Goal: Information Seeking & Learning: Learn about a topic

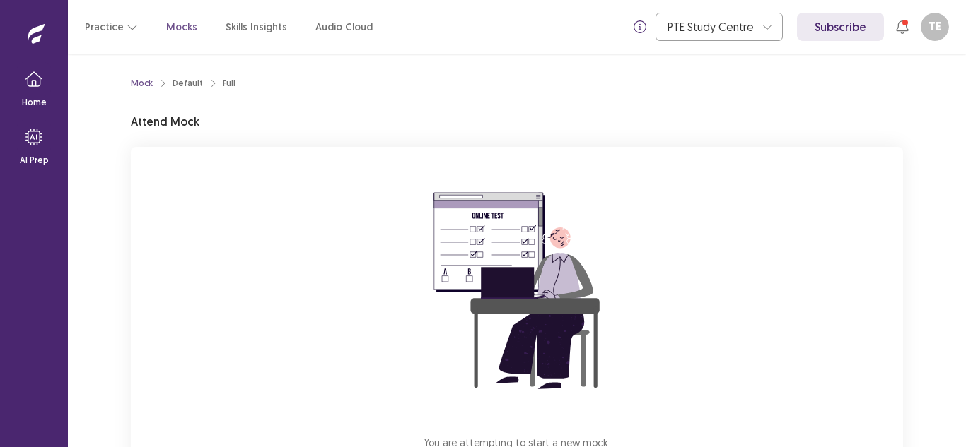
click at [124, 228] on div "Mock Default Full Attend Mock You are attempting to start a new mock. Please cl…" at bounding box center [517, 306] width 806 height 505
click at [756, 151] on div "You are attempting to start a new mock. Please click on the "Start" button to s…" at bounding box center [517, 336] width 772 height 378
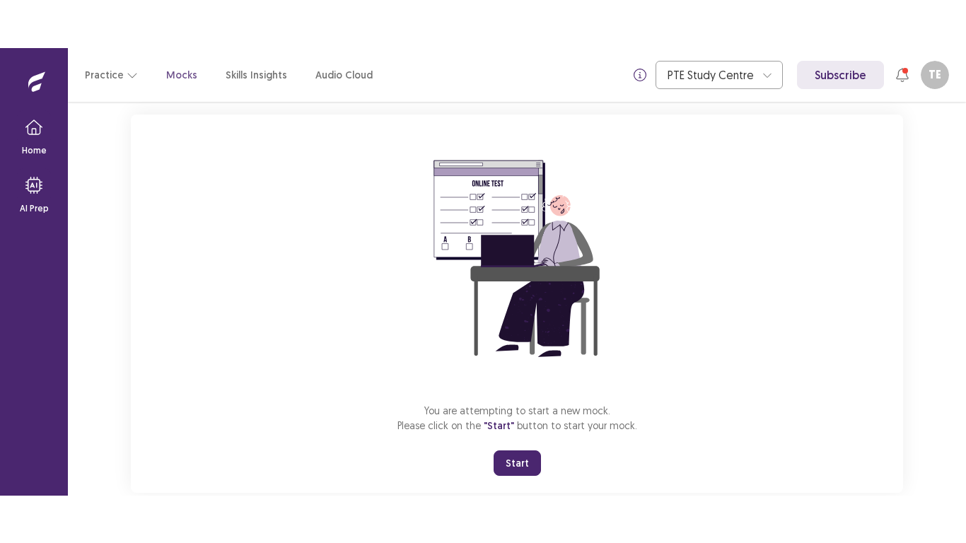
scroll to position [112, 0]
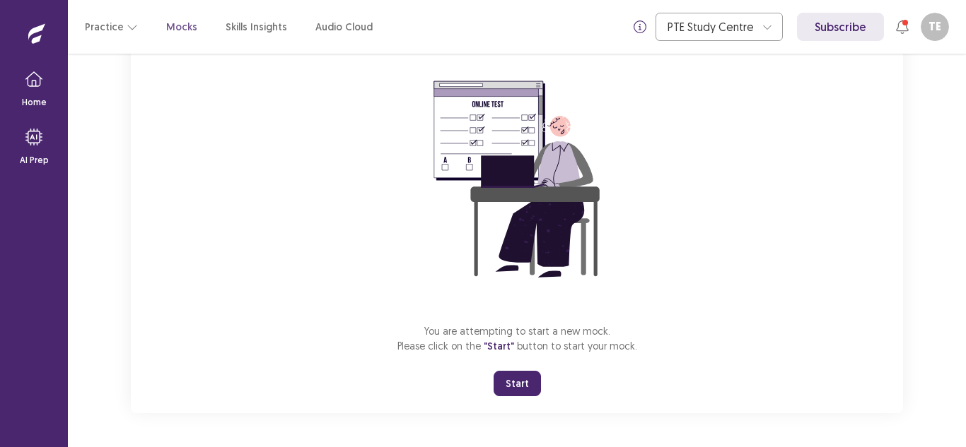
click at [510, 387] on button "Start" at bounding box center [516, 383] width 47 height 25
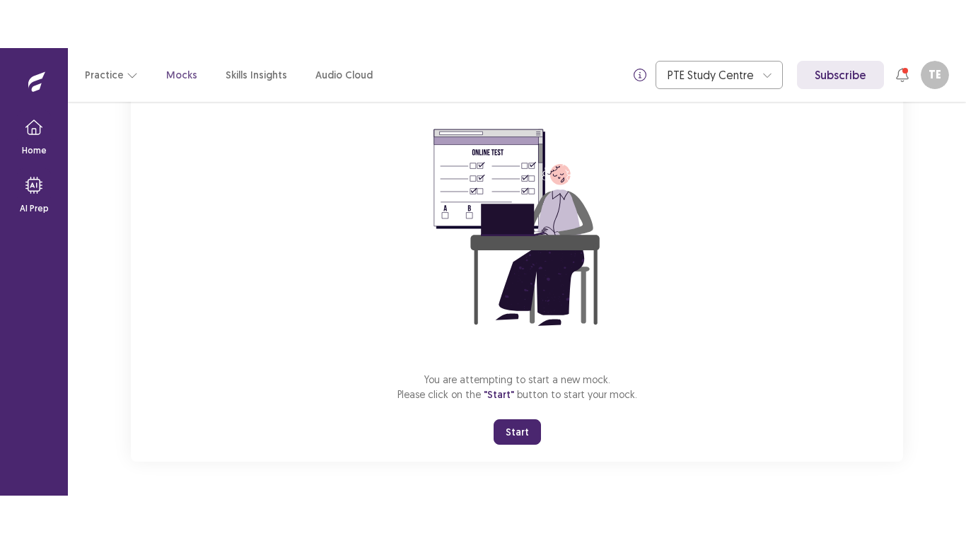
scroll to position [16, 0]
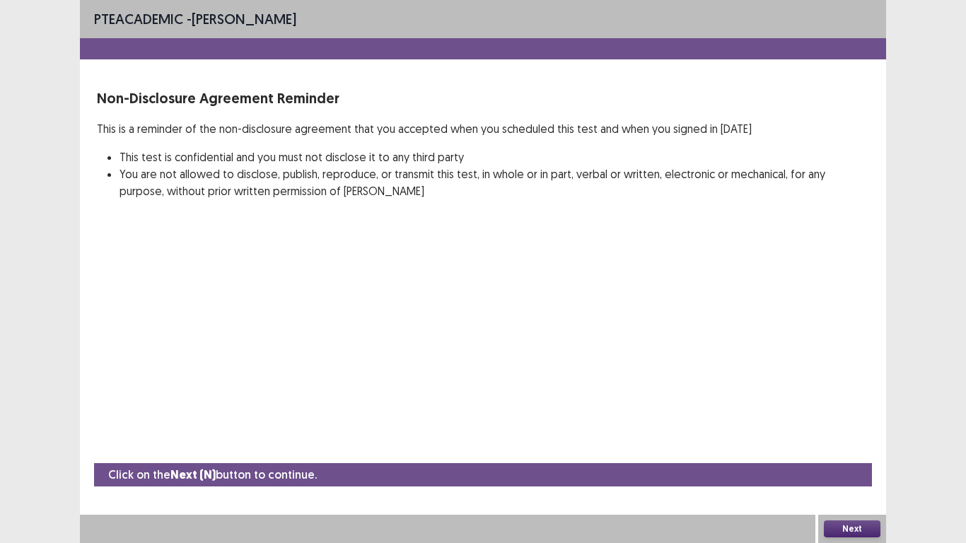
click at [849, 447] on button "Next" at bounding box center [852, 528] width 57 height 17
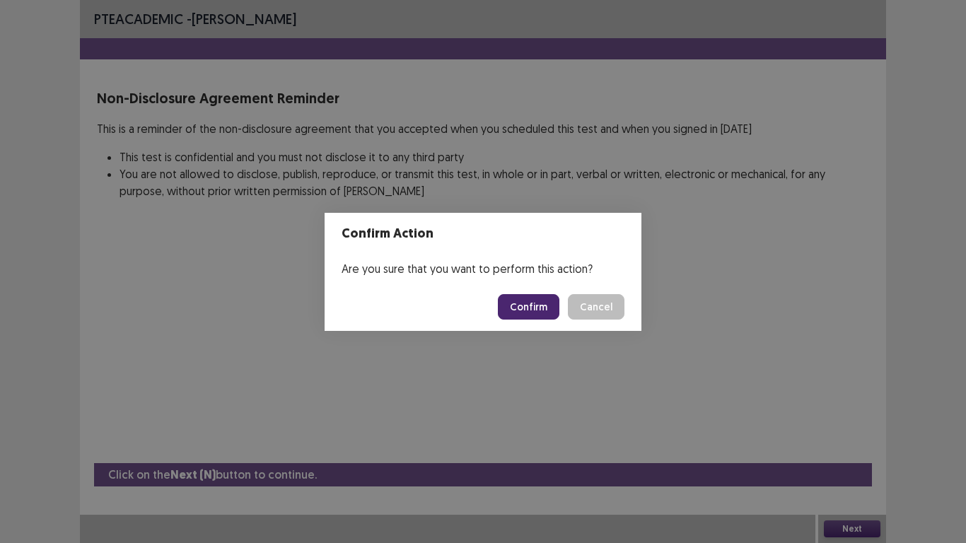
click at [580, 354] on div "Confirm Action Are you sure that you want to perform this action? Confirm Cancel" at bounding box center [483, 271] width 966 height 543
click at [580, 354] on div "PTE academic - [PERSON_NAME] Non-Disclosure Agreement Reminder This is a remind…" at bounding box center [483, 271] width 806 height 543
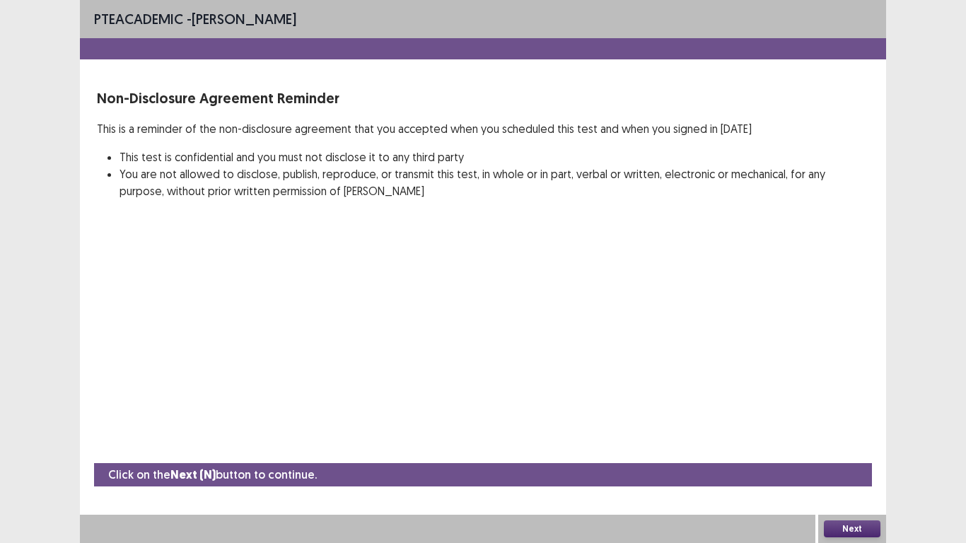
click at [846, 447] on button "Next" at bounding box center [852, 528] width 57 height 17
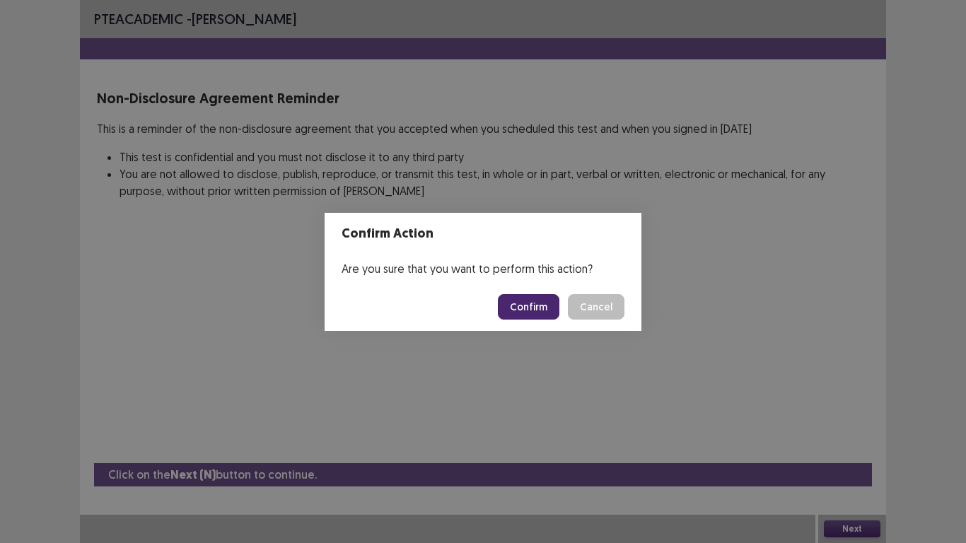
click at [523, 306] on button "Confirm" at bounding box center [529, 306] width 62 height 25
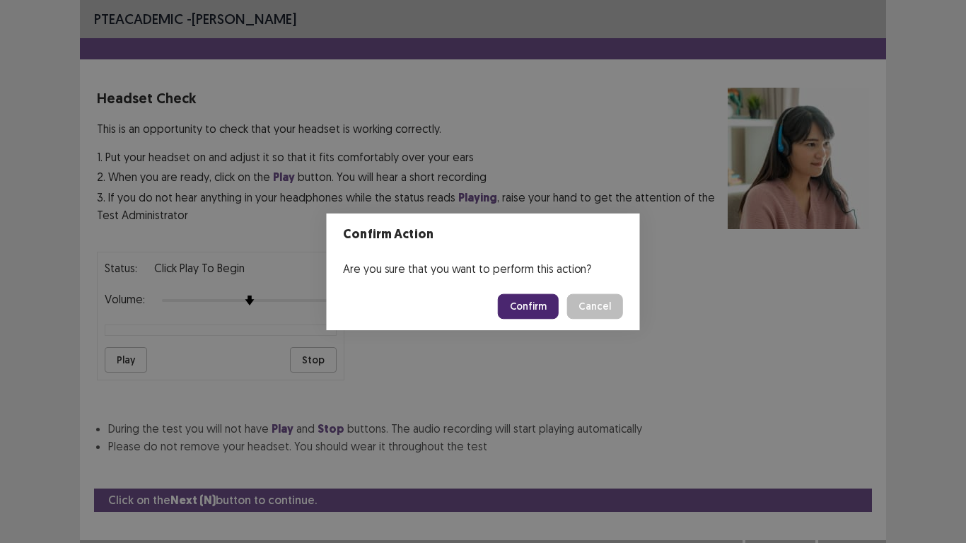
scroll to position [25, 0]
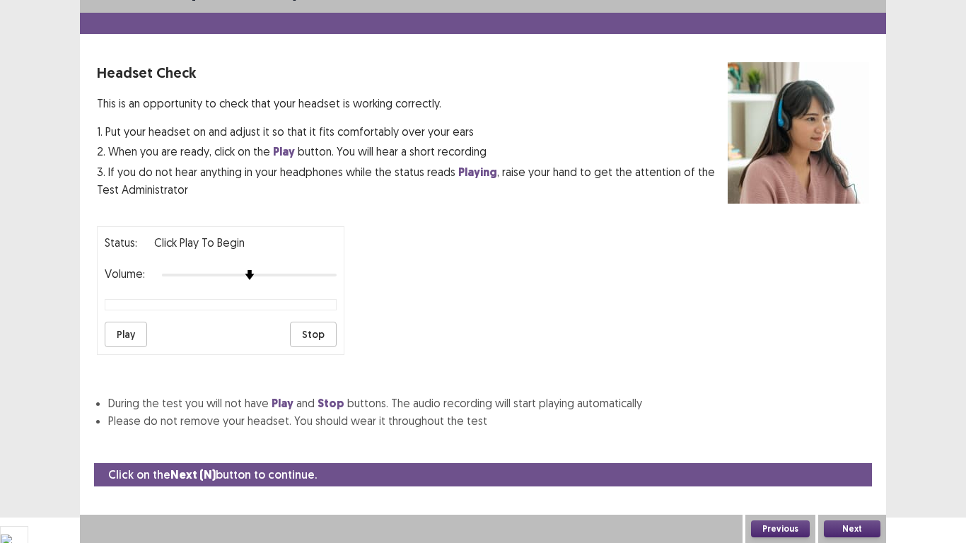
click at [119, 340] on button "Play" at bounding box center [126, 334] width 42 height 25
click at [273, 276] on div at bounding box center [249, 274] width 175 height 11
click at [284, 276] on div at bounding box center [249, 274] width 175 height 11
click at [119, 331] on button "Play" at bounding box center [126, 334] width 42 height 25
click at [310, 334] on button "Stop" at bounding box center [313, 334] width 47 height 25
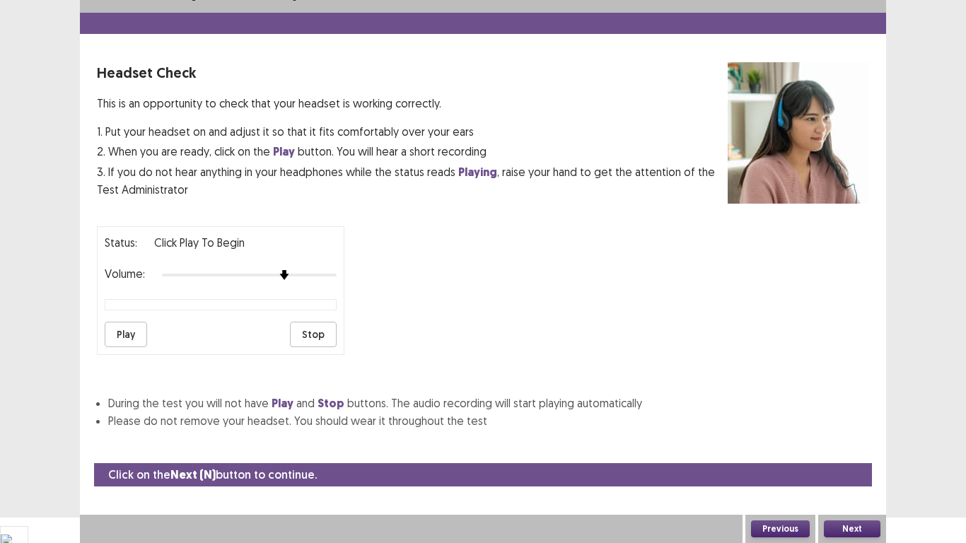
click at [855, 447] on button "Next" at bounding box center [852, 528] width 57 height 17
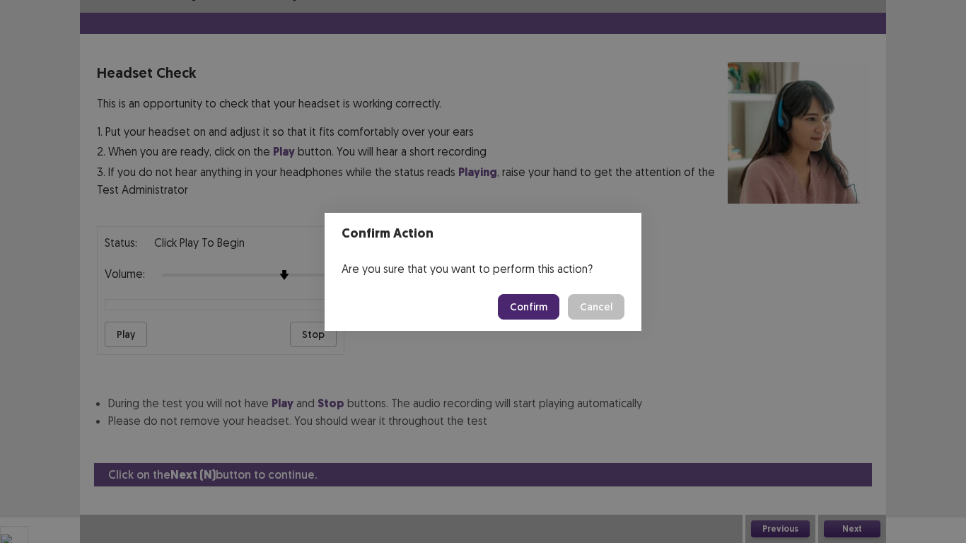
click at [531, 298] on button "Confirm" at bounding box center [529, 306] width 62 height 25
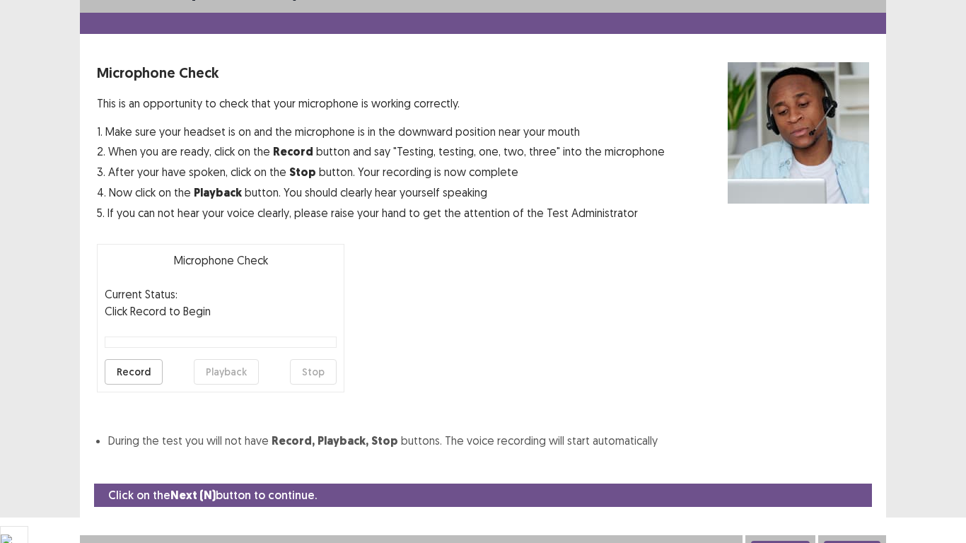
scroll to position [40, 0]
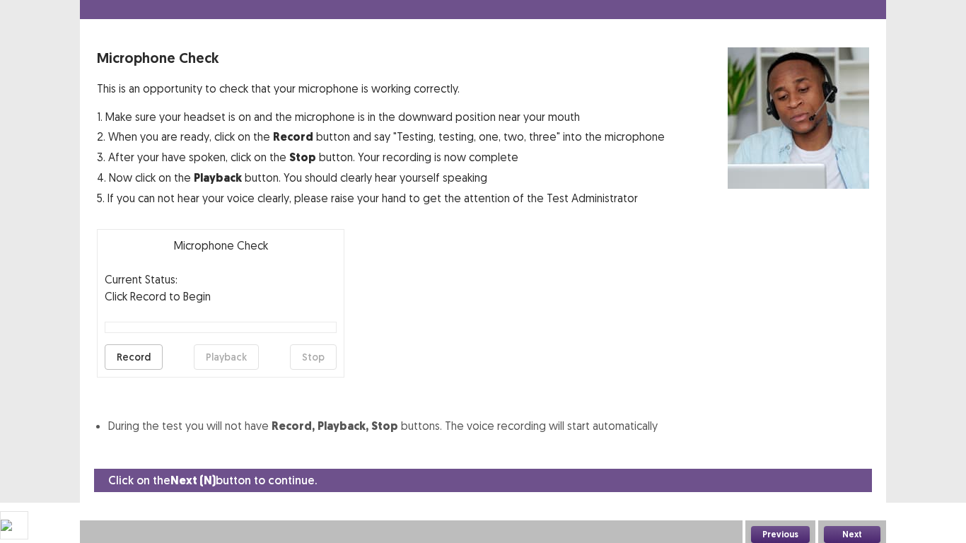
click at [127, 352] on button "Record" at bounding box center [134, 356] width 58 height 25
click at [312, 356] on button "Stop" at bounding box center [313, 356] width 47 height 25
click at [203, 352] on button "Playback" at bounding box center [226, 356] width 65 height 25
click at [233, 356] on button "Playback" at bounding box center [226, 356] width 65 height 25
click at [855, 447] on button "Next" at bounding box center [852, 534] width 57 height 17
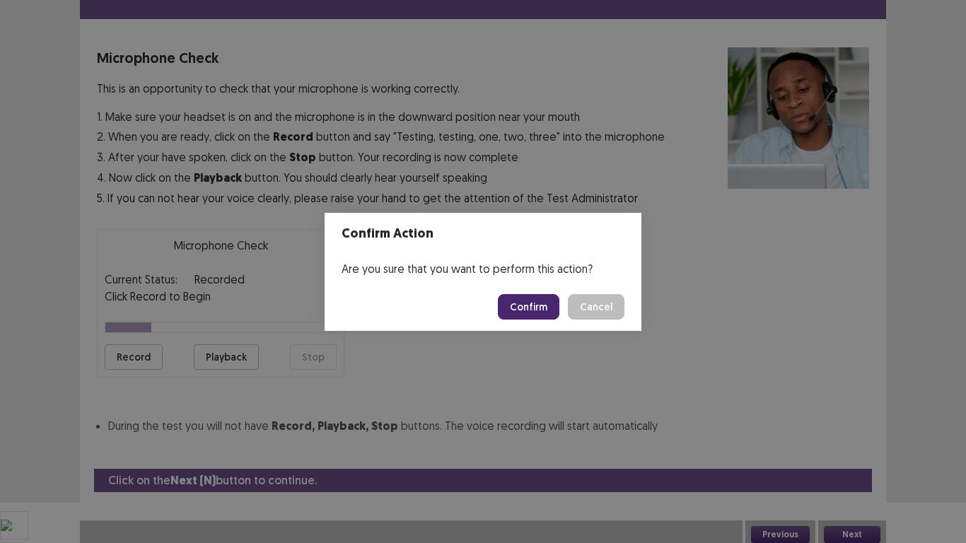
click at [544, 304] on button "Confirm" at bounding box center [529, 306] width 62 height 25
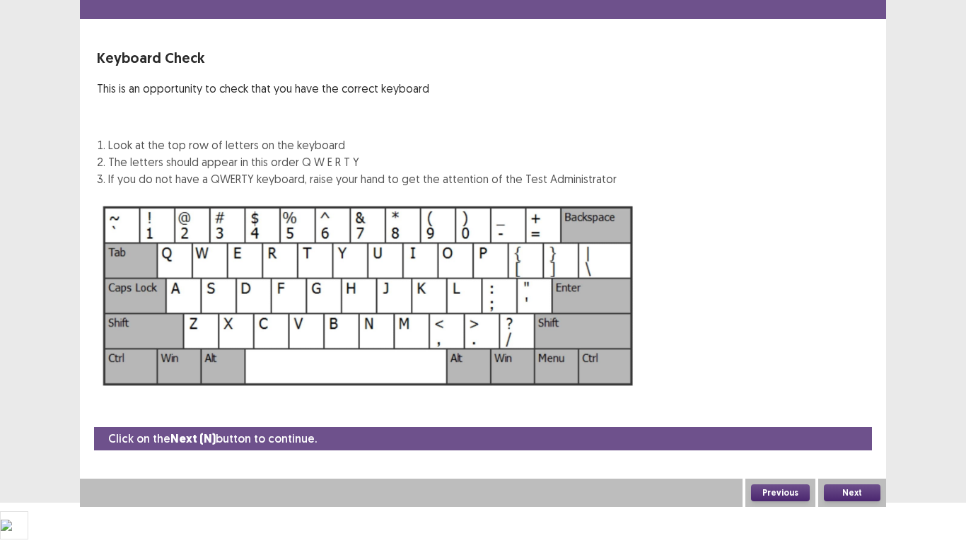
scroll to position [4, 0]
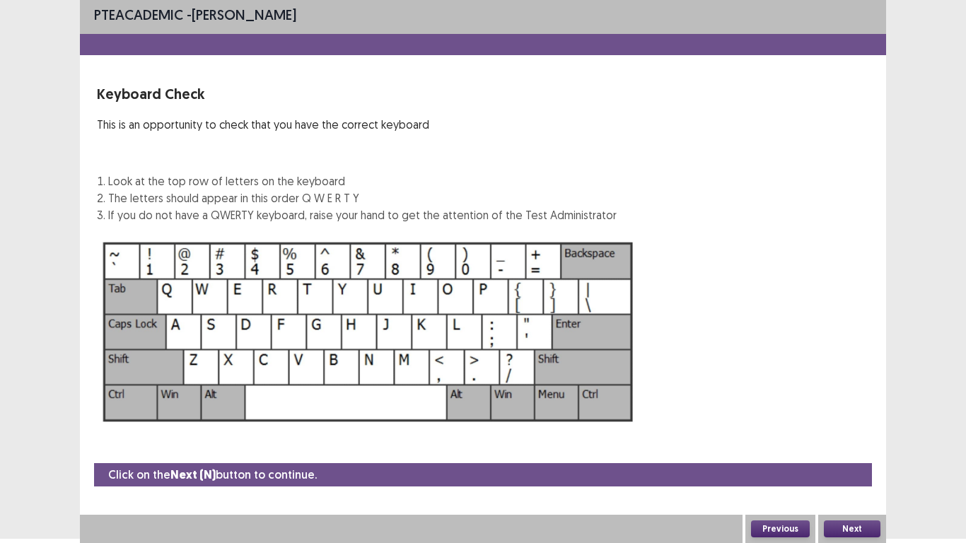
click at [861, 447] on button "Next" at bounding box center [852, 528] width 57 height 17
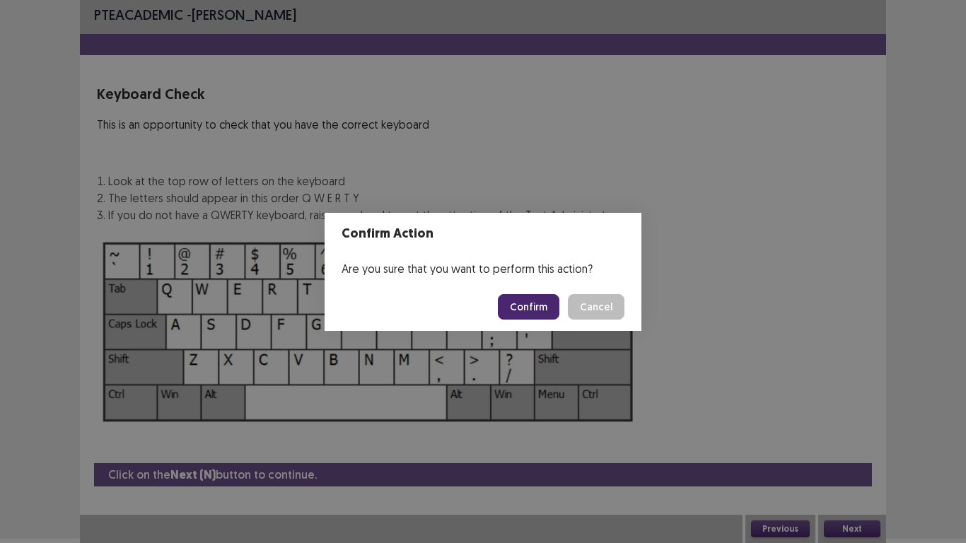
click at [528, 299] on button "Confirm" at bounding box center [529, 306] width 62 height 25
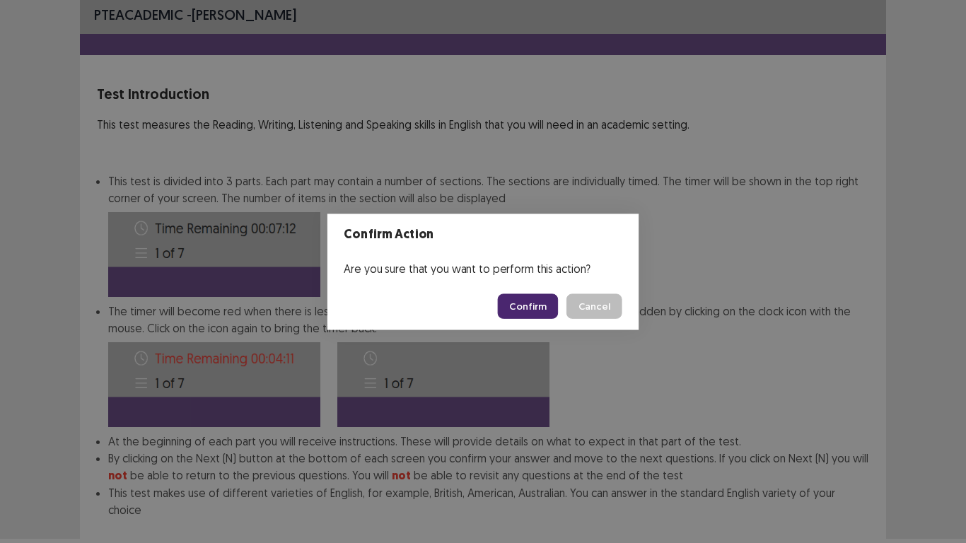
scroll to position [76, 0]
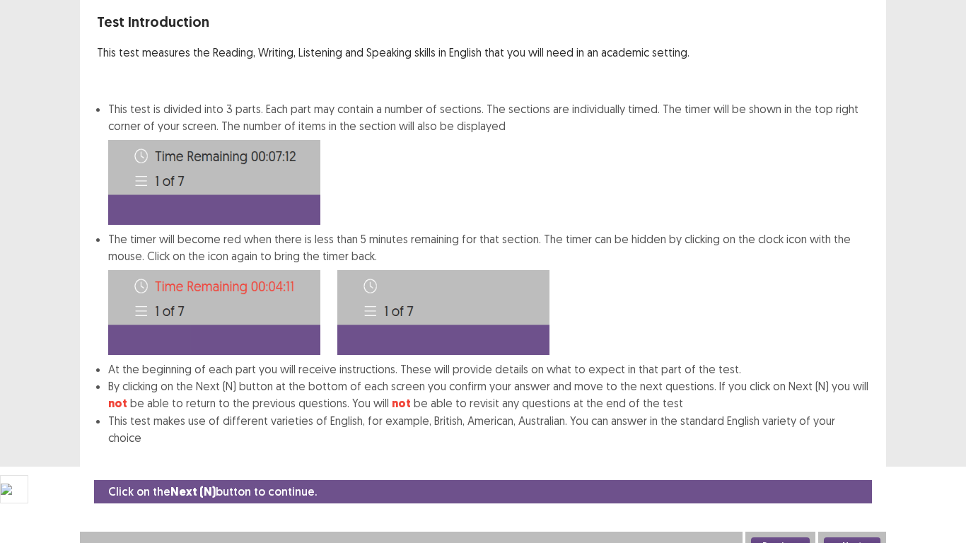
click at [842, 447] on button "Next" at bounding box center [852, 545] width 57 height 17
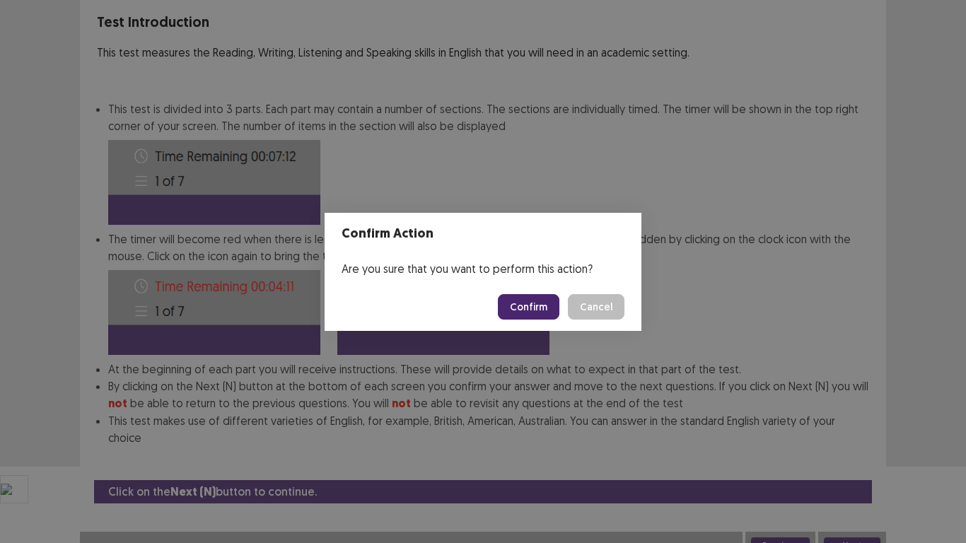
click at [526, 305] on button "Confirm" at bounding box center [529, 306] width 62 height 25
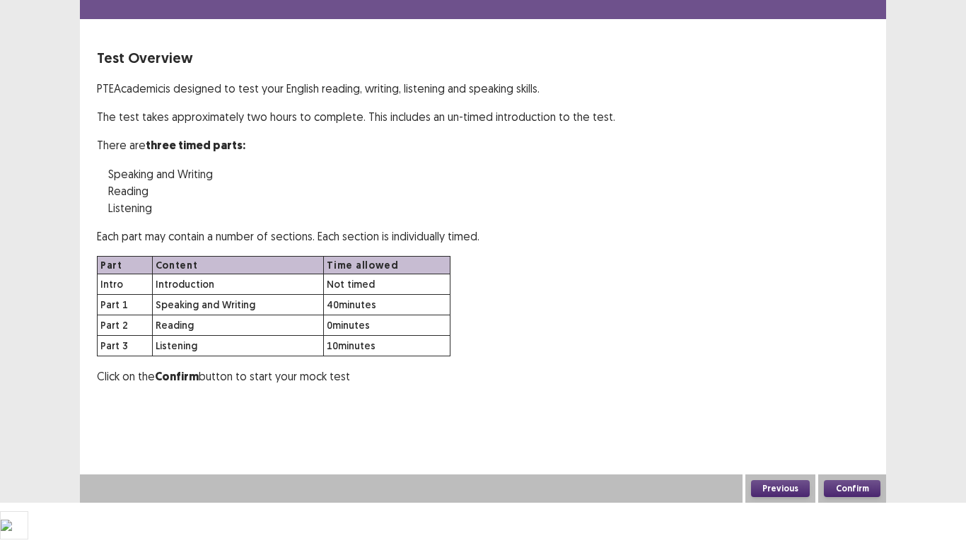
scroll to position [0, 0]
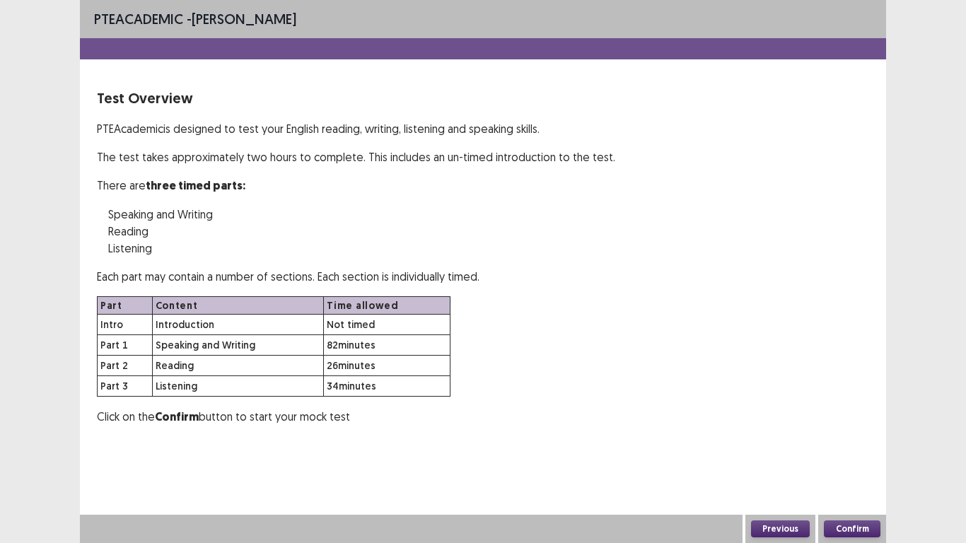
click at [845, 447] on button "Confirm" at bounding box center [852, 528] width 57 height 17
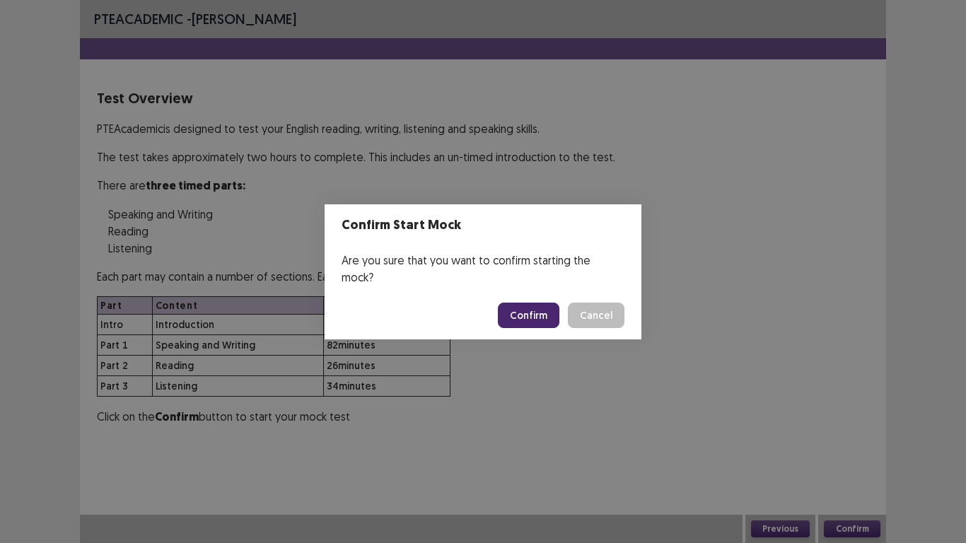
click at [517, 308] on button "Confirm" at bounding box center [529, 315] width 62 height 25
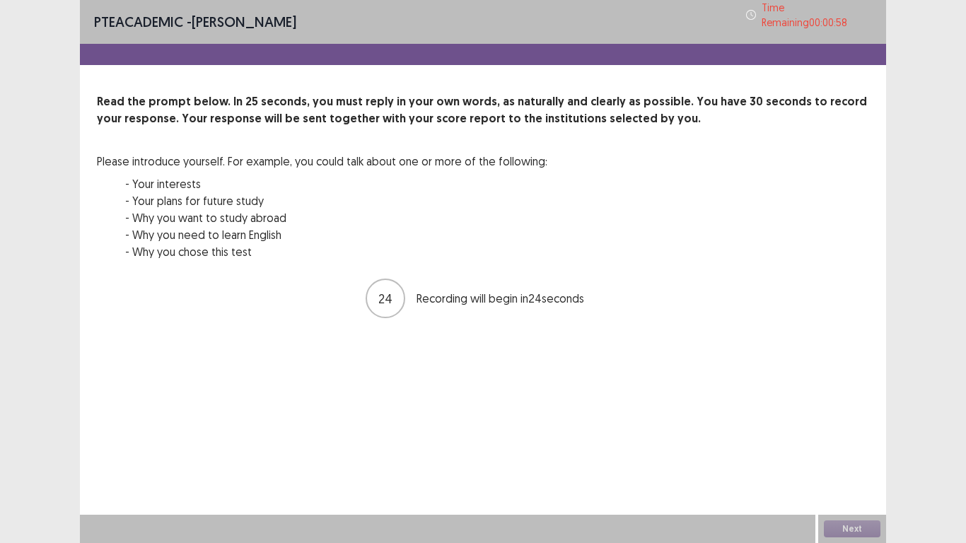
click at [713, 298] on div "24 Recording will begin in 24 seconds" at bounding box center [483, 298] width 772 height 42
click at [710, 438] on div "PTE academic - [PERSON_NAME] Time Remaining 00 : 00 : 55 Read the prompt below.…" at bounding box center [483, 271] width 806 height 543
click at [851, 447] on button "Next" at bounding box center [852, 528] width 57 height 17
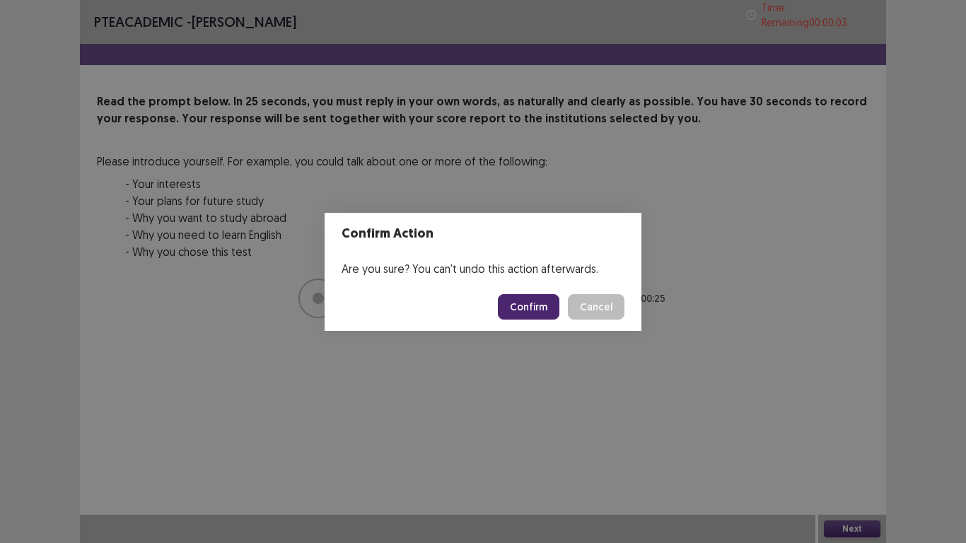
click at [528, 301] on button "Confirm" at bounding box center [529, 306] width 62 height 25
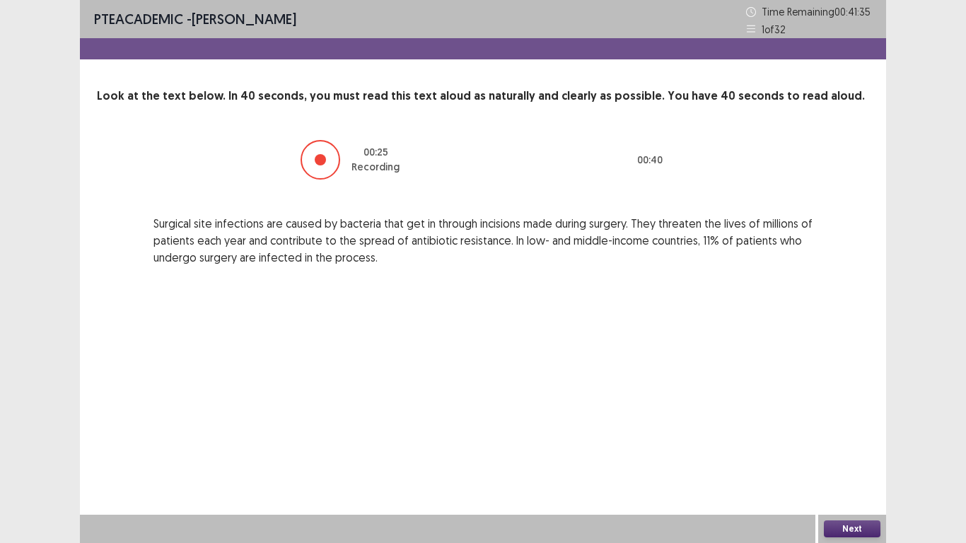
click at [851, 447] on button "Next" at bounding box center [852, 528] width 57 height 17
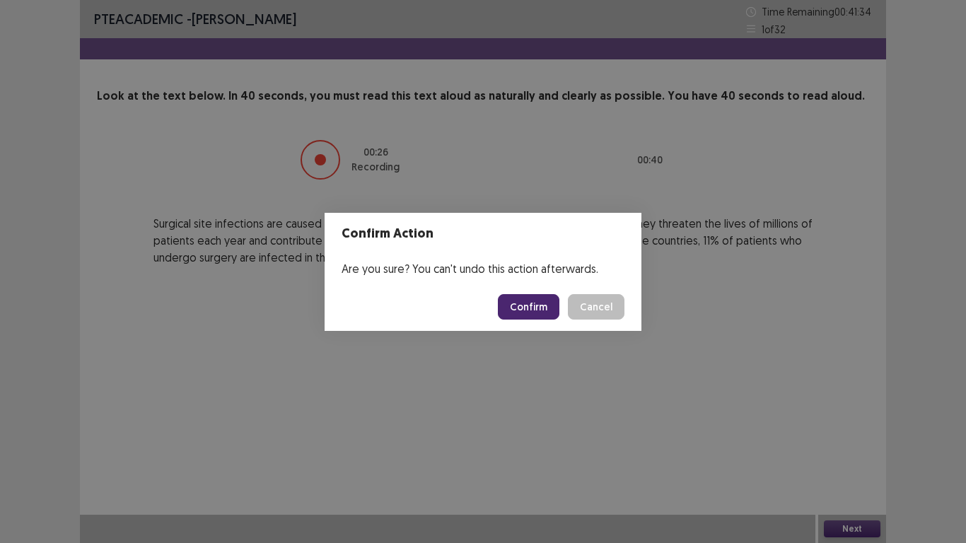
click at [529, 304] on button "Confirm" at bounding box center [529, 306] width 62 height 25
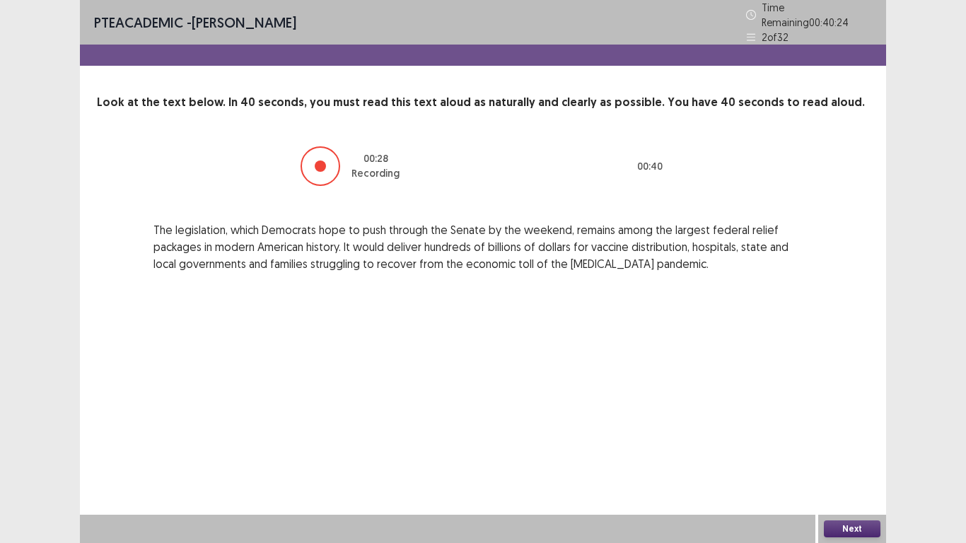
click at [843, 447] on button "Next" at bounding box center [852, 528] width 57 height 17
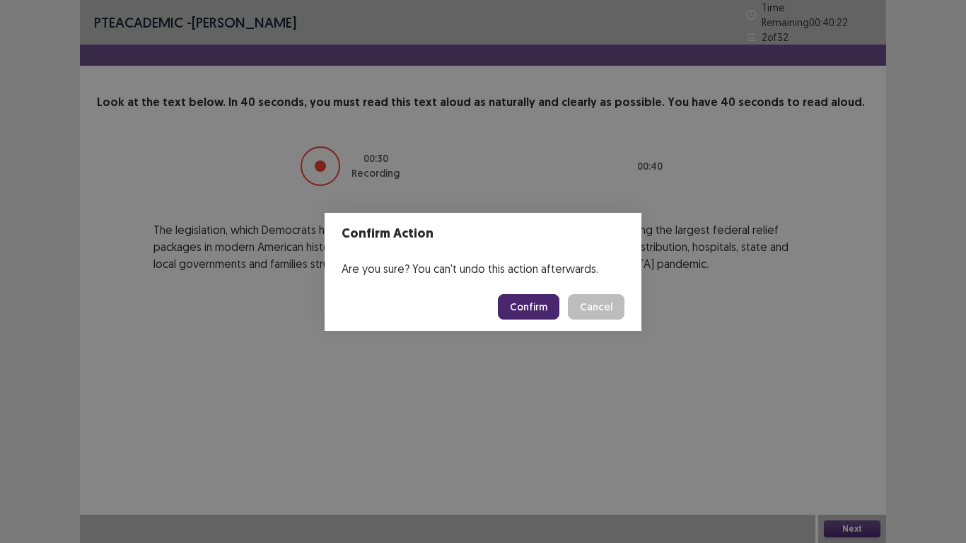
click at [540, 309] on button "Confirm" at bounding box center [529, 306] width 62 height 25
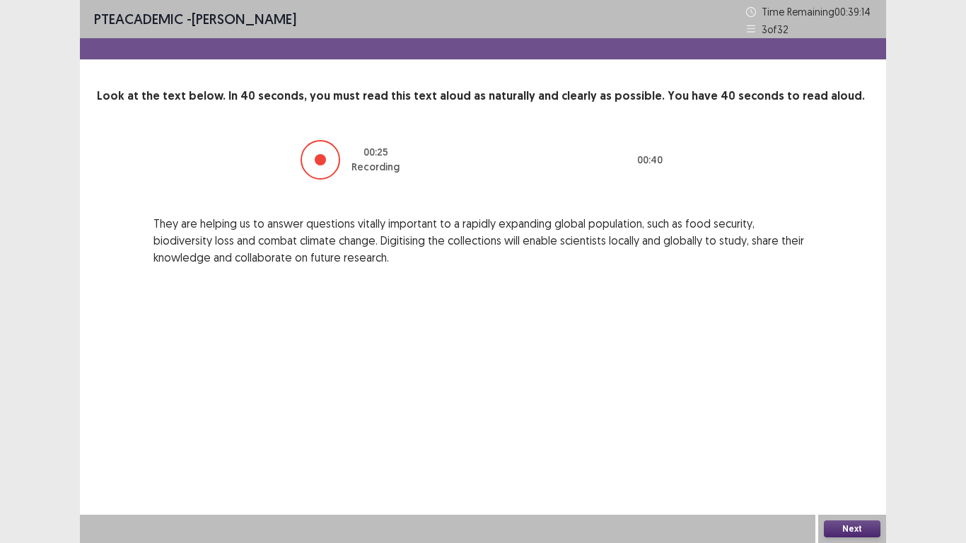
click at [841, 447] on button "Next" at bounding box center [852, 528] width 57 height 17
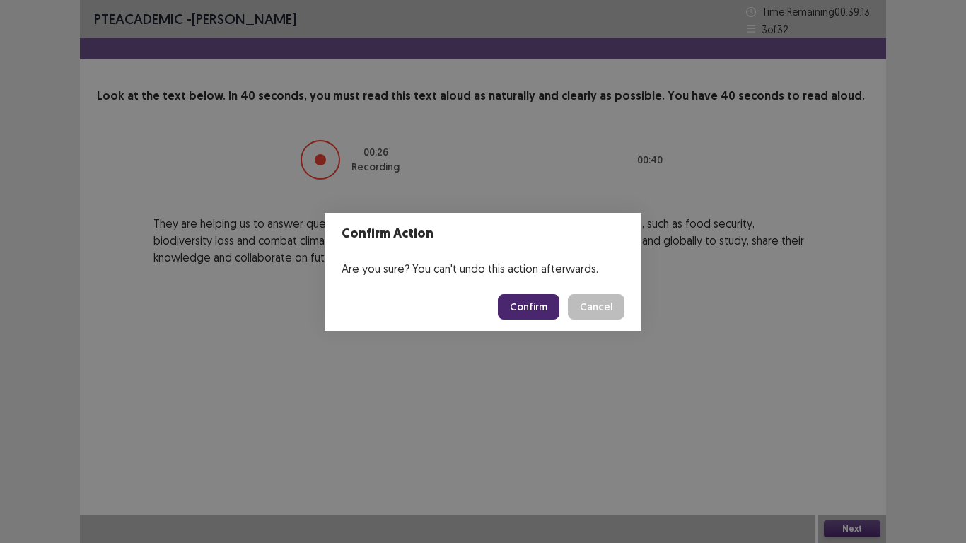
click at [547, 302] on button "Confirm" at bounding box center [529, 306] width 62 height 25
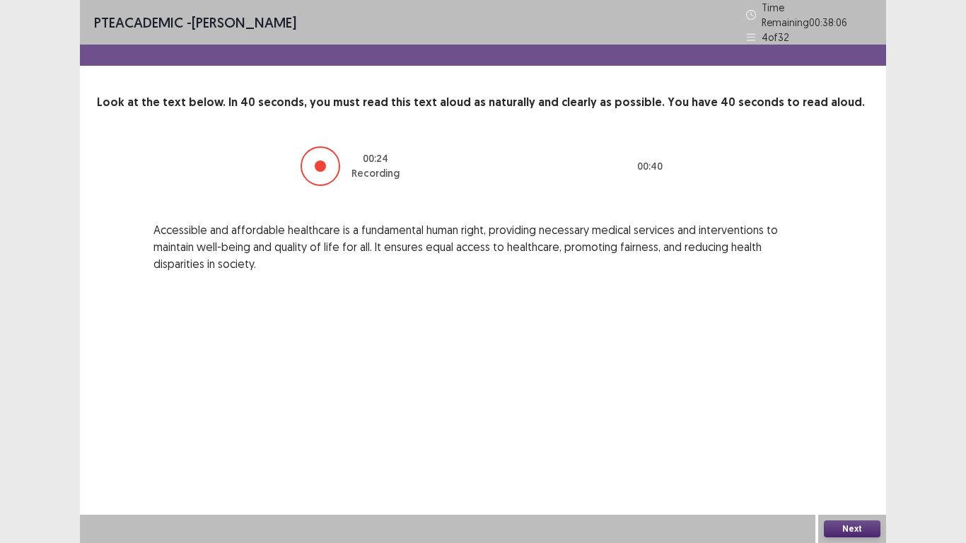
click at [865, 447] on button "Next" at bounding box center [852, 528] width 57 height 17
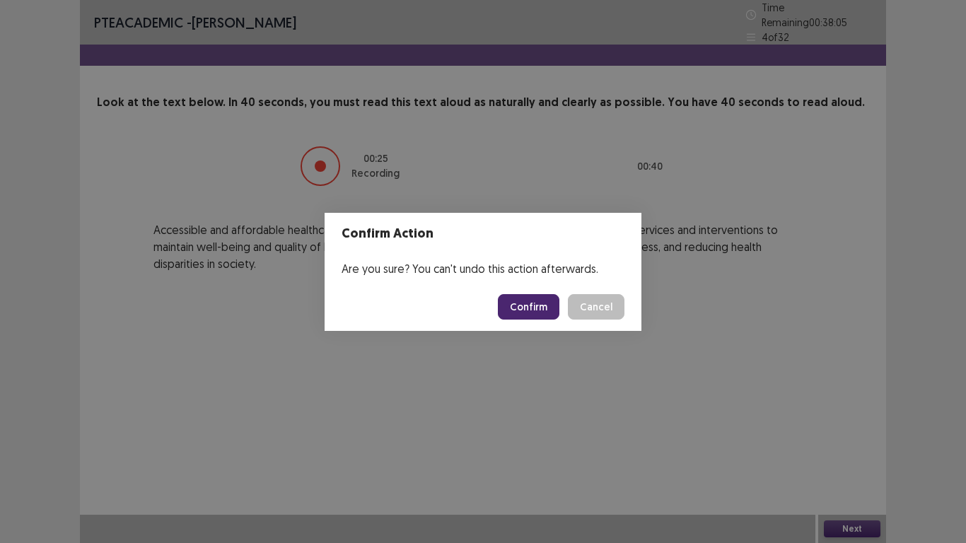
click at [541, 320] on footer "Confirm Cancel" at bounding box center [482, 307] width 317 height 48
click at [537, 310] on button "Confirm" at bounding box center [529, 306] width 62 height 25
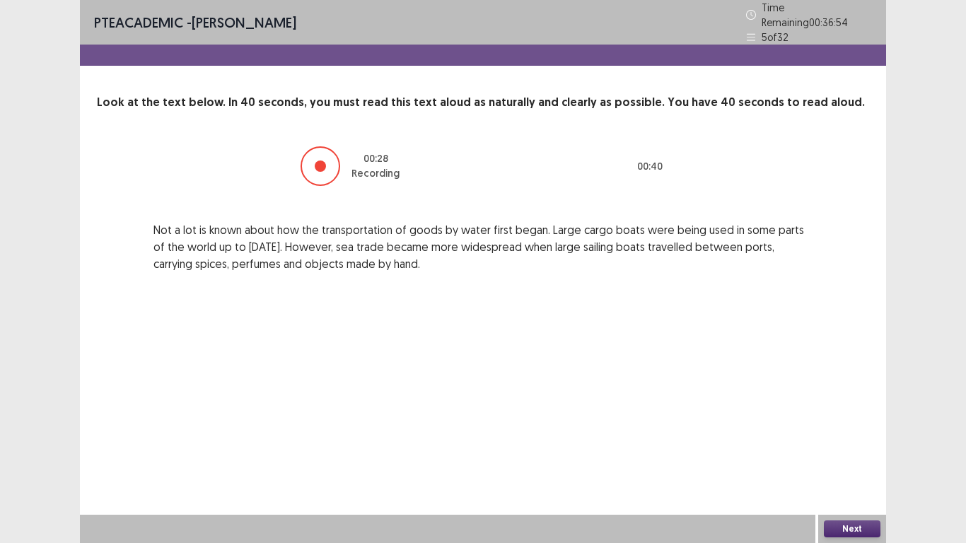
click at [861, 447] on button "Next" at bounding box center [852, 528] width 57 height 17
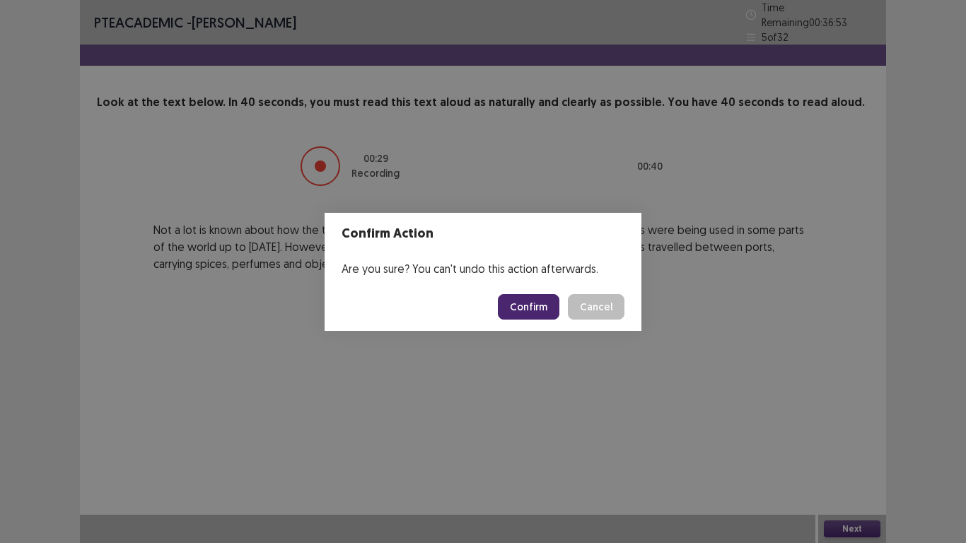
click at [527, 308] on button "Confirm" at bounding box center [529, 306] width 62 height 25
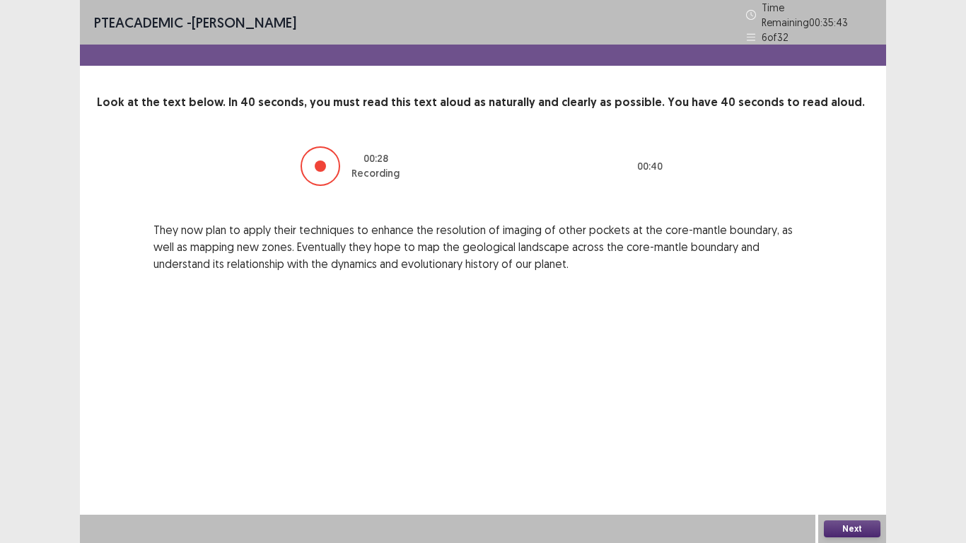
click at [848, 447] on button "Next" at bounding box center [852, 528] width 57 height 17
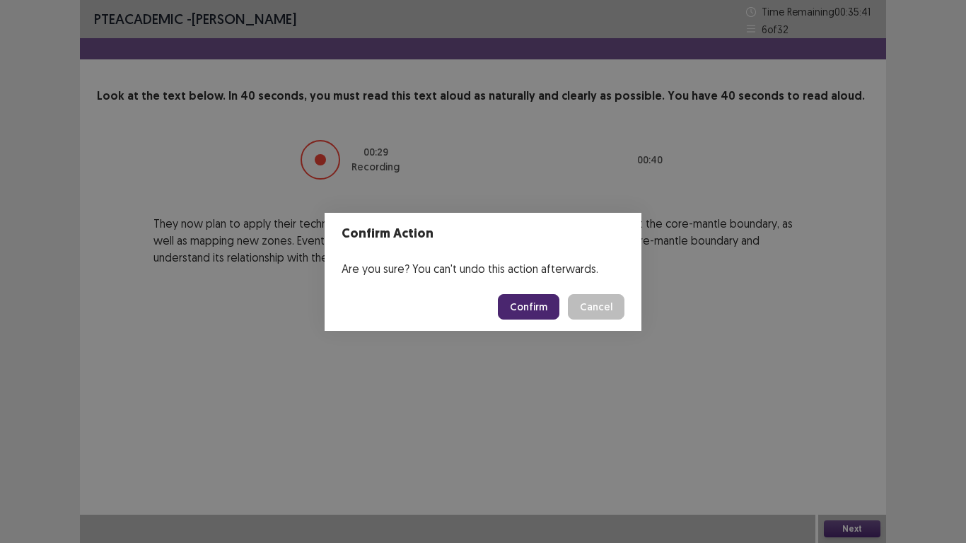
click at [545, 308] on button "Confirm" at bounding box center [529, 306] width 62 height 25
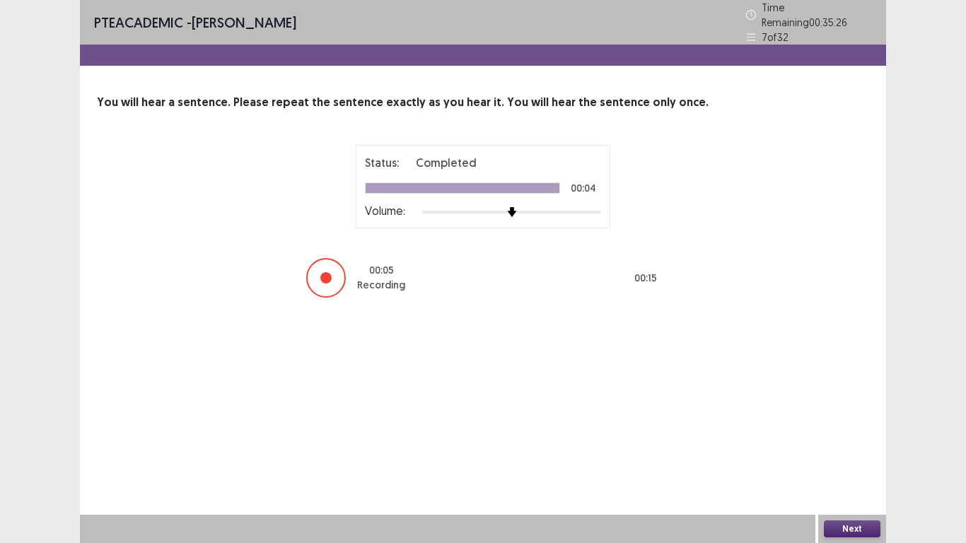
click at [869, 447] on button "Next" at bounding box center [852, 528] width 57 height 17
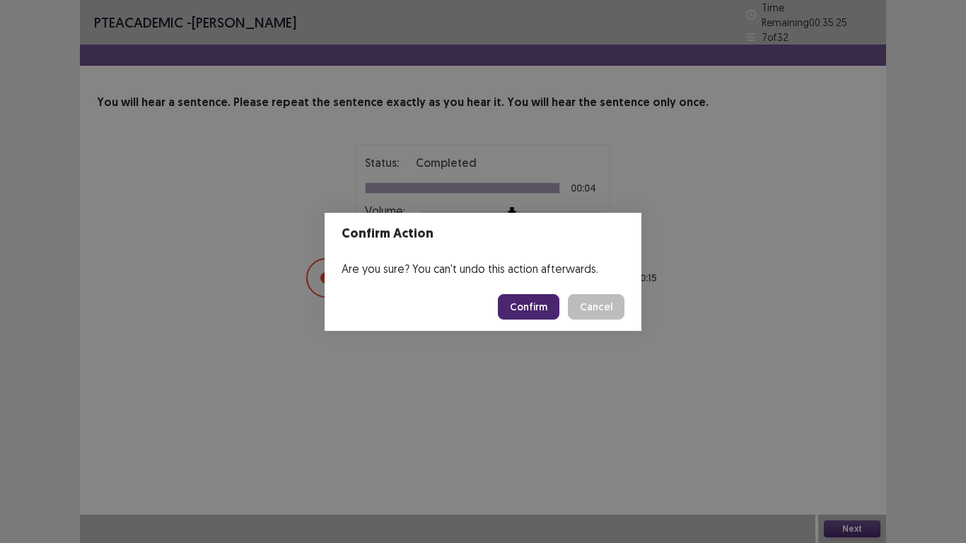
click at [535, 303] on button "Confirm" at bounding box center [529, 306] width 62 height 25
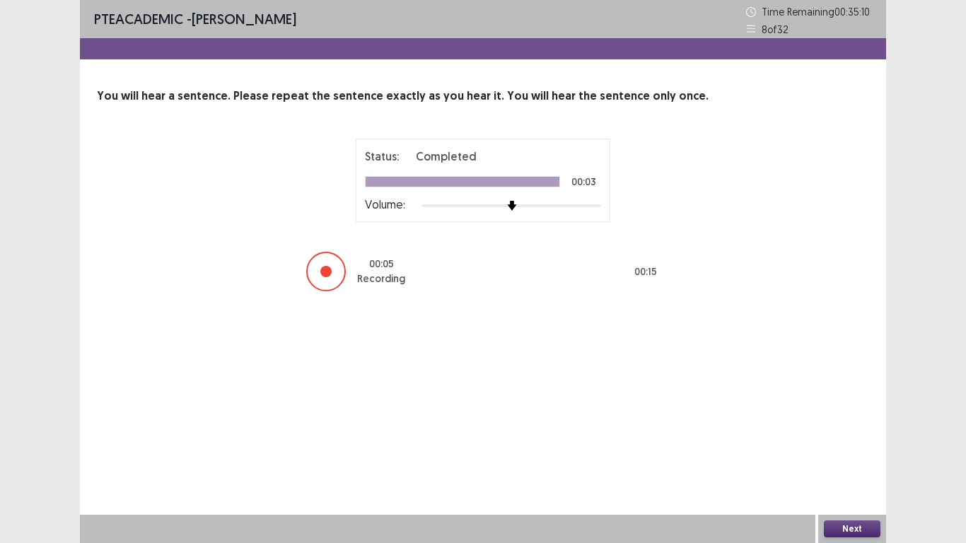
click at [850, 447] on button "Next" at bounding box center [852, 528] width 57 height 17
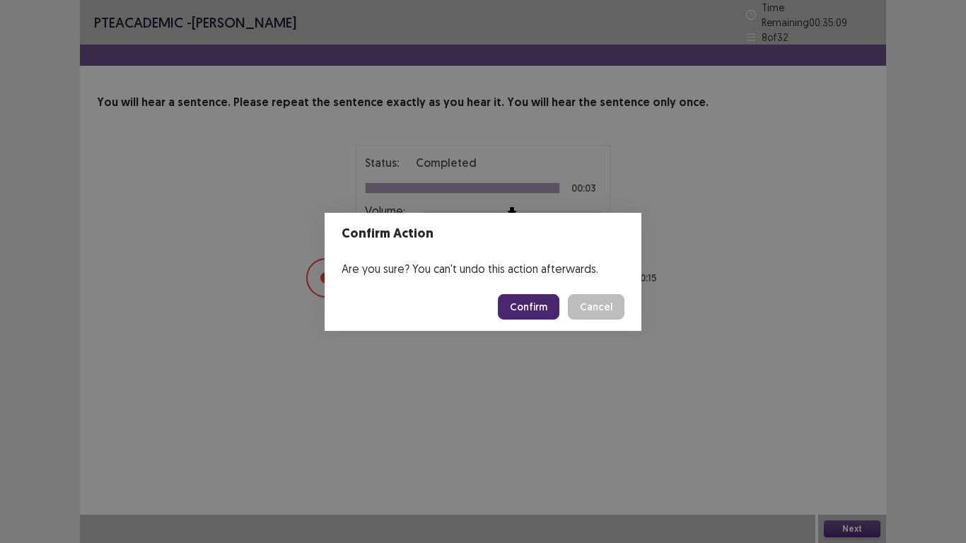
click at [534, 315] on button "Confirm" at bounding box center [529, 306] width 62 height 25
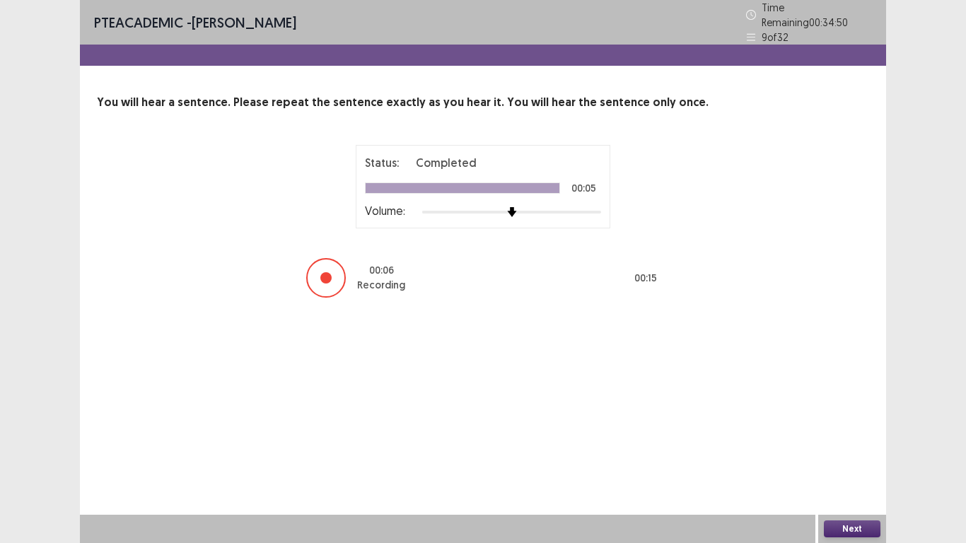
click at [859, 447] on button "Next" at bounding box center [852, 528] width 57 height 17
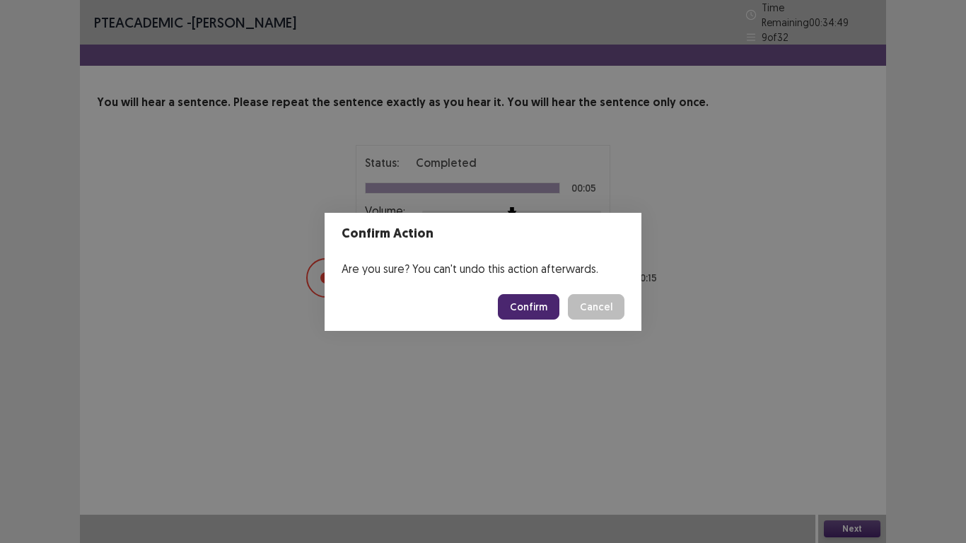
click at [543, 314] on button "Confirm" at bounding box center [529, 306] width 62 height 25
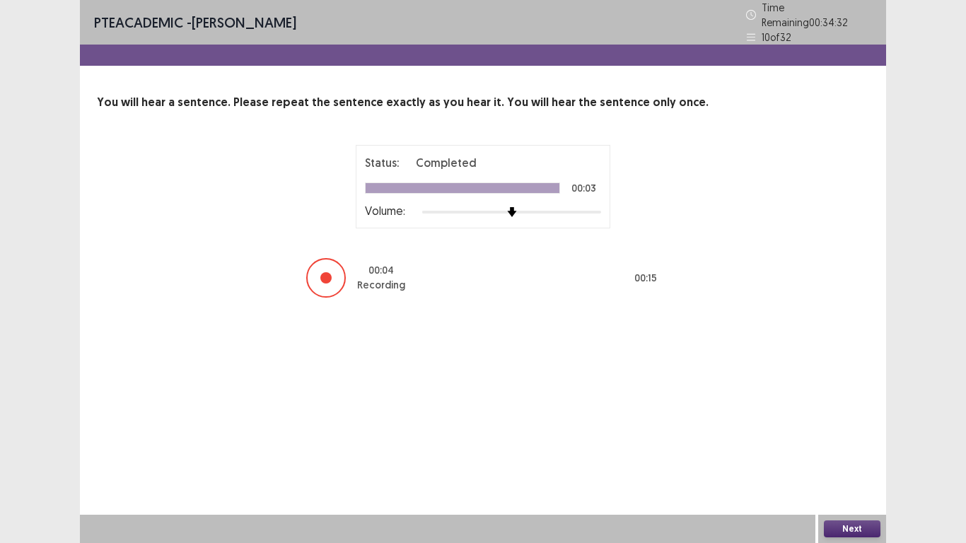
click at [846, 447] on button "Next" at bounding box center [852, 528] width 57 height 17
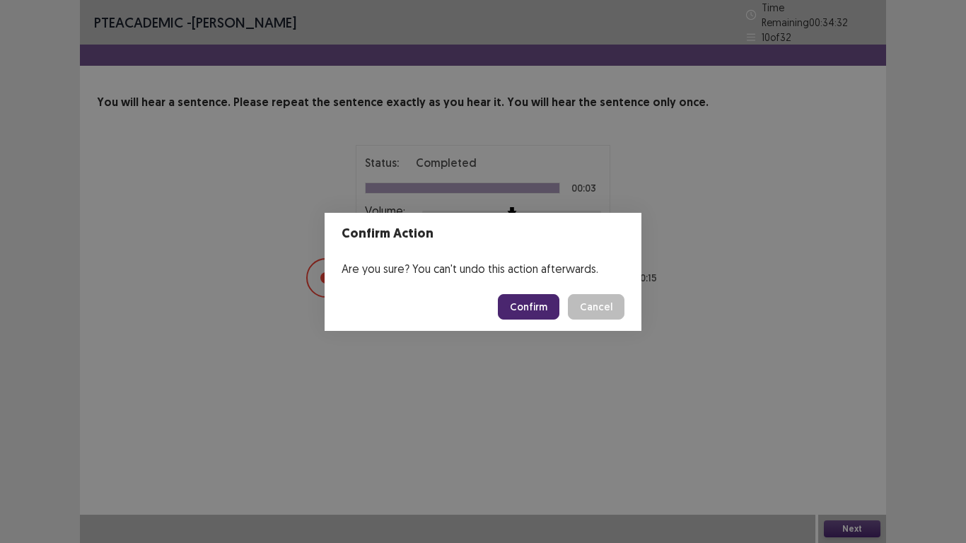
click at [532, 302] on button "Confirm" at bounding box center [529, 306] width 62 height 25
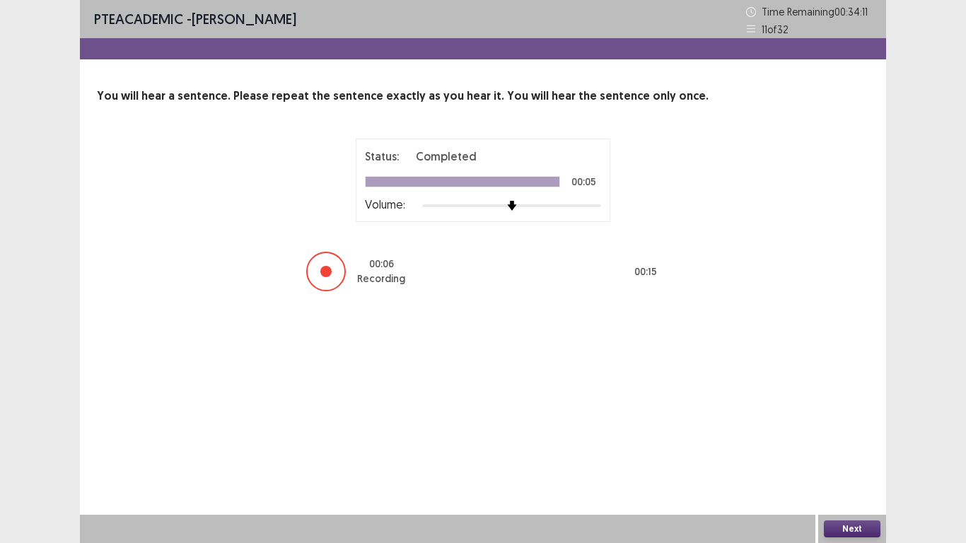
click at [845, 447] on div "Next" at bounding box center [852, 529] width 68 height 28
click at [852, 447] on button "Next" at bounding box center [852, 528] width 57 height 17
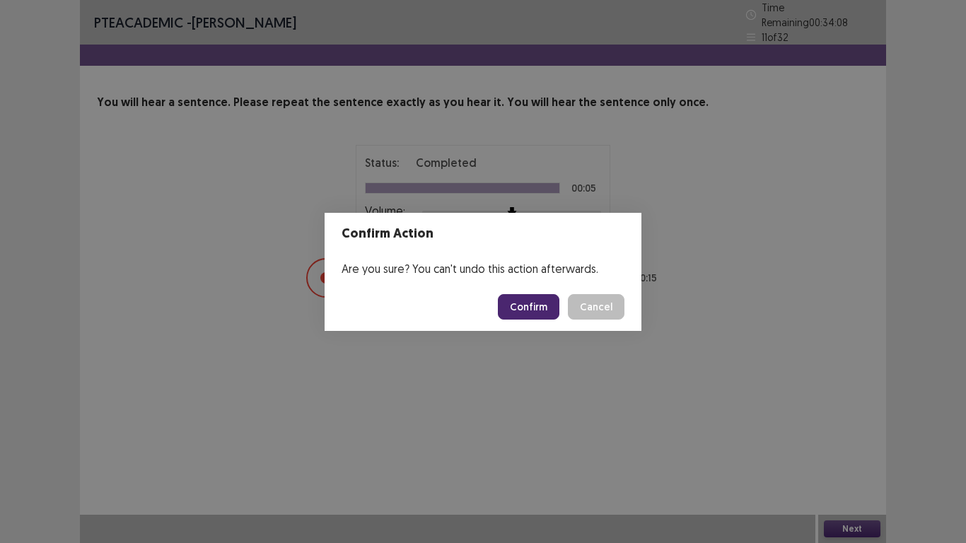
click at [540, 311] on button "Confirm" at bounding box center [529, 306] width 62 height 25
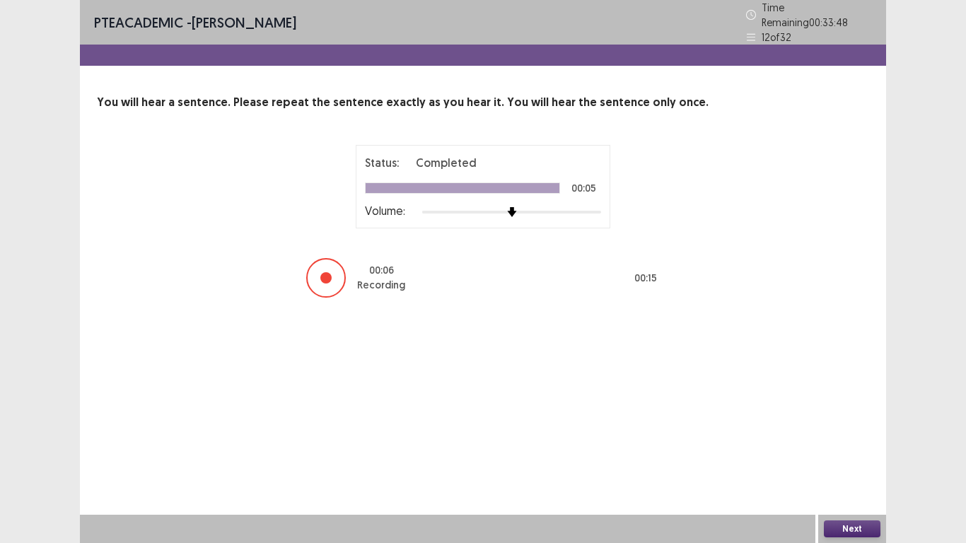
click at [844, 447] on div "Next" at bounding box center [852, 529] width 68 height 28
click at [848, 447] on button "Next" at bounding box center [852, 528] width 57 height 17
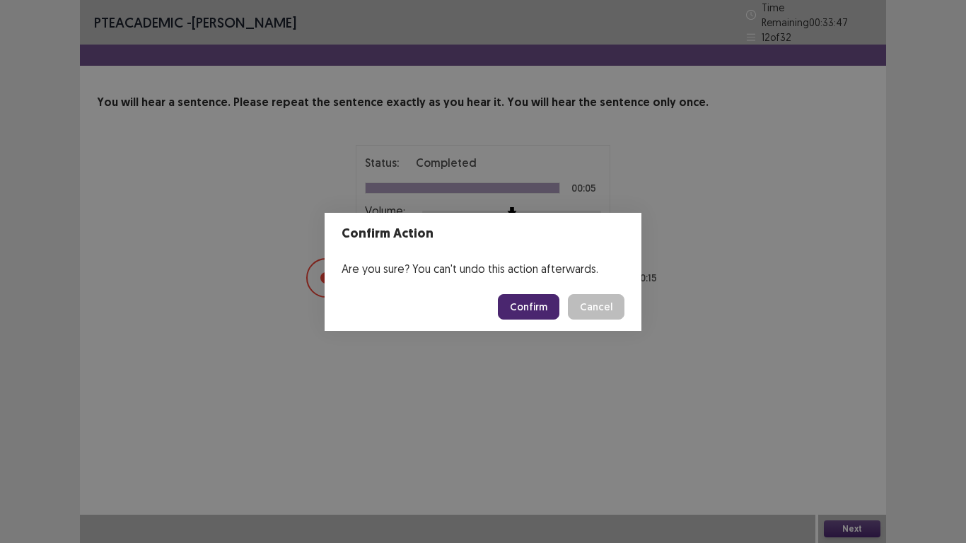
click at [537, 307] on button "Confirm" at bounding box center [529, 306] width 62 height 25
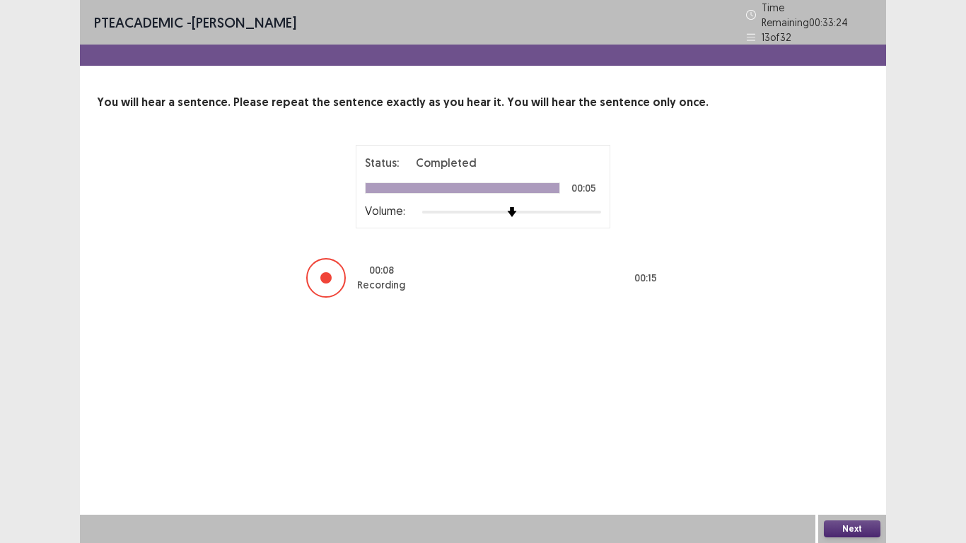
click at [848, 447] on button "Next" at bounding box center [852, 528] width 57 height 17
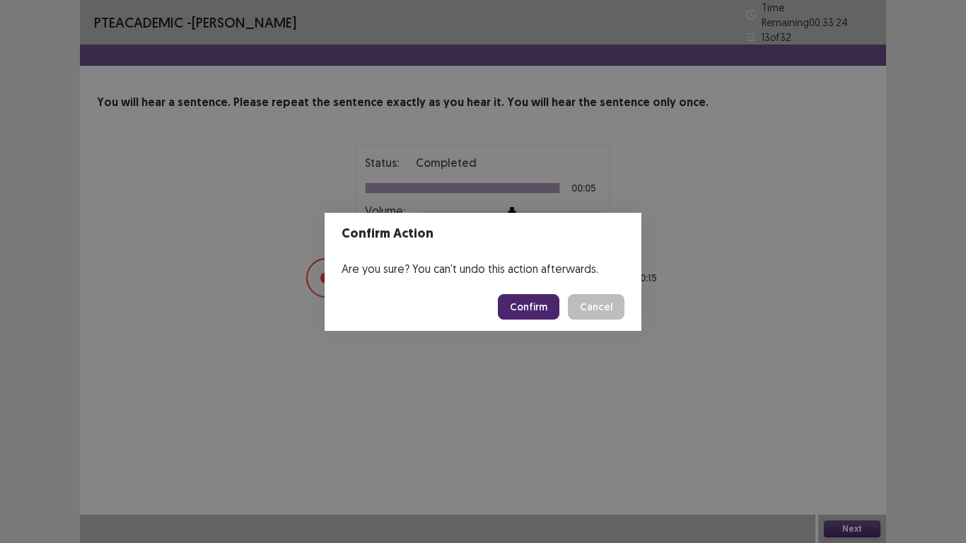
click at [522, 307] on button "Confirm" at bounding box center [529, 306] width 62 height 25
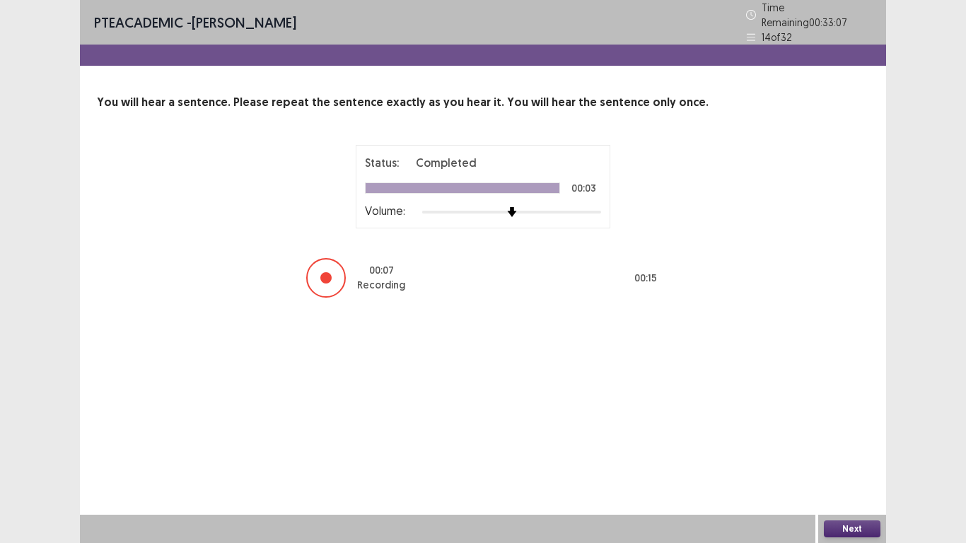
click at [845, 447] on button "Next" at bounding box center [852, 528] width 57 height 17
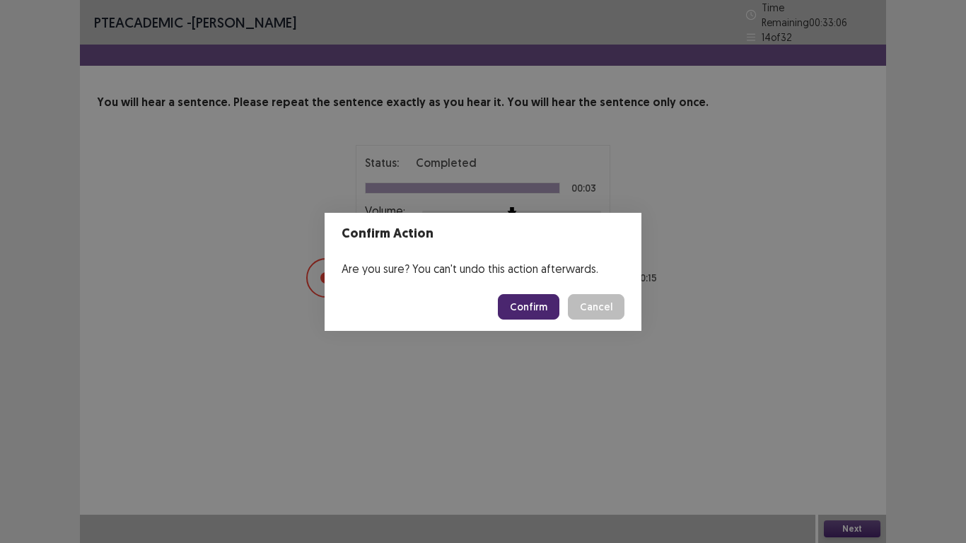
click at [537, 304] on button "Confirm" at bounding box center [529, 306] width 62 height 25
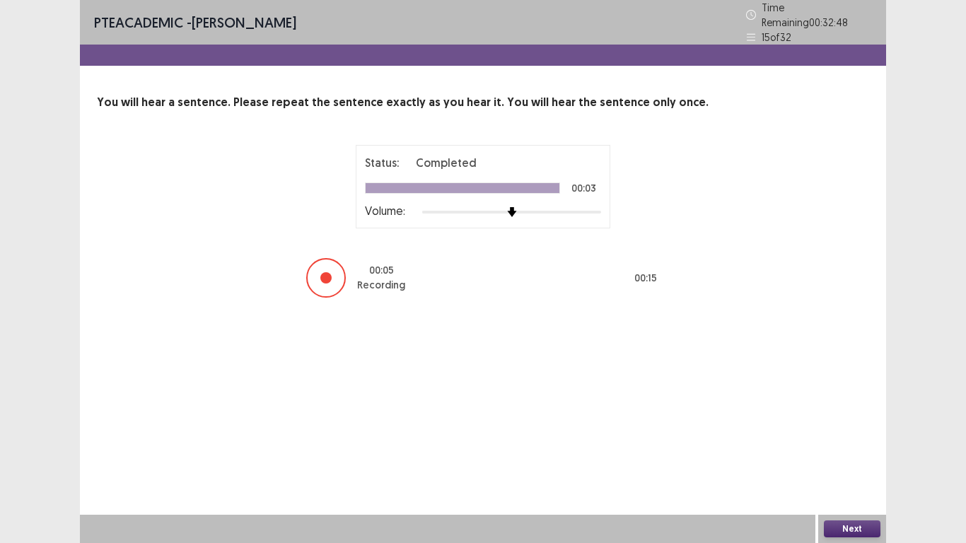
click at [858, 447] on button "Next" at bounding box center [852, 528] width 57 height 17
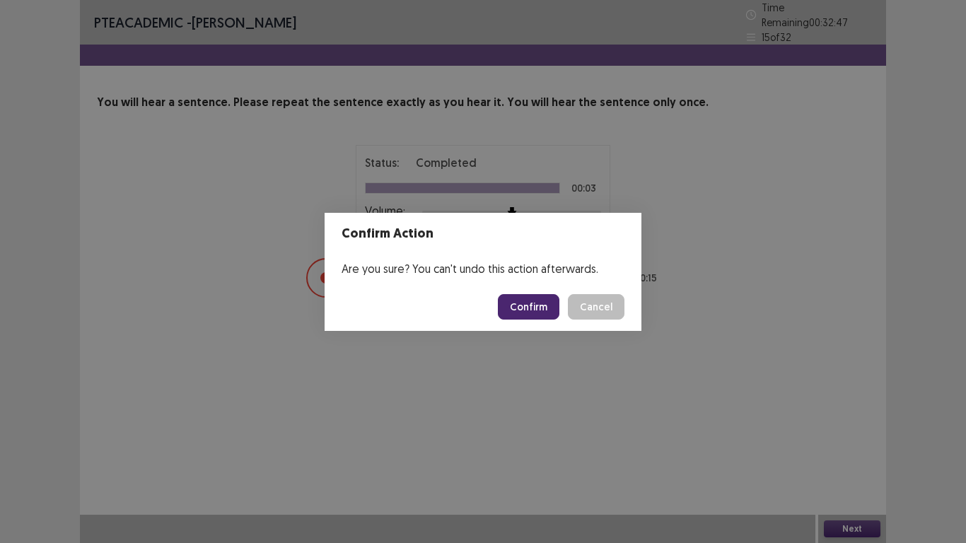
click at [540, 305] on button "Confirm" at bounding box center [529, 306] width 62 height 25
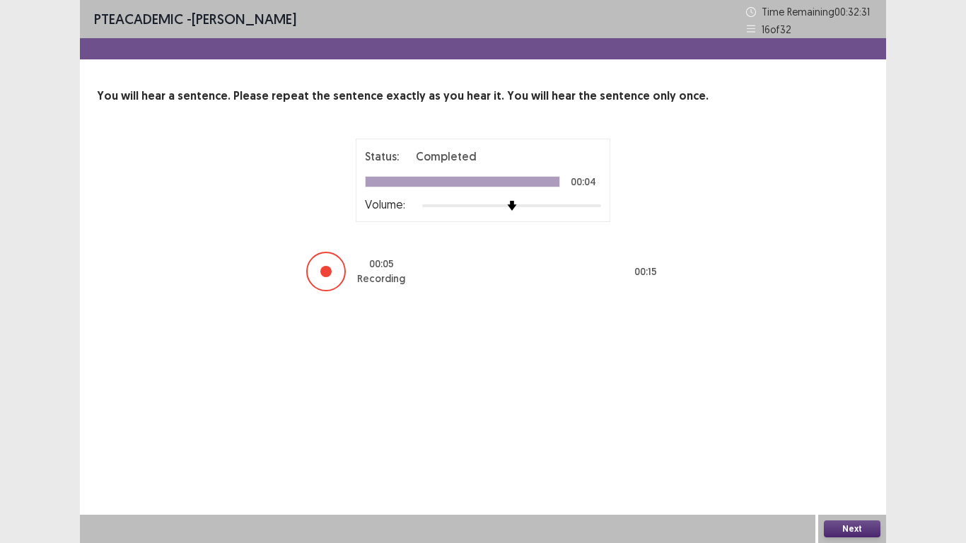
drag, startPoint x: 508, startPoint y: 364, endPoint x: 754, endPoint y: 487, distance: 275.1
click at [754, 447] on div "PTE academic - [PERSON_NAME] Time Remaining 00 : 32 : 31 16 of 32 You will hear…" at bounding box center [483, 271] width 806 height 543
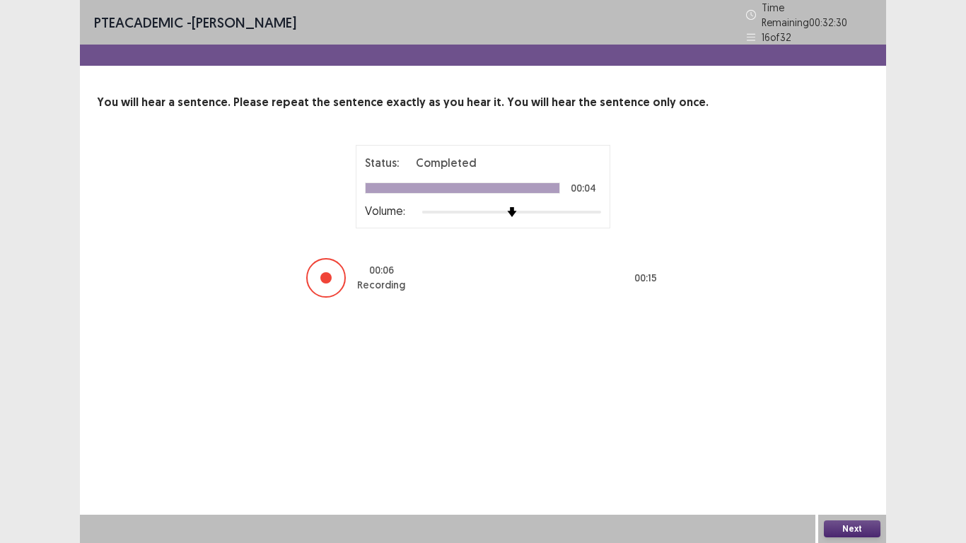
click at [837, 447] on div "PTE academic - [PERSON_NAME] Time Remaining 00 : 32 : 30 16 of 32 You will hear…" at bounding box center [483, 271] width 806 height 543
click at [850, 447] on button "Next" at bounding box center [852, 528] width 57 height 17
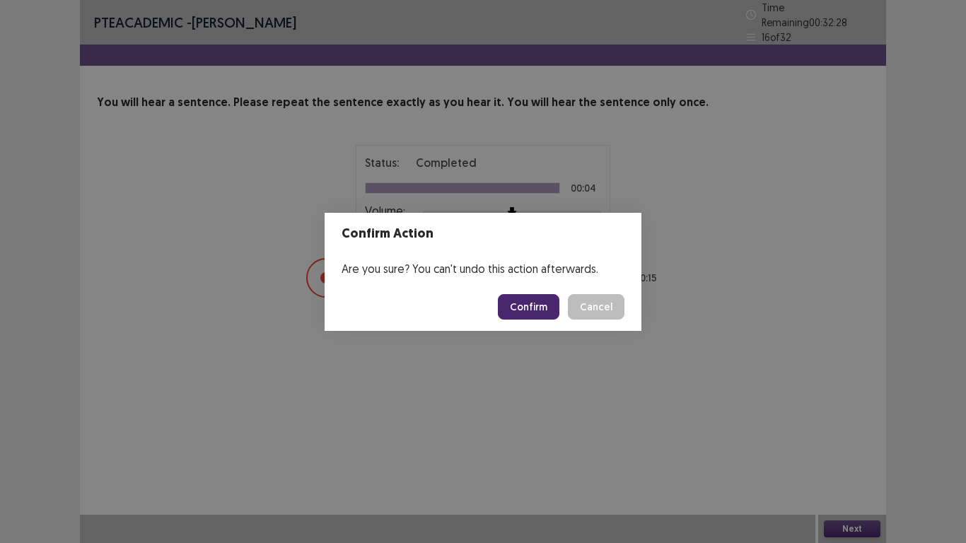
click at [538, 310] on button "Confirm" at bounding box center [529, 306] width 62 height 25
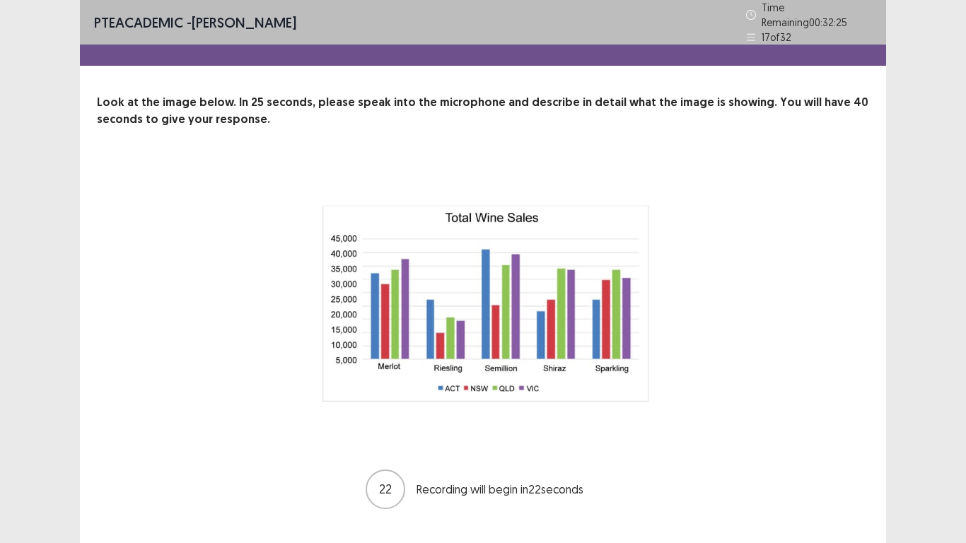
click at [945, 346] on div "PTE academic - [PERSON_NAME] Time Remaining 00 : 32 : 25 17 of 32 Look at the i…" at bounding box center [483, 286] width 966 height 573
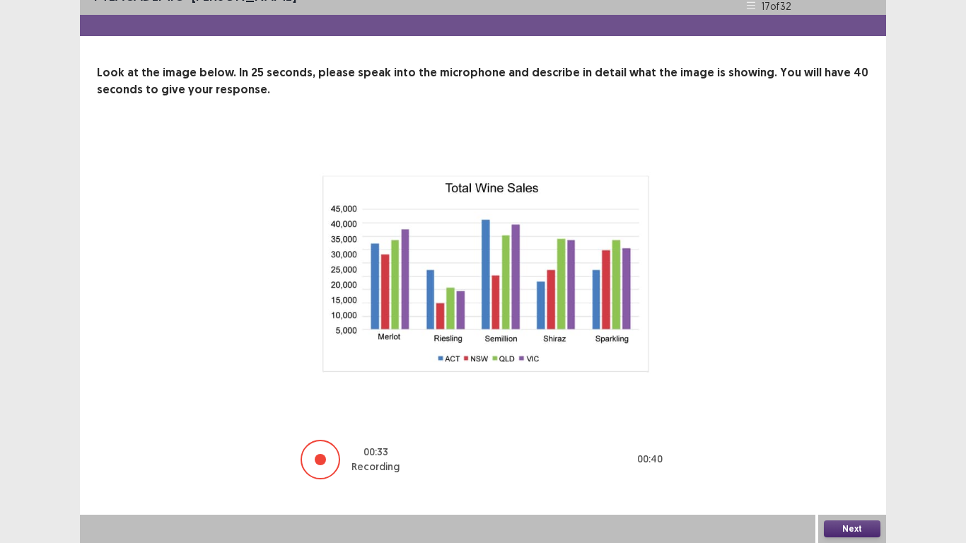
click at [850, 447] on button "Next" at bounding box center [852, 528] width 57 height 17
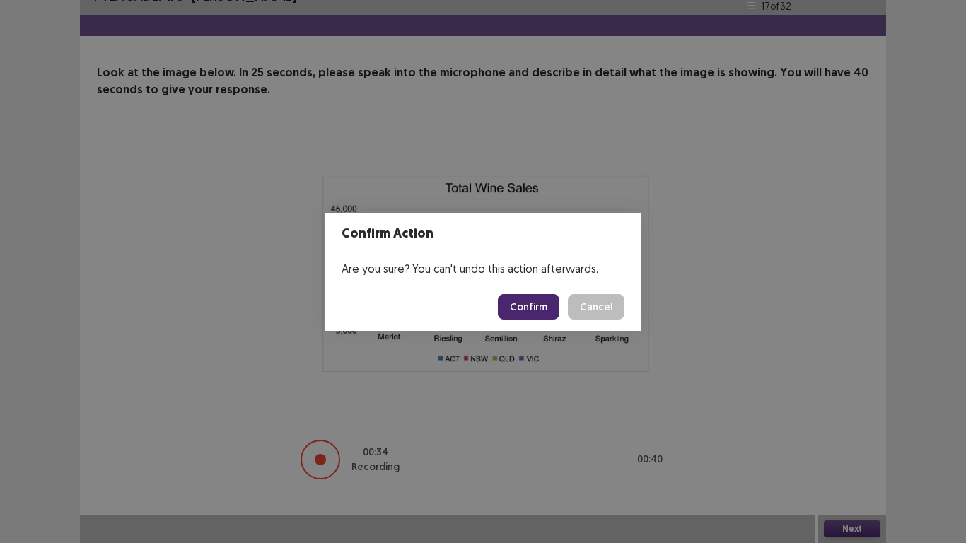
click at [544, 317] on button "Confirm" at bounding box center [529, 306] width 62 height 25
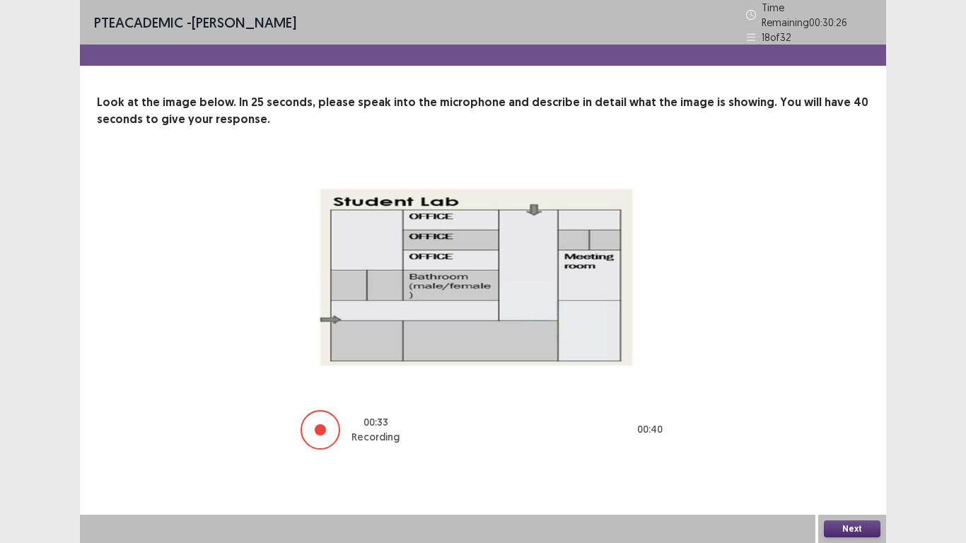
click at [845, 447] on button "Next" at bounding box center [852, 528] width 57 height 17
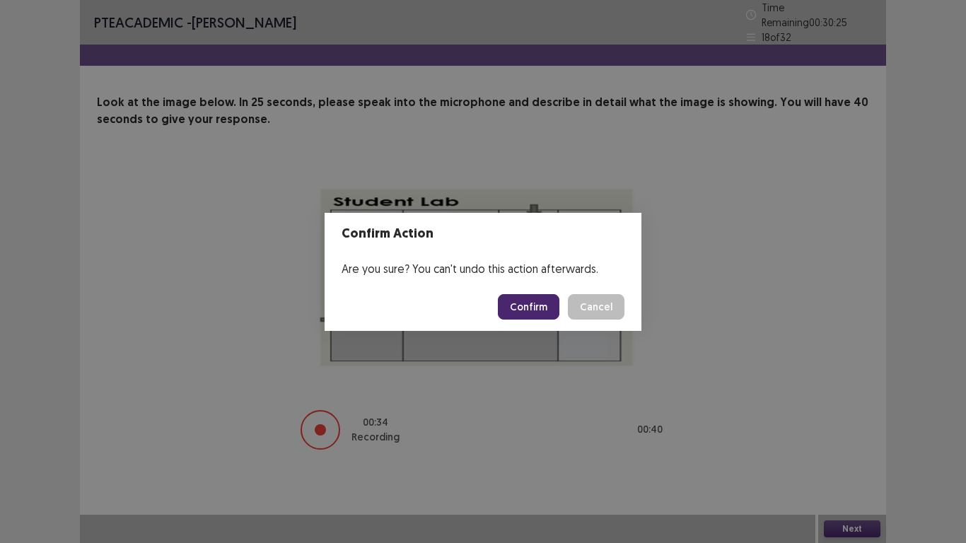
click at [532, 307] on button "Confirm" at bounding box center [529, 306] width 62 height 25
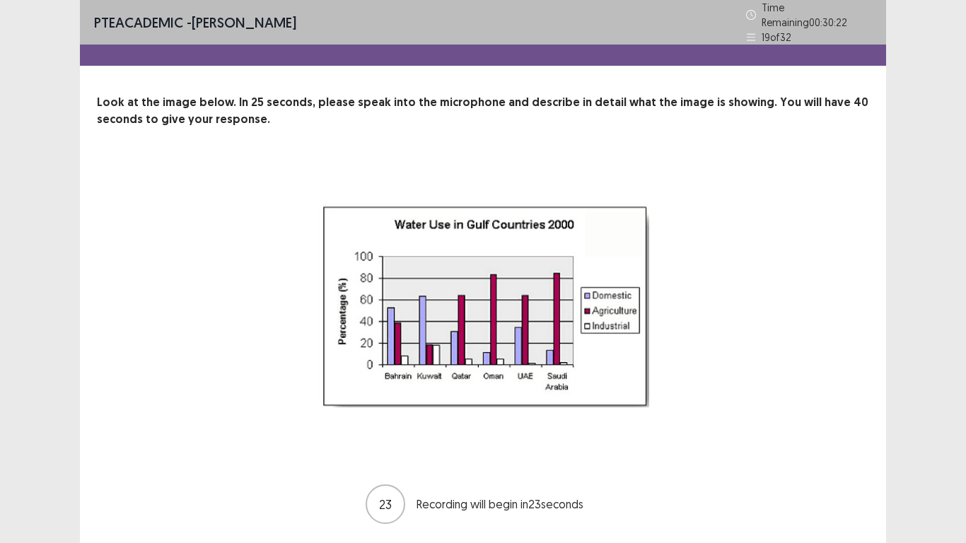
click at [724, 280] on div "23 Recording will begin in 23 seconds" at bounding box center [482, 343] width 659 height 363
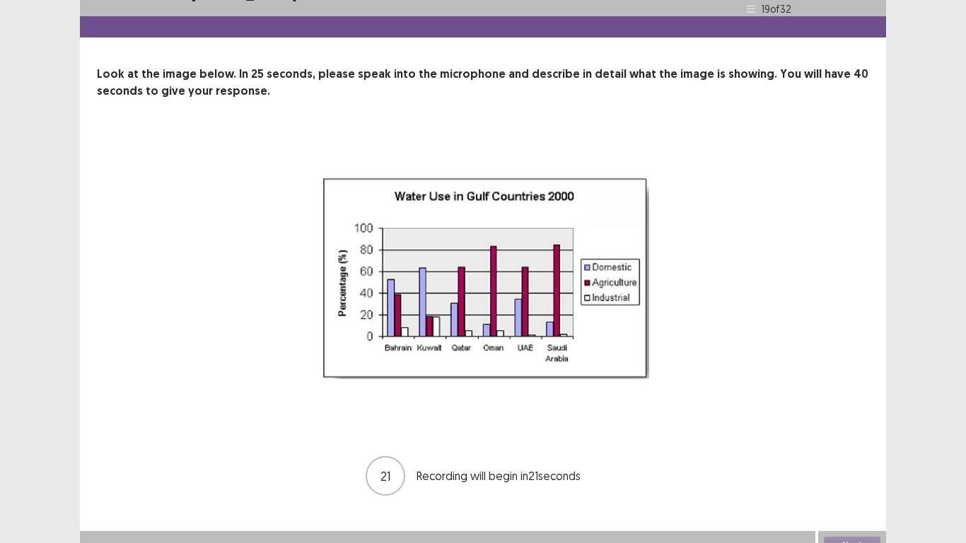
scroll to position [38, 0]
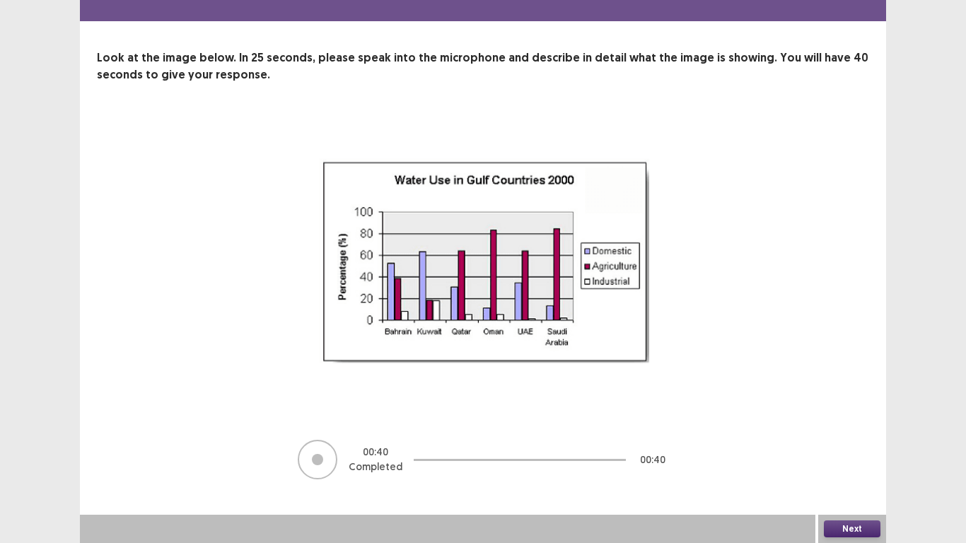
click at [848, 447] on button "Next" at bounding box center [852, 528] width 57 height 17
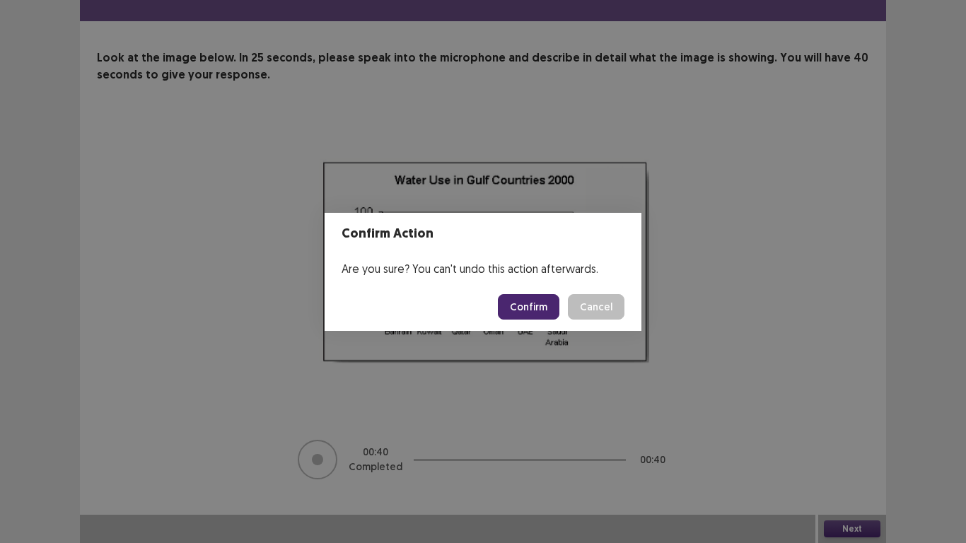
click at [523, 308] on button "Confirm" at bounding box center [529, 306] width 62 height 25
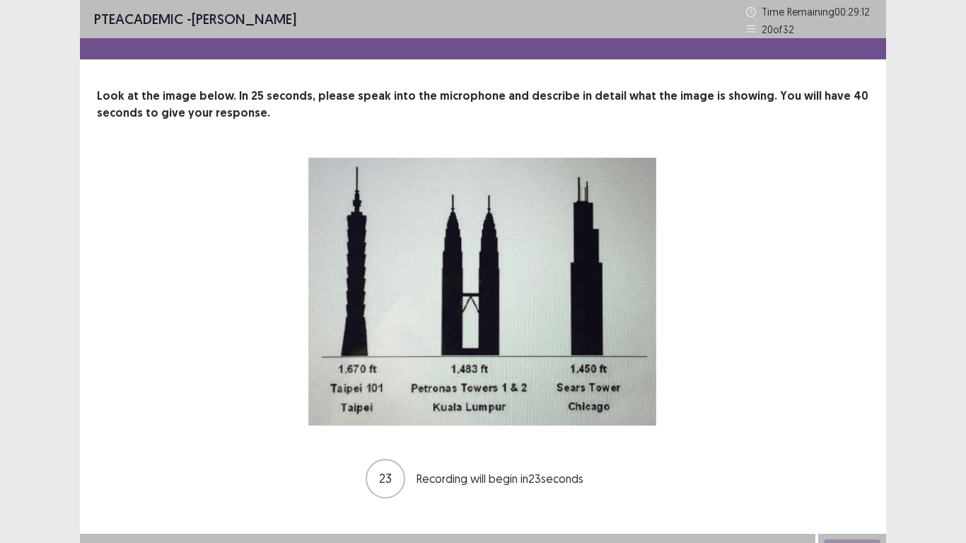
click at [708, 358] on div "23 Recording will begin in 23 seconds" at bounding box center [482, 328] width 659 height 344
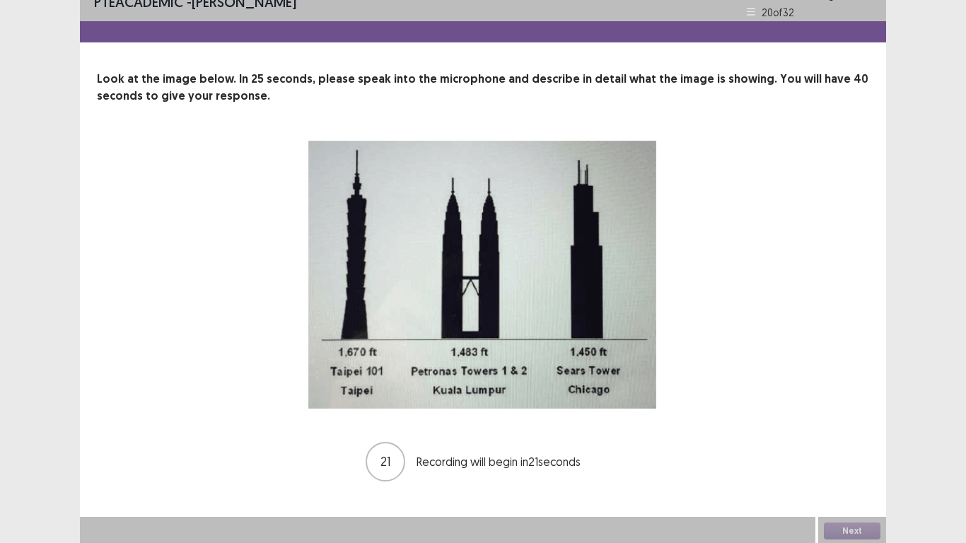
scroll to position [19, 0]
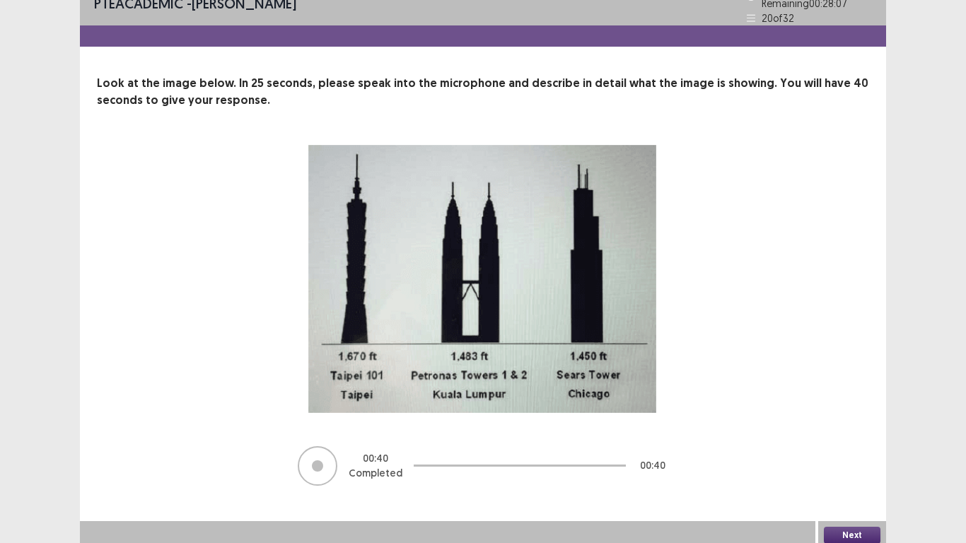
click at [851, 447] on div "Next" at bounding box center [852, 535] width 68 height 28
click at [853, 447] on button "Next" at bounding box center [852, 535] width 57 height 17
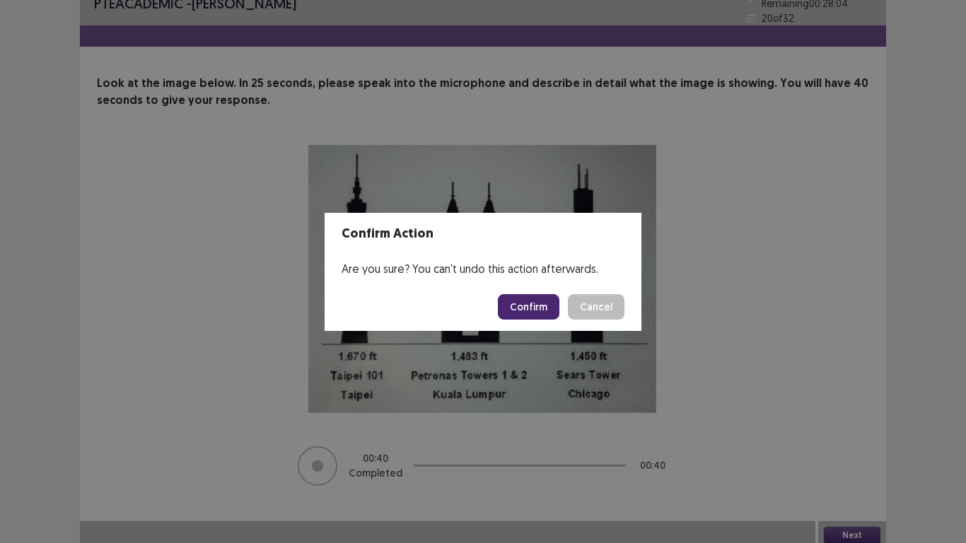
click at [542, 310] on button "Confirm" at bounding box center [529, 306] width 62 height 25
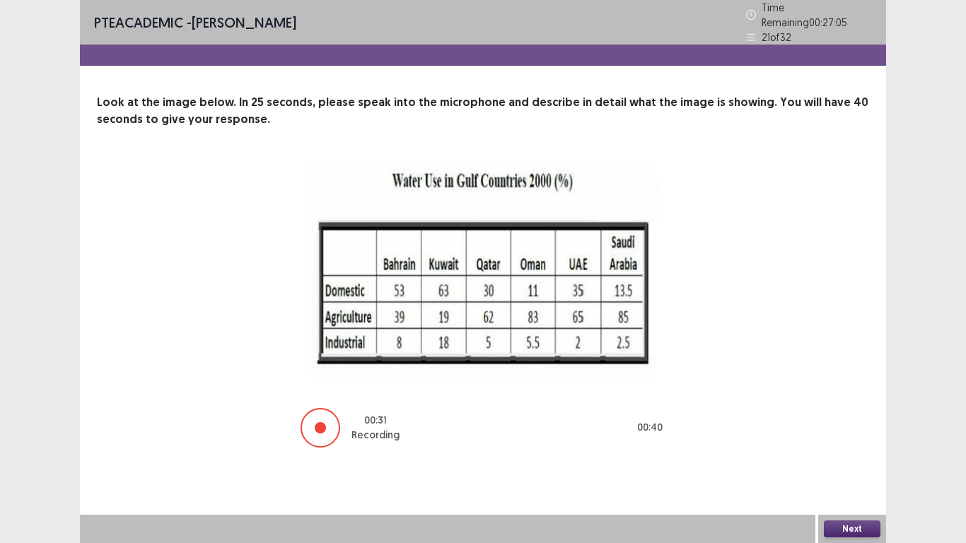
click at [854, 447] on button "Next" at bounding box center [852, 528] width 57 height 17
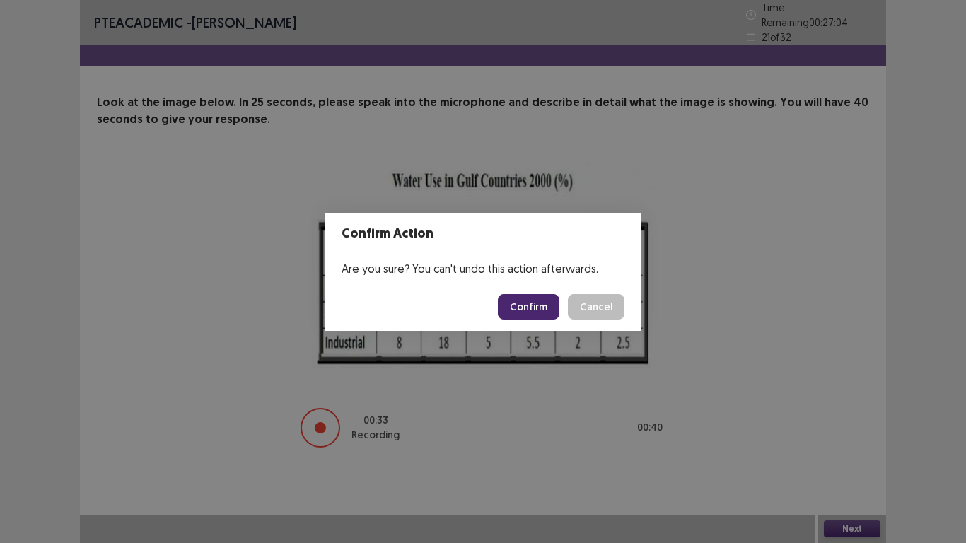
click at [539, 315] on button "Confirm" at bounding box center [529, 306] width 62 height 25
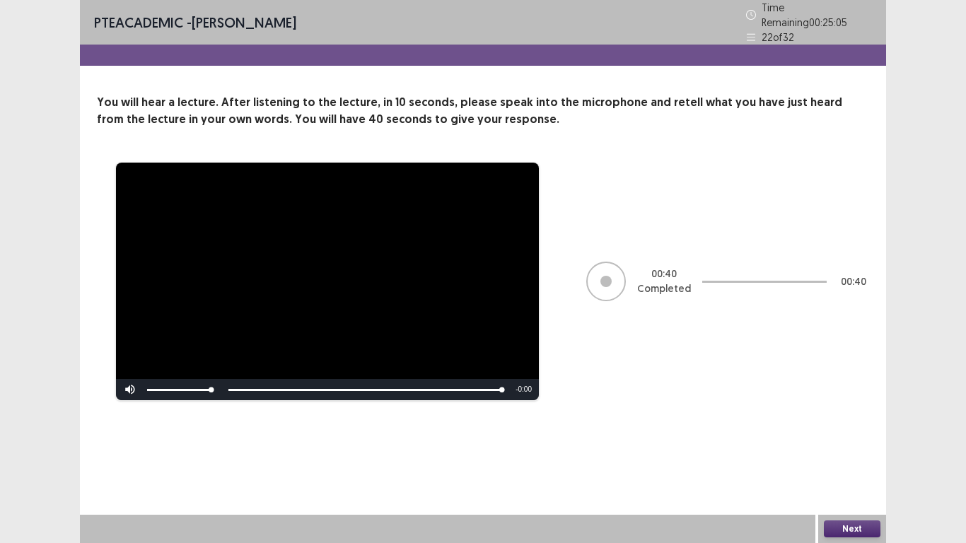
click at [849, 447] on button "Next" at bounding box center [852, 528] width 57 height 17
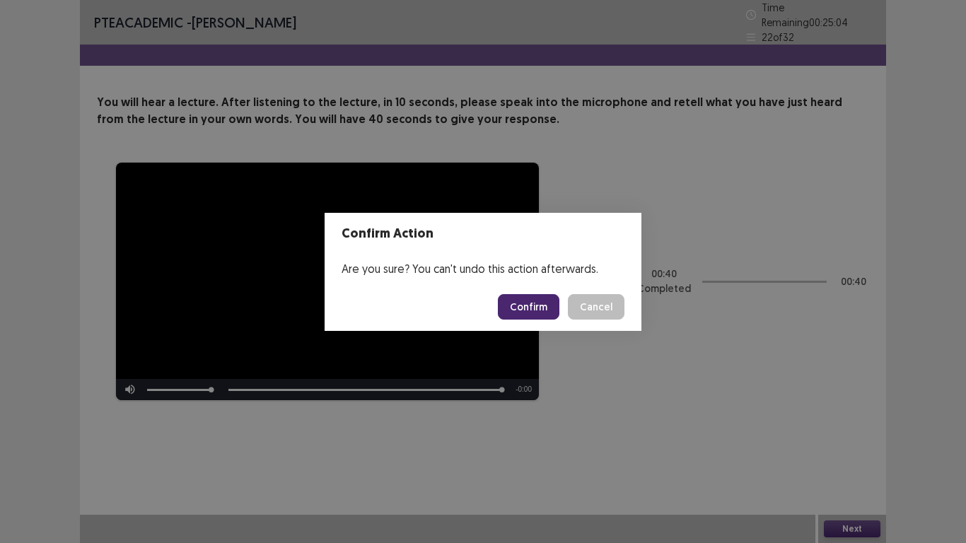
click at [515, 309] on button "Confirm" at bounding box center [529, 306] width 62 height 25
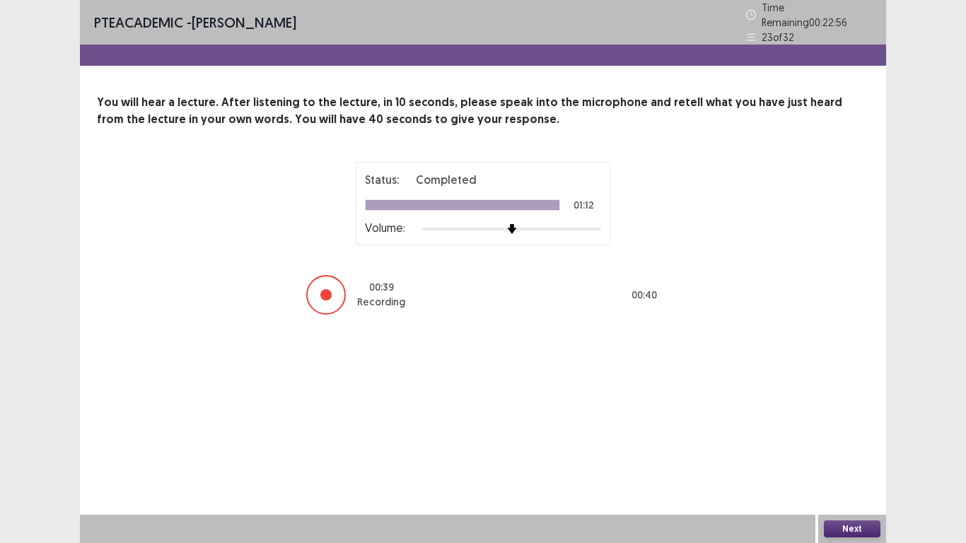
click at [854, 447] on button "Next" at bounding box center [852, 528] width 57 height 17
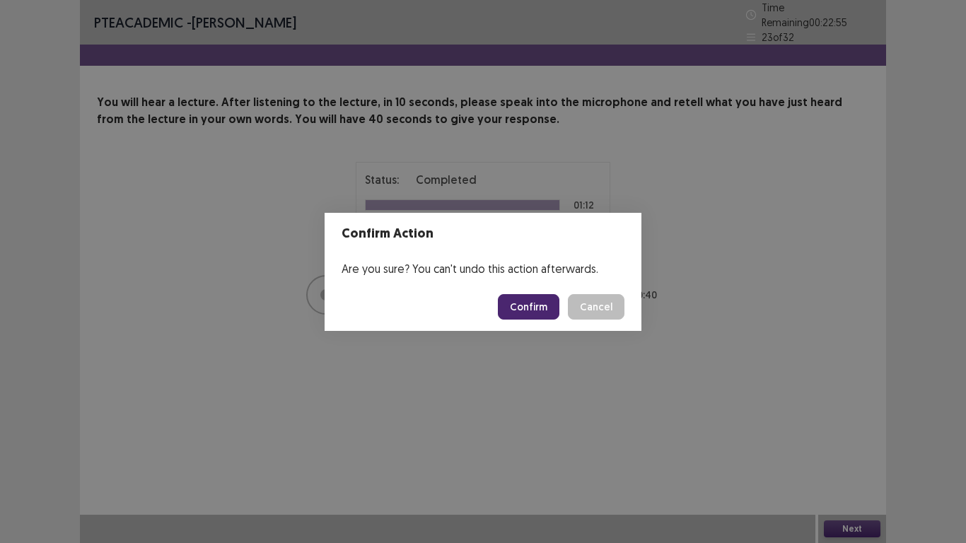
click at [534, 310] on button "Confirm" at bounding box center [529, 306] width 62 height 25
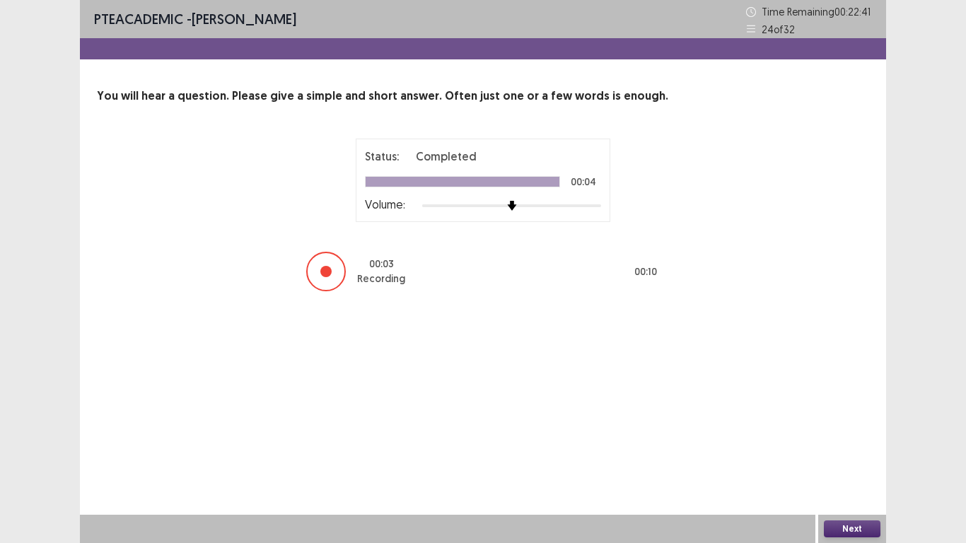
click at [850, 447] on button "Next" at bounding box center [852, 528] width 57 height 17
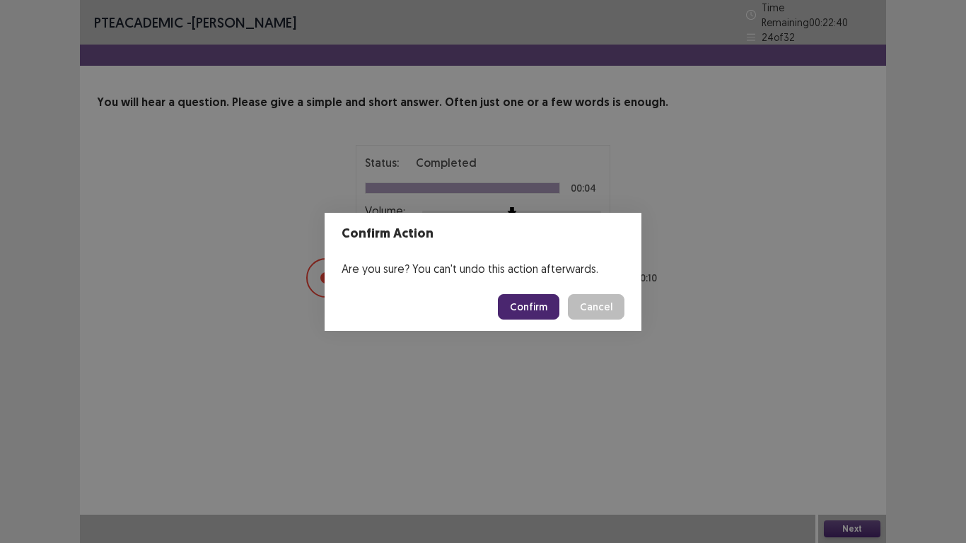
click at [532, 300] on button "Confirm" at bounding box center [529, 306] width 62 height 25
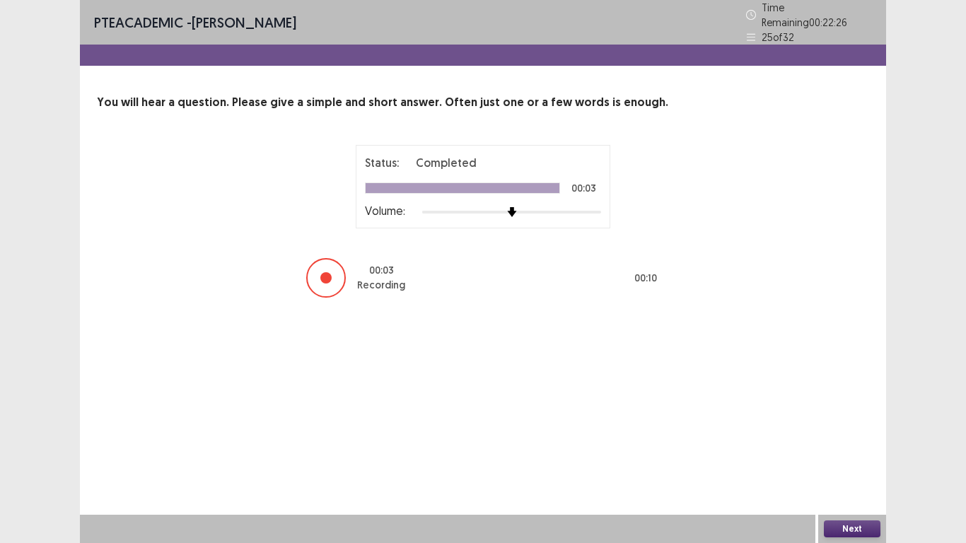
click at [857, 447] on button "Next" at bounding box center [852, 528] width 57 height 17
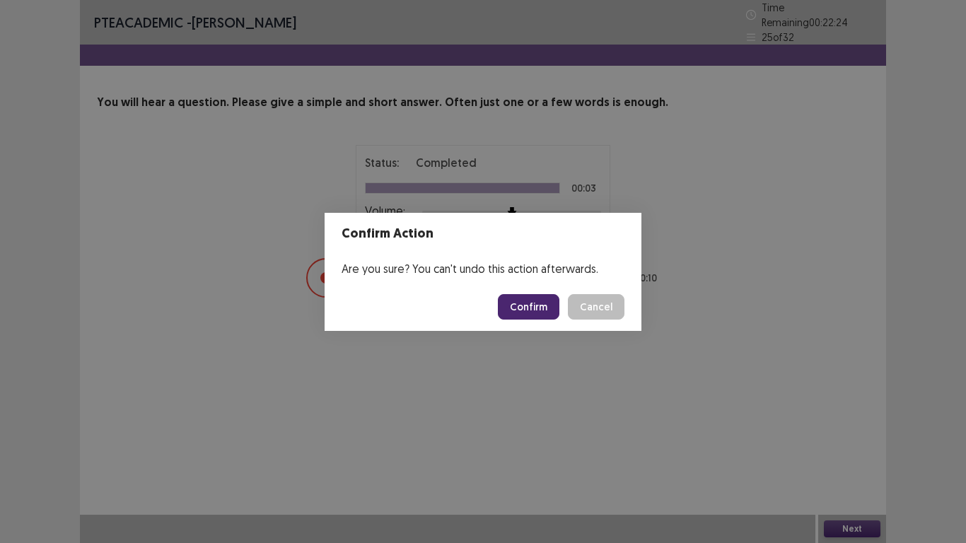
click at [545, 303] on button "Confirm" at bounding box center [529, 306] width 62 height 25
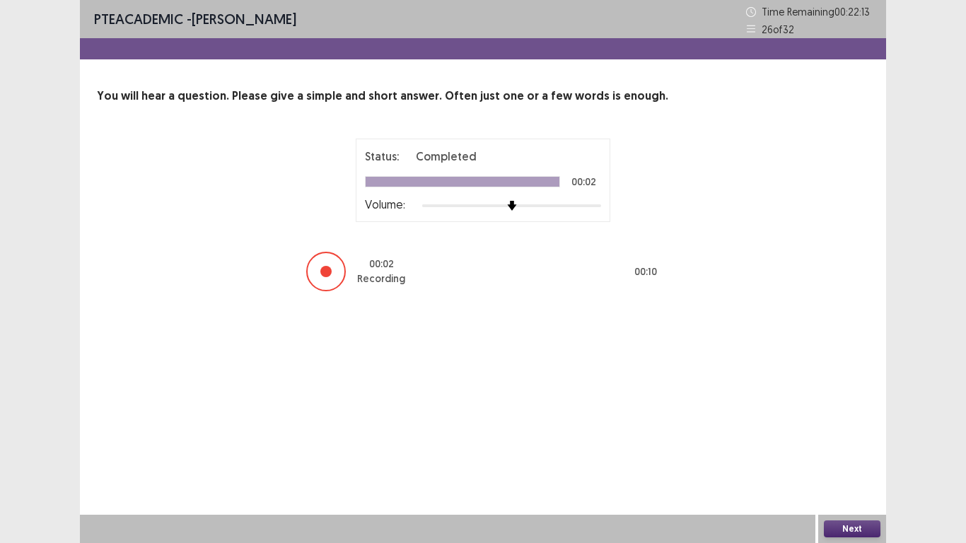
click at [850, 447] on div "Next" at bounding box center [852, 529] width 68 height 28
click at [839, 447] on button "Next" at bounding box center [852, 528] width 57 height 17
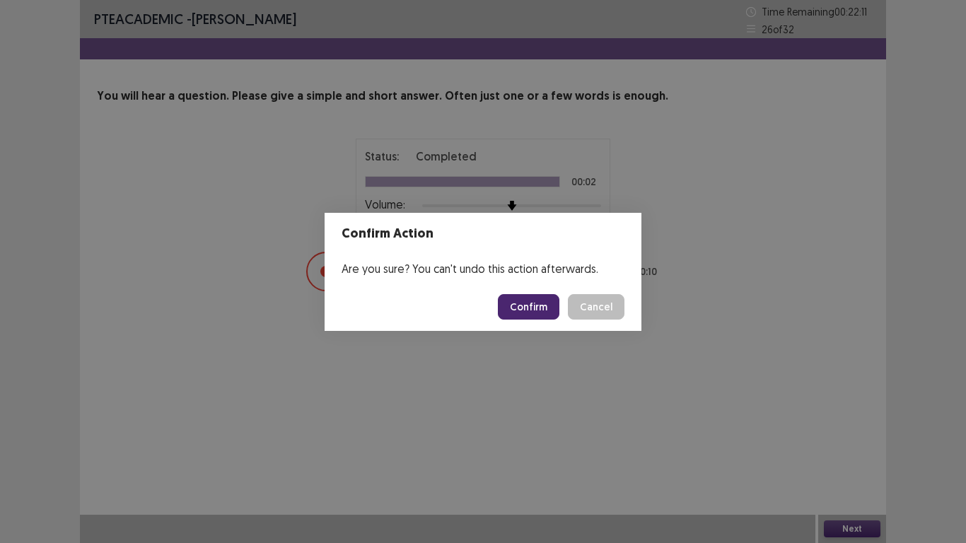
click at [532, 310] on button "Confirm" at bounding box center [529, 306] width 62 height 25
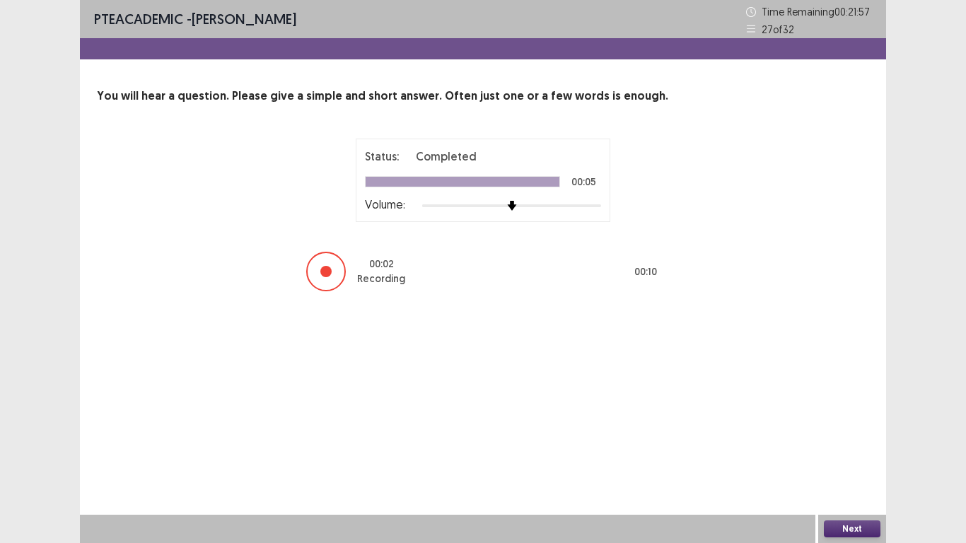
click at [853, 447] on button "Next" at bounding box center [852, 528] width 57 height 17
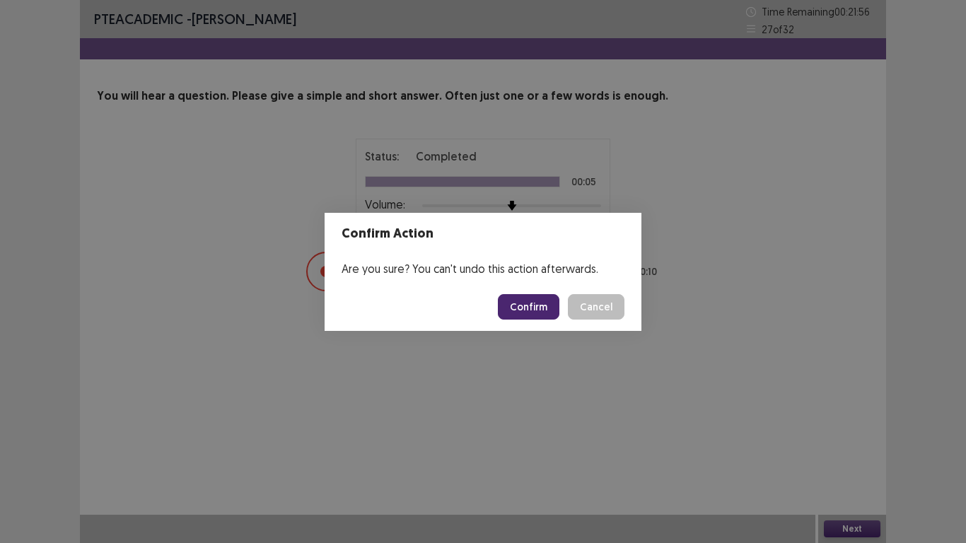
click at [513, 309] on button "Confirm" at bounding box center [529, 306] width 62 height 25
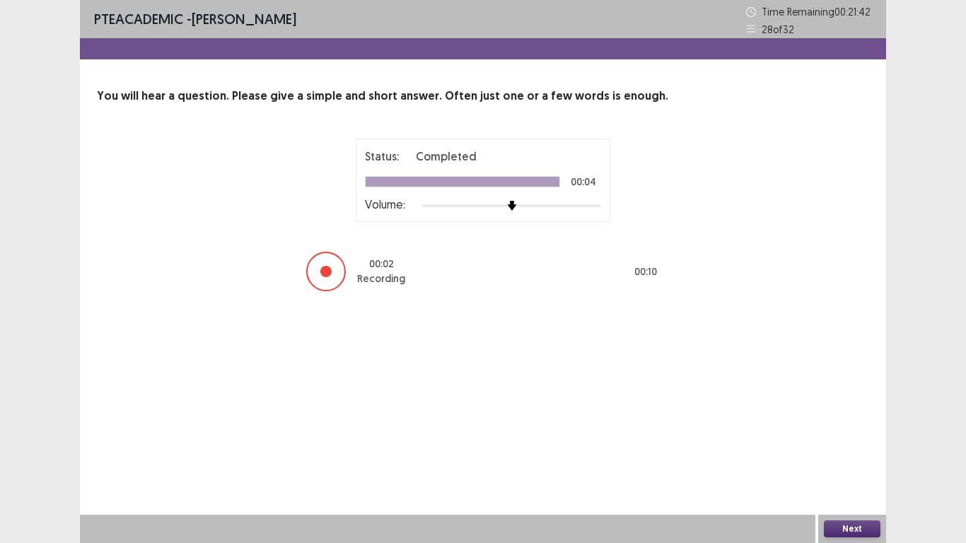
click at [852, 447] on button "Next" at bounding box center [852, 528] width 57 height 17
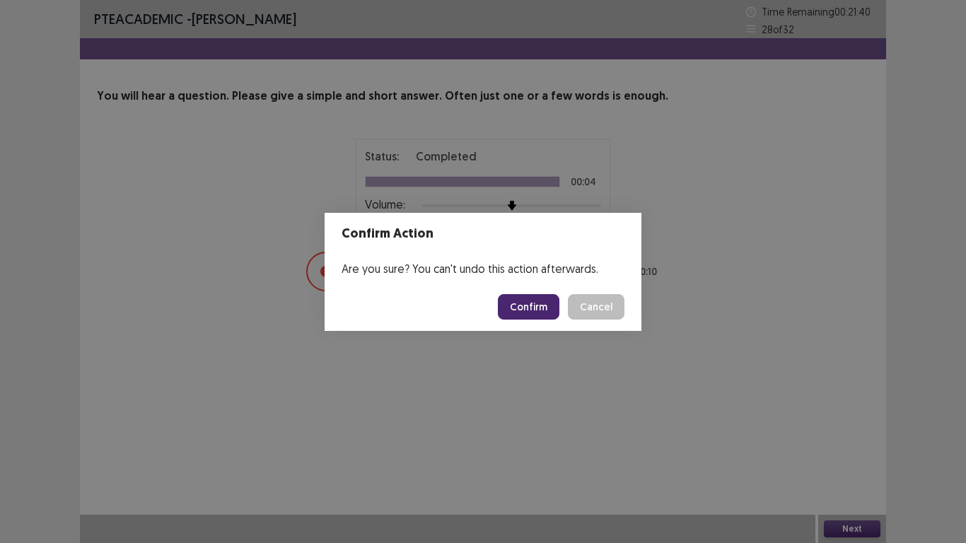
click at [532, 308] on button "Confirm" at bounding box center [529, 306] width 62 height 25
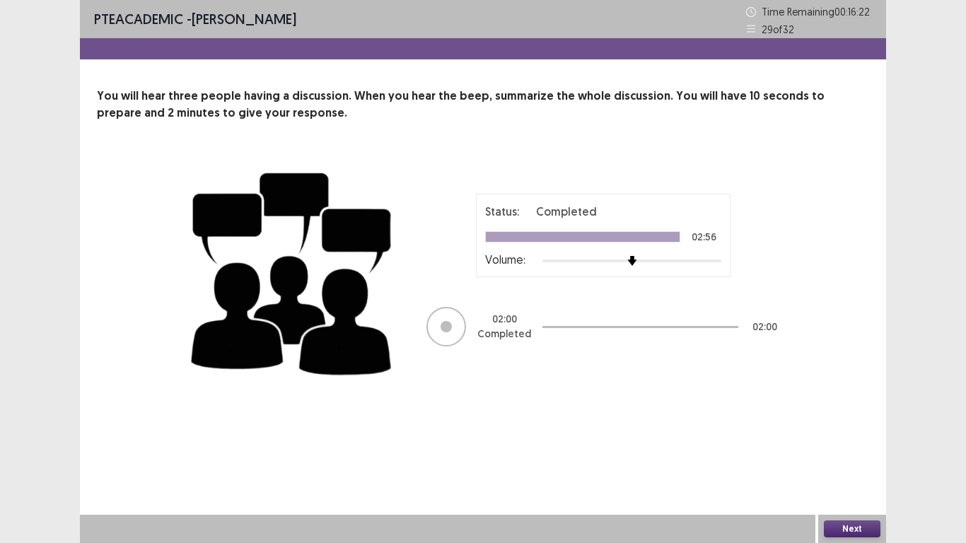
click at [852, 447] on button "Next" at bounding box center [852, 528] width 57 height 17
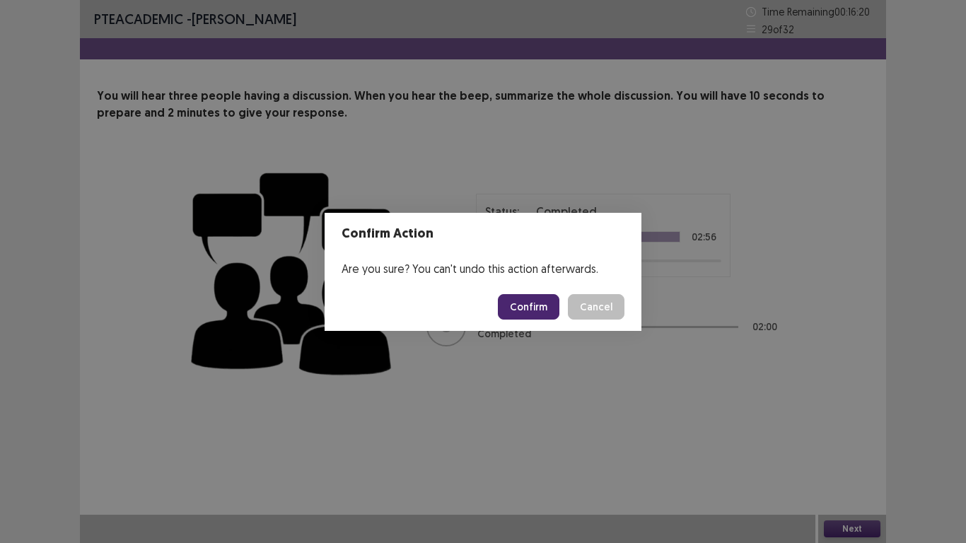
click at [544, 313] on button "Confirm" at bounding box center [529, 306] width 62 height 25
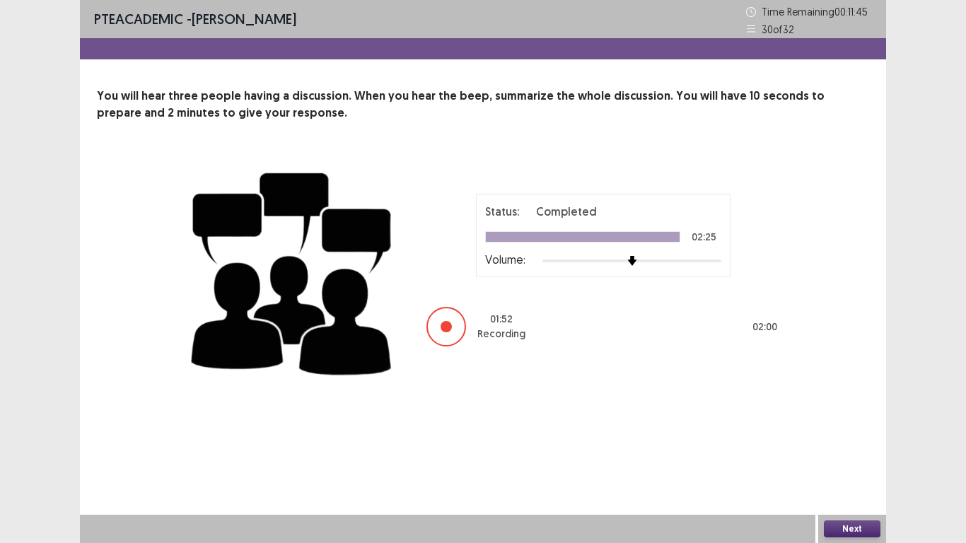
click at [852, 447] on button "Next" at bounding box center [852, 528] width 57 height 17
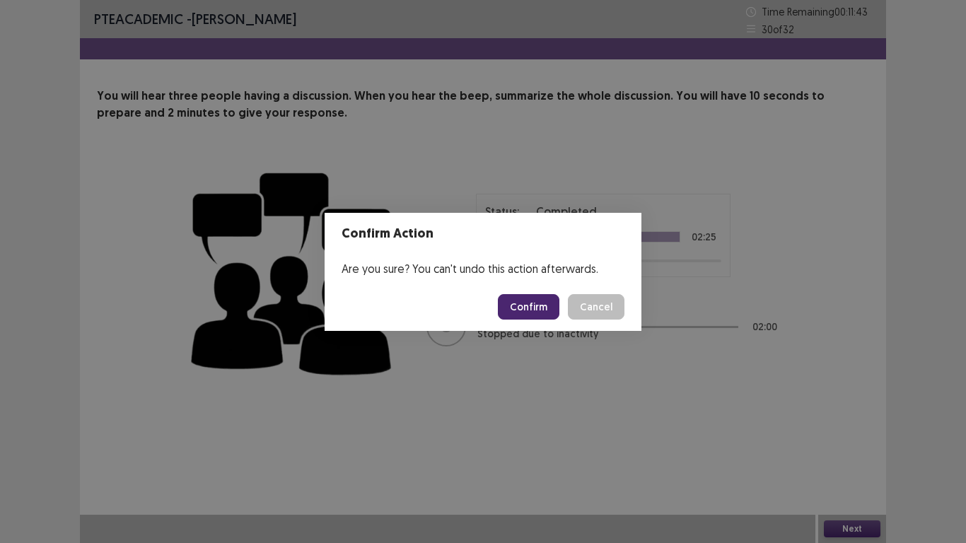
click at [536, 300] on button "Confirm" at bounding box center [529, 306] width 62 height 25
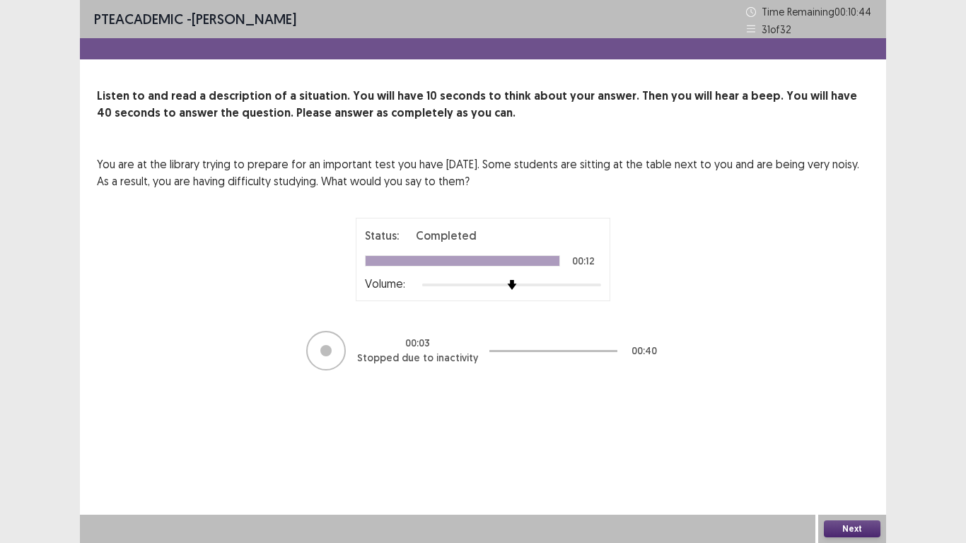
click at [548, 390] on div "PTE academic - [PERSON_NAME] Time Remaining 00 : 10 : 44 31 of 32 Listen to and…" at bounding box center [483, 200] width 806 height 400
click at [858, 447] on button "Next" at bounding box center [852, 528] width 57 height 17
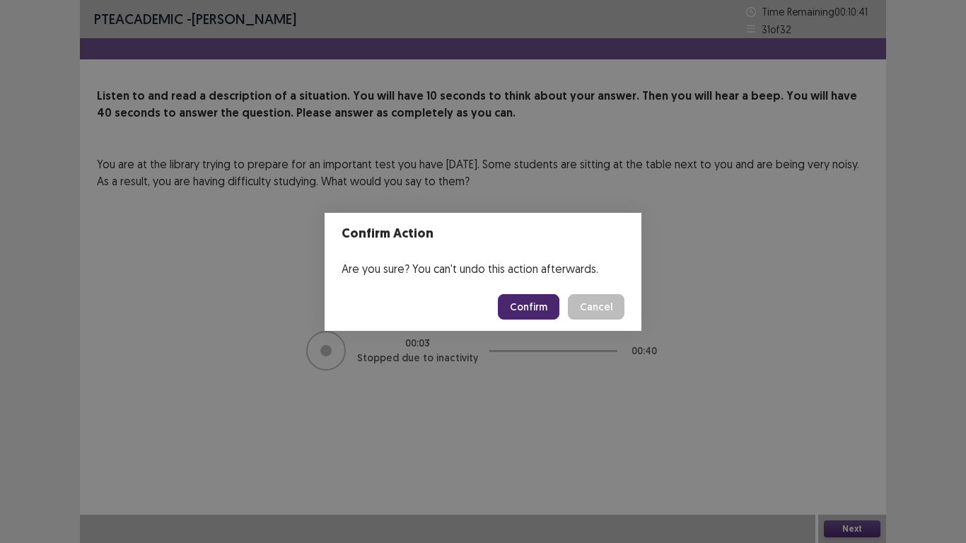
click at [529, 318] on button "Confirm" at bounding box center [529, 306] width 62 height 25
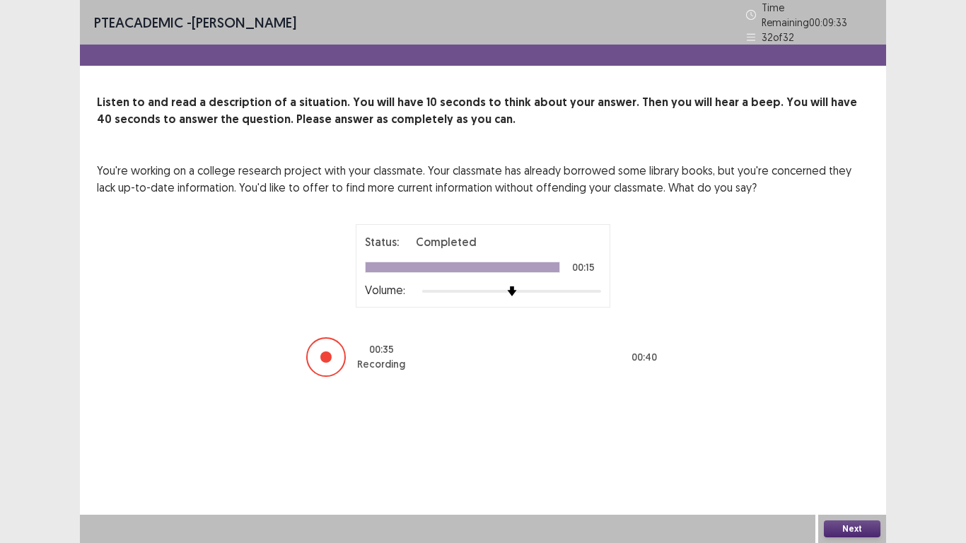
click at [841, 447] on button "Next" at bounding box center [852, 528] width 57 height 17
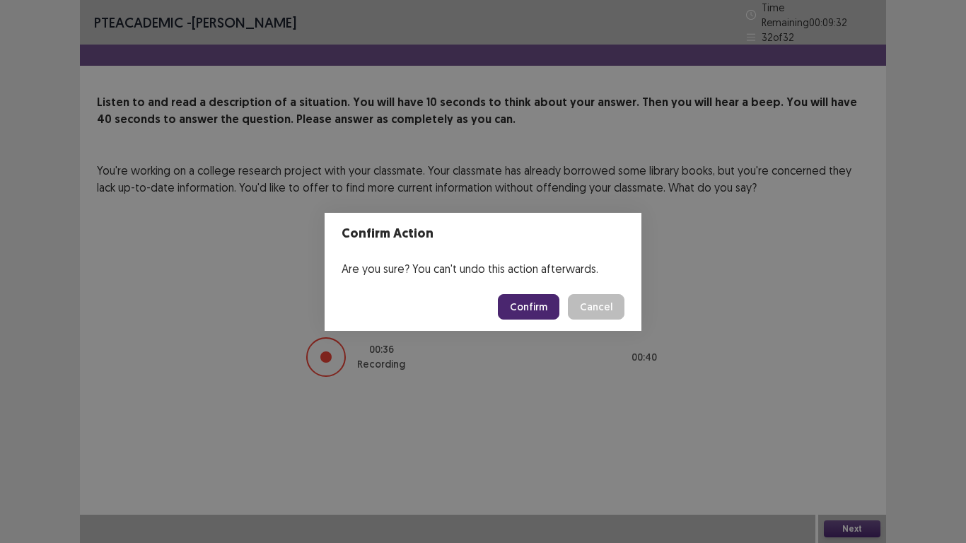
click at [535, 309] on button "Confirm" at bounding box center [529, 306] width 62 height 25
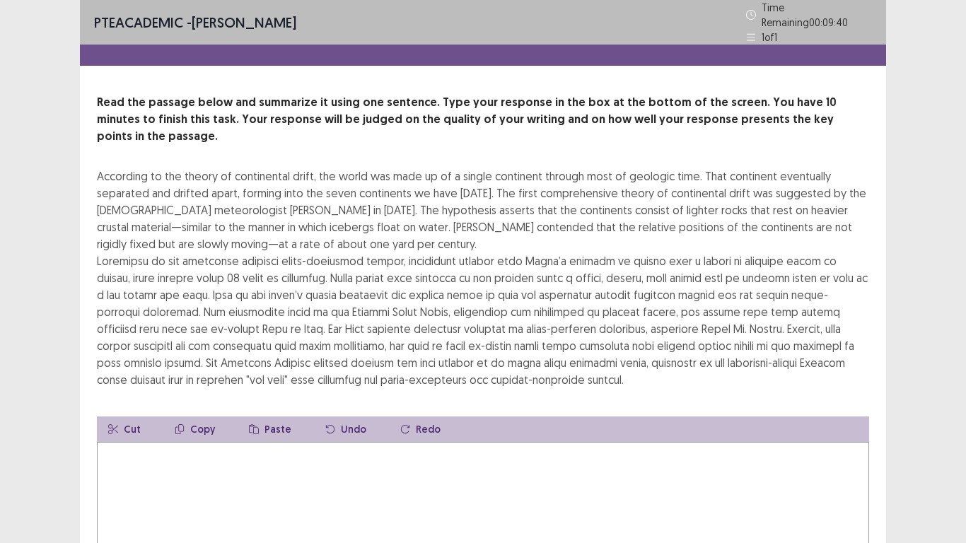
click at [144, 447] on textarea at bounding box center [483, 520] width 772 height 156
click at [150, 447] on textarea at bounding box center [483, 520] width 772 height 156
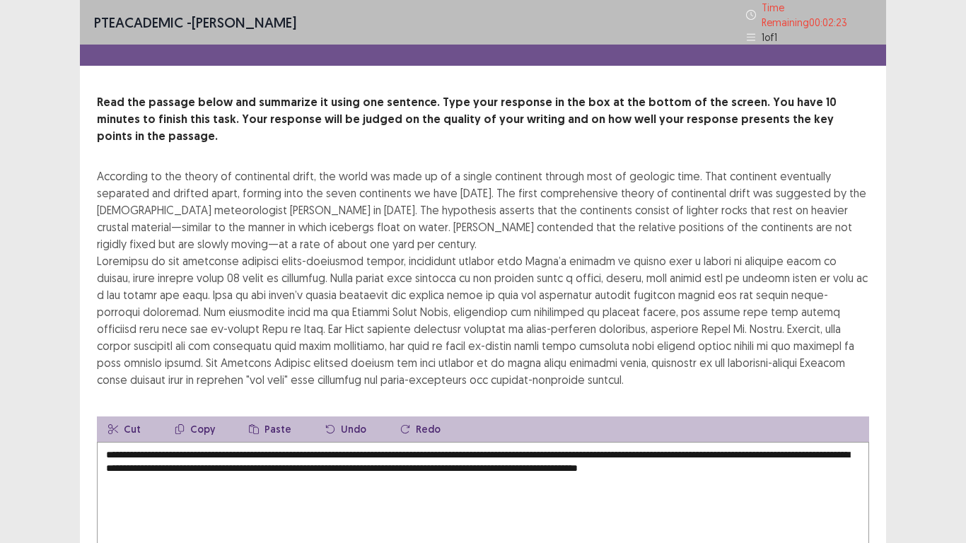
click at [314, 447] on textarea "**********" at bounding box center [483, 520] width 772 height 156
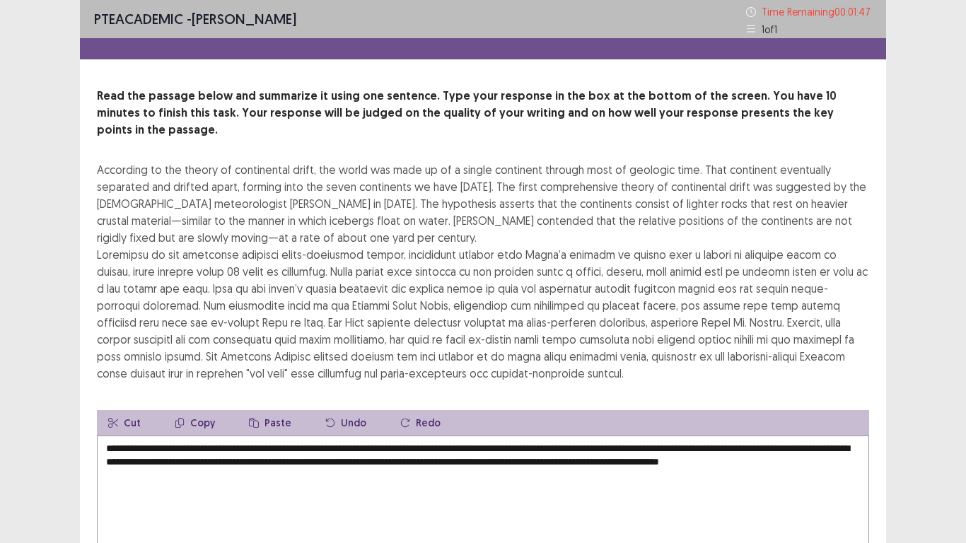
click at [147, 447] on textarea "**********" at bounding box center [483, 513] width 772 height 156
click at [275, 447] on textarea "**********" at bounding box center [483, 513] width 772 height 156
click at [905, 247] on div "PTE academic - [PERSON_NAME] Time Remaining 00 : 01 : 06 1 of 1 Read the passag…" at bounding box center [483, 339] width 966 height 679
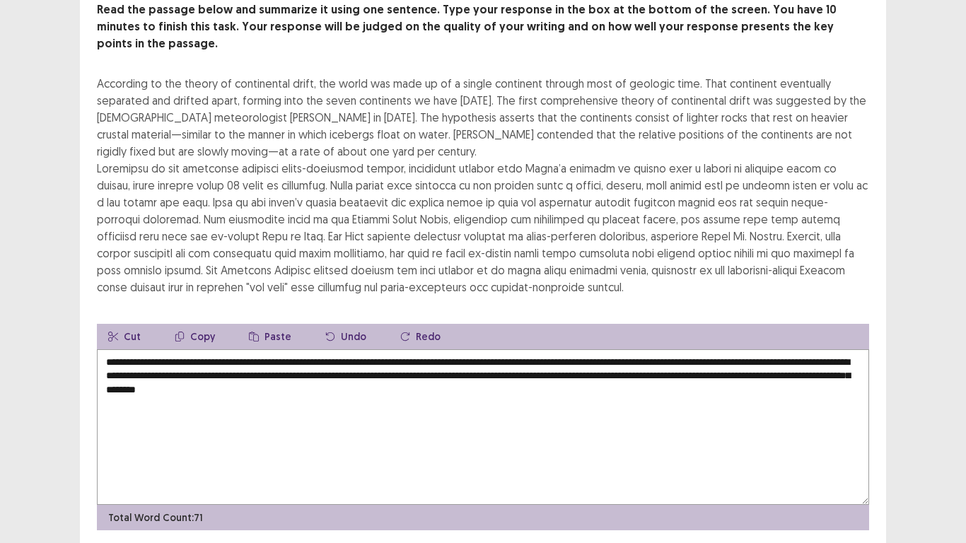
scroll to position [62, 0]
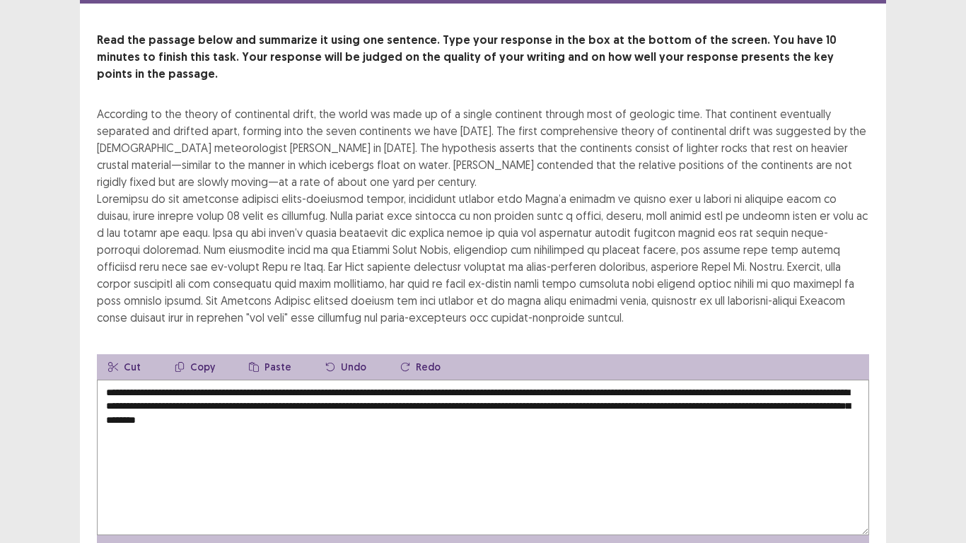
click at [236, 398] on textarea "**********" at bounding box center [483, 458] width 772 height 156
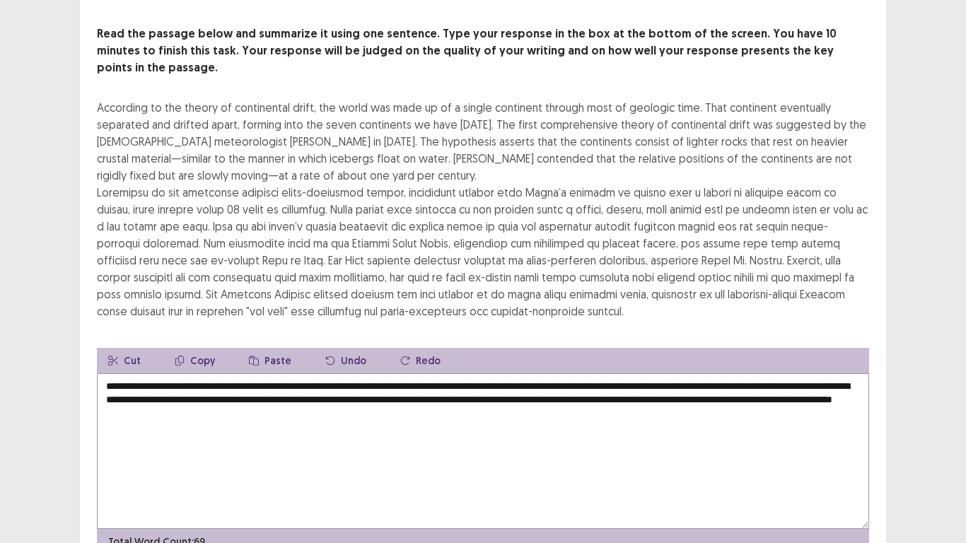
click at [403, 401] on textarea "**********" at bounding box center [483, 451] width 772 height 156
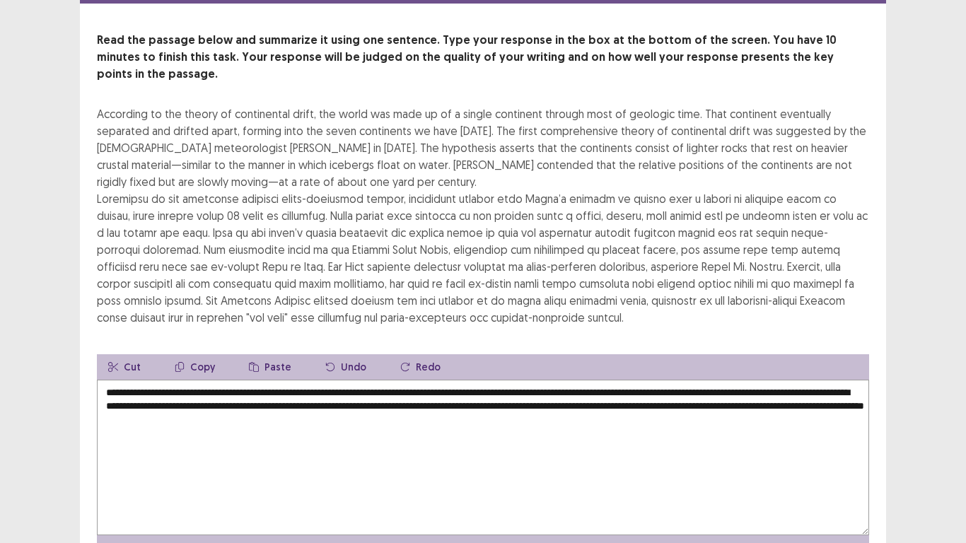
type textarea "**********"
click at [919, 400] on div "PTE academic - [PERSON_NAME] Time Remaining 00 : 00 : 40 1 of 1 Read the passag…" at bounding box center [483, 280] width 966 height 685
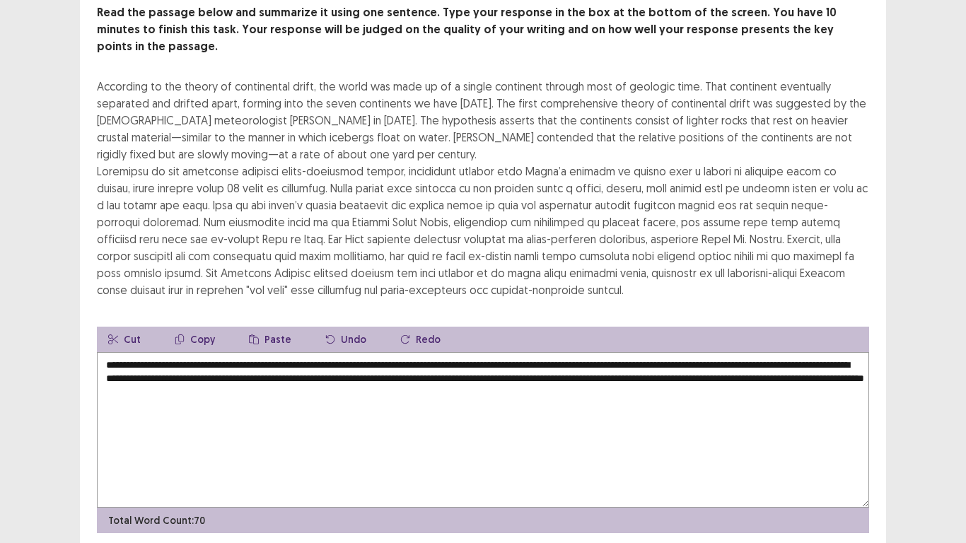
scroll to position [90, 0]
click at [947, 254] on div "PTE academic - [PERSON_NAME] Time Remaining 00 : 00 : 09 1 of 1 Read the passag…" at bounding box center [483, 252] width 966 height 685
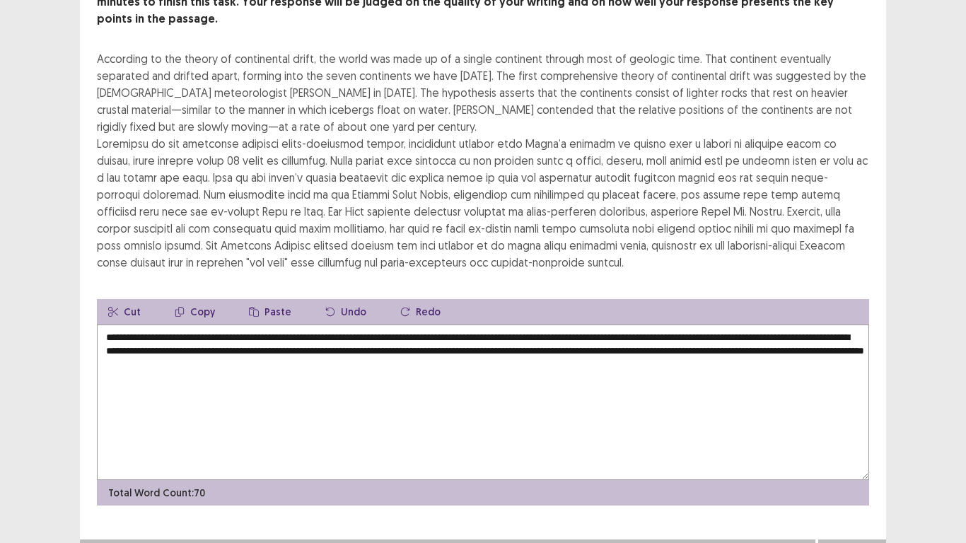
scroll to position [119, 0]
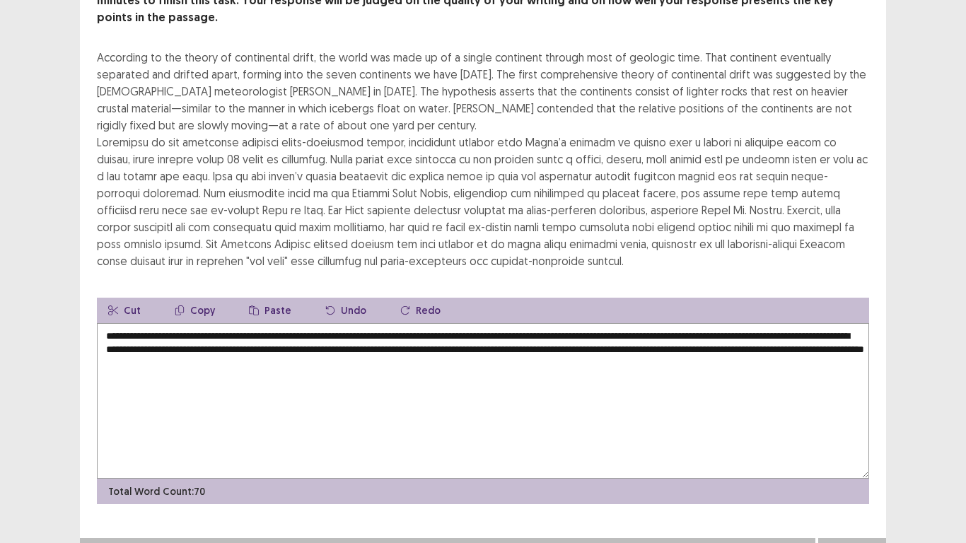
click at [840, 447] on button "Next" at bounding box center [852, 552] width 57 height 17
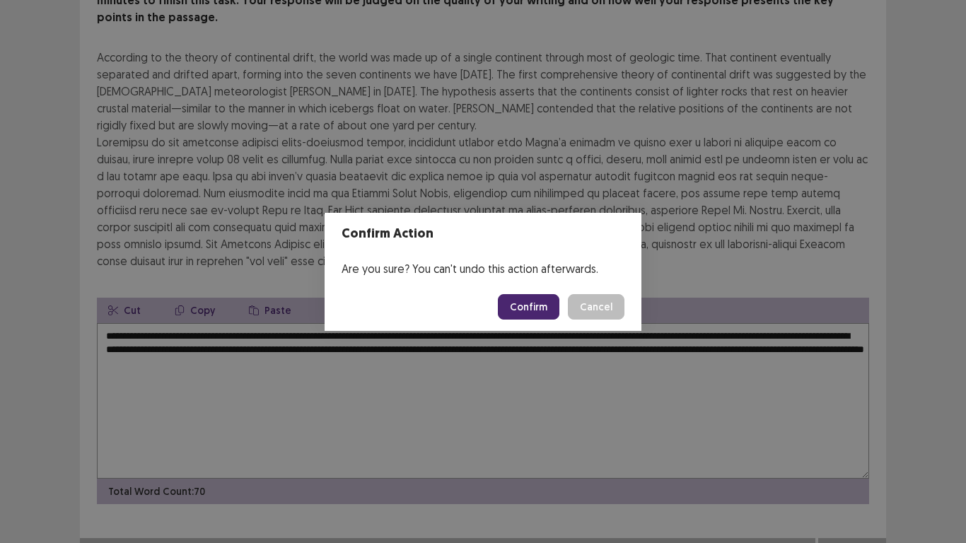
click at [527, 308] on button "Confirm" at bounding box center [529, 306] width 62 height 25
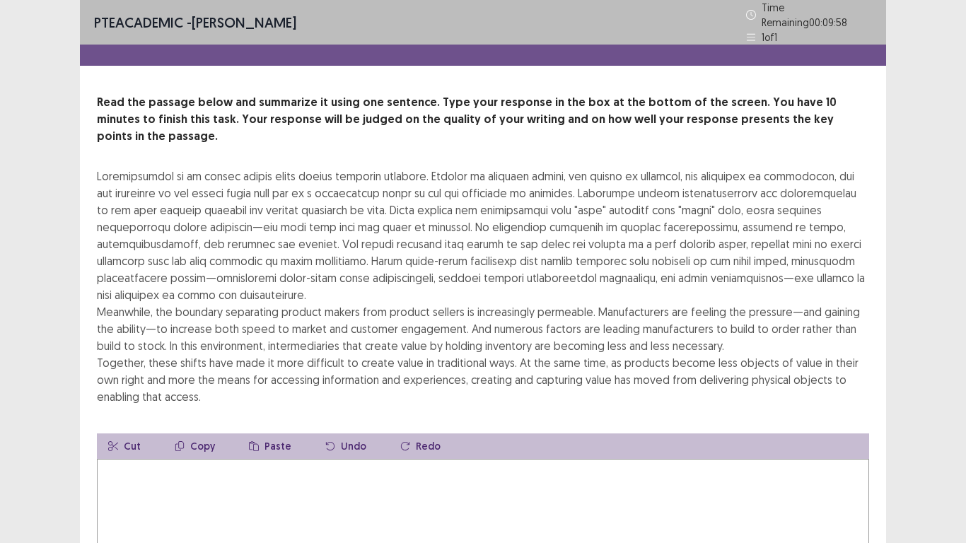
click at [126, 447] on textarea at bounding box center [483, 537] width 772 height 156
type textarea "*"
click at [345, 447] on textarea "**********" at bounding box center [483, 537] width 772 height 156
click at [486, 447] on textarea "**********" at bounding box center [483, 537] width 772 height 156
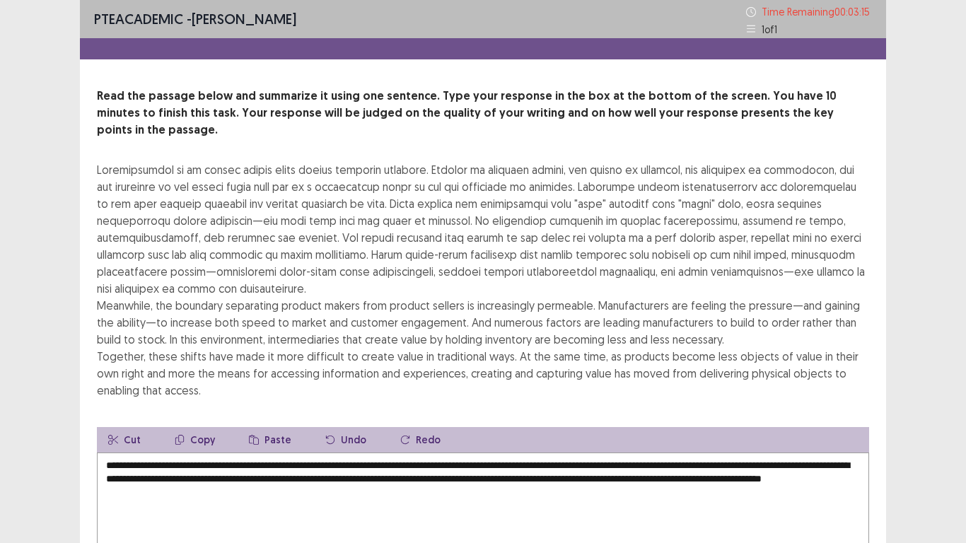
type textarea "**********"
click at [933, 254] on div "PTE academic - [PERSON_NAME] Time Remaining 00 : 03 : 15 1 of 1 Read the passag…" at bounding box center [483, 348] width 966 height 696
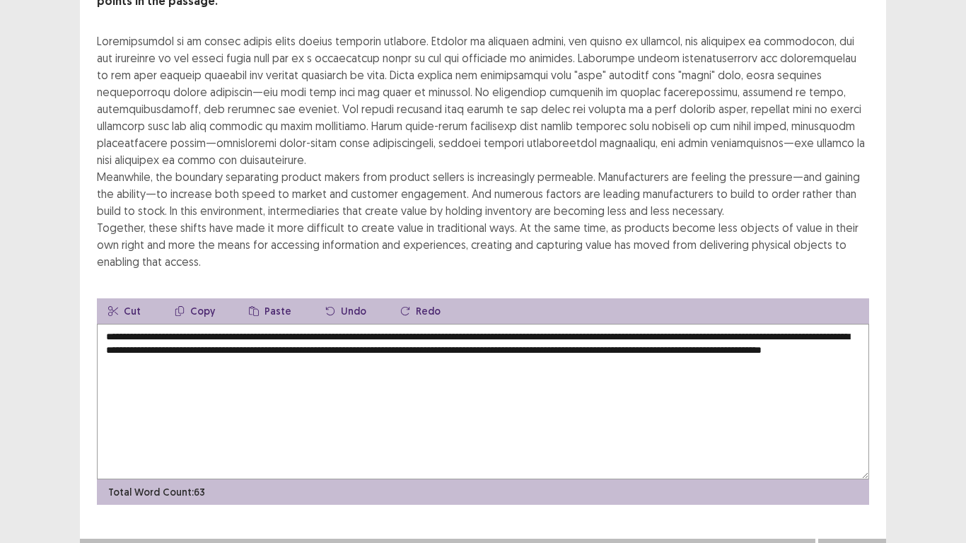
scroll to position [136, 0]
click at [855, 447] on button "Next" at bounding box center [852, 552] width 57 height 17
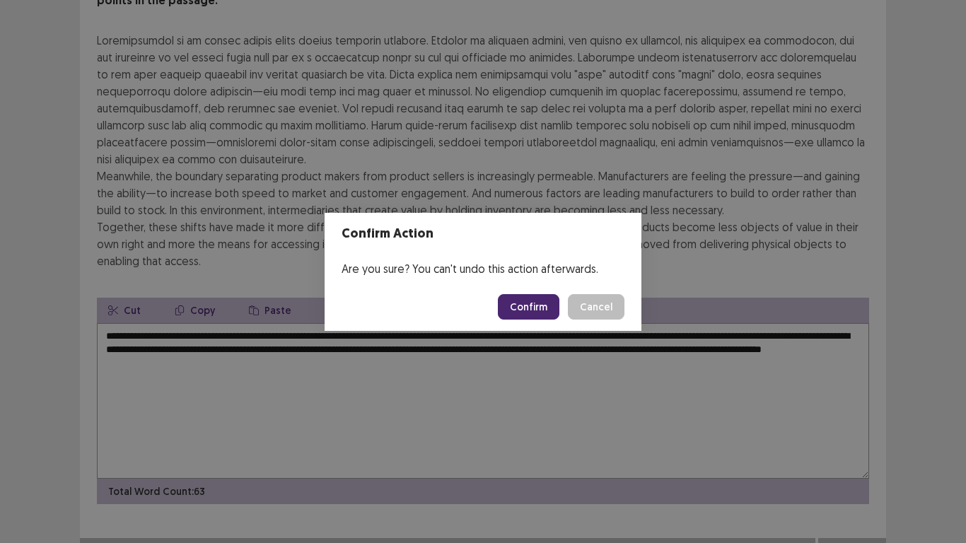
click at [539, 312] on button "Confirm" at bounding box center [529, 306] width 62 height 25
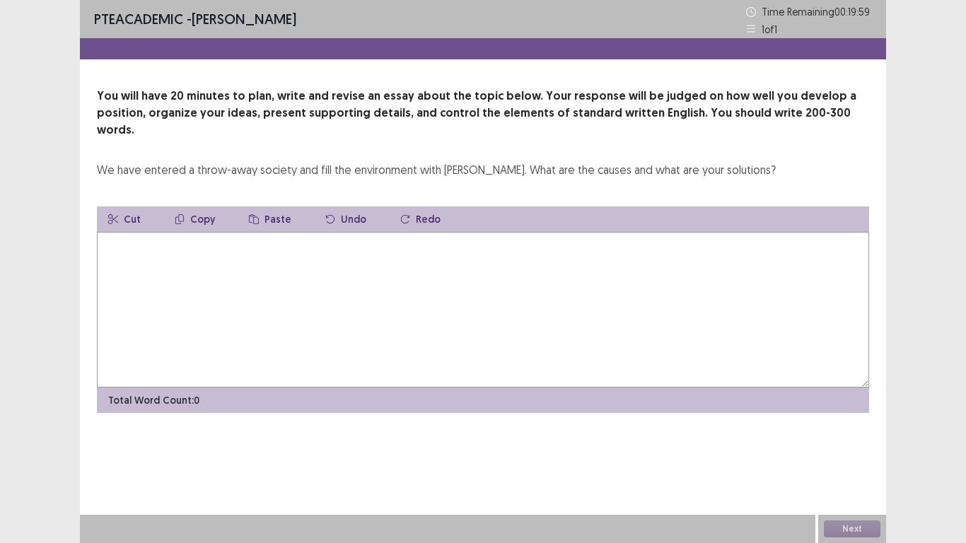
click at [249, 264] on textarea at bounding box center [483, 310] width 772 height 156
type textarea "*"
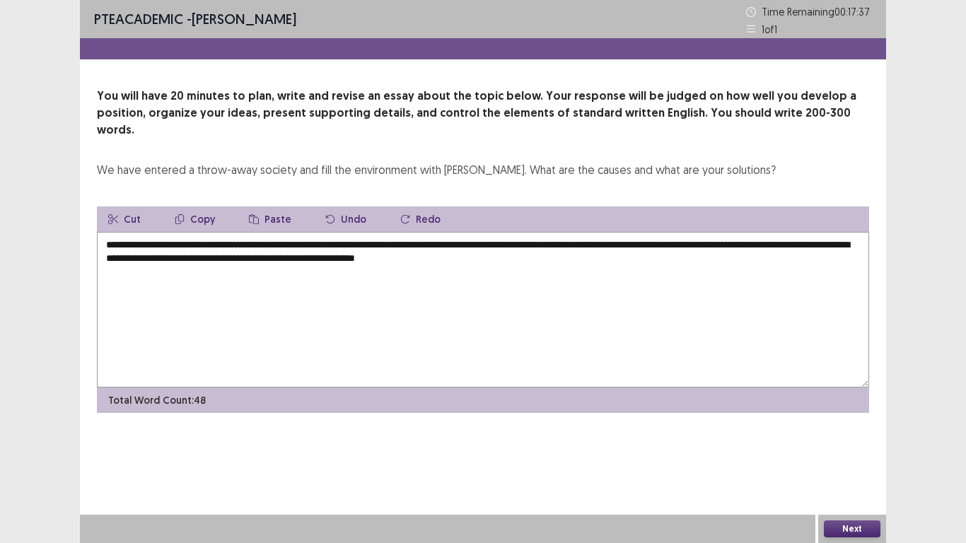
click at [332, 232] on textarea "**********" at bounding box center [483, 310] width 772 height 156
click at [535, 234] on textarea "**********" at bounding box center [483, 310] width 772 height 156
click at [537, 232] on textarea "**********" at bounding box center [483, 310] width 772 height 156
click at [612, 245] on textarea "**********" at bounding box center [483, 310] width 772 height 156
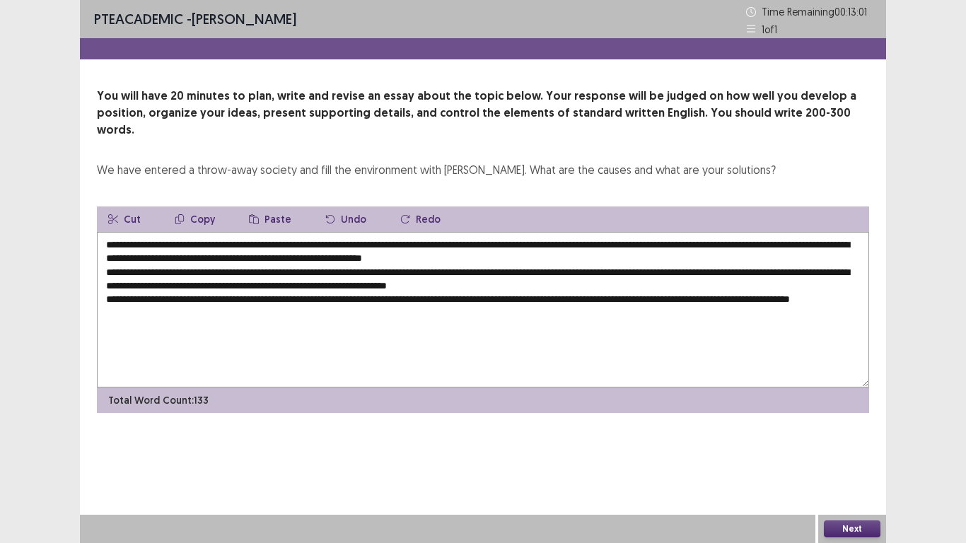
click at [169, 297] on textarea "**********" at bounding box center [483, 310] width 772 height 156
click at [213, 294] on textarea "**********" at bounding box center [483, 310] width 772 height 156
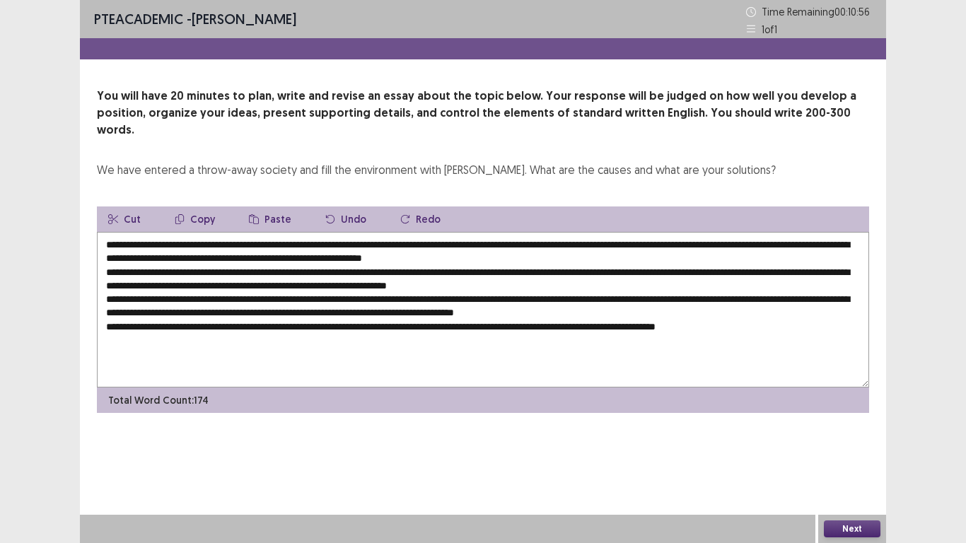
drag, startPoint x: 613, startPoint y: 313, endPoint x: 642, endPoint y: 310, distance: 29.2
click at [642, 310] on textarea at bounding box center [483, 310] width 772 height 156
click at [645, 310] on textarea at bounding box center [483, 310] width 772 height 156
click at [163, 232] on textarea at bounding box center [483, 310] width 772 height 156
drag, startPoint x: 314, startPoint y: 228, endPoint x: 164, endPoint y: 228, distance: 149.9
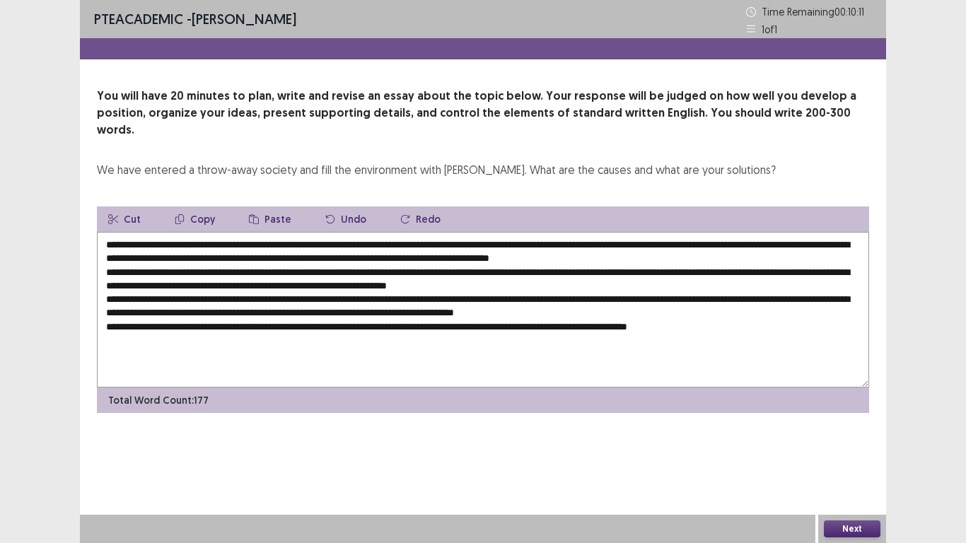
click at [164, 232] on textarea at bounding box center [483, 310] width 772 height 156
drag, startPoint x: 185, startPoint y: 226, endPoint x: 353, endPoint y: 123, distance: 196.8
click at [353, 123] on div "You will have 20 minutes to plan, write and revise an essay about the topic bel…" at bounding box center [483, 133] width 772 height 90
drag, startPoint x: 315, startPoint y: 230, endPoint x: 223, endPoint y: 240, distance: 91.7
click at [223, 240] on textarea at bounding box center [483, 310] width 772 height 156
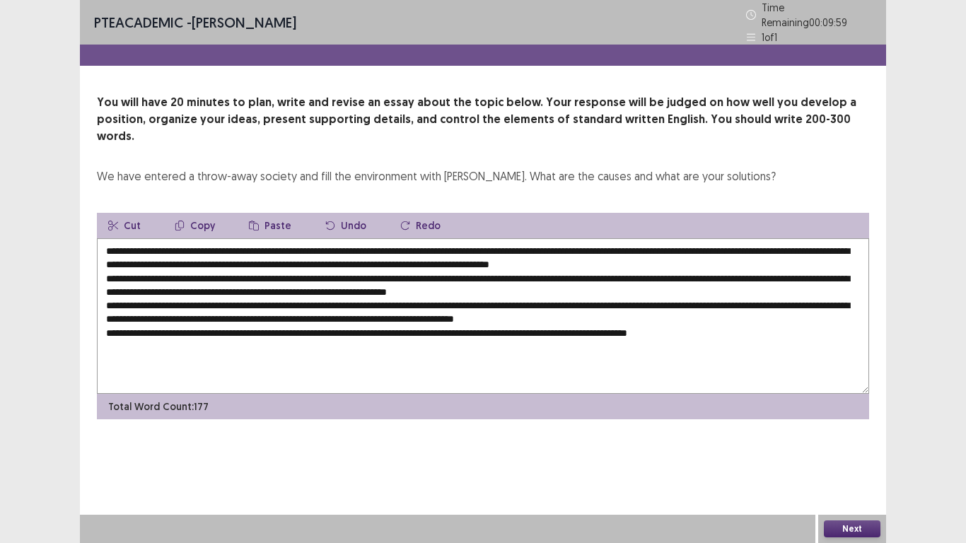
drag, startPoint x: 315, startPoint y: 227, endPoint x: 163, endPoint y: 233, distance: 152.1
click at [163, 238] on textarea at bounding box center [483, 316] width 772 height 156
click at [201, 213] on button "Copy" at bounding box center [194, 225] width 63 height 25
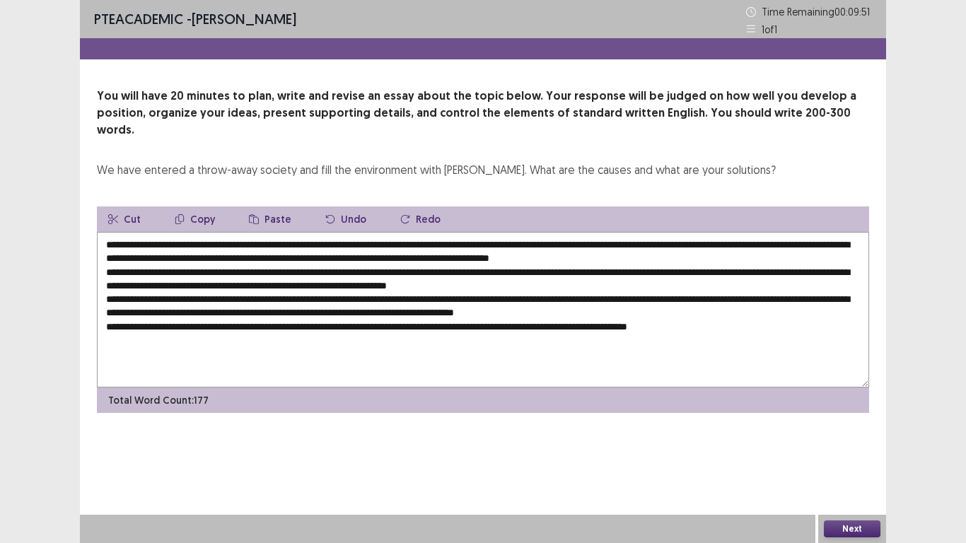
click at [312, 256] on textarea at bounding box center [483, 310] width 772 height 156
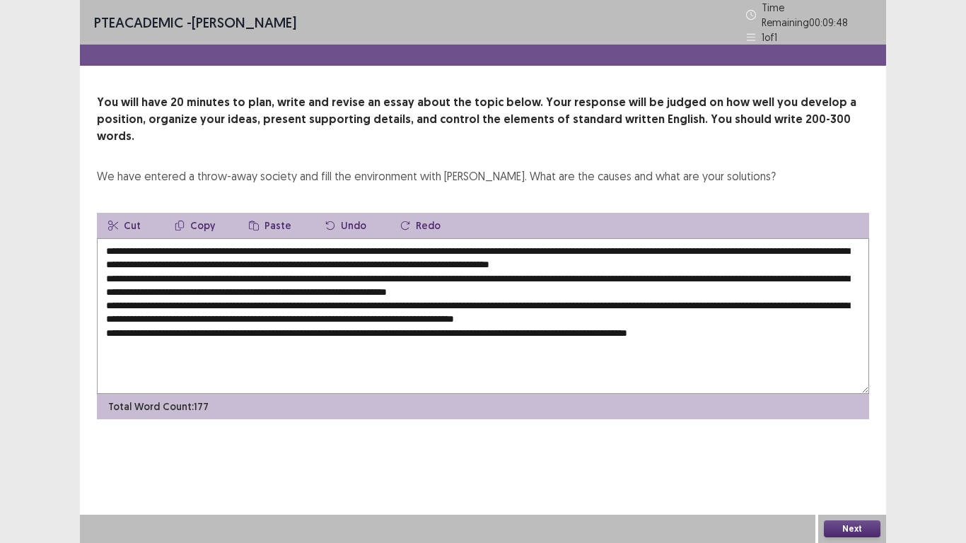
click at [276, 213] on button "Paste" at bounding box center [270, 225] width 65 height 25
click at [632, 269] on textarea at bounding box center [483, 316] width 772 height 156
click at [273, 213] on button "Paste" at bounding box center [270, 225] width 65 height 25
click at [313, 297] on textarea at bounding box center [483, 316] width 772 height 156
click at [265, 213] on button "Paste" at bounding box center [270, 225] width 65 height 25
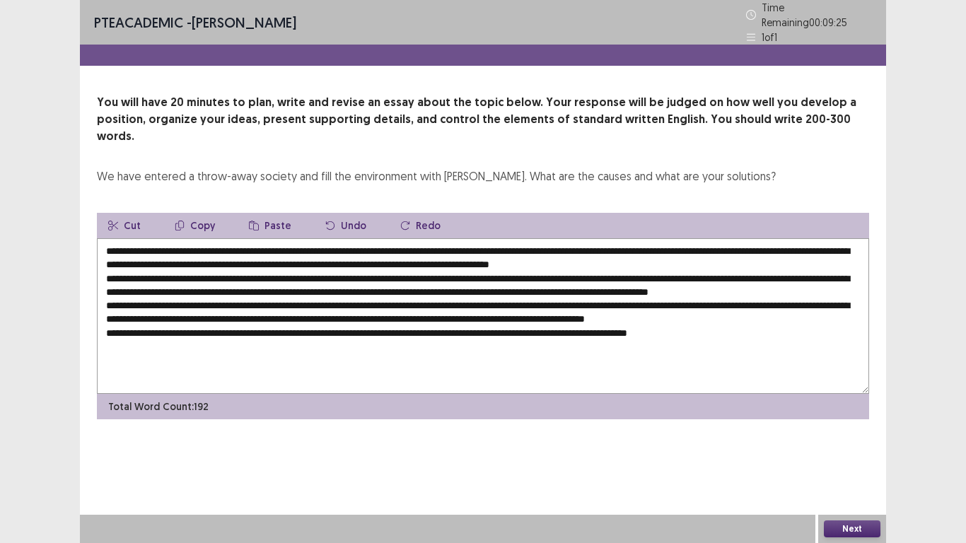
click at [433, 324] on textarea at bounding box center [483, 316] width 772 height 156
click at [261, 213] on button "Paste" at bounding box center [270, 225] width 65 height 25
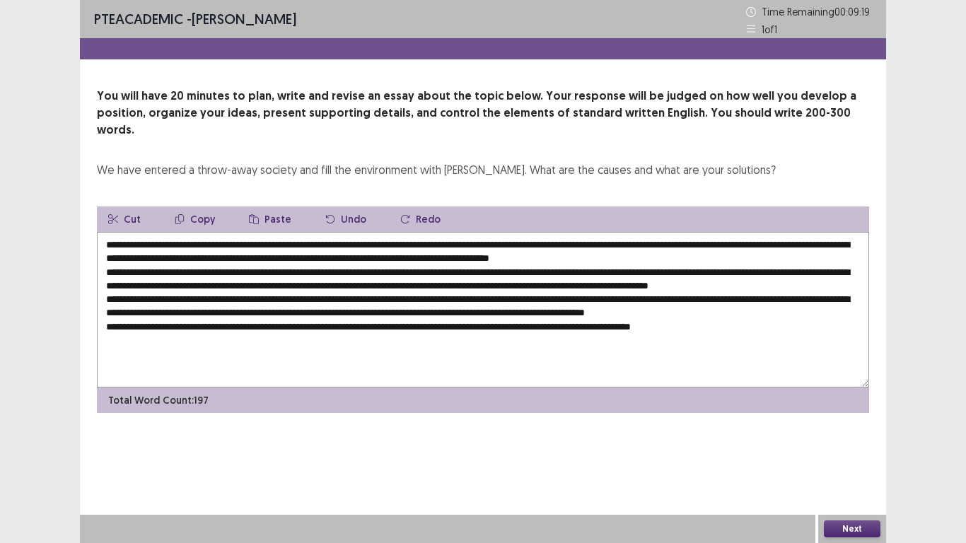
click at [761, 310] on textarea at bounding box center [483, 310] width 772 height 156
click at [278, 206] on button "Paste" at bounding box center [270, 218] width 65 height 25
click at [190, 351] on textarea at bounding box center [483, 310] width 772 height 156
click at [509, 244] on textarea at bounding box center [483, 310] width 772 height 156
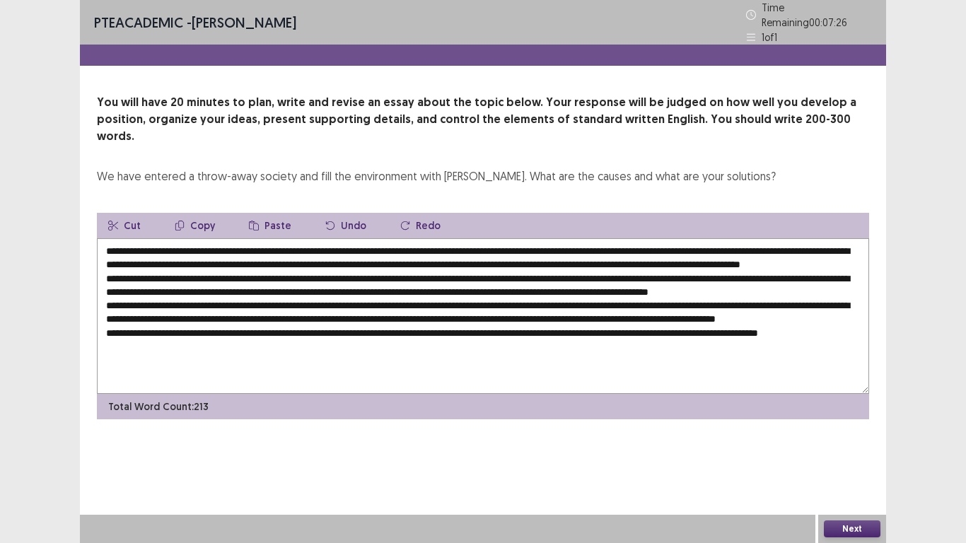
click at [125, 257] on textarea at bounding box center [483, 316] width 772 height 156
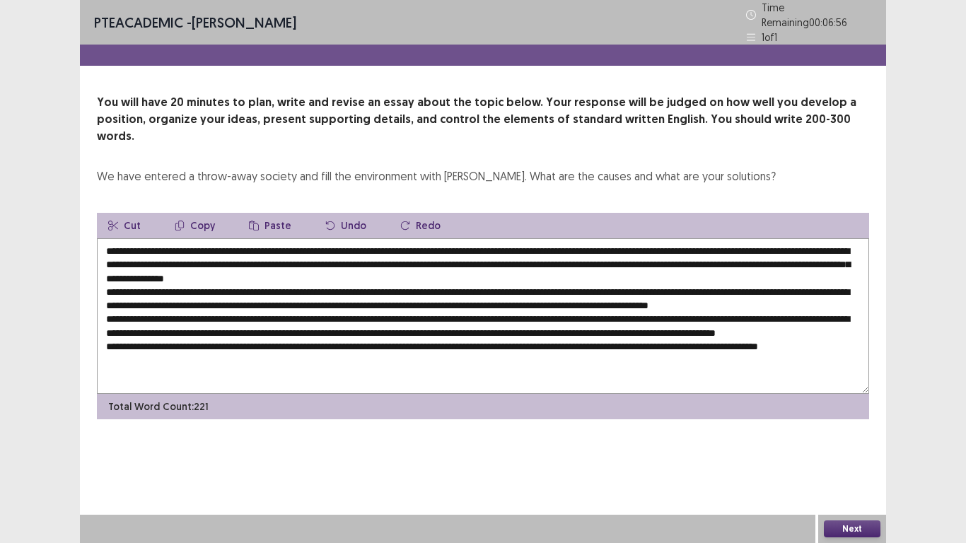
click at [208, 257] on textarea at bounding box center [483, 316] width 772 height 156
click at [354, 253] on textarea at bounding box center [483, 316] width 772 height 156
click at [275, 258] on textarea at bounding box center [483, 316] width 772 height 156
drag, startPoint x: 513, startPoint y: 243, endPoint x: 838, endPoint y: 243, distance: 325.9
click at [838, 243] on textarea at bounding box center [483, 316] width 772 height 156
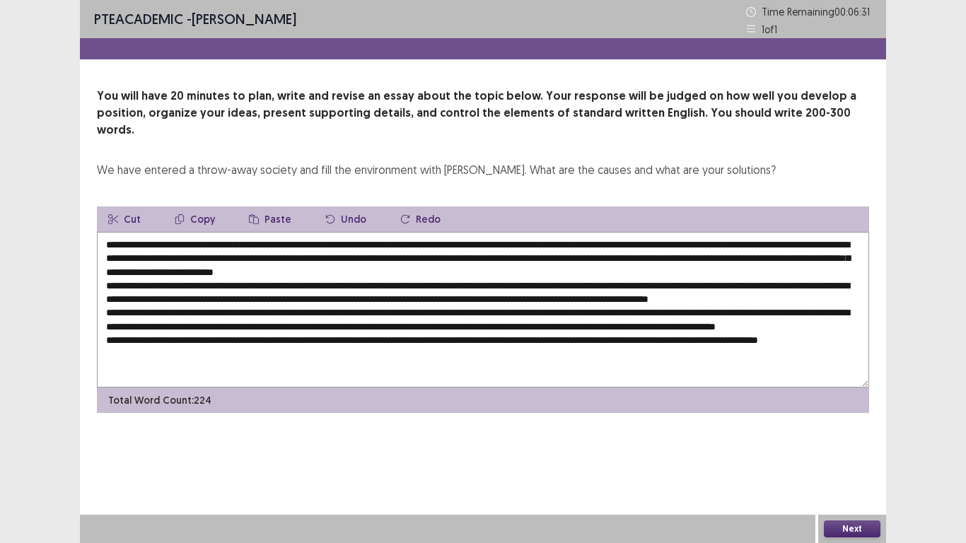
click at [199, 206] on button "Copy" at bounding box center [194, 218] width 63 height 25
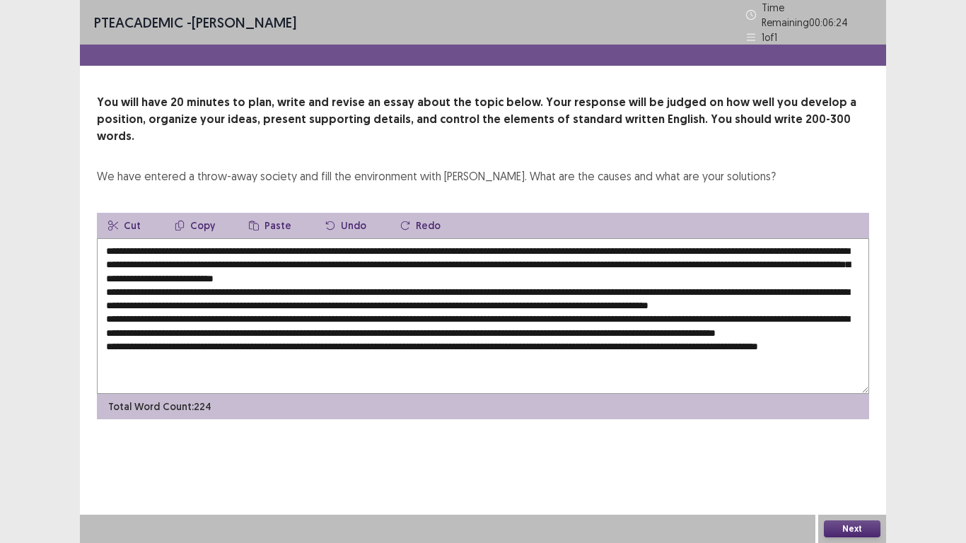
click at [789, 269] on textarea at bounding box center [483, 316] width 772 height 156
click at [270, 213] on button "Paste" at bounding box center [270, 225] width 65 height 25
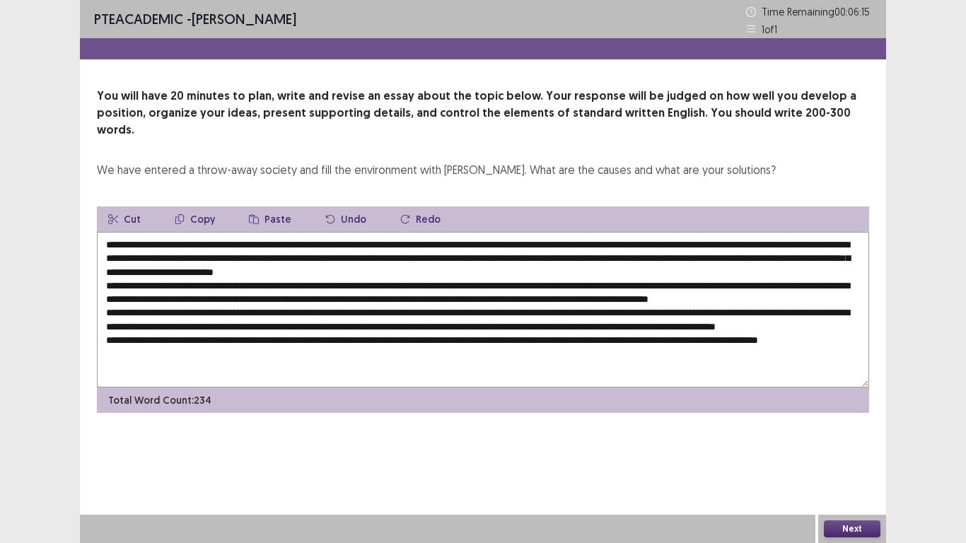
click at [542, 284] on textarea at bounding box center [483, 310] width 772 height 156
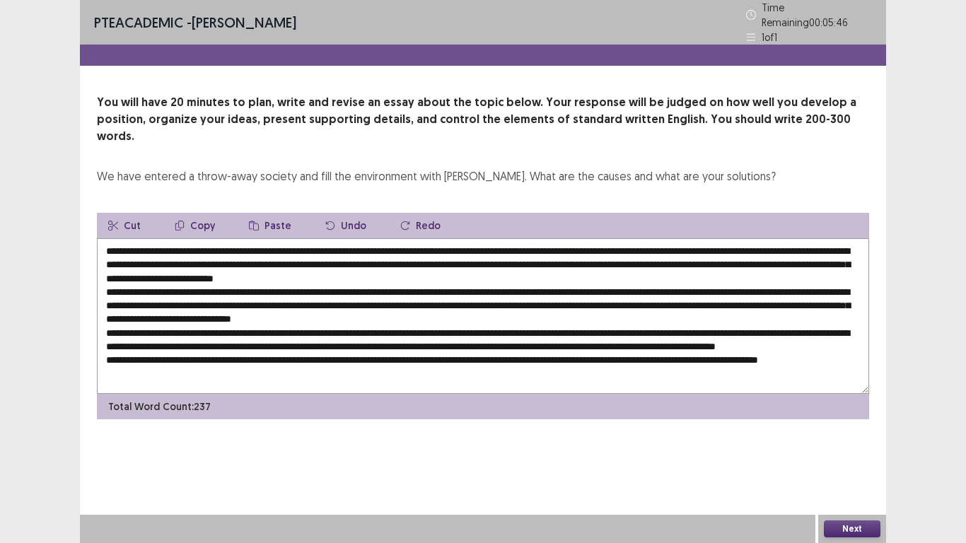
click at [157, 299] on textarea at bounding box center [483, 316] width 772 height 156
click at [153, 299] on textarea at bounding box center [483, 316] width 772 height 156
click at [298, 298] on textarea at bounding box center [483, 316] width 772 height 156
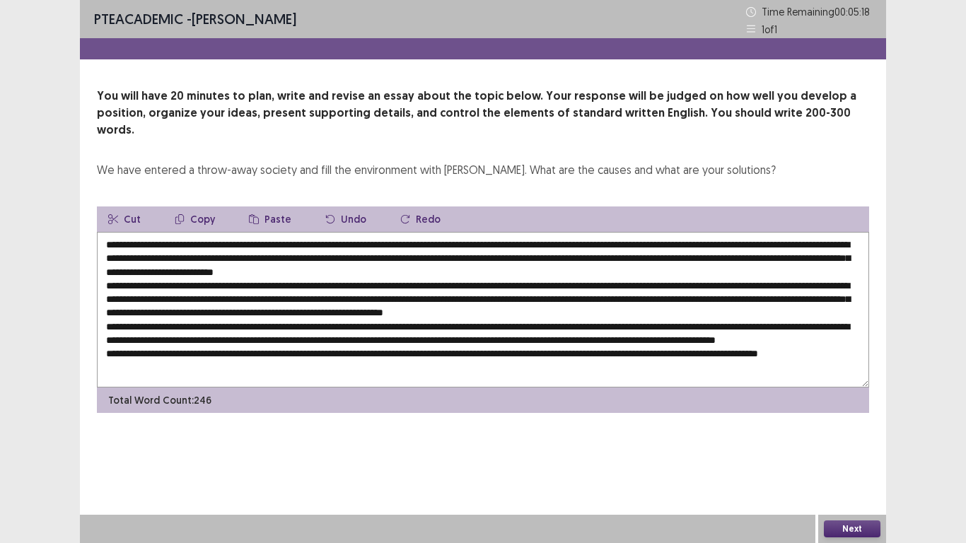
click at [337, 302] on textarea at bounding box center [483, 310] width 772 height 156
click at [626, 324] on textarea at bounding box center [483, 310] width 772 height 156
drag, startPoint x: 127, startPoint y: 256, endPoint x: 401, endPoint y: 257, distance: 274.3
click at [401, 257] on textarea at bounding box center [483, 310] width 772 height 156
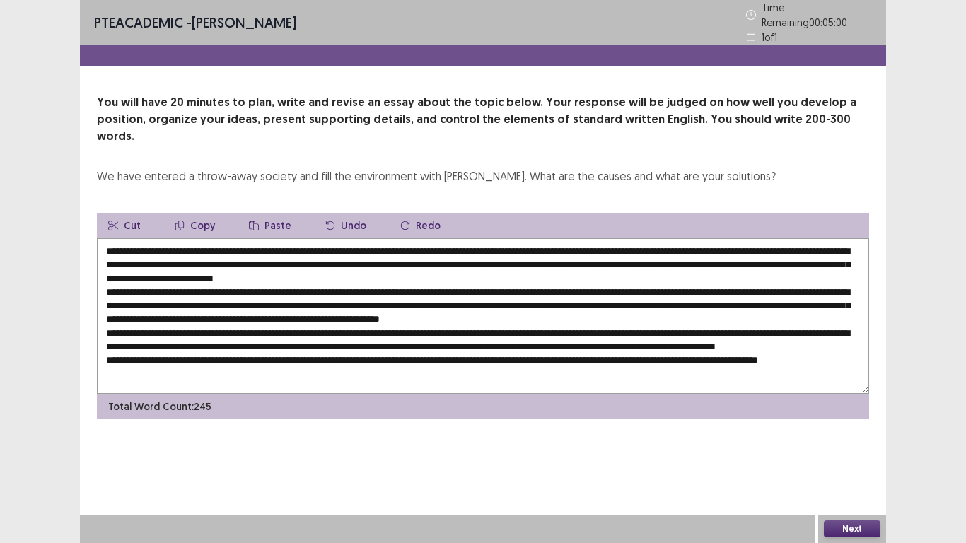
click at [200, 213] on button "Copy" at bounding box center [194, 225] width 63 height 25
click at [211, 324] on textarea at bounding box center [483, 316] width 772 height 156
click at [264, 213] on button "Paste" at bounding box center [270, 225] width 65 height 25
click at [211, 325] on textarea at bounding box center [483, 316] width 772 height 156
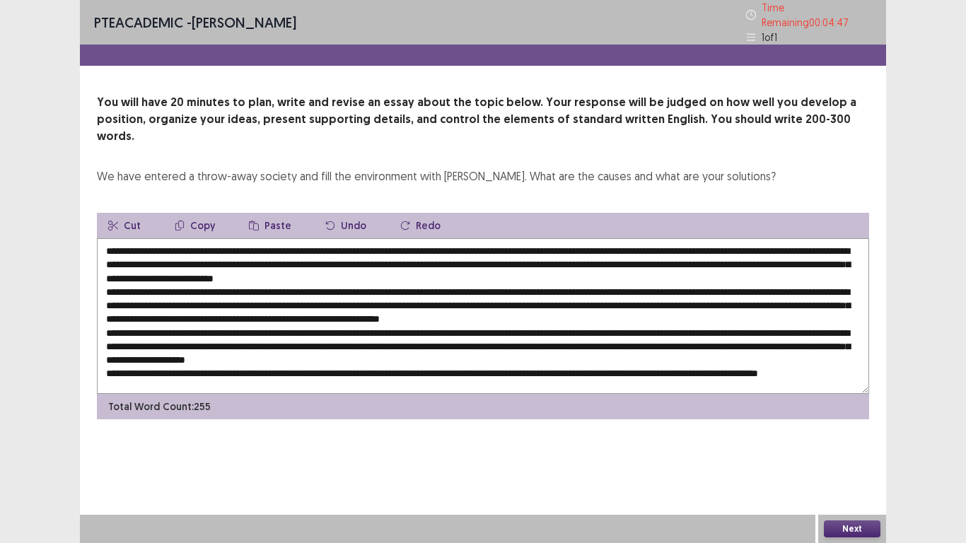
click at [153, 340] on textarea at bounding box center [483, 316] width 772 height 156
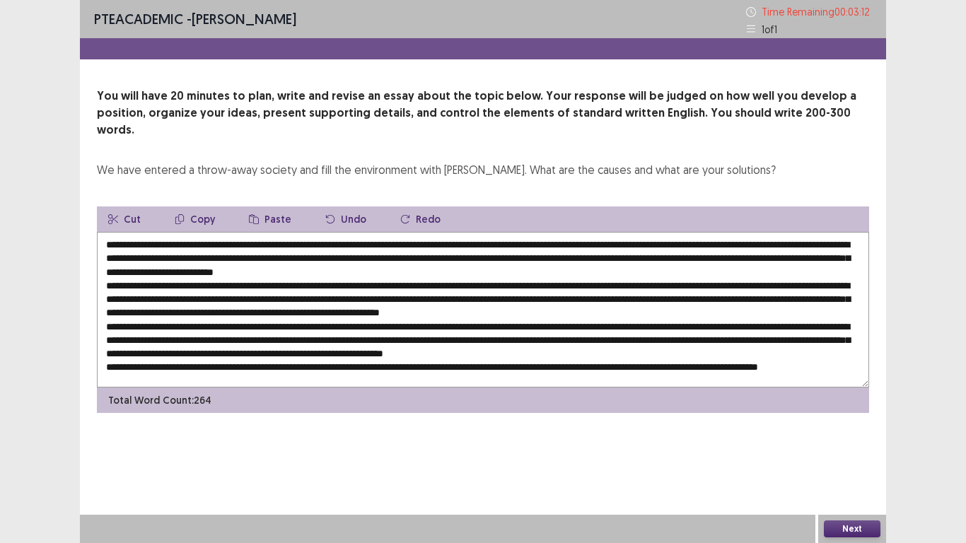
click at [155, 338] on textarea at bounding box center [483, 310] width 772 height 156
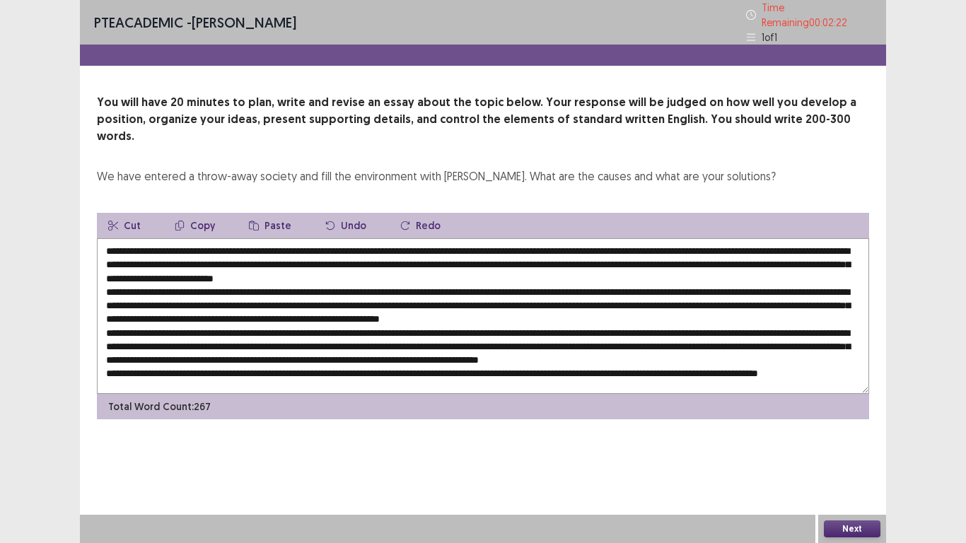
click at [267, 349] on textarea at bounding box center [483, 316] width 772 height 156
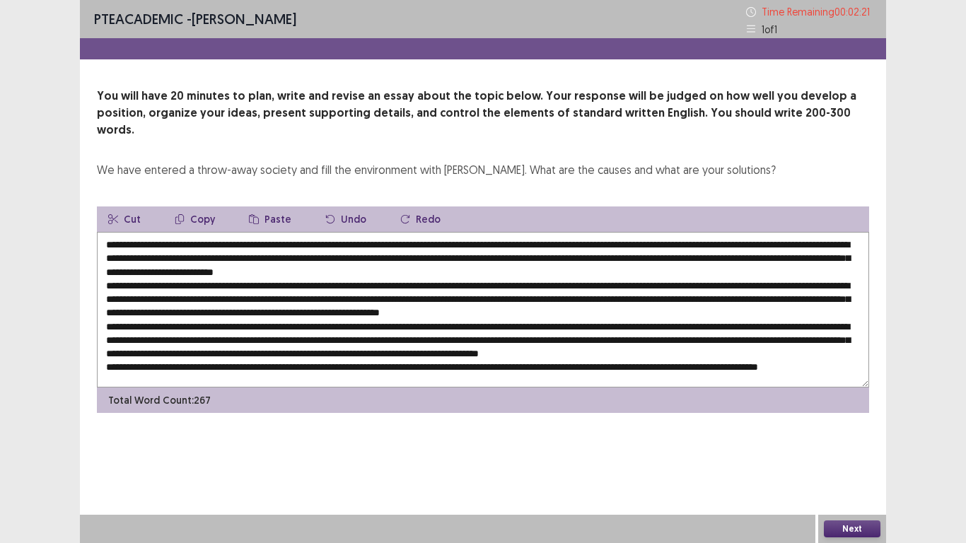
scroll to position [14, 0]
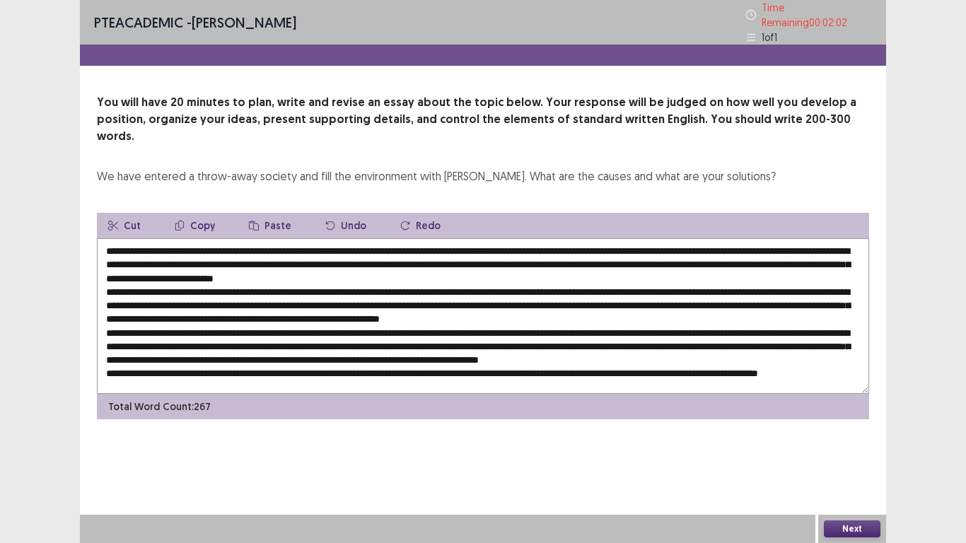
drag, startPoint x: 802, startPoint y: 325, endPoint x: 648, endPoint y: 324, distance: 153.4
click at [648, 324] on textarea at bounding box center [483, 316] width 772 height 156
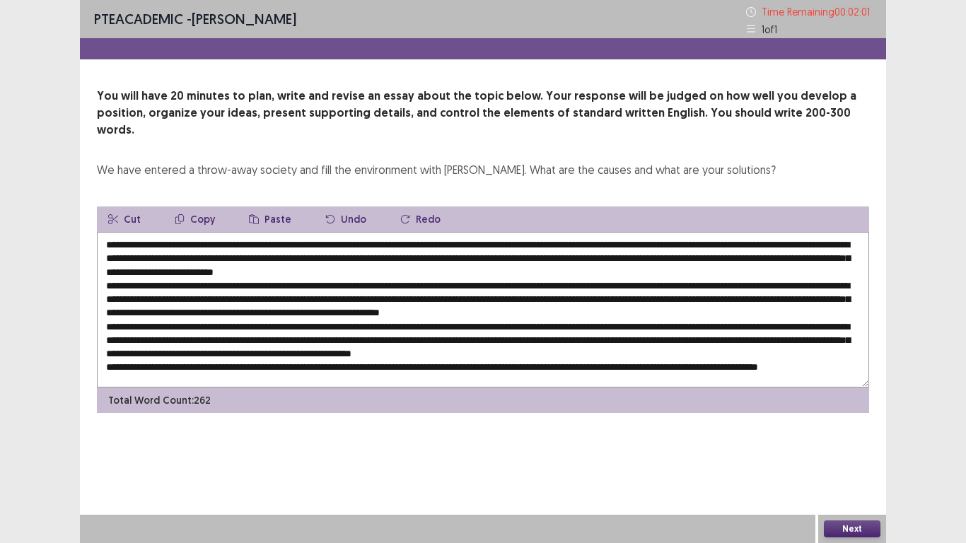
scroll to position [7, 0]
drag, startPoint x: 239, startPoint y: 250, endPoint x: 403, endPoint y: 248, distance: 164.0
click at [403, 248] on textarea at bounding box center [483, 310] width 772 height 156
click at [201, 206] on button "Copy" at bounding box center [194, 218] width 63 height 25
click at [648, 326] on textarea at bounding box center [483, 310] width 772 height 156
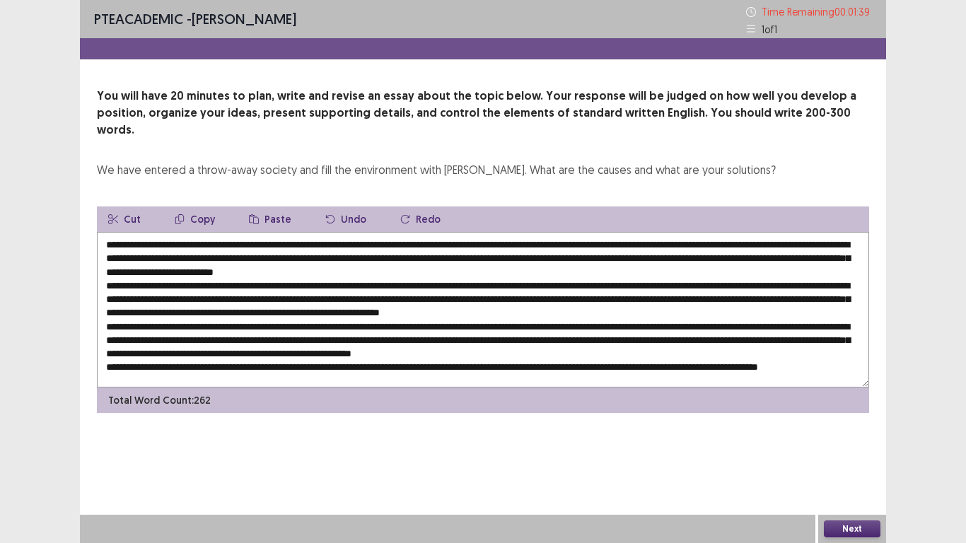
click at [267, 206] on button "Paste" at bounding box center [270, 218] width 65 height 25
click at [214, 349] on textarea at bounding box center [483, 310] width 772 height 156
click at [392, 336] on textarea at bounding box center [483, 310] width 772 height 156
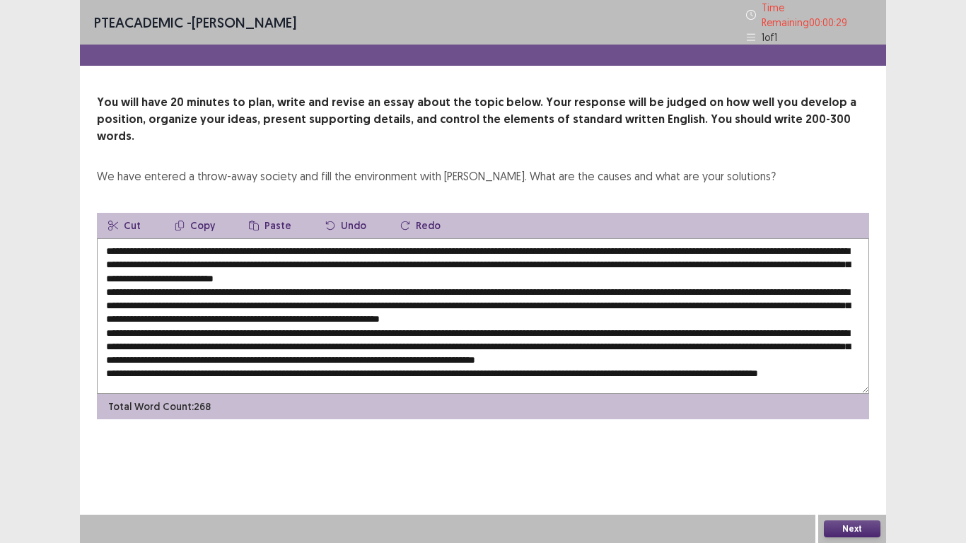
click at [127, 277] on textarea at bounding box center [483, 316] width 772 height 156
click at [369, 276] on textarea at bounding box center [483, 316] width 772 height 156
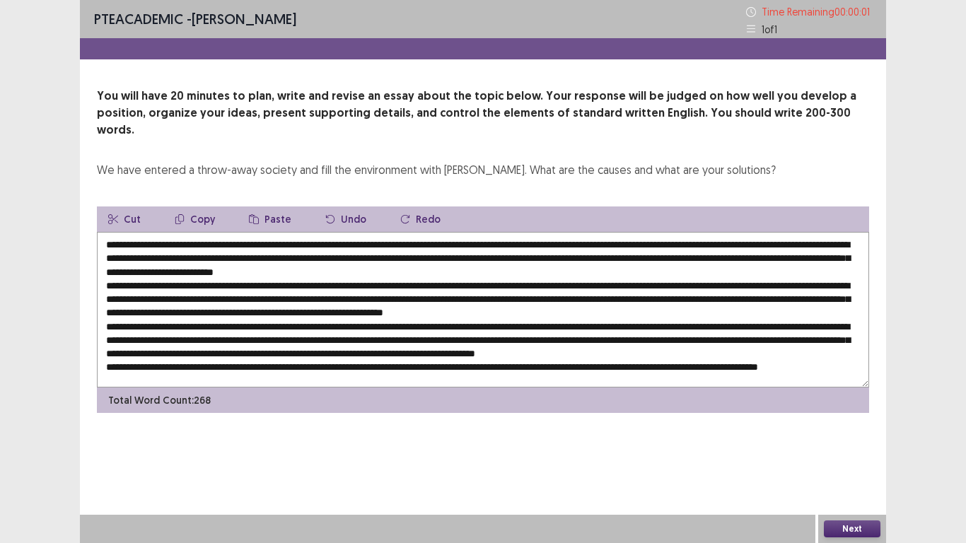
click at [600, 281] on textarea at bounding box center [483, 310] width 772 height 156
type textarea "**********"
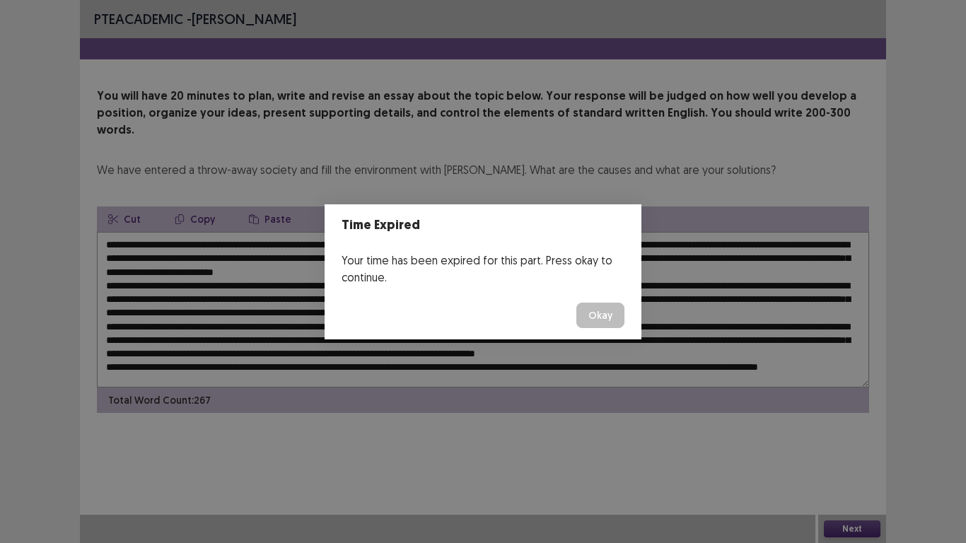
click at [599, 313] on button "Okay" at bounding box center [600, 315] width 48 height 25
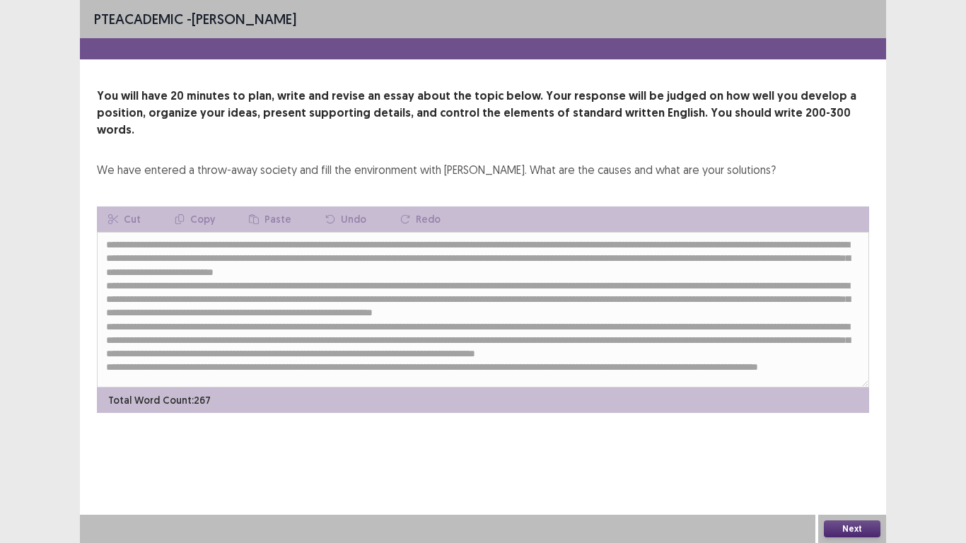
click at [826, 447] on button "Next" at bounding box center [852, 528] width 57 height 17
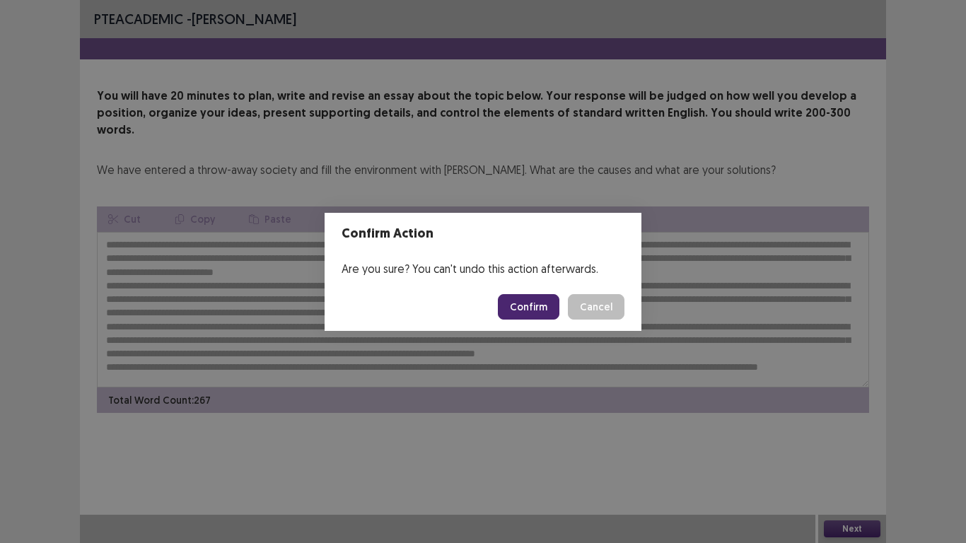
click at [532, 312] on button "Confirm" at bounding box center [529, 306] width 62 height 25
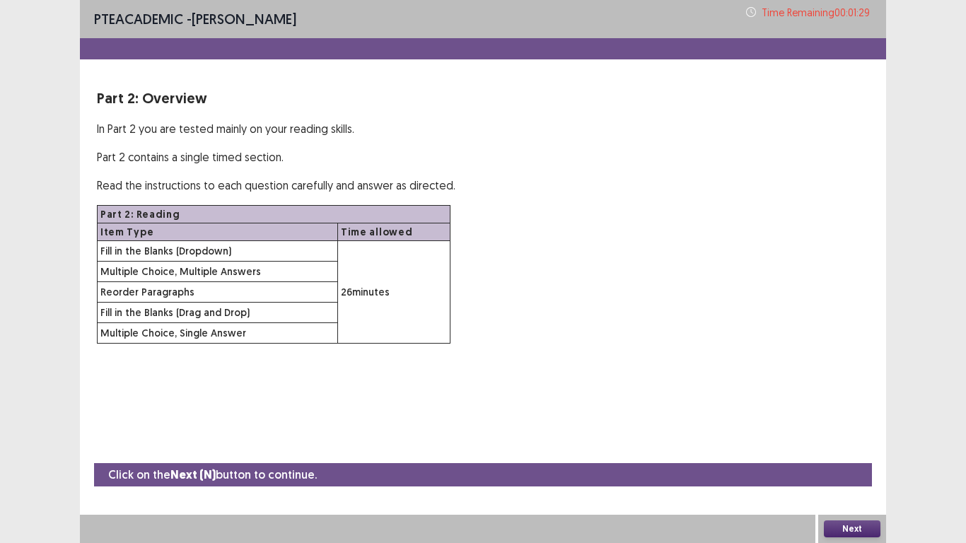
drag, startPoint x: 529, startPoint y: 299, endPoint x: 544, endPoint y: 112, distance: 187.9
click at [544, 112] on div "Part 2: Overview In Part 2 you are tested mainly on your reading skills. Part 2…" at bounding box center [483, 216] width 806 height 256
click at [836, 447] on button "Next" at bounding box center [852, 528] width 57 height 17
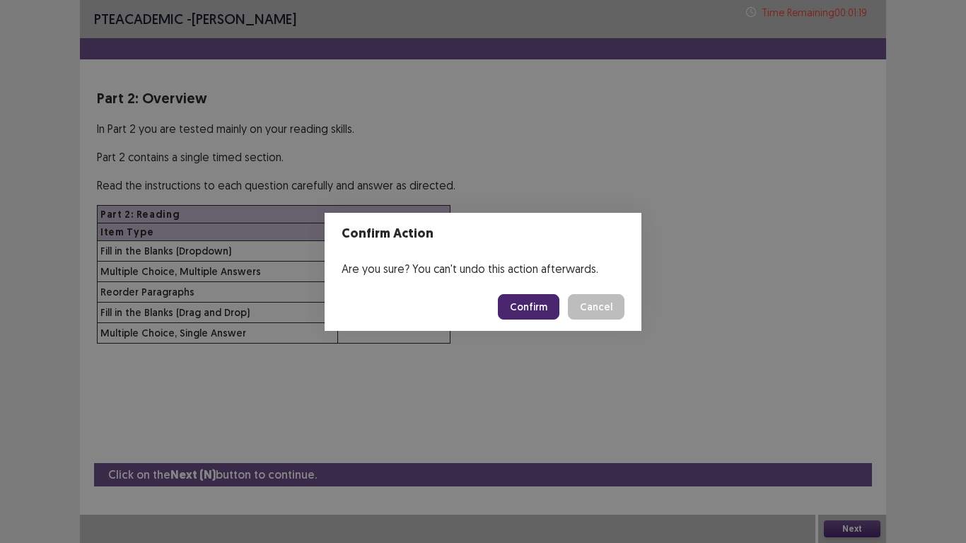
click at [527, 301] on button "Confirm" at bounding box center [529, 306] width 62 height 25
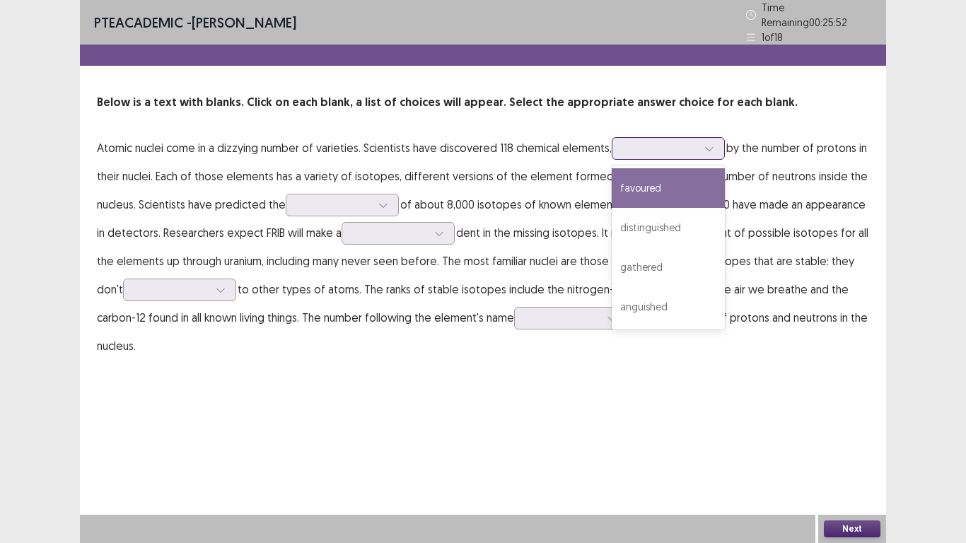
click at [650, 141] on div at bounding box center [661, 147] width 74 height 13
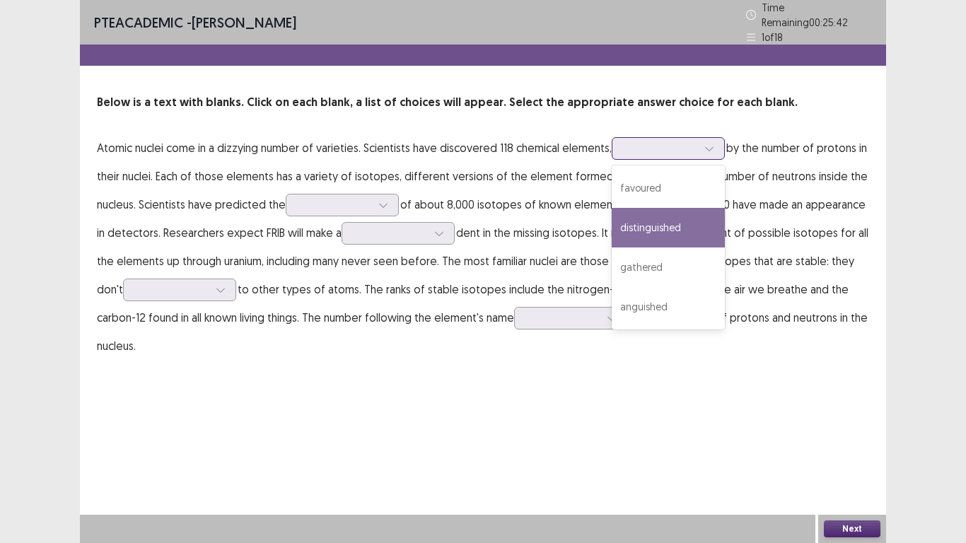
click at [640, 223] on div "distinguished" at bounding box center [668, 228] width 113 height 40
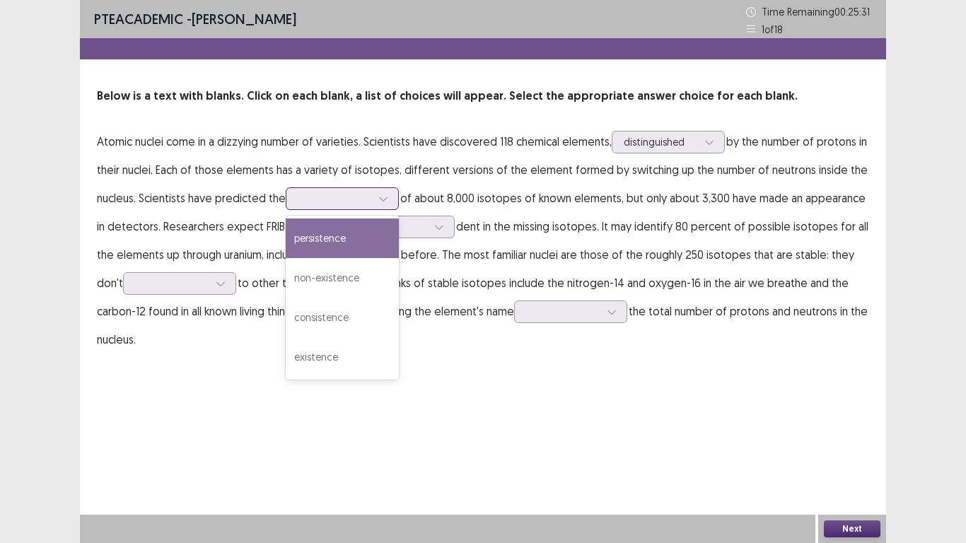
click at [368, 199] on div at bounding box center [335, 198] width 74 height 13
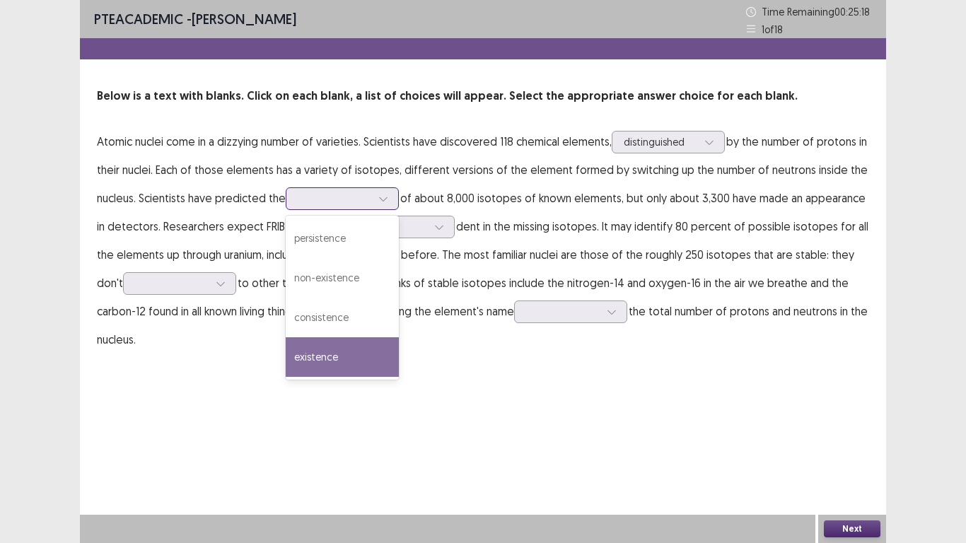
click at [326, 356] on div "existence" at bounding box center [342, 357] width 113 height 40
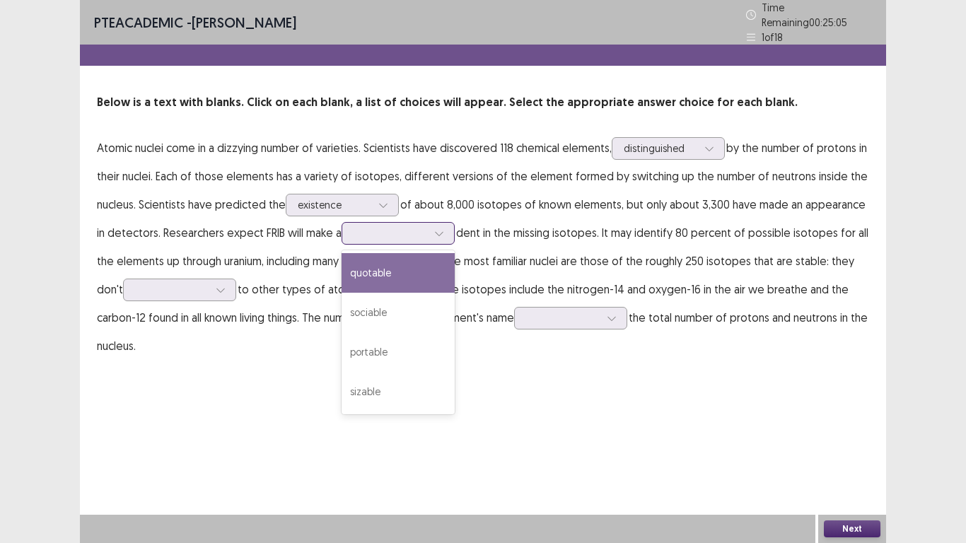
click at [414, 235] on div at bounding box center [390, 233] width 76 height 16
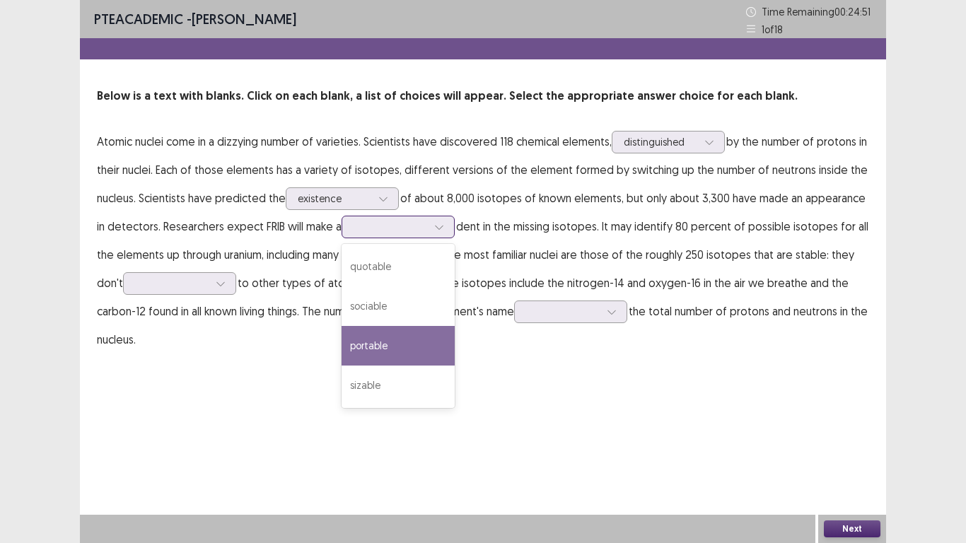
click at [382, 353] on div "portable" at bounding box center [397, 346] width 113 height 40
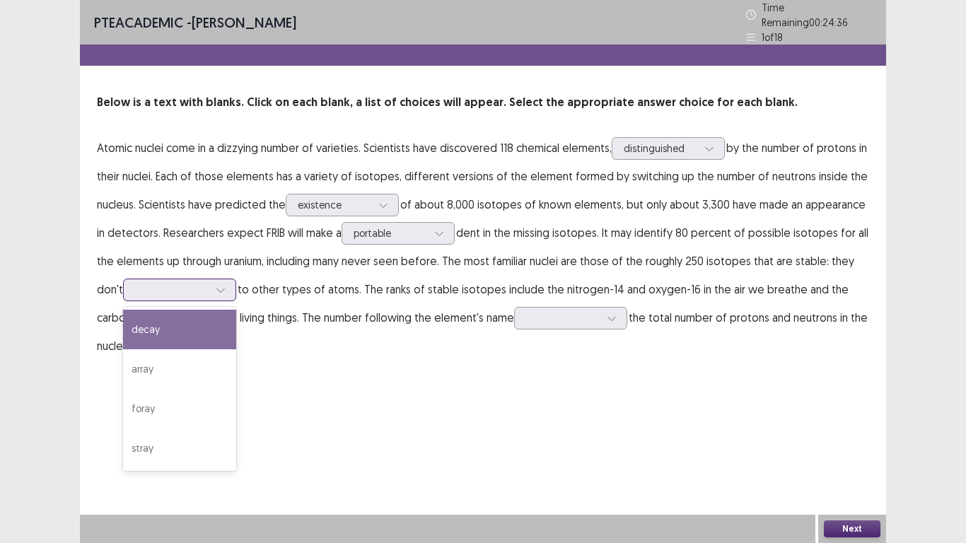
click at [219, 286] on icon at bounding box center [221, 290] width 10 height 10
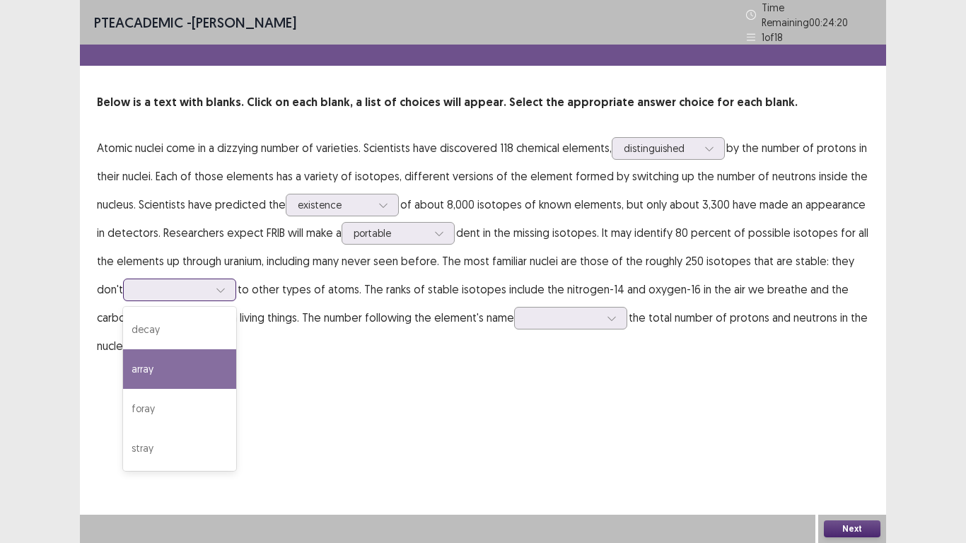
click at [188, 364] on div "array" at bounding box center [179, 369] width 113 height 40
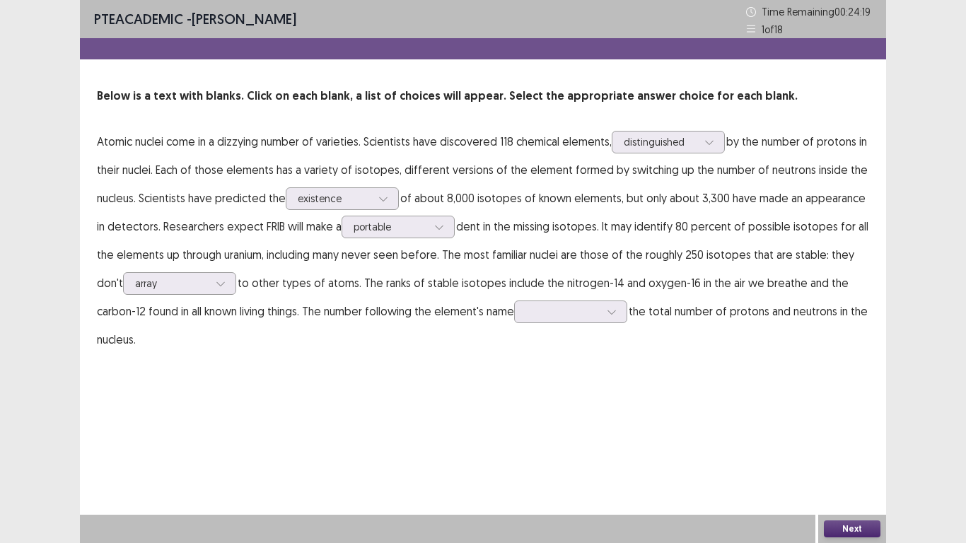
click at [365, 375] on div "PTE academic - [PERSON_NAME] Time Remaining 00 : 24 : 19 1 of 18 Below is a tex…" at bounding box center [483, 191] width 806 height 382
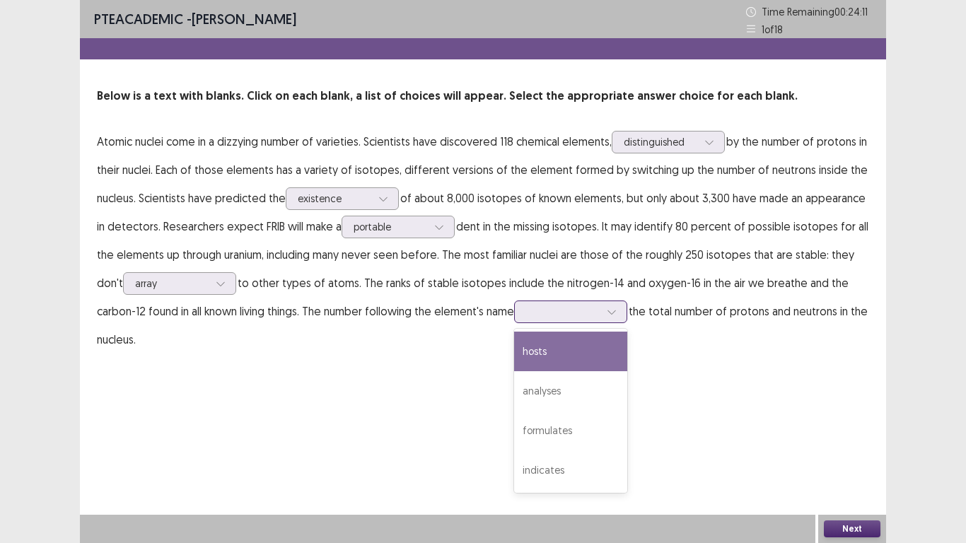
click at [556, 321] on div at bounding box center [570, 311] width 113 height 23
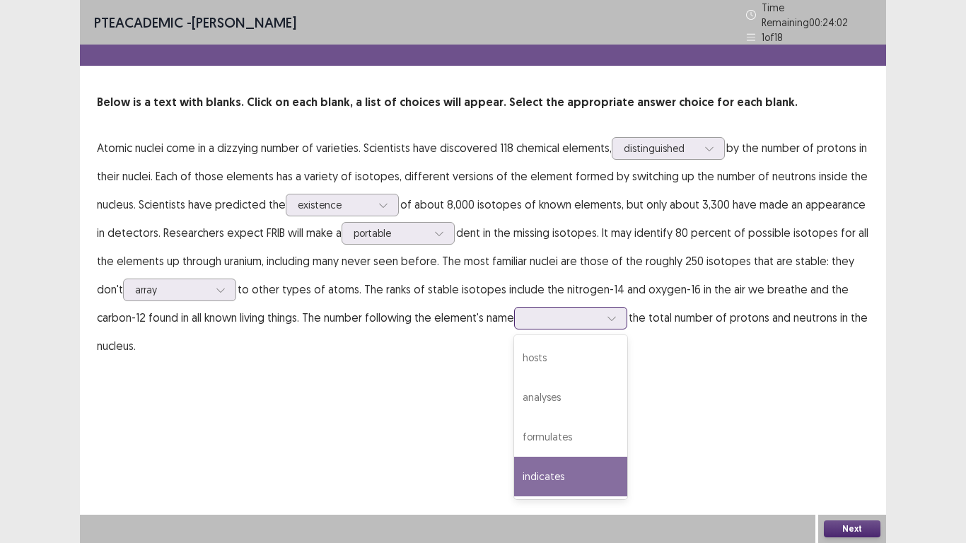
click at [545, 447] on div "indicates" at bounding box center [570, 477] width 113 height 40
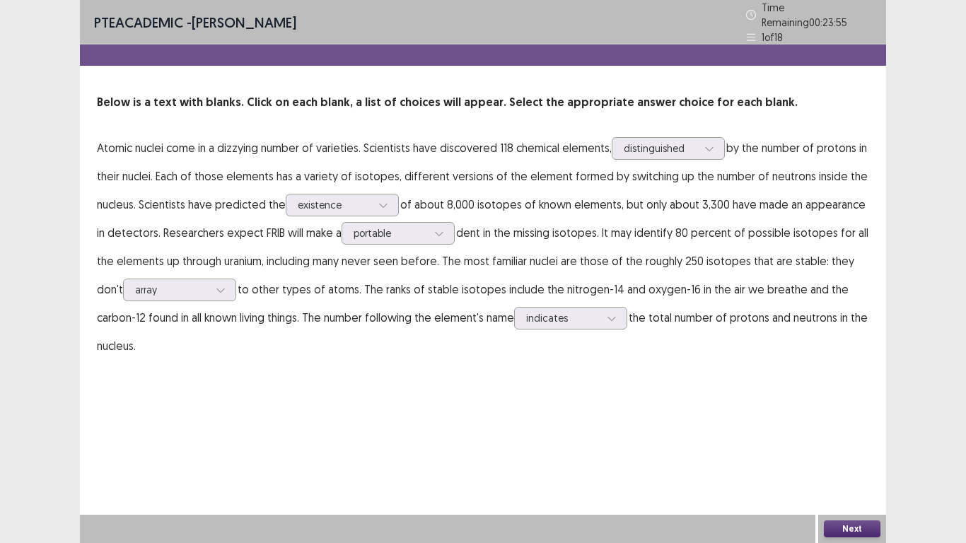
click at [843, 447] on button "Next" at bounding box center [852, 528] width 57 height 17
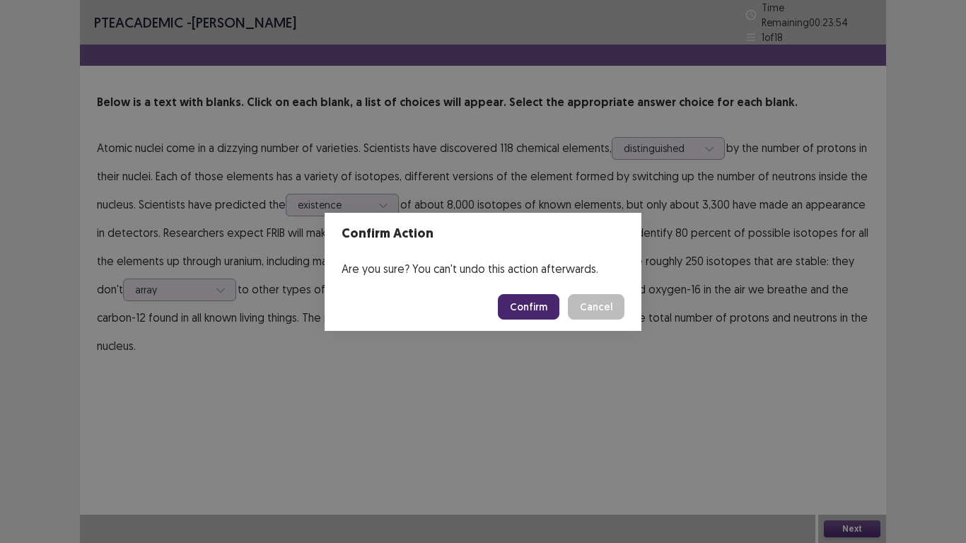
click at [529, 307] on button "Confirm" at bounding box center [529, 306] width 62 height 25
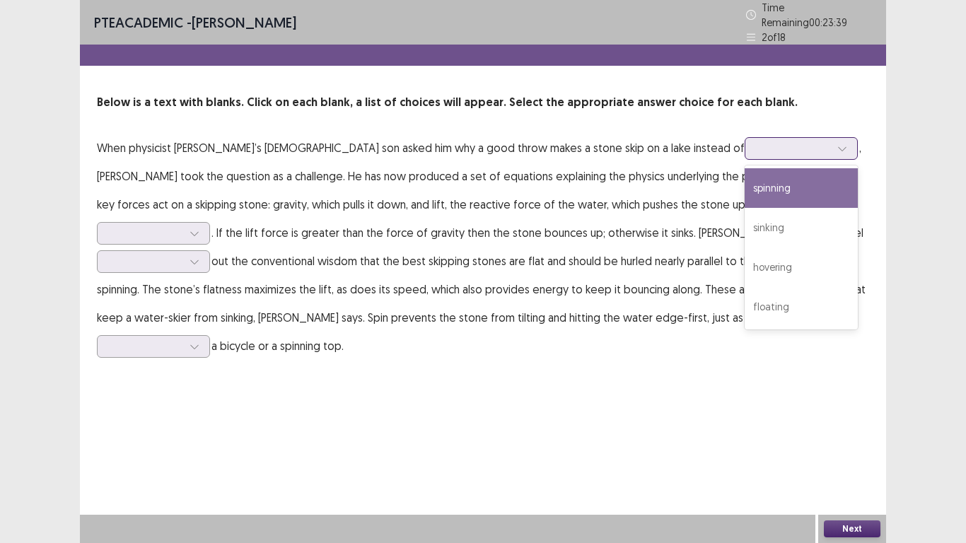
click at [756, 147] on div at bounding box center [793, 147] width 74 height 13
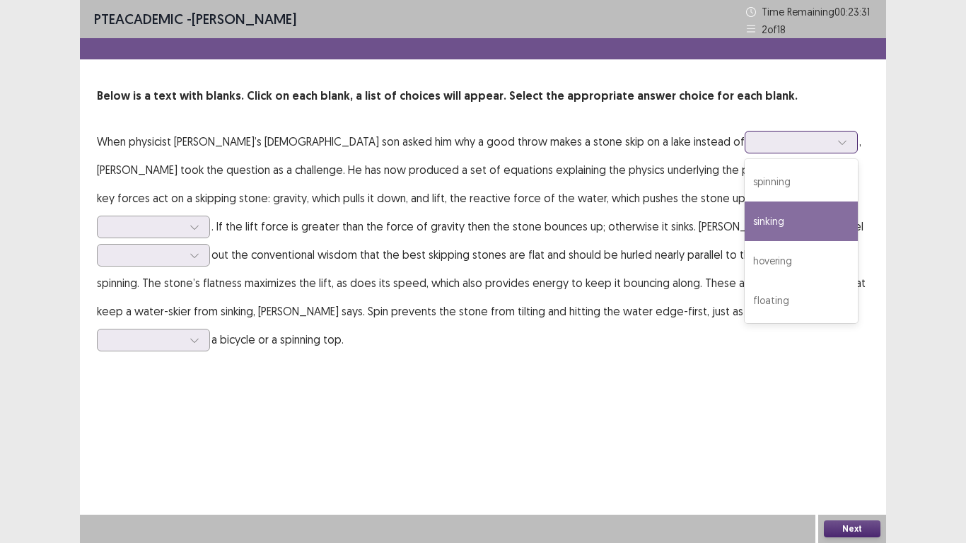
click at [744, 227] on div "sinking" at bounding box center [800, 221] width 113 height 40
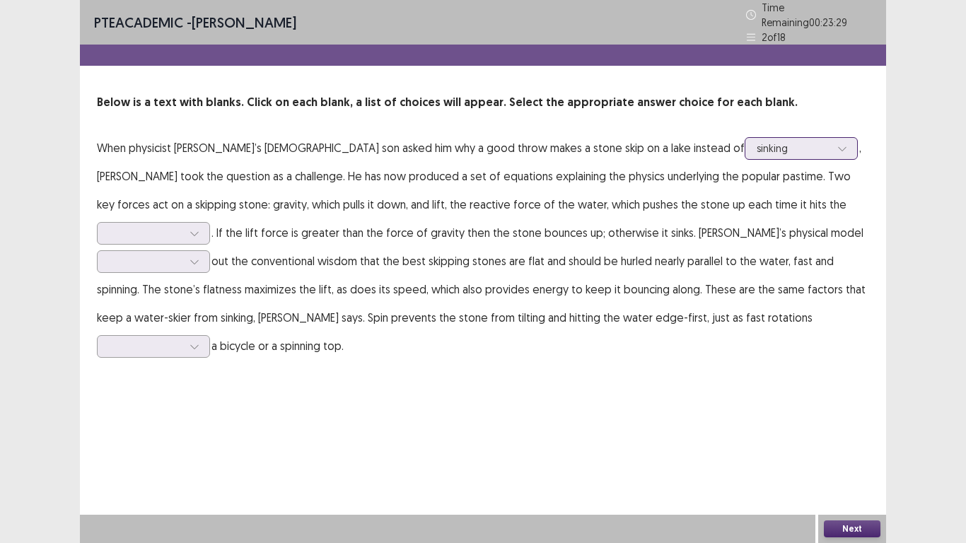
click at [756, 141] on div at bounding box center [793, 147] width 74 height 13
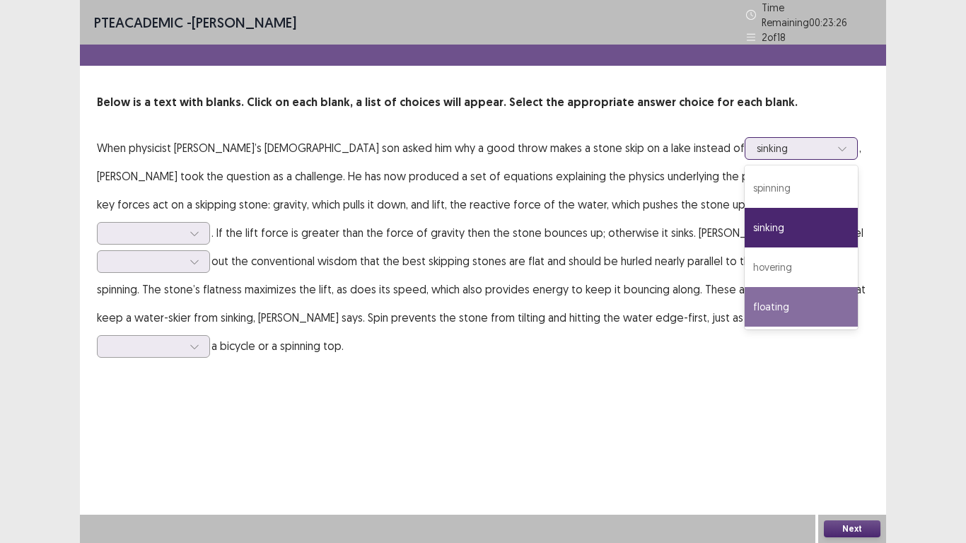
click at [744, 296] on div "floating" at bounding box center [800, 307] width 113 height 40
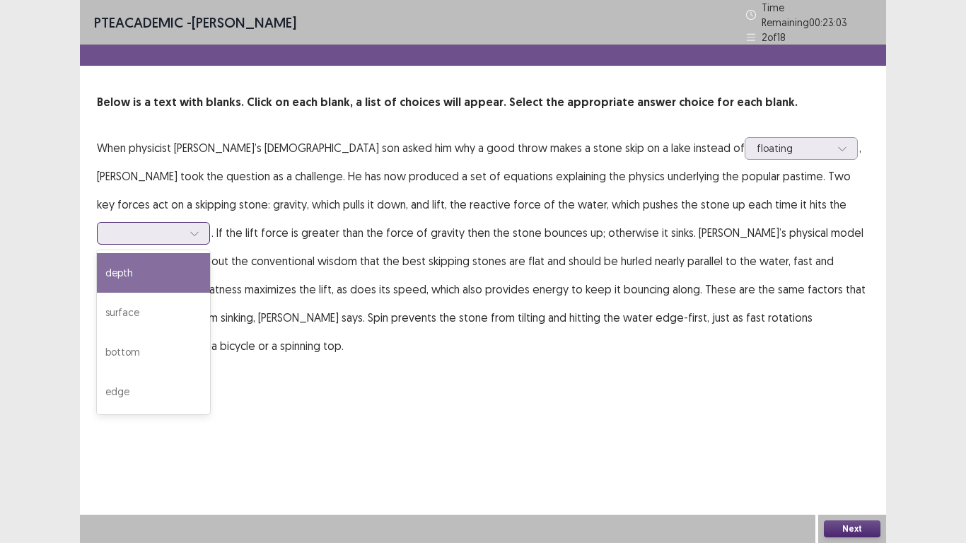
click at [182, 226] on div at bounding box center [146, 232] width 74 height 13
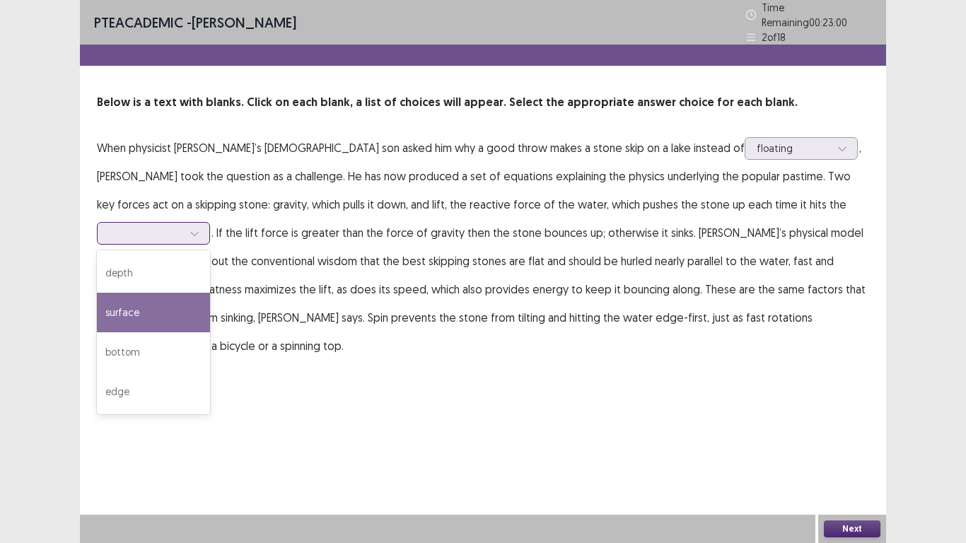
click at [210, 293] on div "surface" at bounding box center [153, 313] width 113 height 40
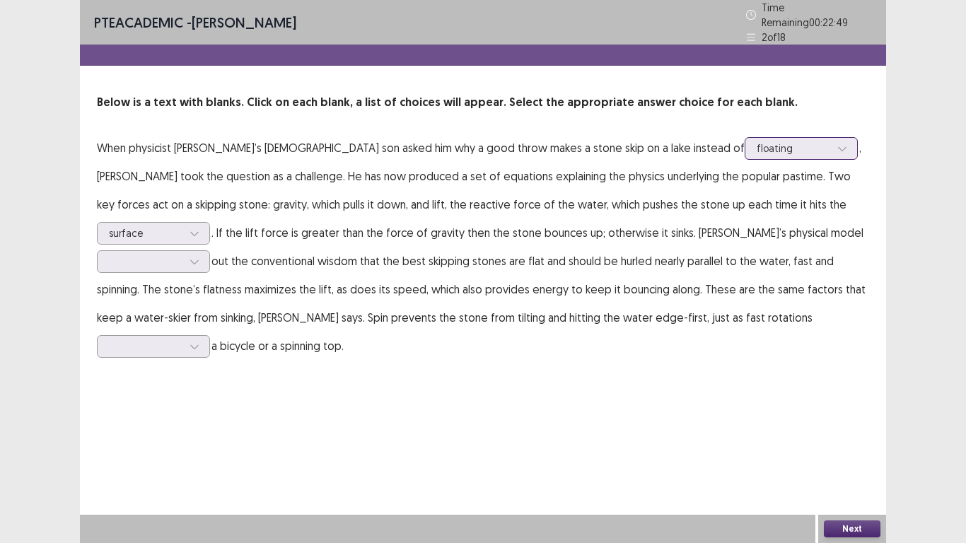
click at [761, 147] on div at bounding box center [793, 147] width 74 height 13
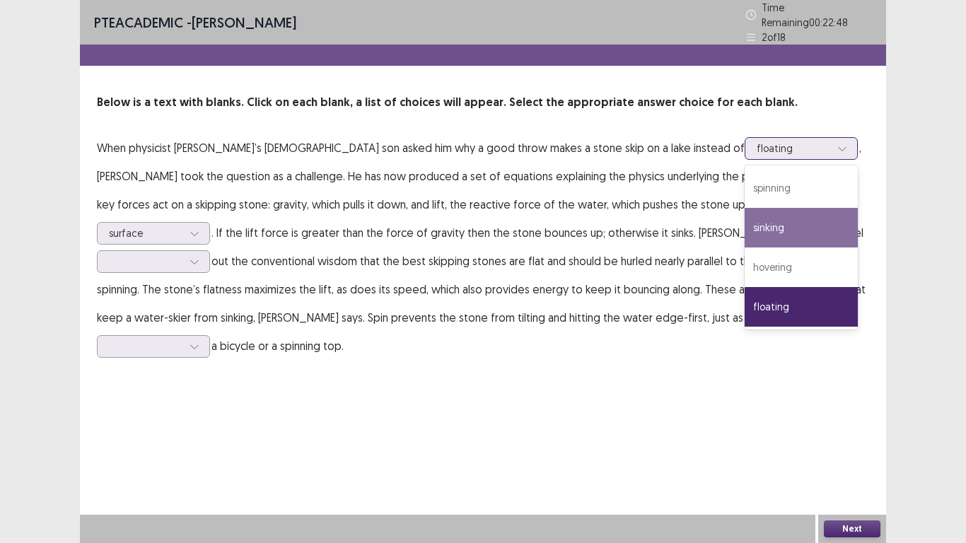
click at [744, 224] on div "sinking" at bounding box center [800, 228] width 113 height 40
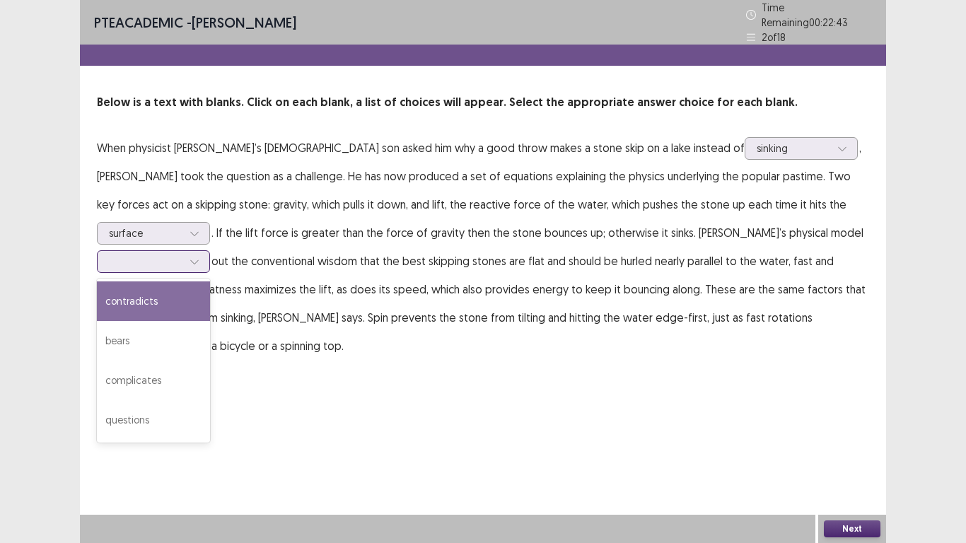
click at [182, 254] on div at bounding box center [146, 260] width 74 height 13
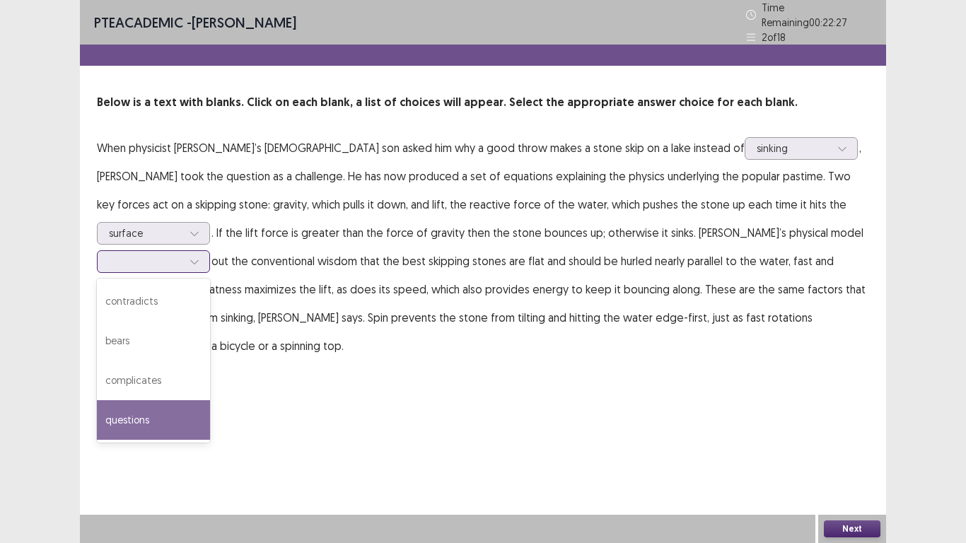
click at [210, 400] on div "questions" at bounding box center [153, 420] width 113 height 40
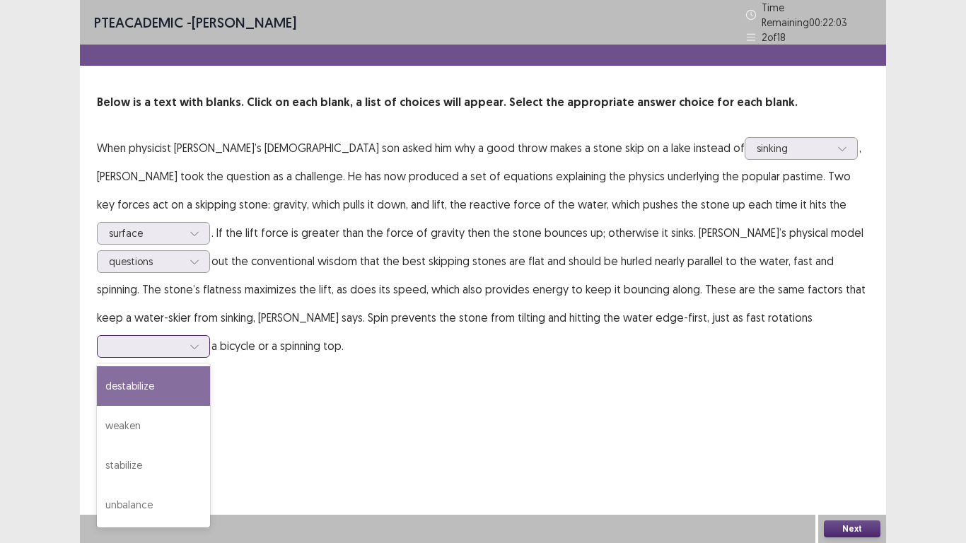
click at [182, 339] on div at bounding box center [146, 345] width 74 height 13
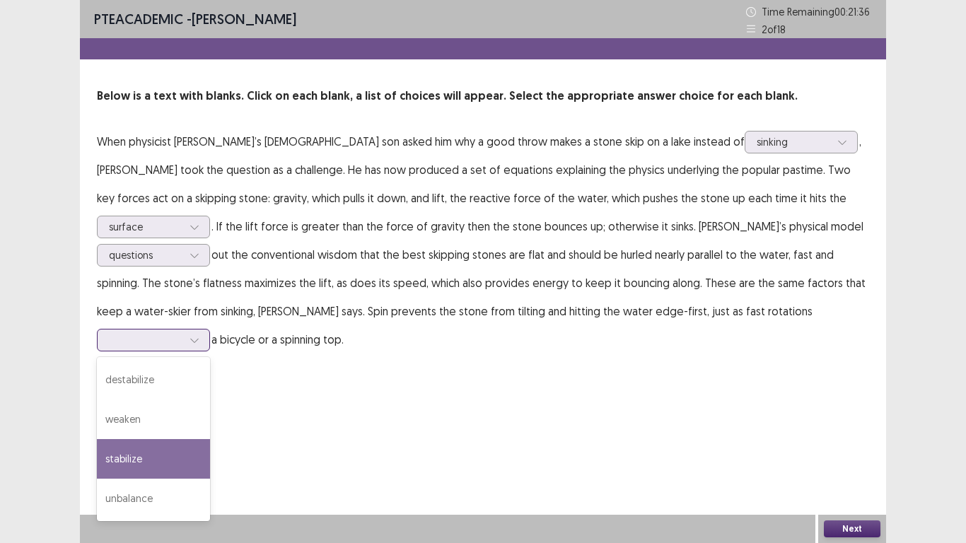
click at [210, 439] on div "stabilize" at bounding box center [153, 459] width 113 height 40
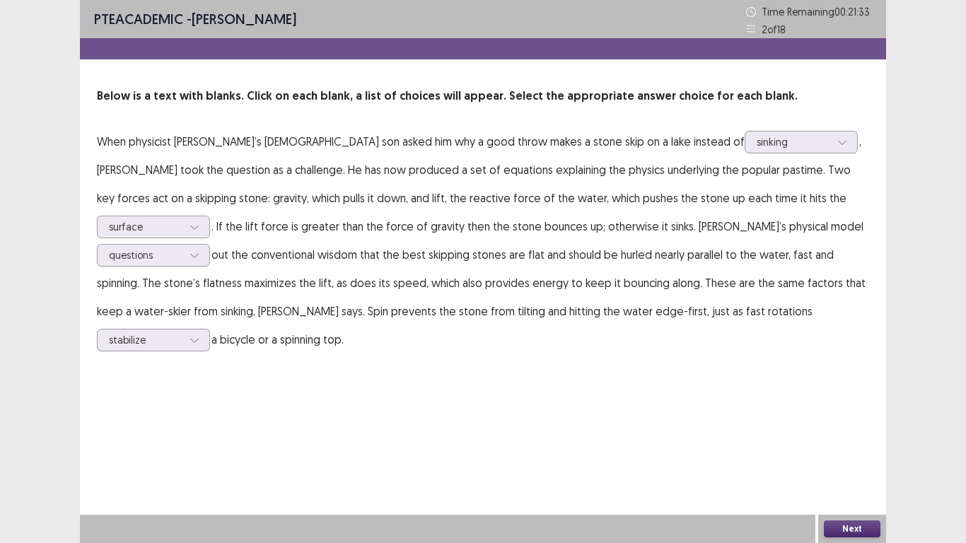
click at [847, 447] on button "Next" at bounding box center [852, 528] width 57 height 17
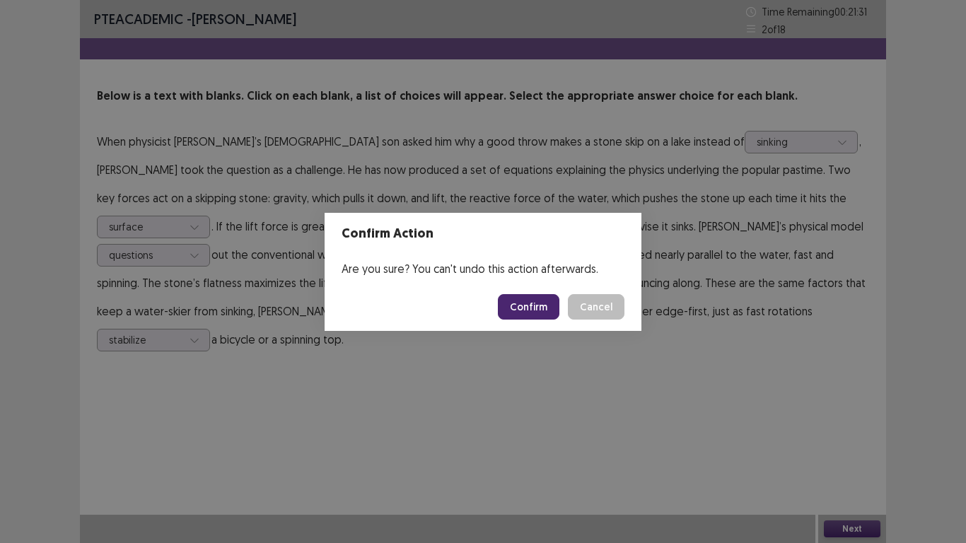
click at [533, 311] on button "Confirm" at bounding box center [529, 306] width 62 height 25
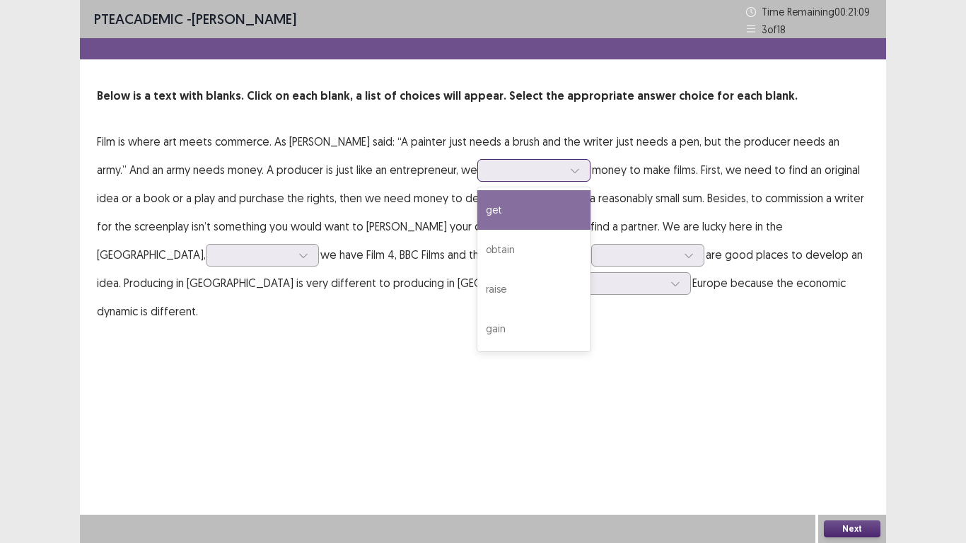
click at [570, 174] on icon at bounding box center [575, 170] width 10 height 10
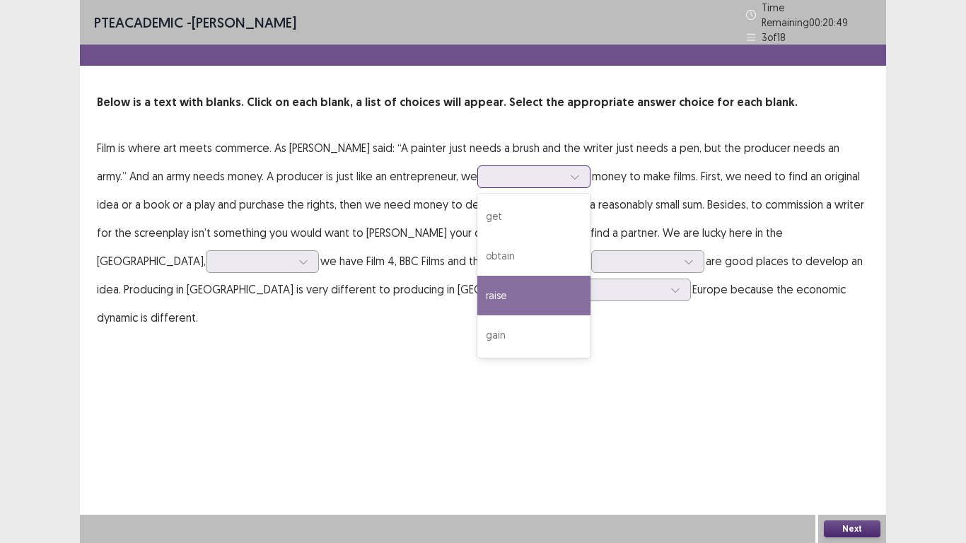
click at [488, 277] on div "raise" at bounding box center [533, 296] width 113 height 40
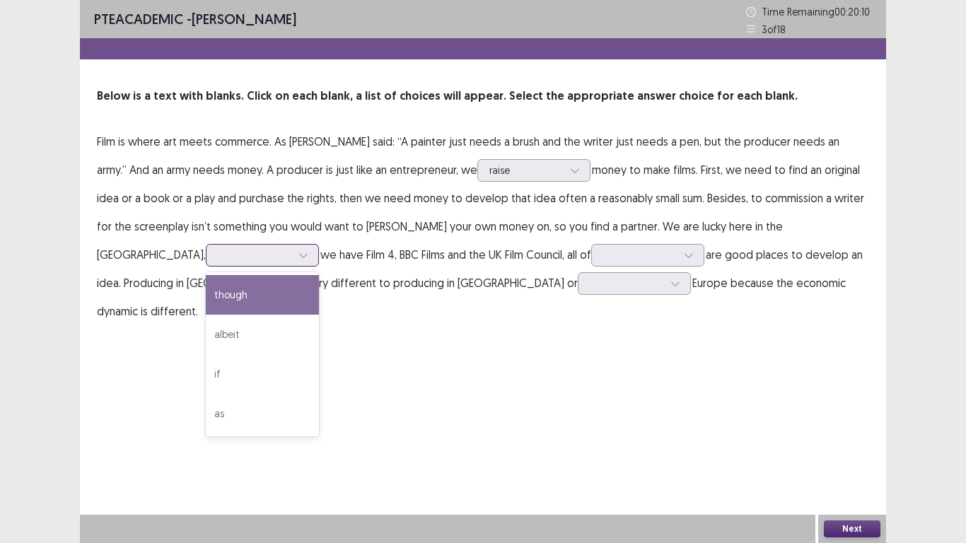
click at [291, 248] on div at bounding box center [255, 254] width 74 height 13
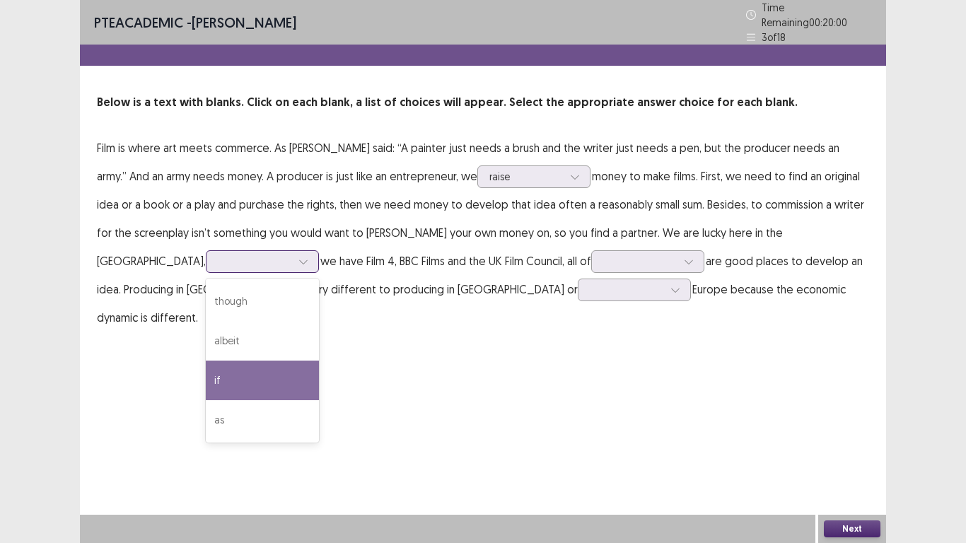
click at [319, 361] on div "if" at bounding box center [262, 381] width 113 height 40
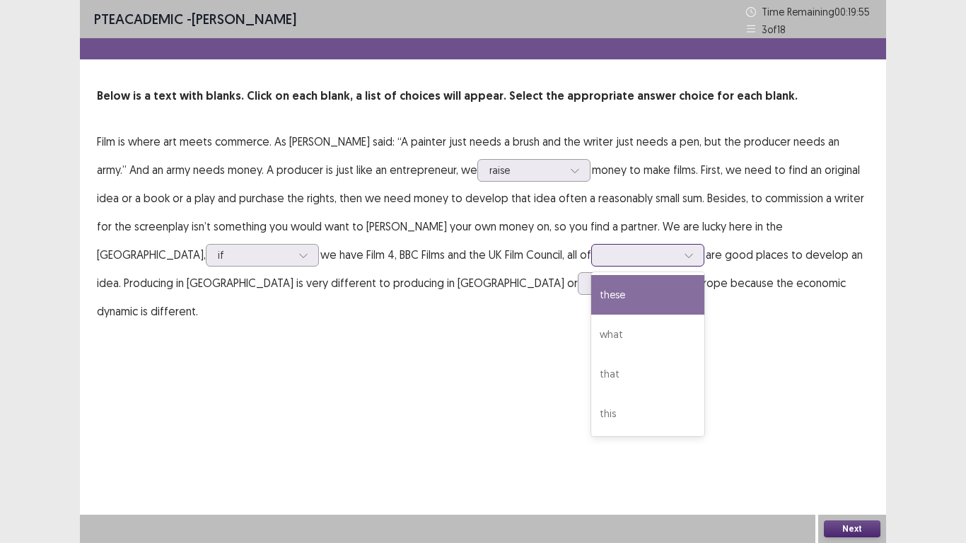
click at [603, 250] on div at bounding box center [640, 254] width 74 height 13
click at [591, 305] on div "these" at bounding box center [647, 295] width 113 height 40
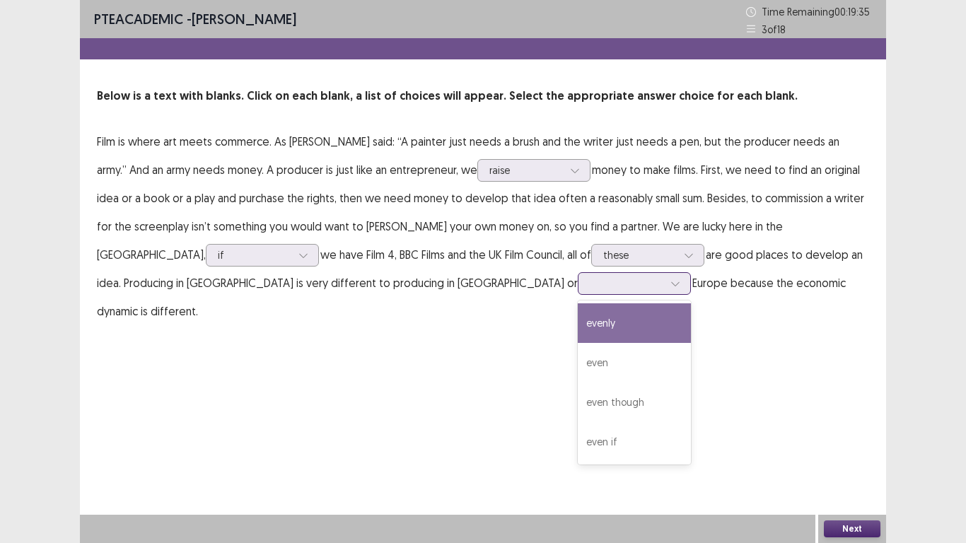
click at [590, 289] on div at bounding box center [627, 282] width 74 height 13
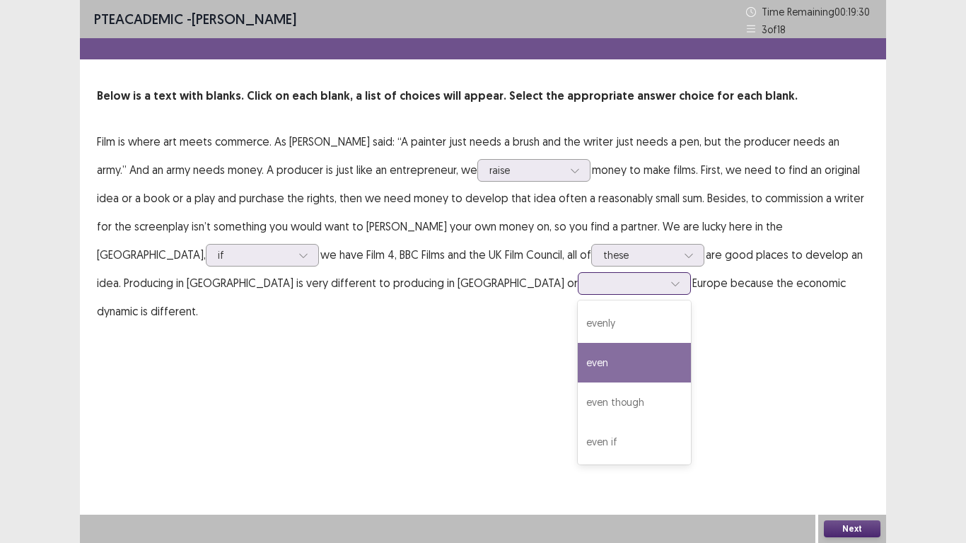
click at [578, 367] on div "even" at bounding box center [634, 363] width 113 height 40
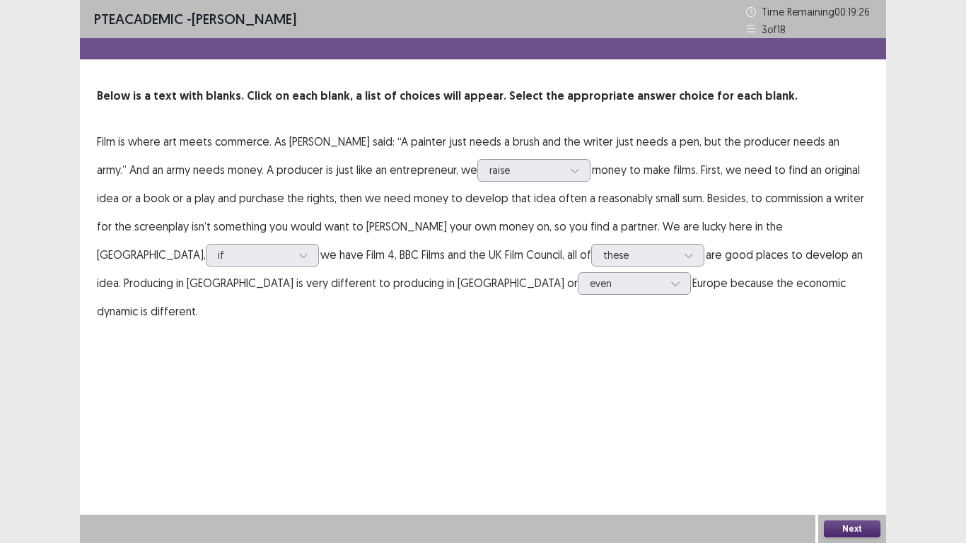
click at [866, 447] on button "Next" at bounding box center [852, 528] width 57 height 17
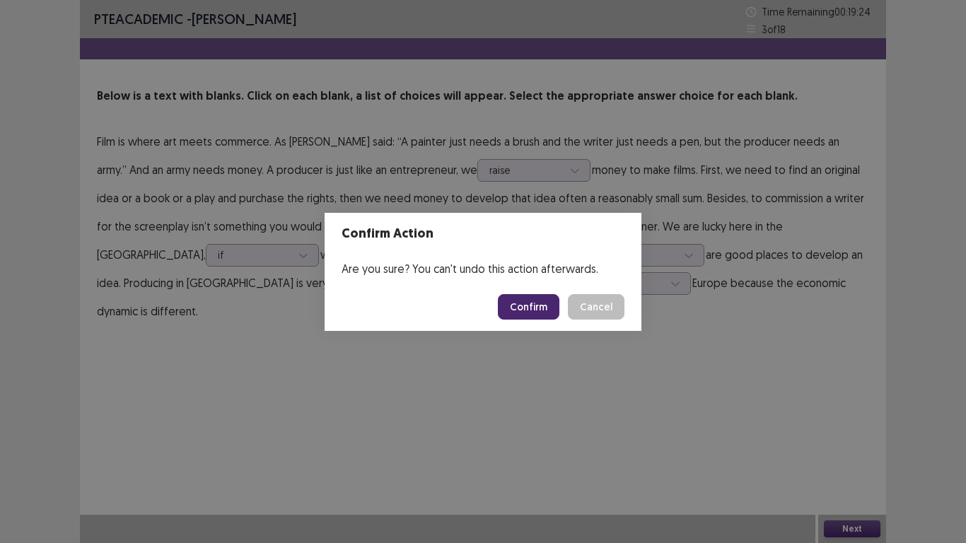
click at [534, 310] on button "Confirm" at bounding box center [529, 306] width 62 height 25
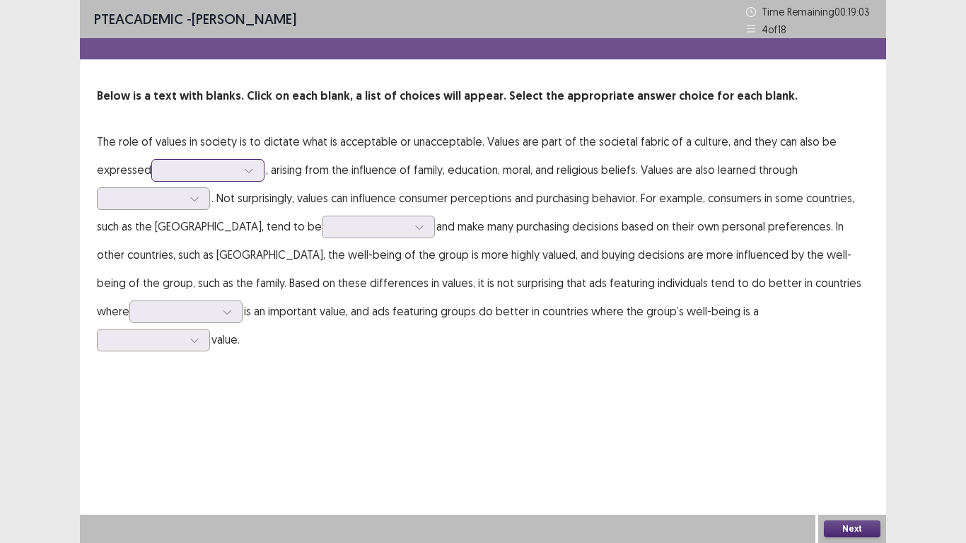
click at [223, 168] on div at bounding box center [200, 169] width 74 height 13
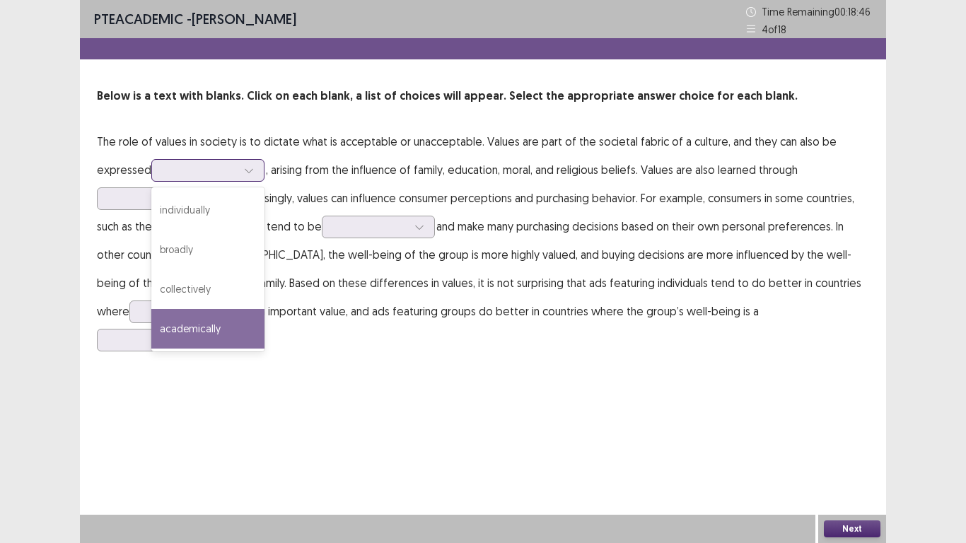
click at [214, 328] on div "academically" at bounding box center [207, 329] width 113 height 40
click at [242, 175] on div at bounding box center [248, 170] width 21 height 21
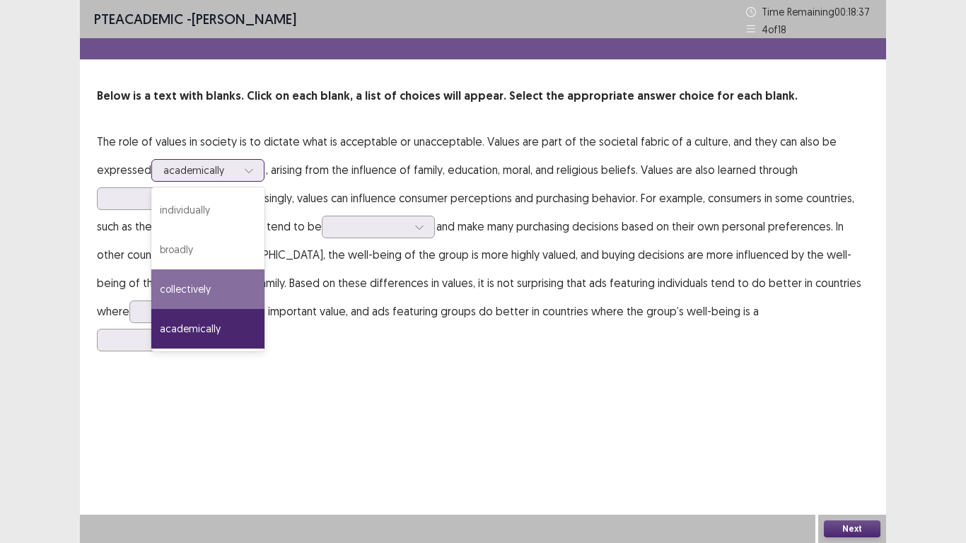
click at [208, 287] on div "collectively" at bounding box center [207, 289] width 113 height 40
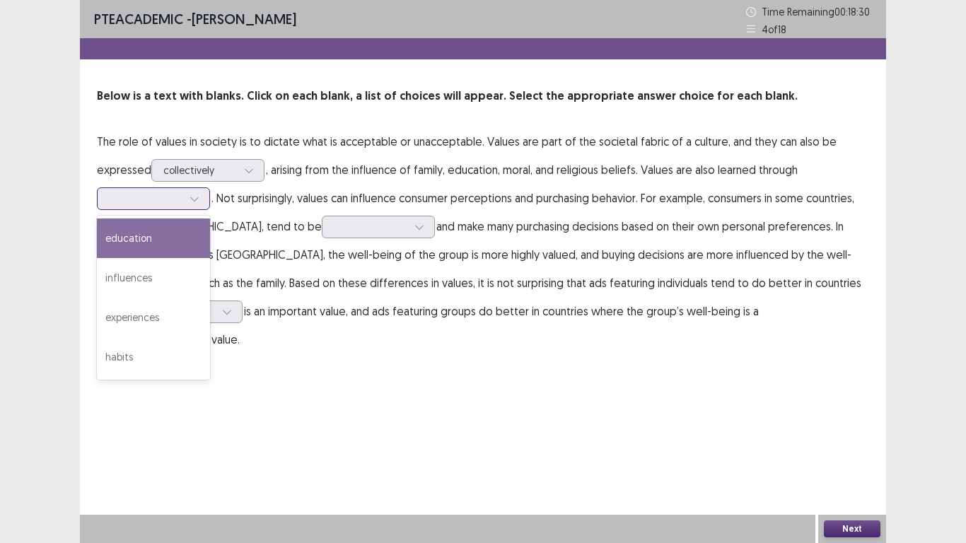
click at [178, 192] on div at bounding box center [146, 198] width 74 height 13
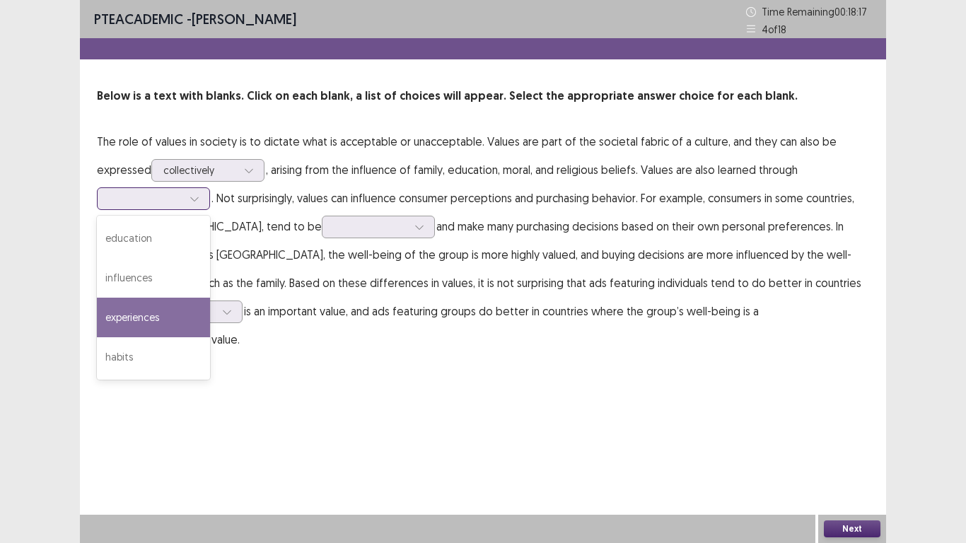
click at [182, 317] on div "experiences" at bounding box center [153, 318] width 113 height 40
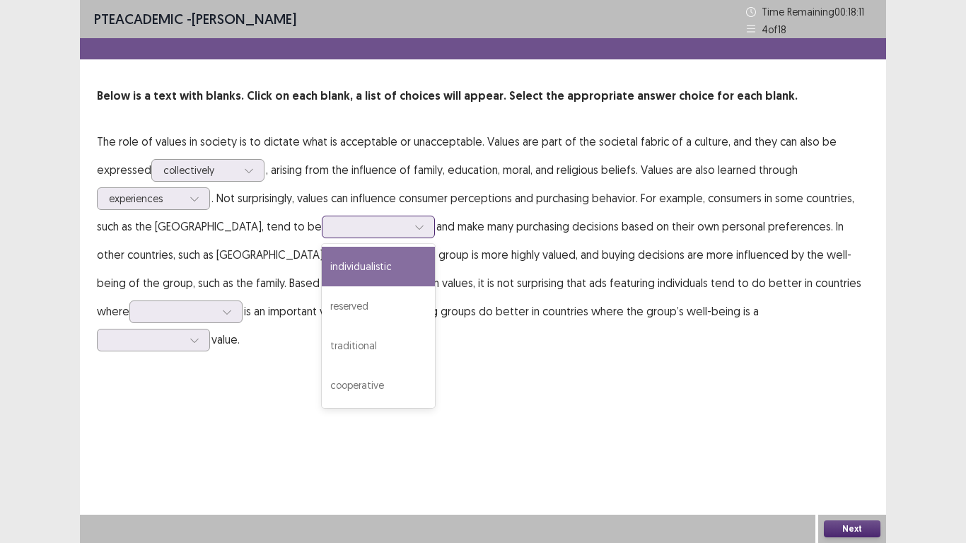
click at [409, 231] on div at bounding box center [419, 226] width 21 height 21
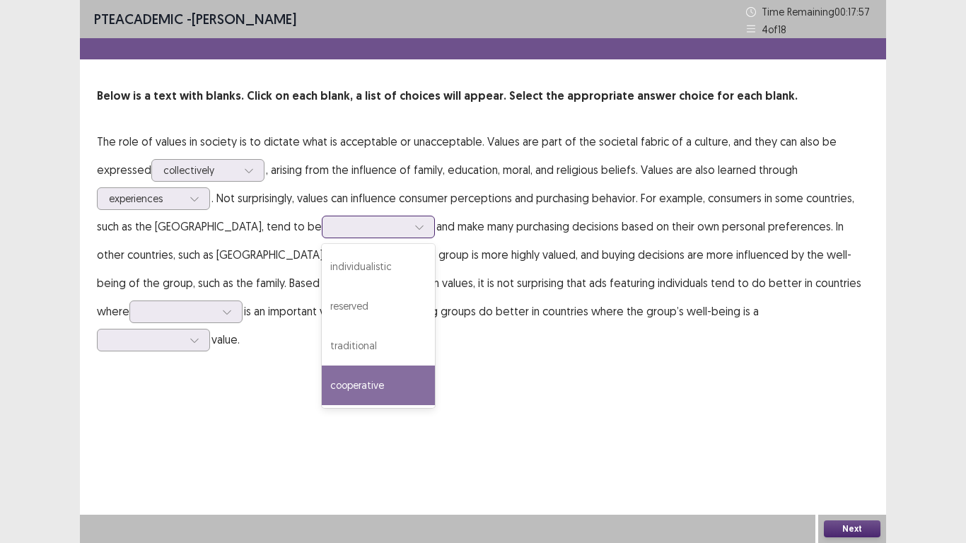
click at [346, 384] on div "cooperative" at bounding box center [378, 385] width 113 height 40
click at [409, 233] on div at bounding box center [419, 226] width 21 height 21
click at [360, 391] on div "cooperative" at bounding box center [378, 385] width 113 height 40
click at [361, 230] on div at bounding box center [371, 226] width 74 height 13
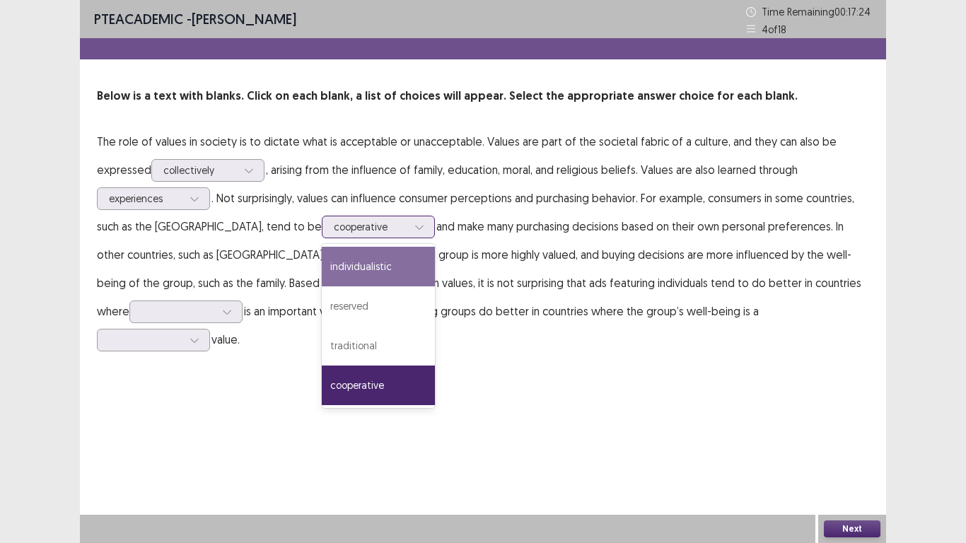
click at [360, 262] on div "individualistic" at bounding box center [378, 267] width 113 height 40
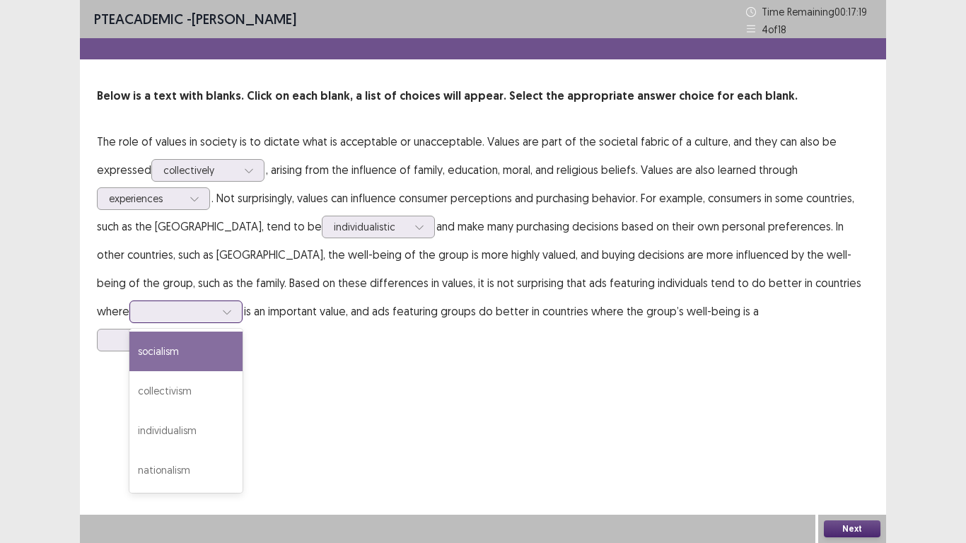
click at [216, 311] on div at bounding box center [226, 311] width 21 height 21
click at [170, 358] on div "socialism" at bounding box center [185, 352] width 113 height 40
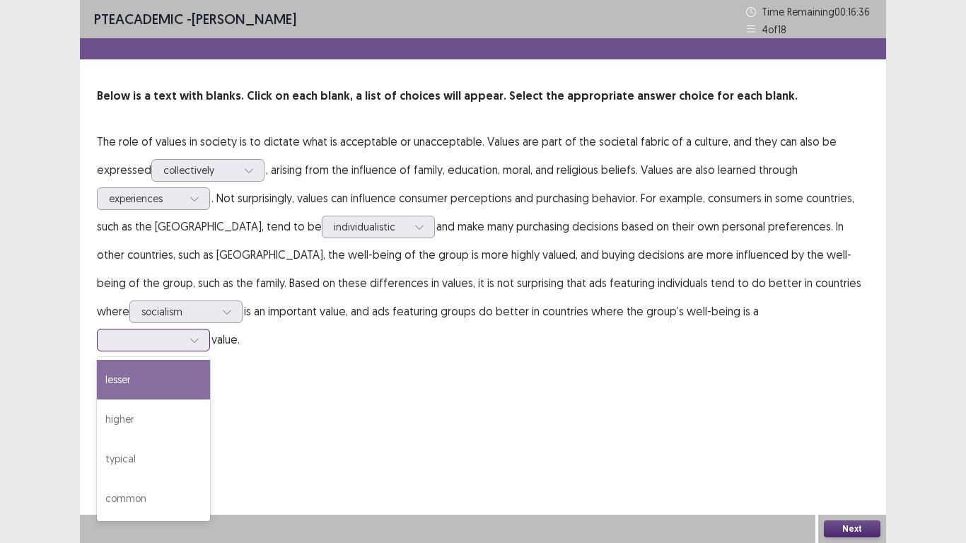
click at [182, 333] on div at bounding box center [146, 339] width 74 height 13
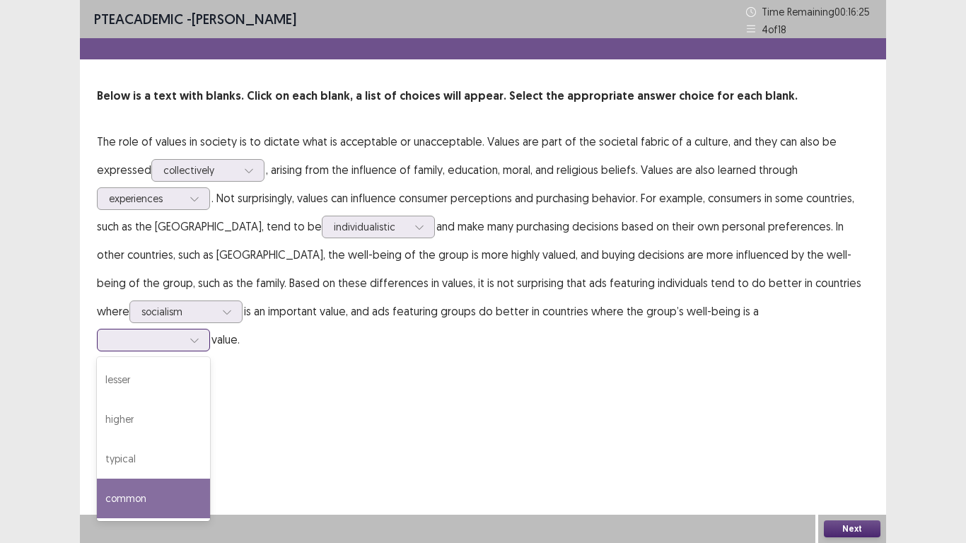
click at [210, 447] on div "common" at bounding box center [153, 499] width 113 height 40
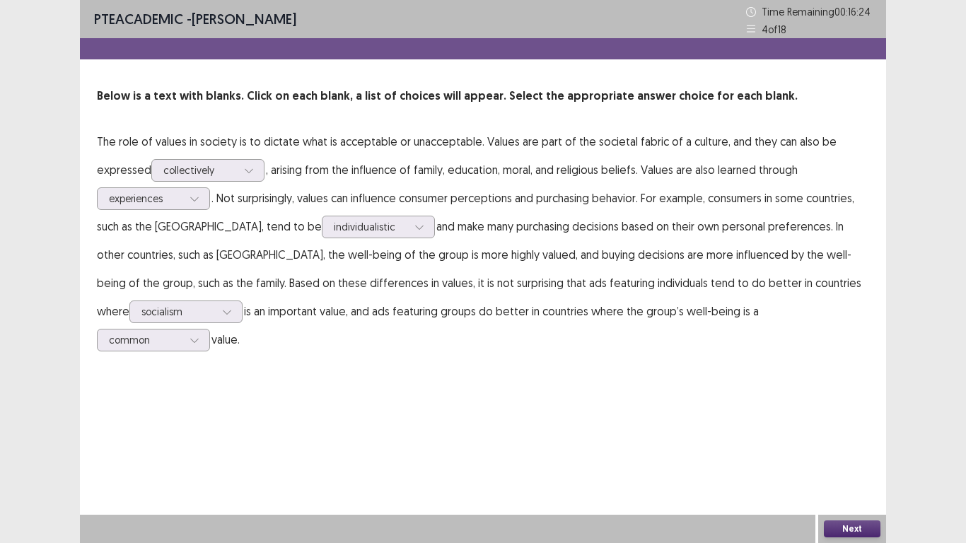
click at [616, 414] on div "PTE academic - [PERSON_NAME] Time Remaining 00 : 16 : 24 4 of 18 Below is a tex…" at bounding box center [483, 271] width 806 height 543
click at [860, 447] on button "Next" at bounding box center [852, 528] width 57 height 17
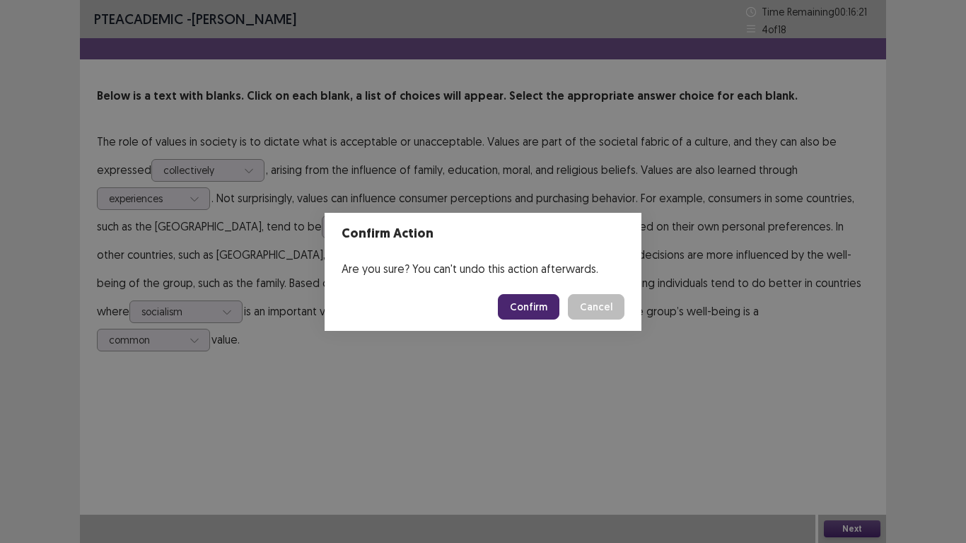
click at [523, 304] on button "Confirm" at bounding box center [529, 306] width 62 height 25
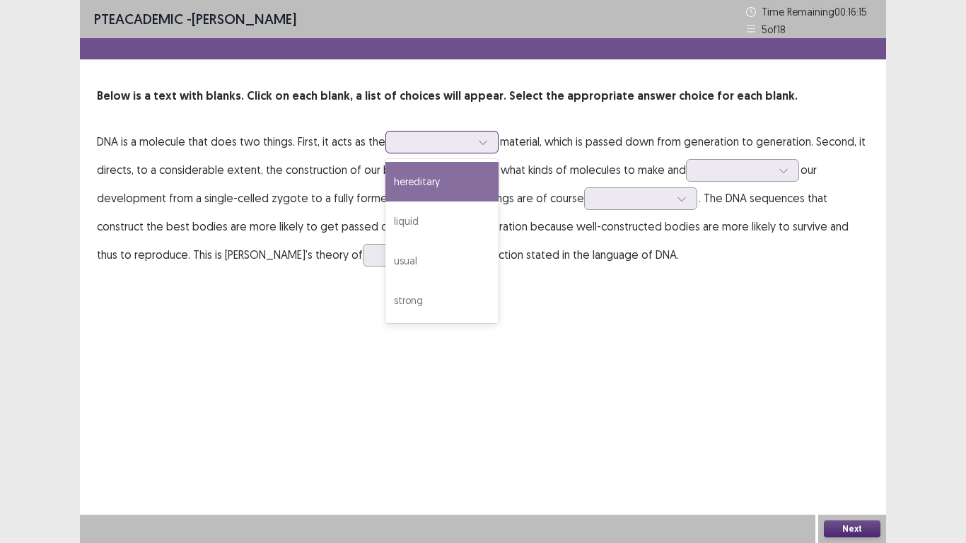
click at [476, 143] on div at bounding box center [482, 141] width 21 height 21
click at [451, 185] on div "hereditary" at bounding box center [441, 182] width 113 height 40
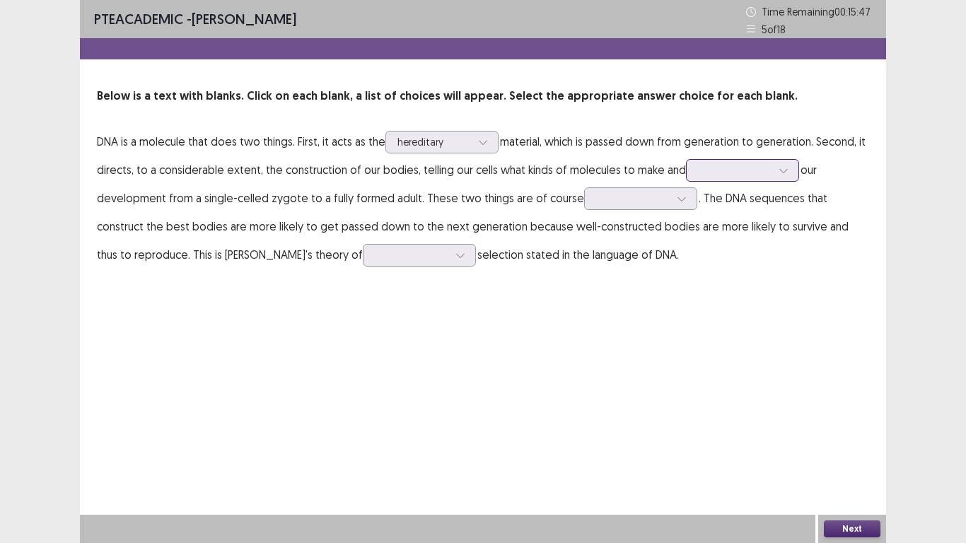
click at [727, 170] on div at bounding box center [735, 169] width 74 height 13
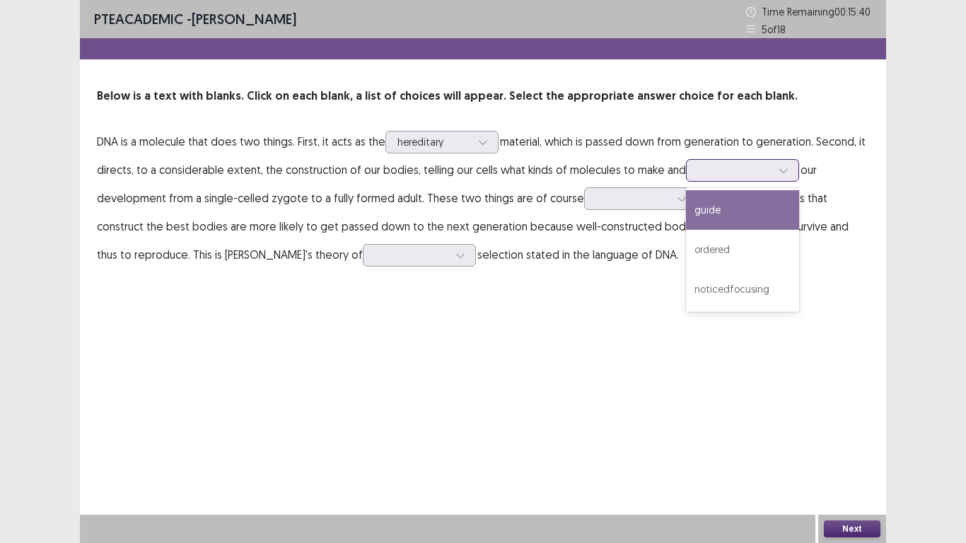
click at [719, 209] on div "guide" at bounding box center [742, 210] width 113 height 40
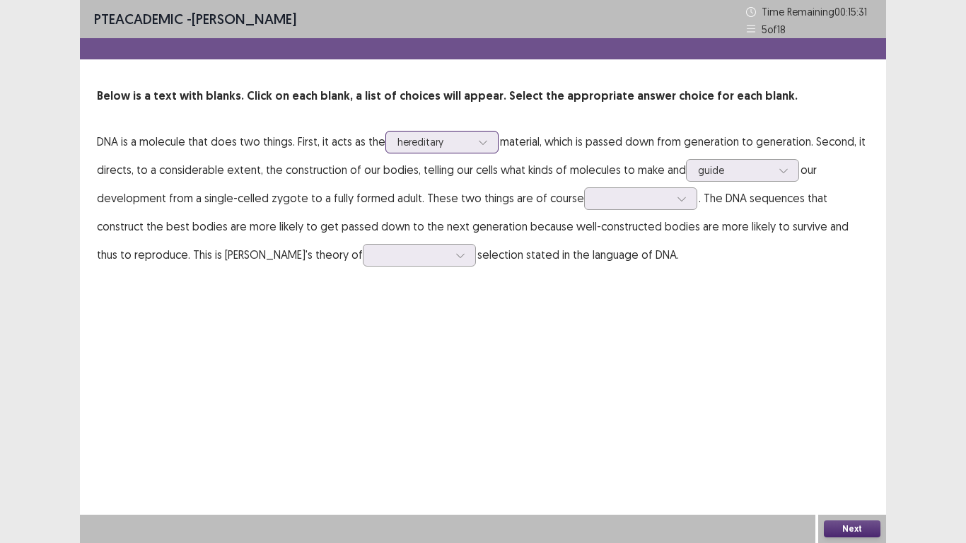
click at [476, 145] on div at bounding box center [482, 141] width 21 height 21
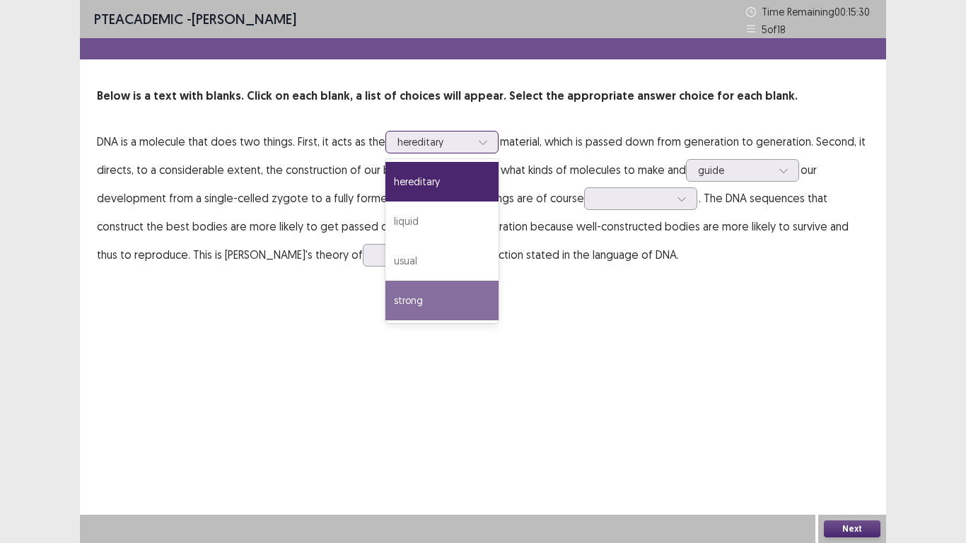
click at [445, 290] on div "strong" at bounding box center [441, 301] width 113 height 40
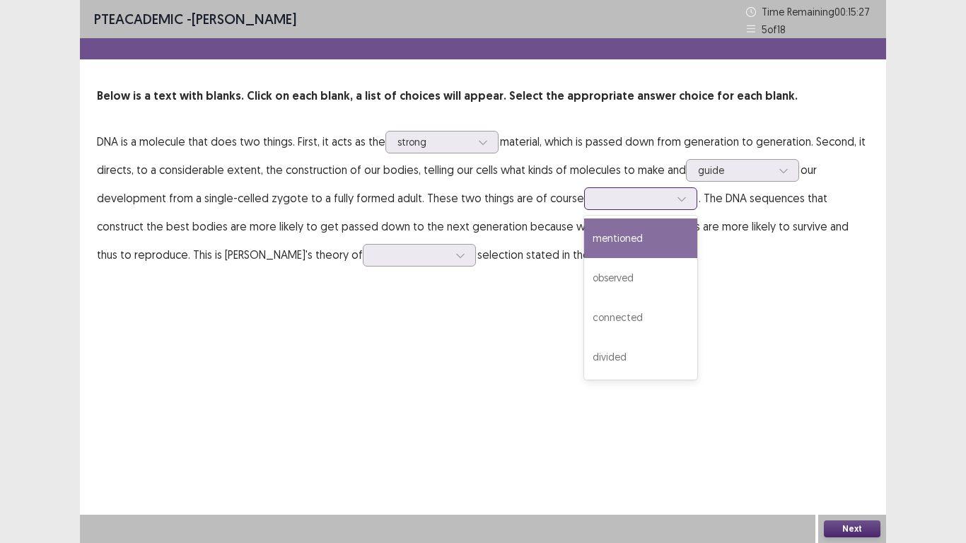
click at [643, 199] on div at bounding box center [633, 198] width 74 height 13
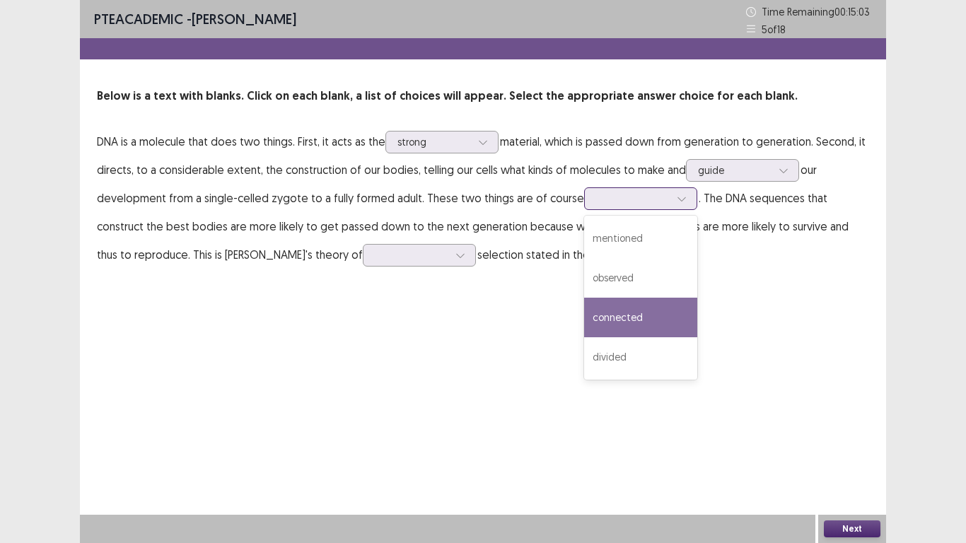
click at [624, 313] on div "connected" at bounding box center [640, 318] width 113 height 40
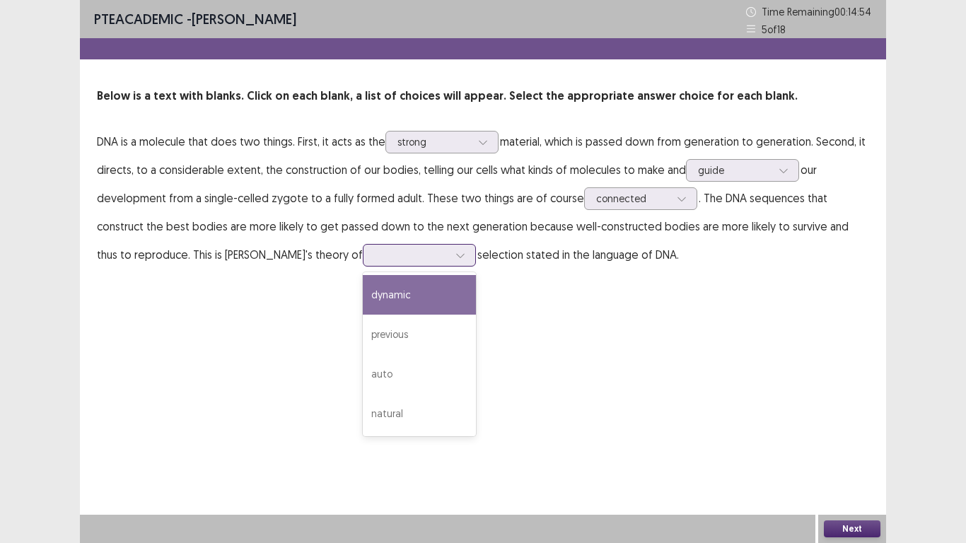
click at [375, 254] on div at bounding box center [412, 254] width 74 height 13
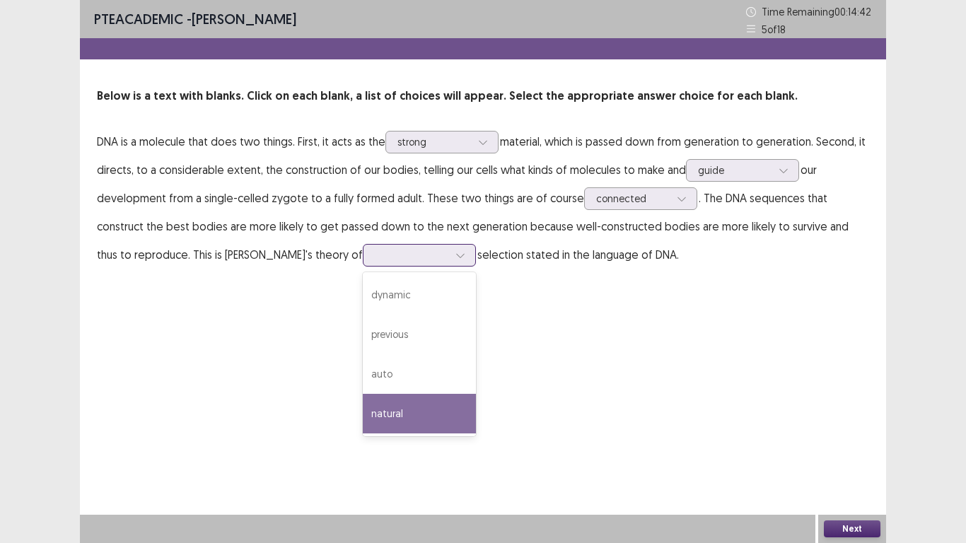
click at [363, 414] on div "natural" at bounding box center [419, 414] width 113 height 40
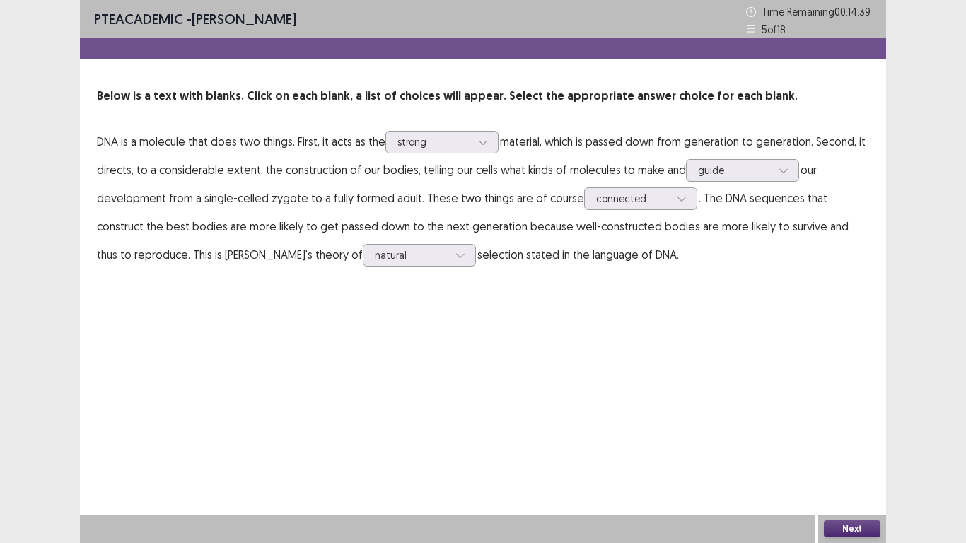
click at [845, 447] on button "Next" at bounding box center [852, 528] width 57 height 17
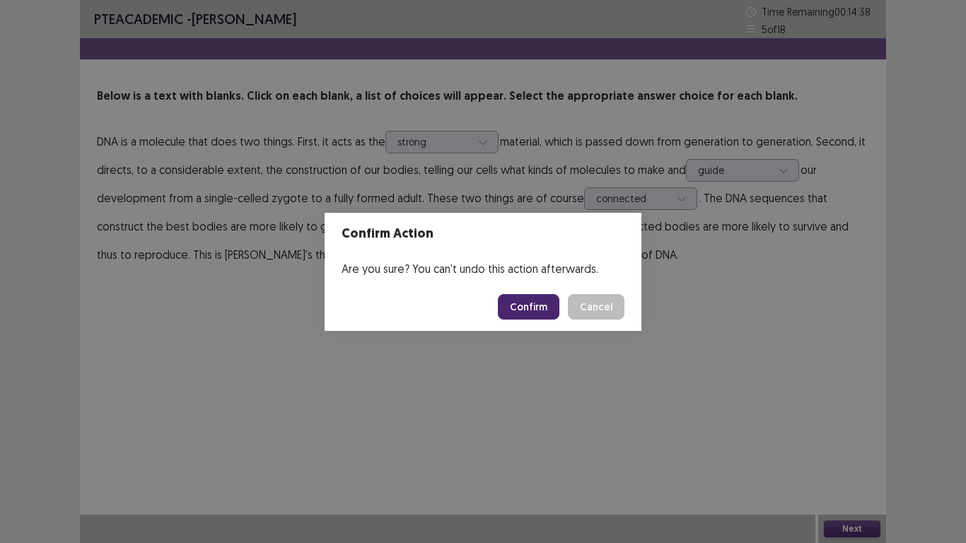
click at [535, 308] on button "Confirm" at bounding box center [529, 306] width 62 height 25
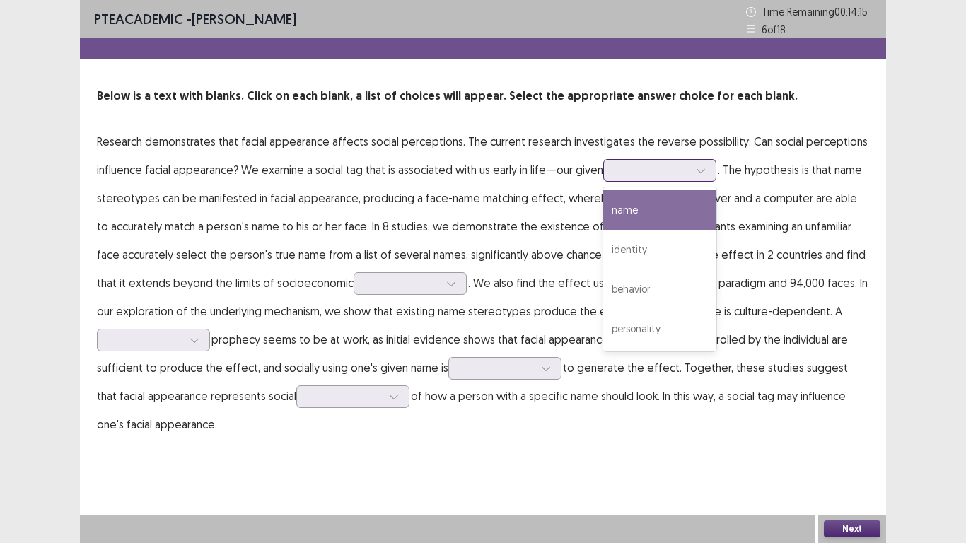
click at [660, 170] on div at bounding box center [652, 169] width 74 height 13
click at [662, 221] on div "name" at bounding box center [659, 210] width 113 height 40
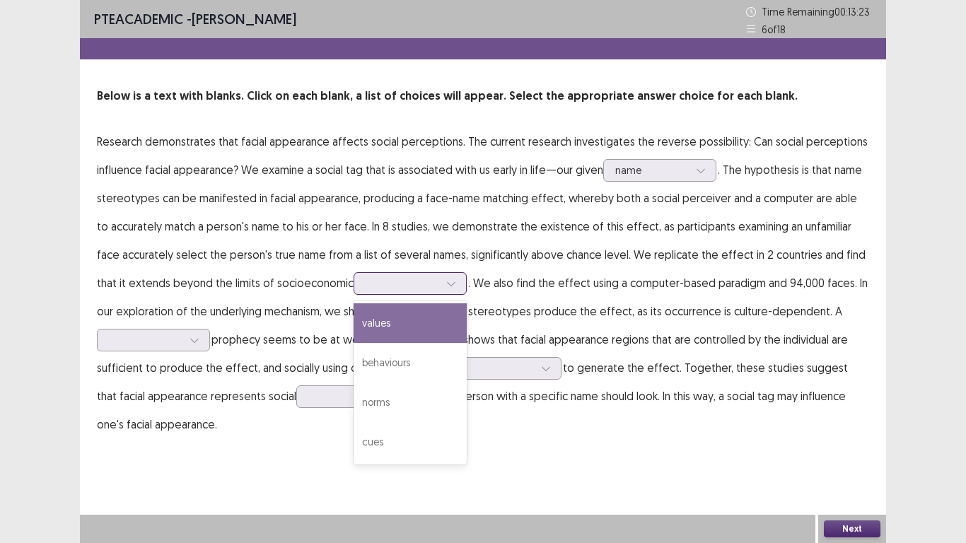
click at [370, 286] on div at bounding box center [402, 282] width 74 height 13
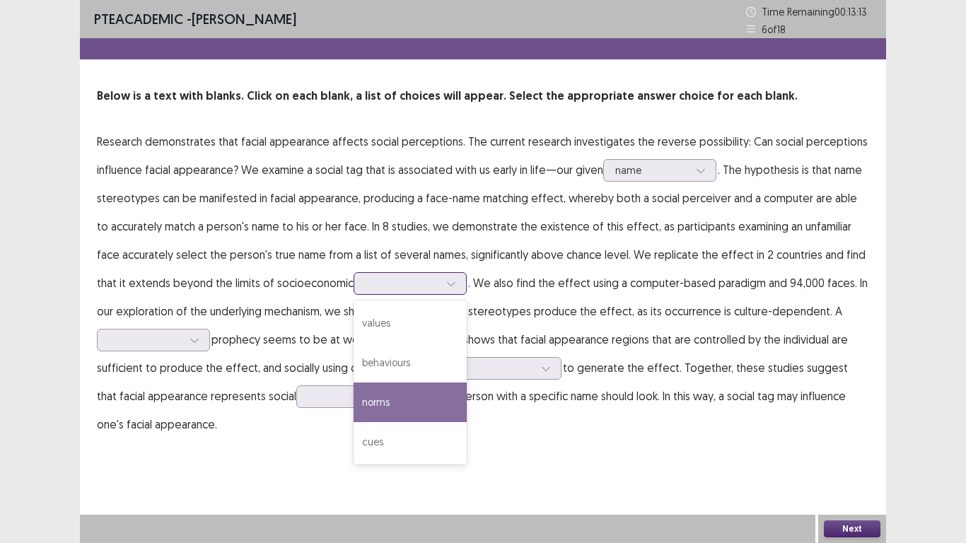
click at [390, 406] on div "norms" at bounding box center [409, 402] width 113 height 40
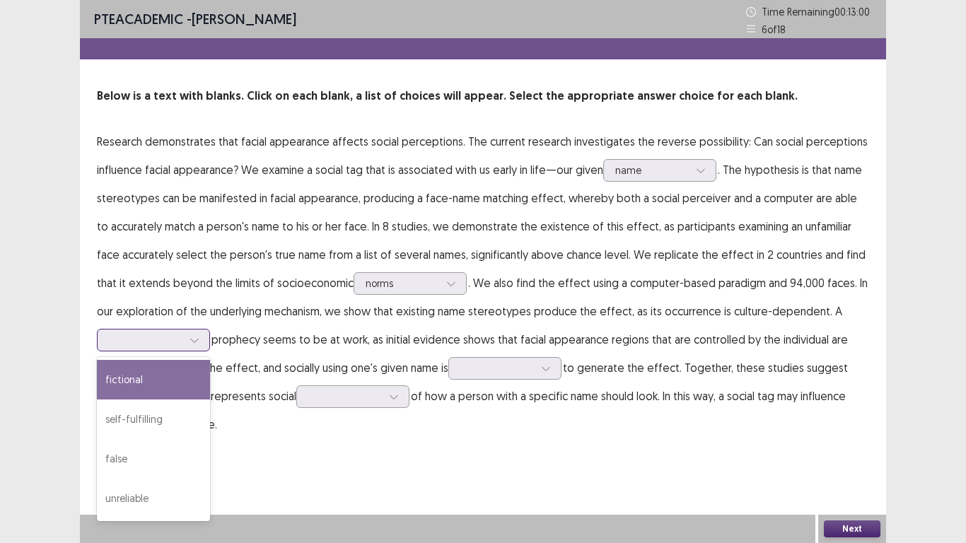
click at [184, 348] on div at bounding box center [194, 339] width 21 height 21
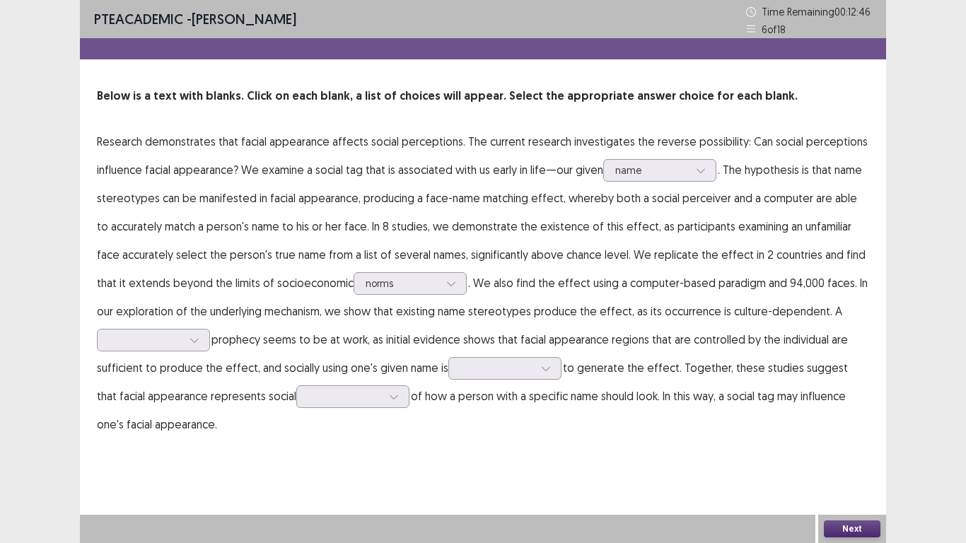
click at [269, 439] on div "PTE academic - [PERSON_NAME] Time Remaining 00 : 12 : 46 6 of 18 Below is a tex…" at bounding box center [483, 233] width 806 height 467
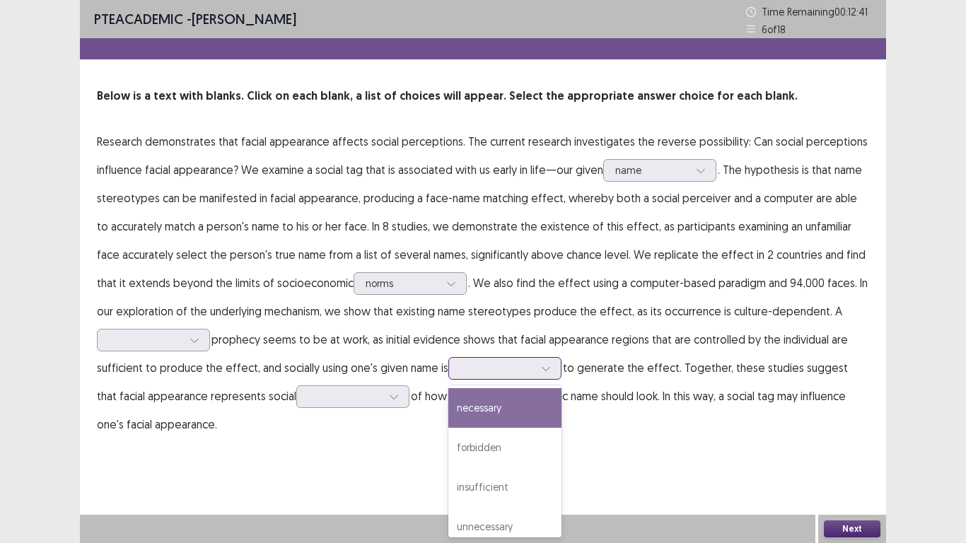
click at [506, 373] on div at bounding box center [497, 367] width 74 height 13
click at [508, 412] on div "necessary" at bounding box center [504, 408] width 113 height 40
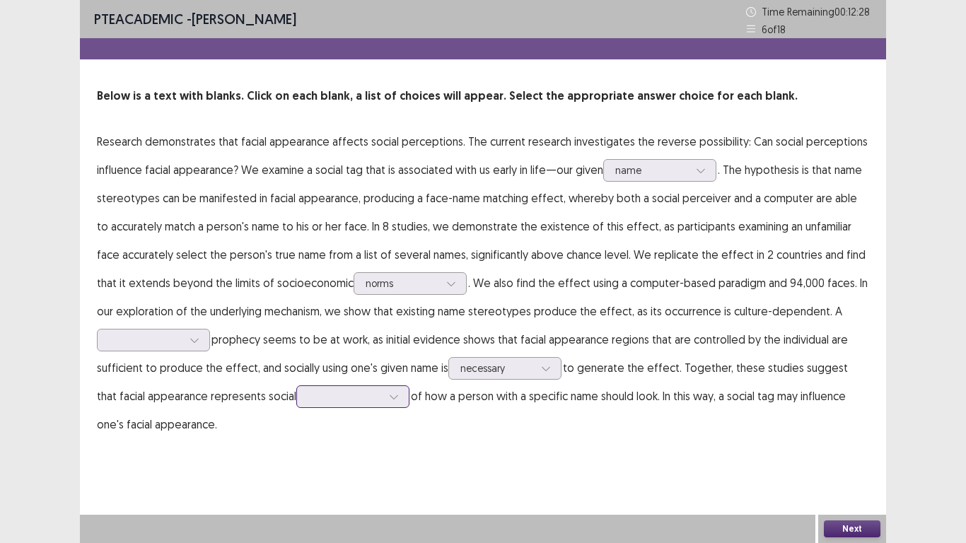
click at [383, 398] on div at bounding box center [393, 396] width 21 height 21
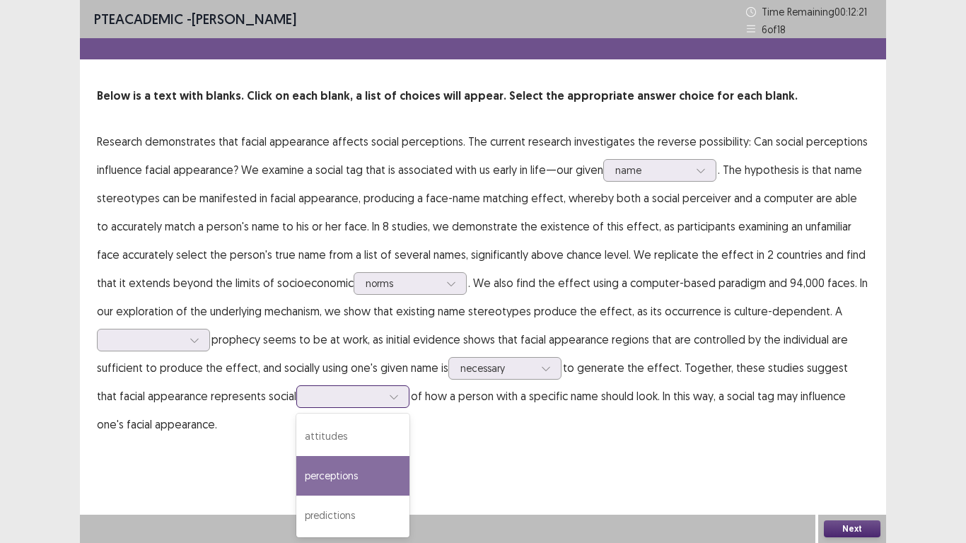
click at [344, 447] on div "perceptions" at bounding box center [352, 476] width 113 height 40
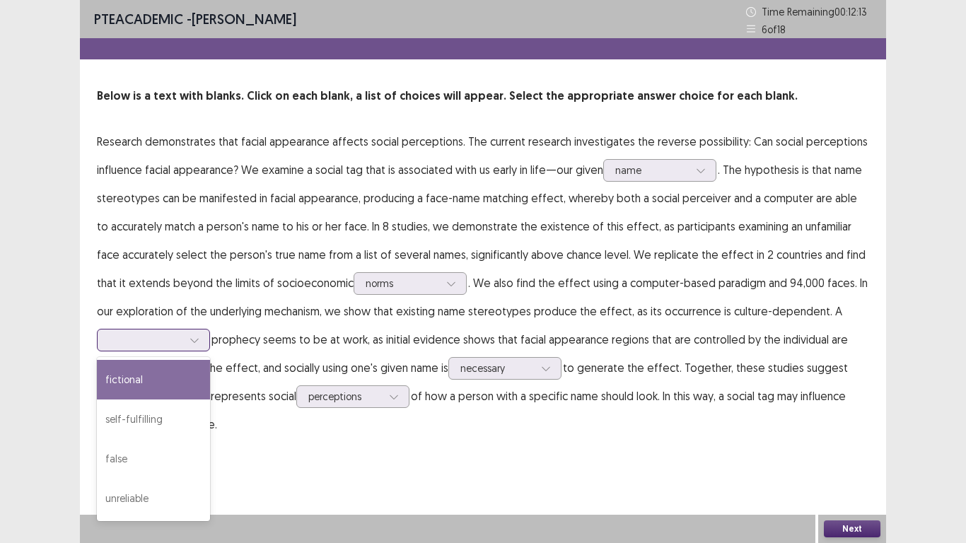
click at [160, 344] on div at bounding box center [146, 339] width 74 height 13
click at [158, 387] on div "fictional" at bounding box center [153, 380] width 113 height 40
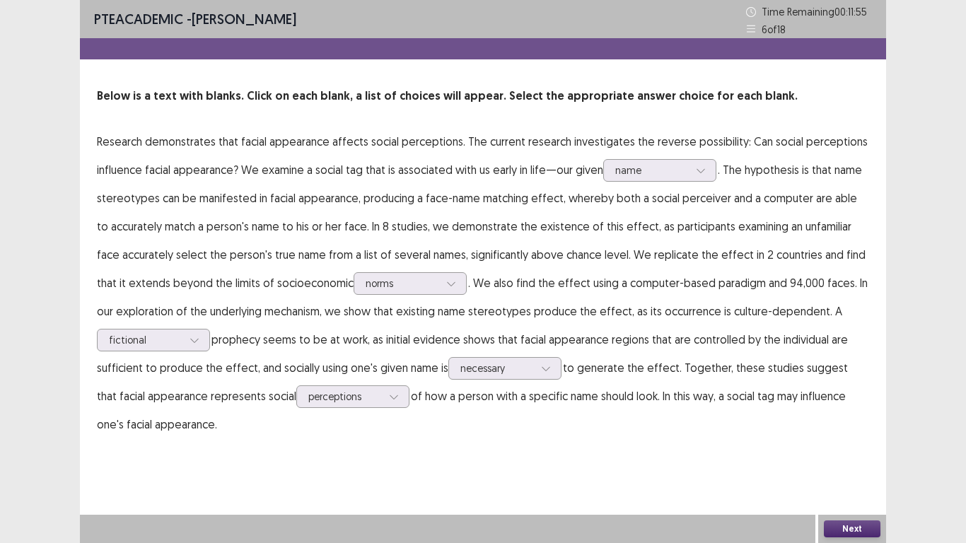
click at [858, 447] on button "Next" at bounding box center [852, 528] width 57 height 17
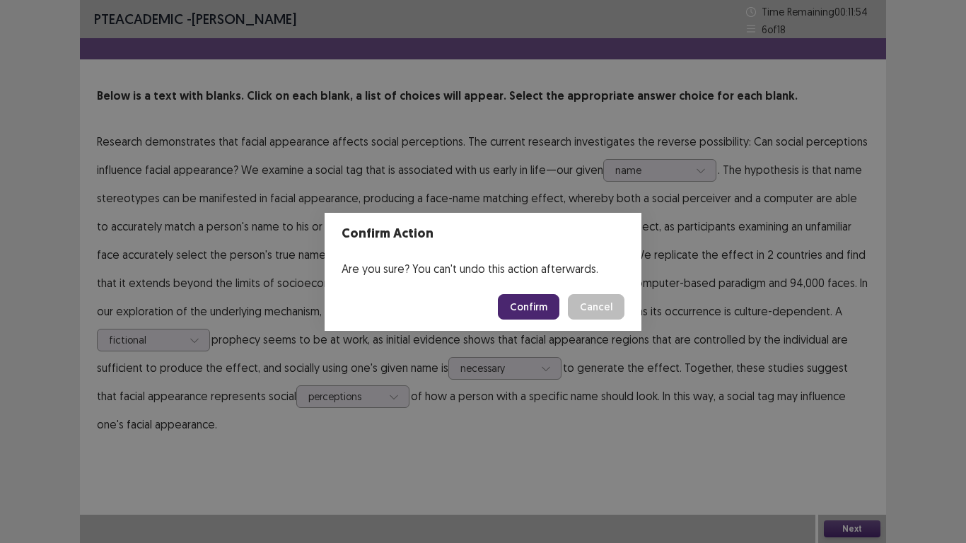
click at [538, 305] on button "Confirm" at bounding box center [529, 306] width 62 height 25
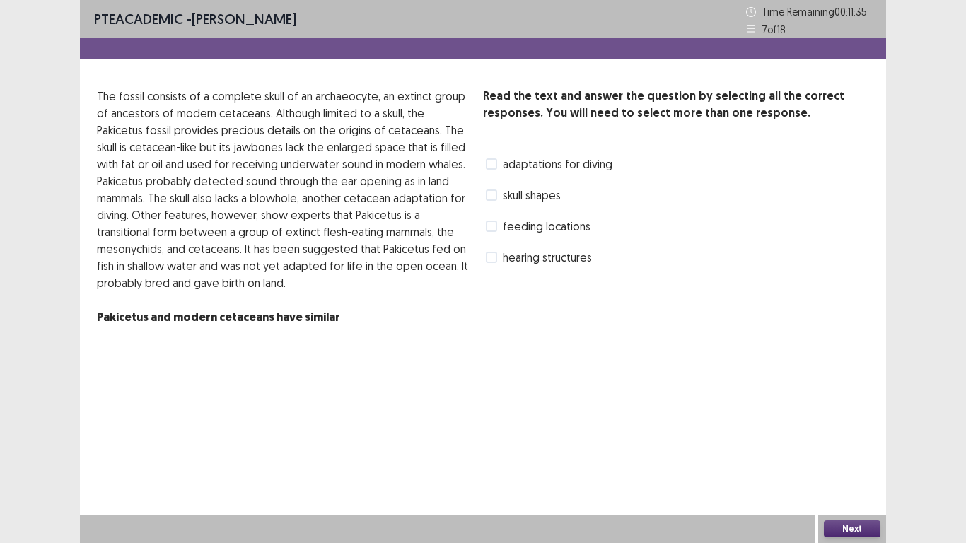
click at [498, 201] on label "skull shapes" at bounding box center [523, 195] width 75 height 17
click at [494, 229] on span at bounding box center [491, 226] width 11 height 11
click at [858, 447] on button "Next" at bounding box center [852, 528] width 57 height 17
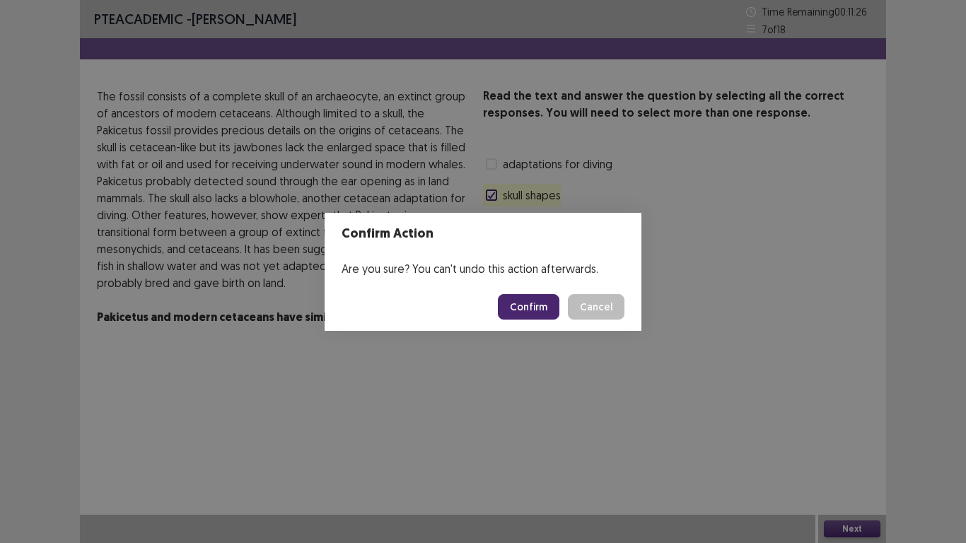
click at [537, 307] on button "Confirm" at bounding box center [529, 306] width 62 height 25
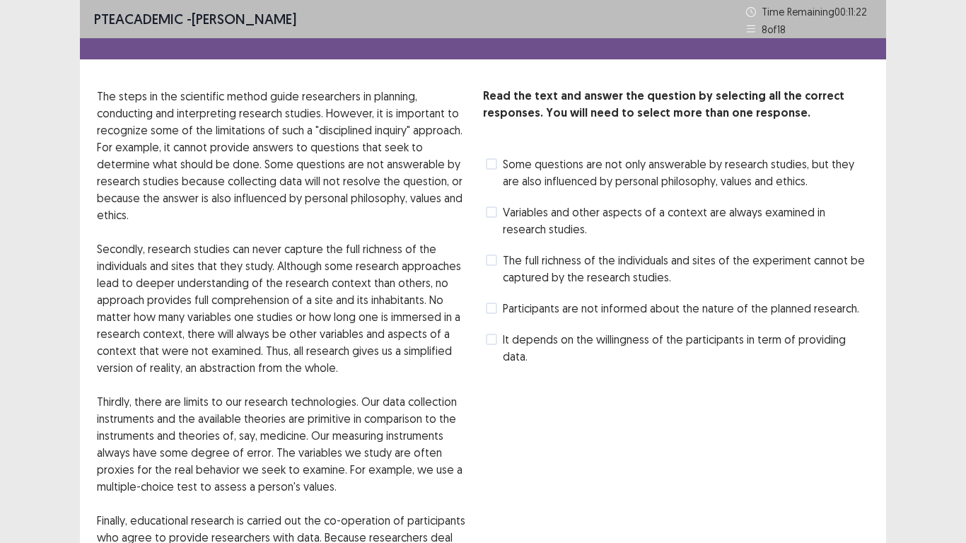
click at [497, 165] on label "Some questions are not only answerable by research studies, but they are also i…" at bounding box center [677, 173] width 383 height 34
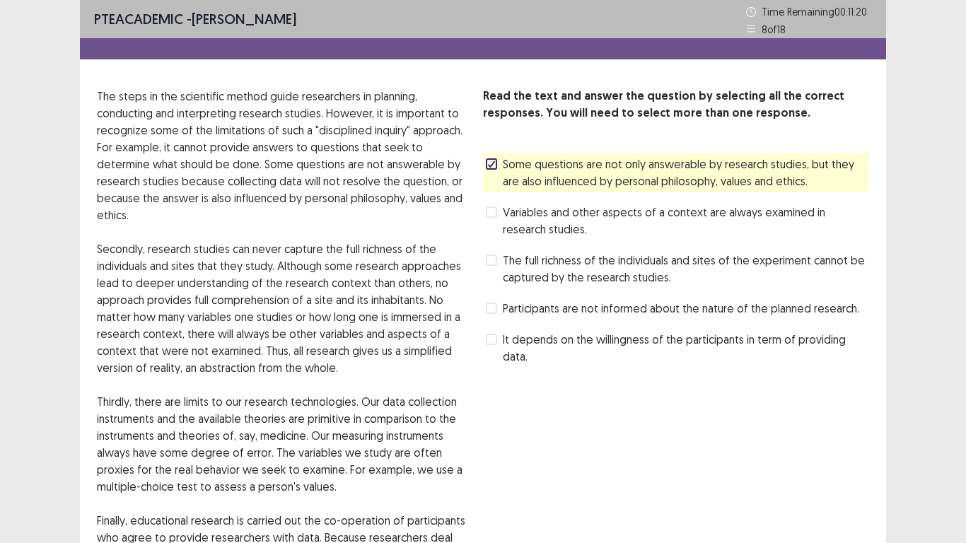
click at [493, 223] on label "Variables and other aspects of a context are always examined in research studie…" at bounding box center [677, 221] width 383 height 34
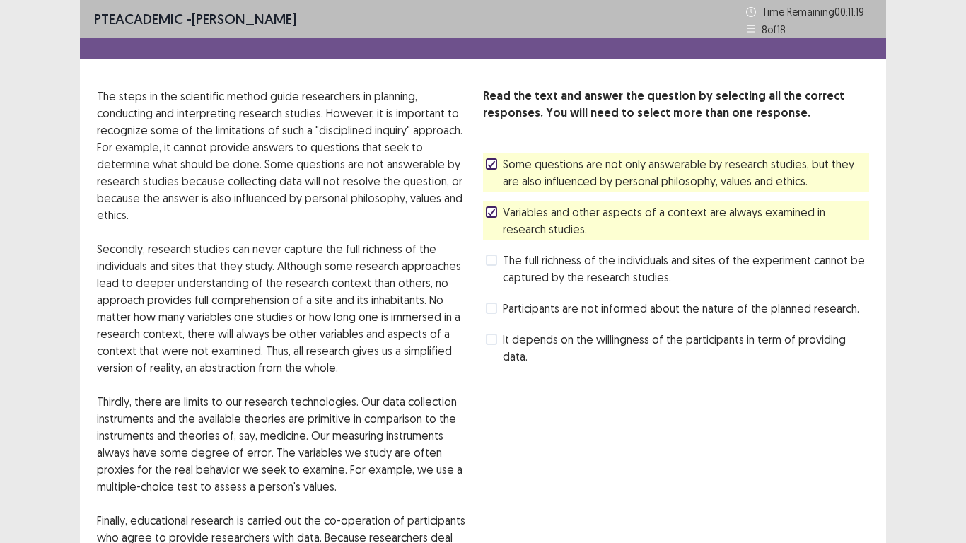
click at [774, 447] on div "Read the text and answer the question by selecting all the correct responses. Y…" at bounding box center [676, 402] width 386 height 629
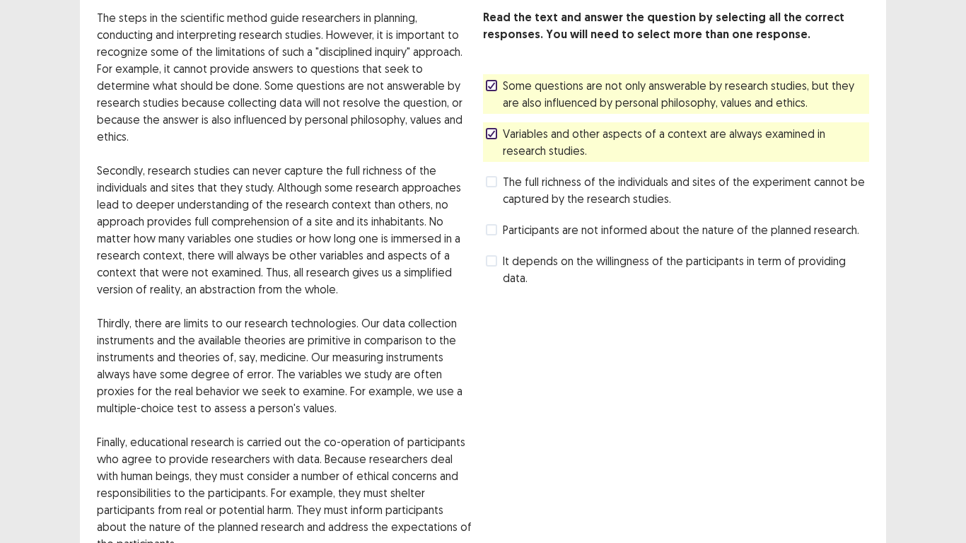
scroll to position [219, 0]
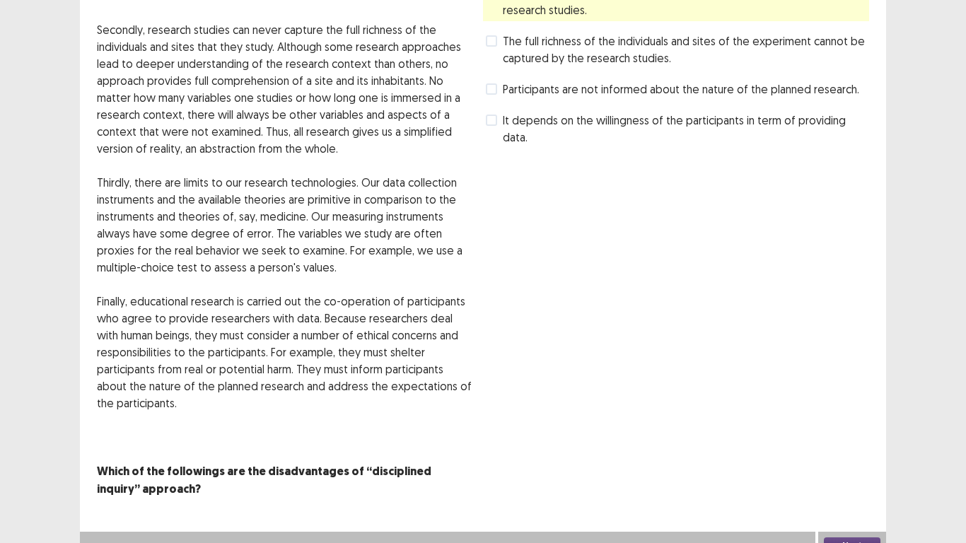
click at [863, 447] on button "Next" at bounding box center [852, 545] width 57 height 17
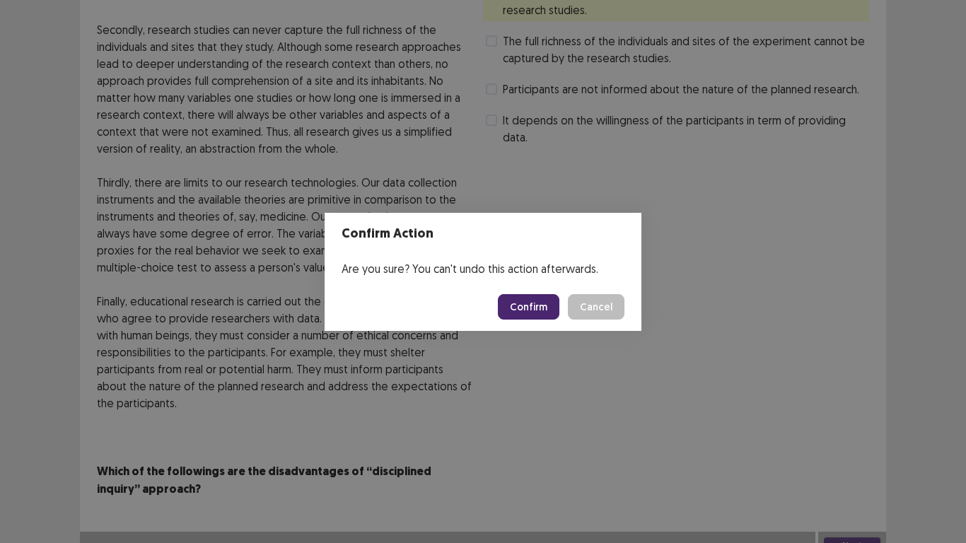
click at [549, 302] on button "Confirm" at bounding box center [529, 306] width 62 height 25
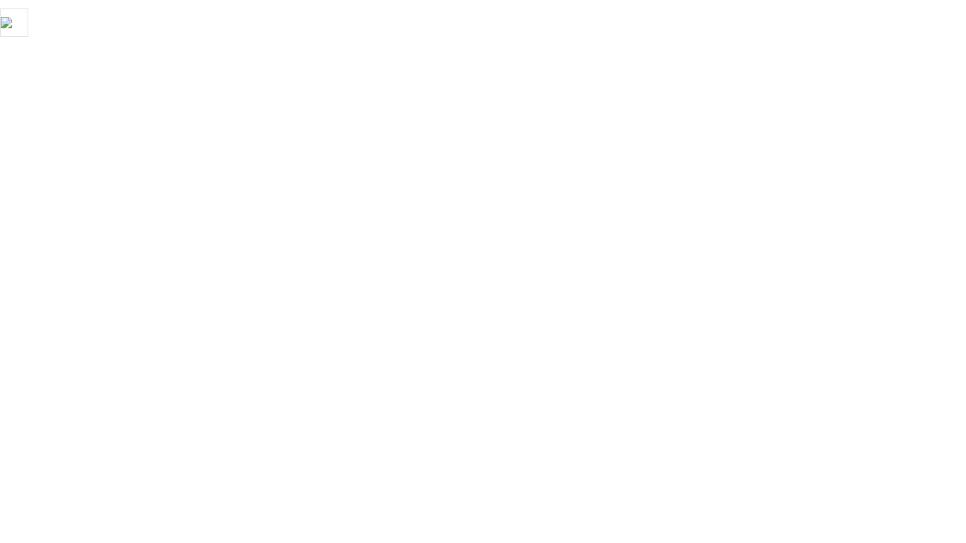
scroll to position [0, 0]
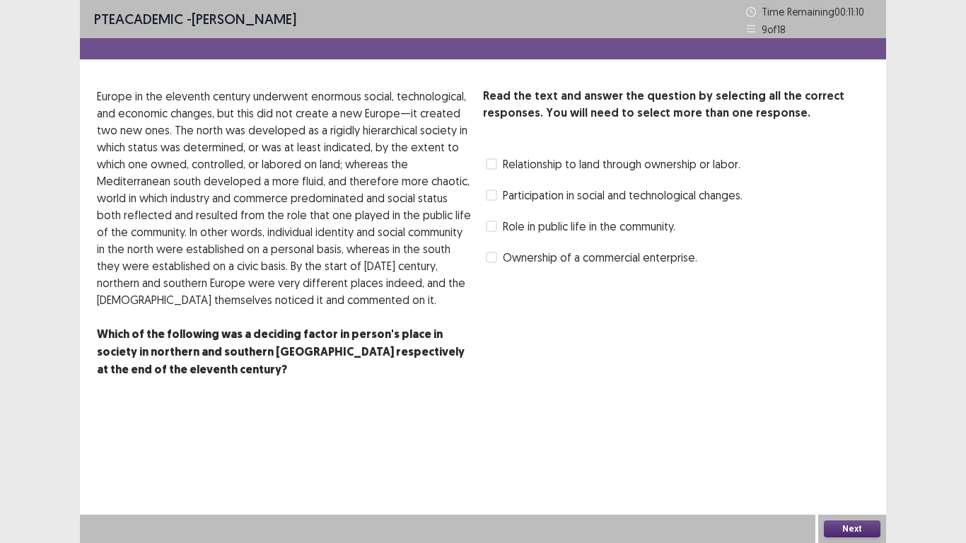
click at [491, 167] on span at bounding box center [491, 163] width 11 height 11
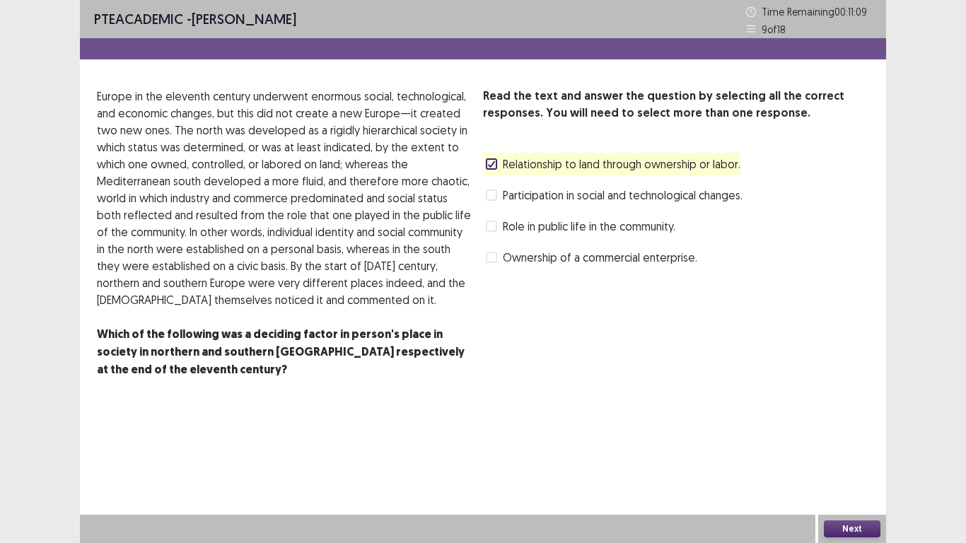
click at [493, 201] on label "Participation in social and technological changes." at bounding box center [614, 195] width 257 height 17
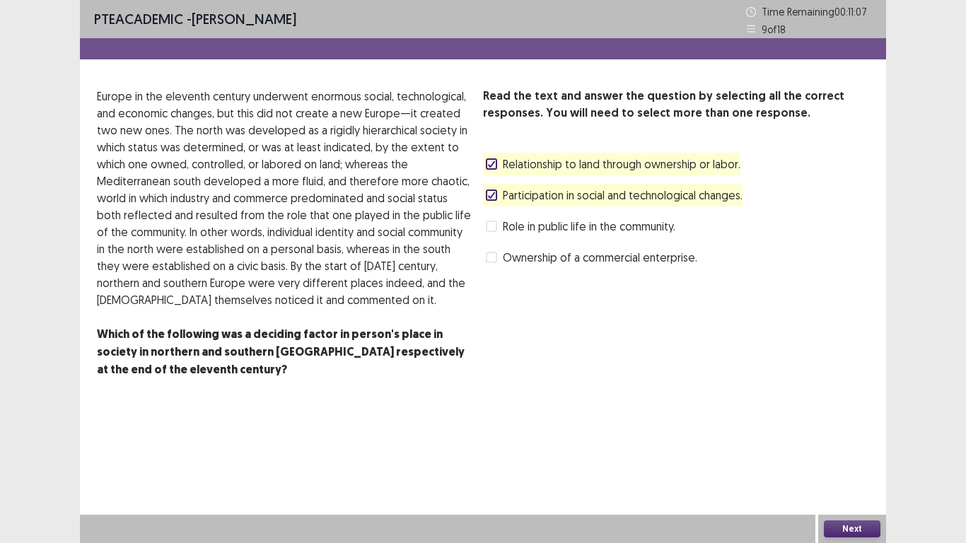
click at [850, 447] on button "Next" at bounding box center [852, 528] width 57 height 17
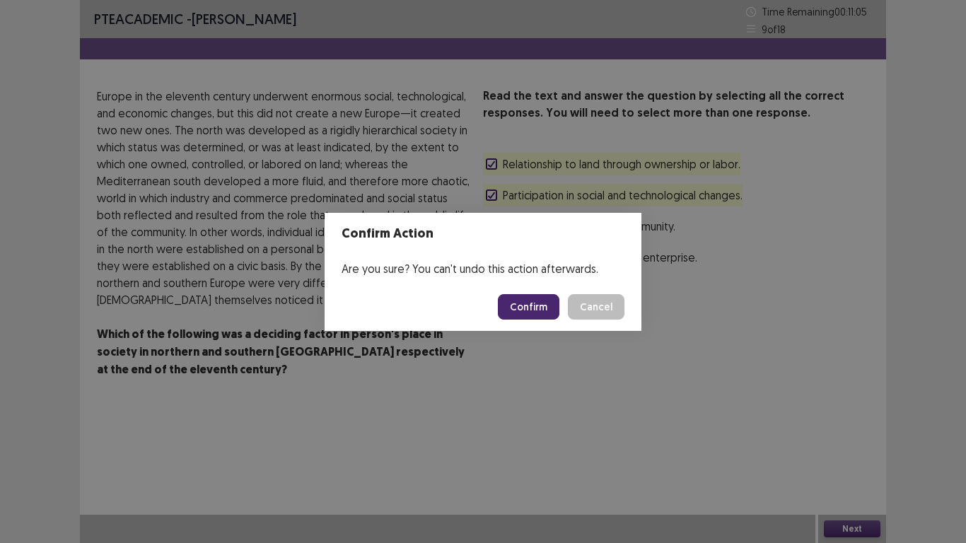
click at [527, 304] on button "Confirm" at bounding box center [529, 306] width 62 height 25
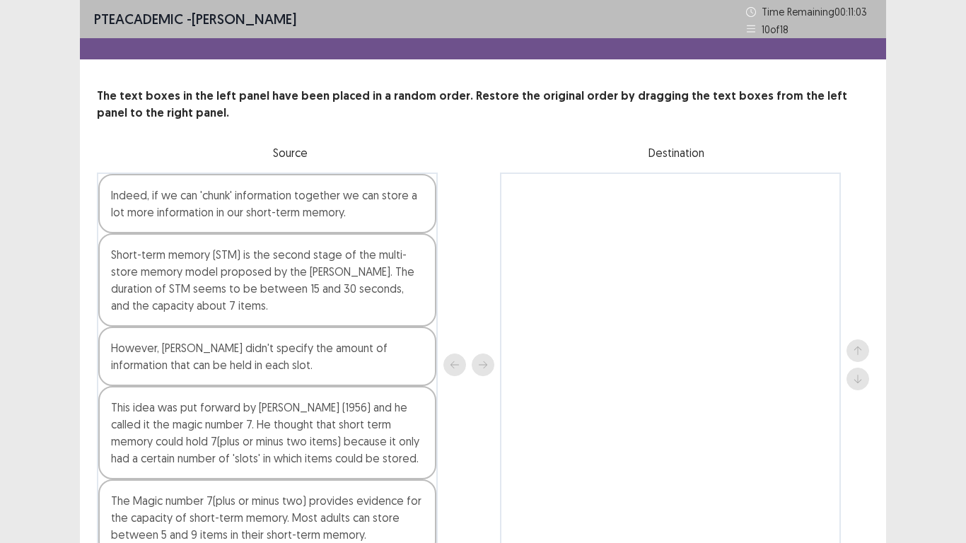
click at [949, 233] on div "PTE academic - [PERSON_NAME] Time Remaining 00 : 11 : 03 10 of 18 The text boxe…" at bounding box center [483, 309] width 966 height 619
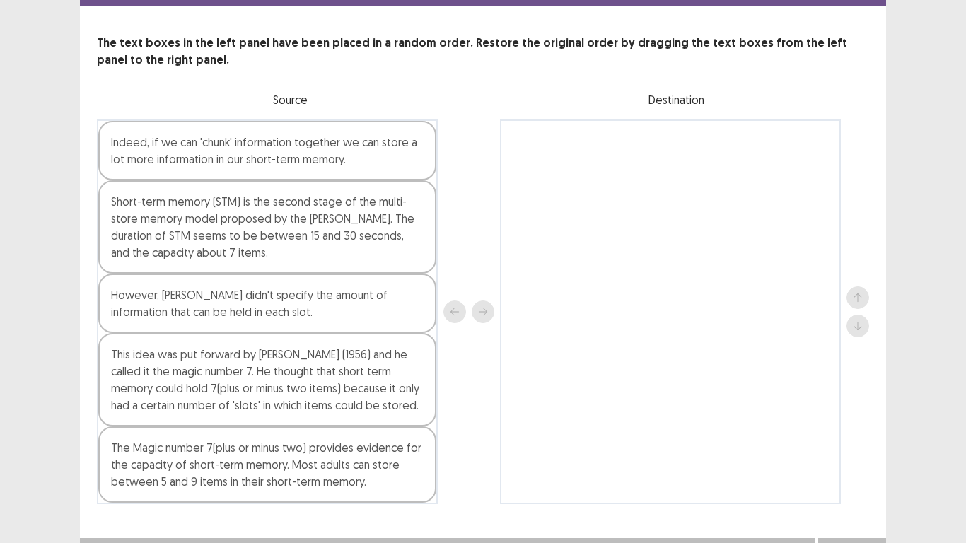
scroll to position [57, 0]
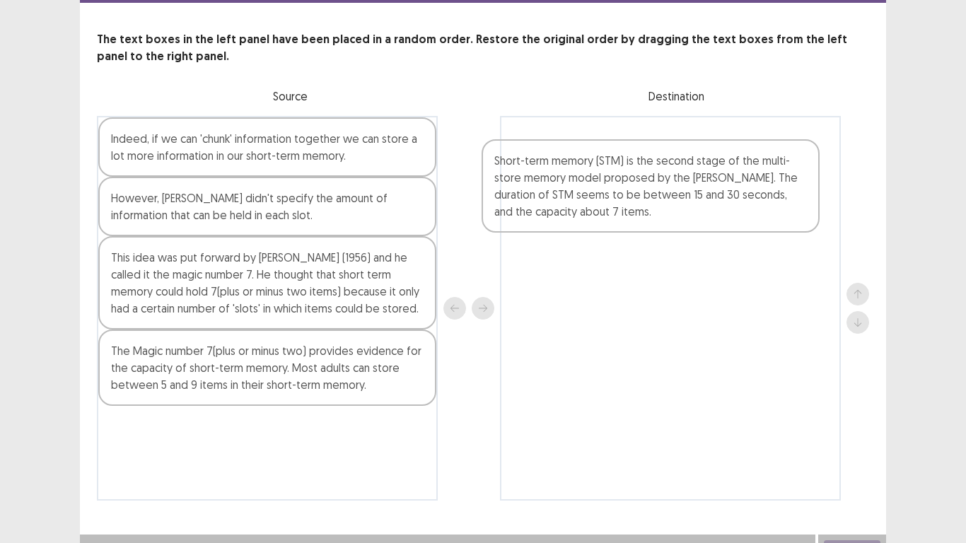
drag, startPoint x: 291, startPoint y: 235, endPoint x: 680, endPoint y: 198, distance: 391.3
click at [680, 198] on div "Indeed, if we can 'chunk' information together we can store a lot more informat…" at bounding box center [483, 308] width 772 height 385
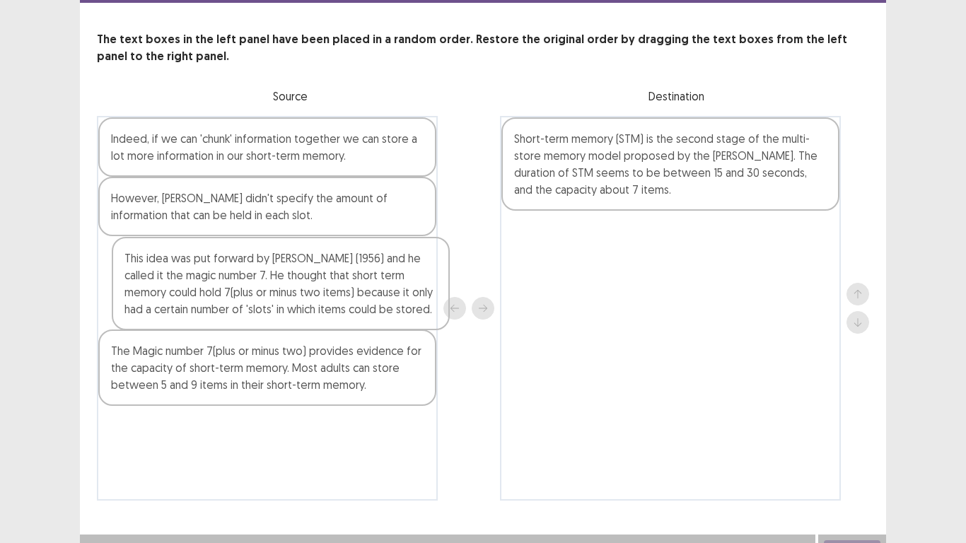
drag, startPoint x: 224, startPoint y: 298, endPoint x: 242, endPoint y: 299, distance: 17.7
click at [242, 299] on div "Indeed, if we can 'chunk' information together we can store a lot more informat…" at bounding box center [267, 308] width 341 height 385
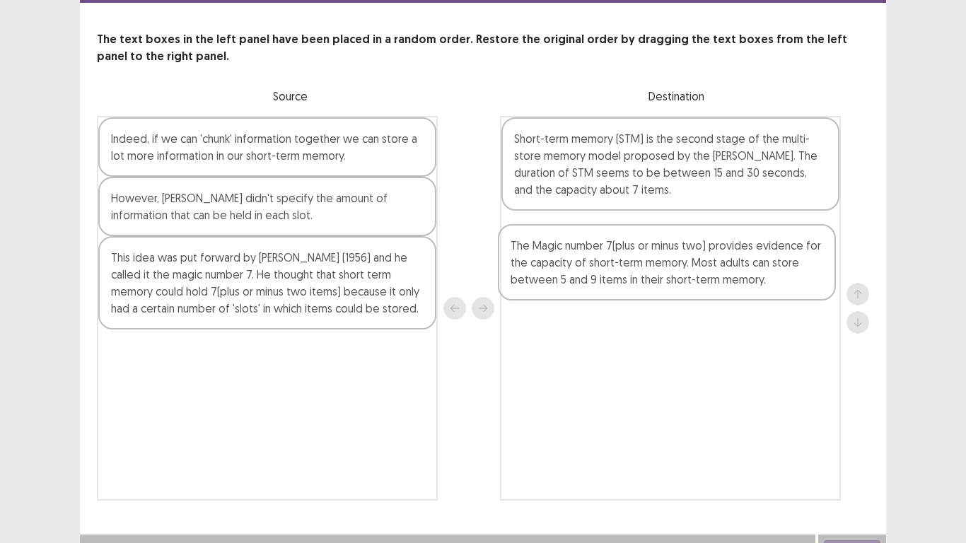
drag, startPoint x: 252, startPoint y: 370, endPoint x: 665, endPoint y: 260, distance: 426.6
click at [665, 260] on div "Indeed, if we can 'chunk' information together we can store a lot more informat…" at bounding box center [483, 308] width 772 height 385
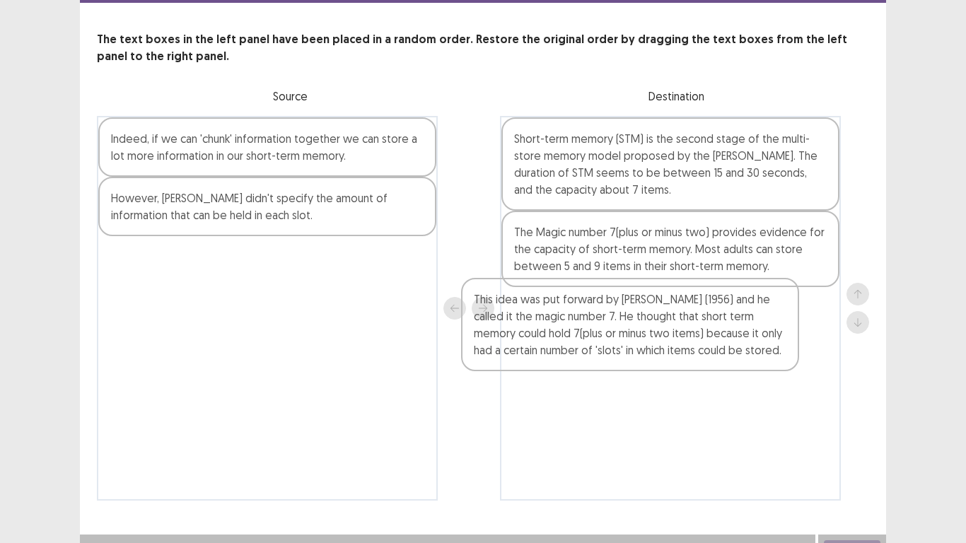
drag, startPoint x: 407, startPoint y: 305, endPoint x: 738, endPoint y: 326, distance: 331.5
click at [738, 326] on div "Indeed, if we can 'chunk' information together we can store a lot more informat…" at bounding box center [483, 308] width 772 height 385
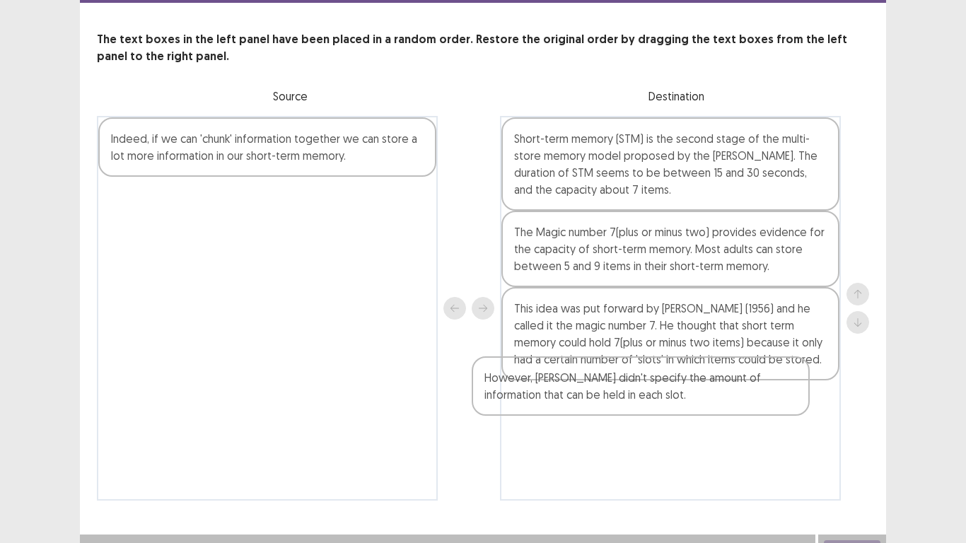
drag, startPoint x: 391, startPoint y: 277, endPoint x: 691, endPoint y: 398, distance: 323.2
click at [691, 398] on div "Indeed, if we can 'chunk' information together we can store a lot more informat…" at bounding box center [483, 308] width 772 height 385
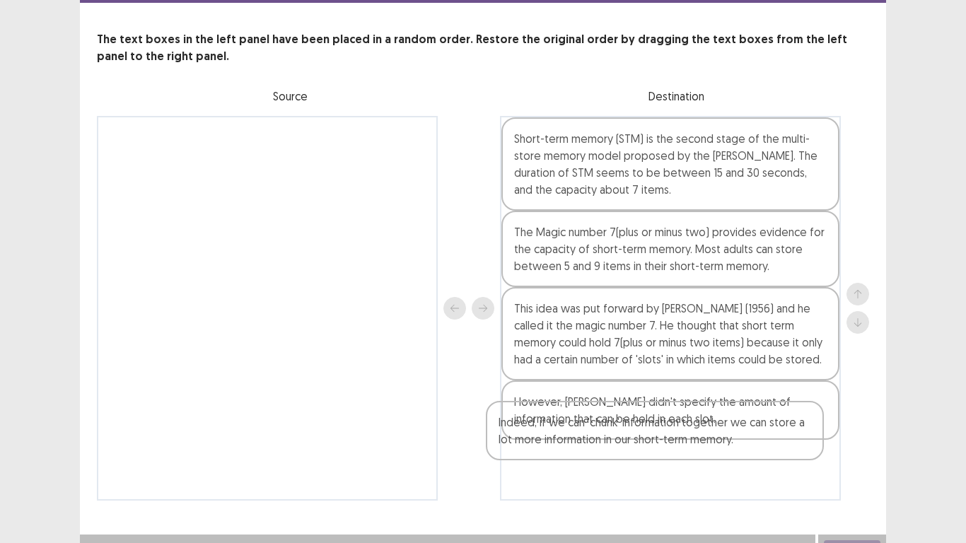
drag, startPoint x: 245, startPoint y: 148, endPoint x: 668, endPoint y: 471, distance: 532.2
click at [668, 447] on div "Indeed, if we can 'chunk' information together we can store a lot more informat…" at bounding box center [483, 308] width 772 height 385
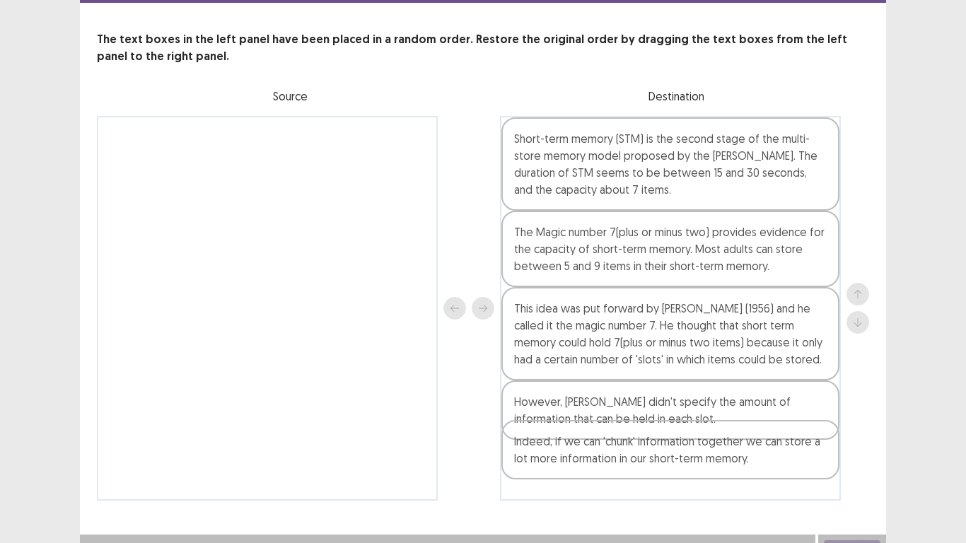
scroll to position [76, 0]
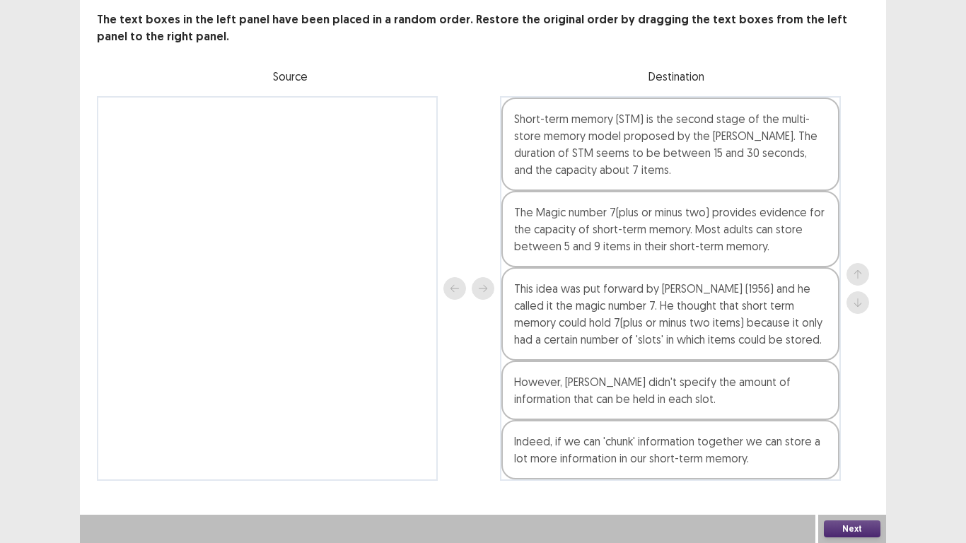
click at [859, 447] on button "Next" at bounding box center [852, 528] width 57 height 17
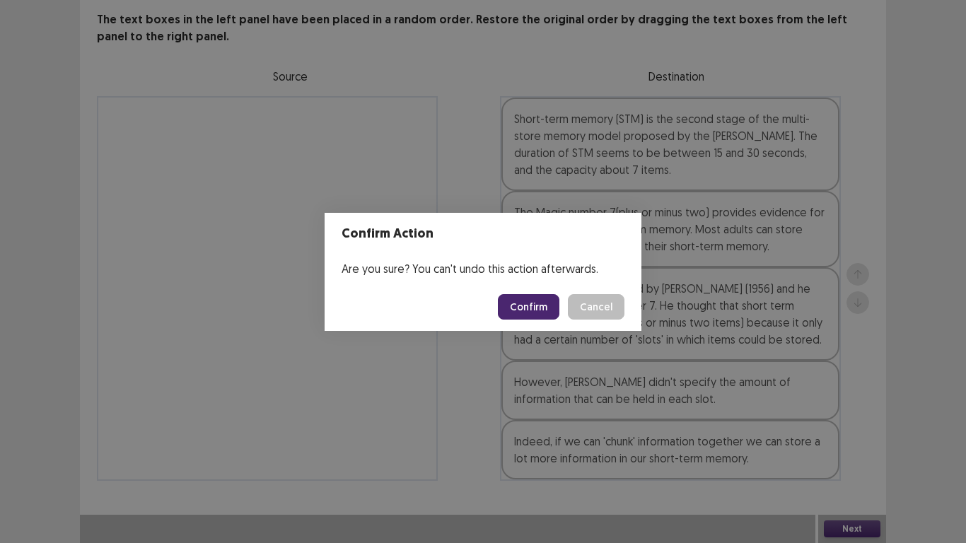
click at [520, 312] on button "Confirm" at bounding box center [529, 306] width 62 height 25
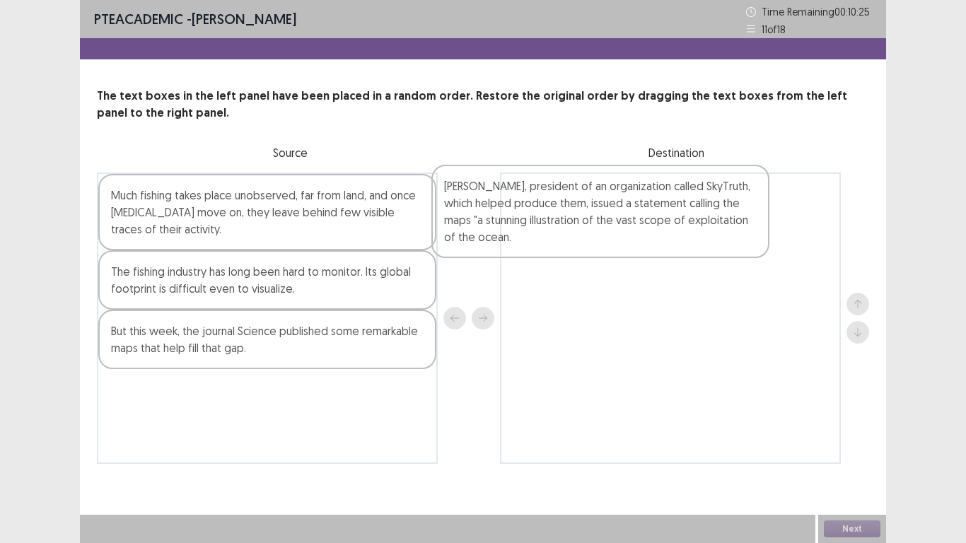
drag, startPoint x: 457, startPoint y: 290, endPoint x: 754, endPoint y: 267, distance: 297.8
click at [754, 267] on div "[PERSON_NAME], president of an organization called SkyTruth, which helped produ…" at bounding box center [483, 317] width 772 height 291
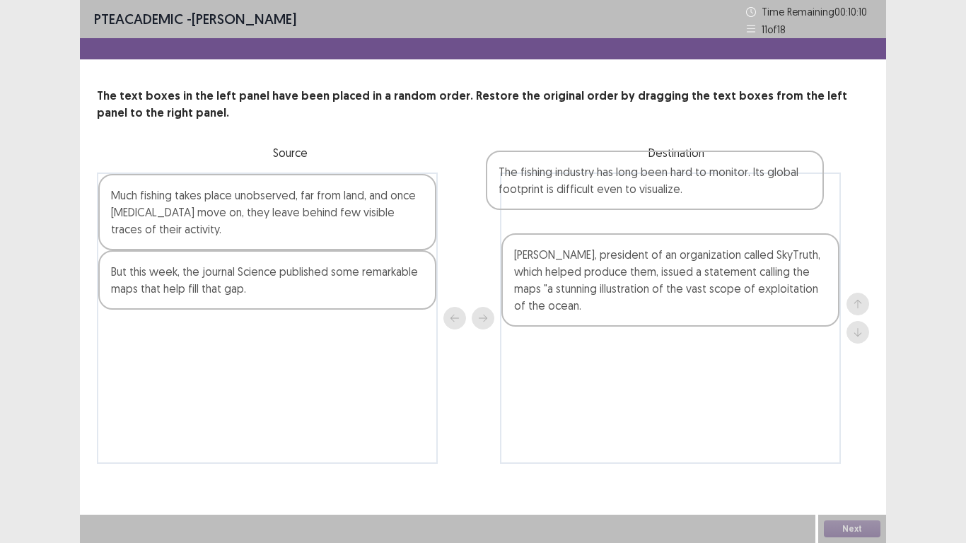
drag, startPoint x: 269, startPoint y: 286, endPoint x: 669, endPoint y: 199, distance: 408.8
click at [669, 199] on div "Much fishing takes place unobserved, far from land, and once [MEDICAL_DATA] mov…" at bounding box center [483, 317] width 772 height 291
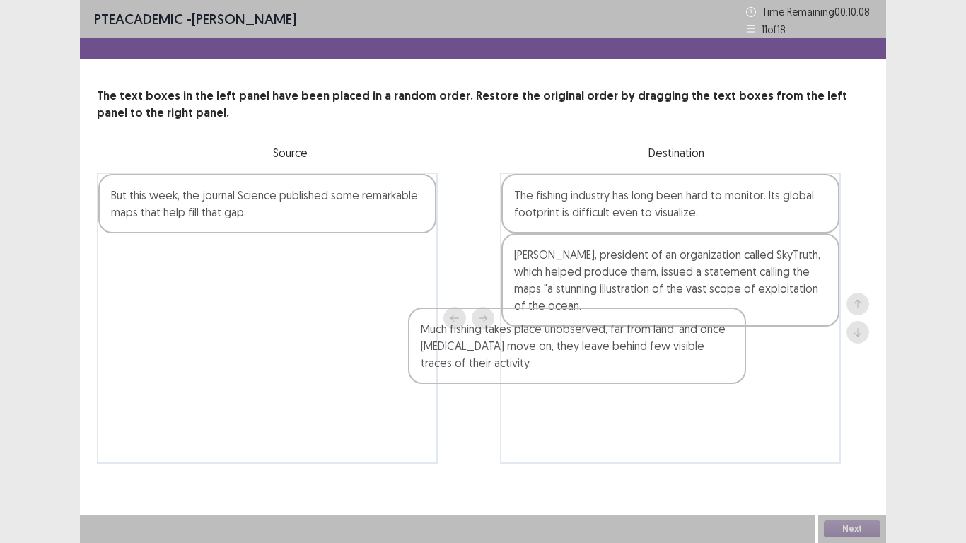
drag, startPoint x: 302, startPoint y: 215, endPoint x: 742, endPoint y: 373, distance: 467.4
click at [742, 373] on div "Much fishing takes place unobserved, far from land, and once [MEDICAL_DATA] mov…" at bounding box center [483, 317] width 772 height 291
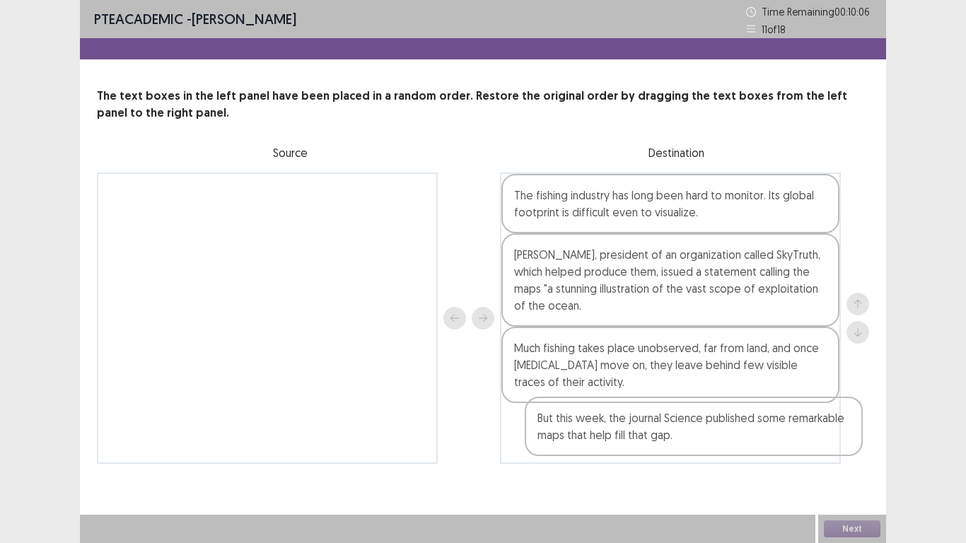
drag, startPoint x: 228, startPoint y: 201, endPoint x: 760, endPoint y: 488, distance: 604.8
click at [660, 447] on div "But this week, the journal Science published some remarkable maps that help fil…" at bounding box center [483, 317] width 772 height 291
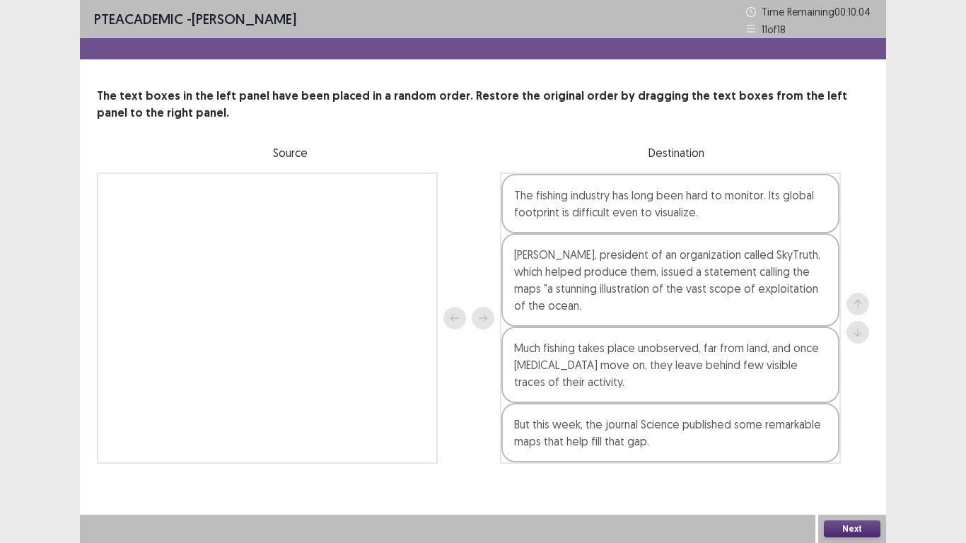
click at [853, 447] on button "Next" at bounding box center [852, 528] width 57 height 17
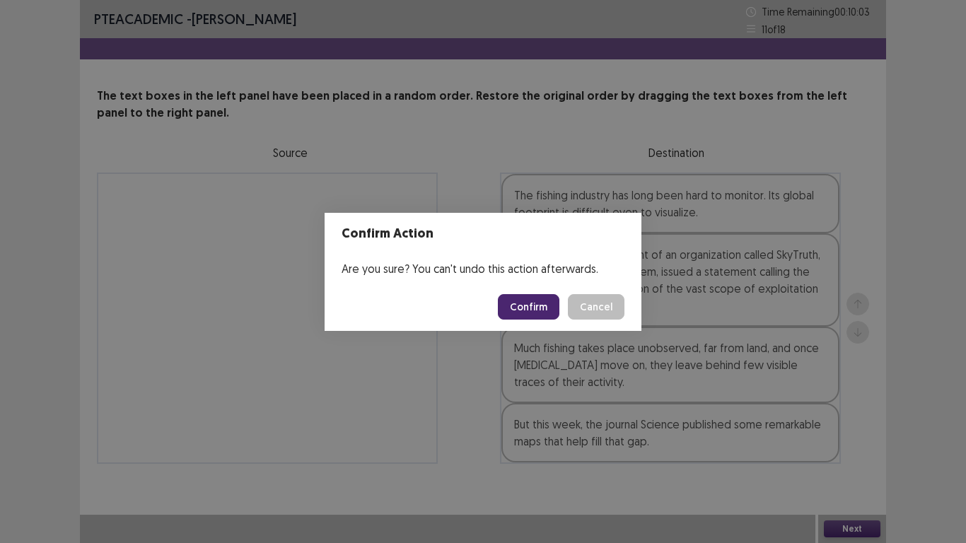
click at [534, 303] on button "Confirm" at bounding box center [529, 306] width 62 height 25
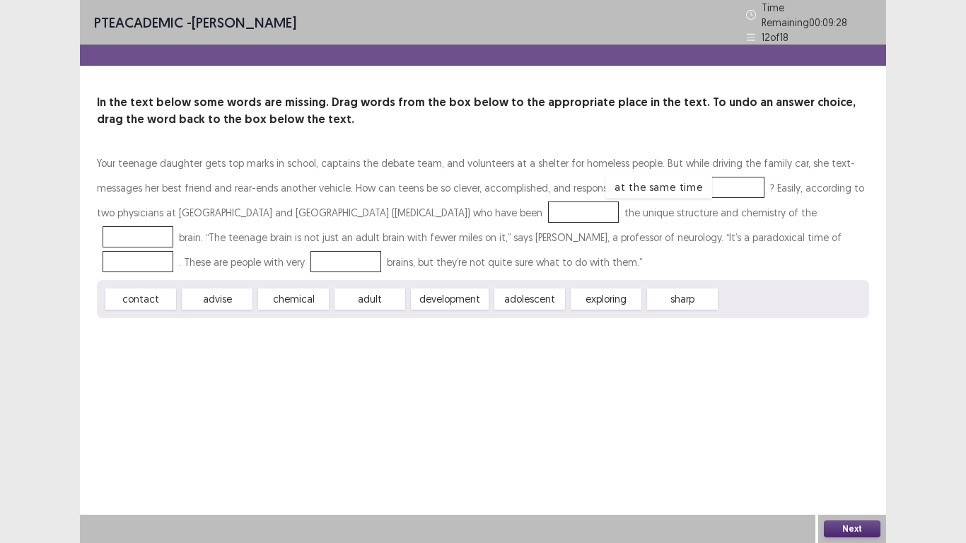
drag, startPoint x: 768, startPoint y: 294, endPoint x: 655, endPoint y: 177, distance: 162.0
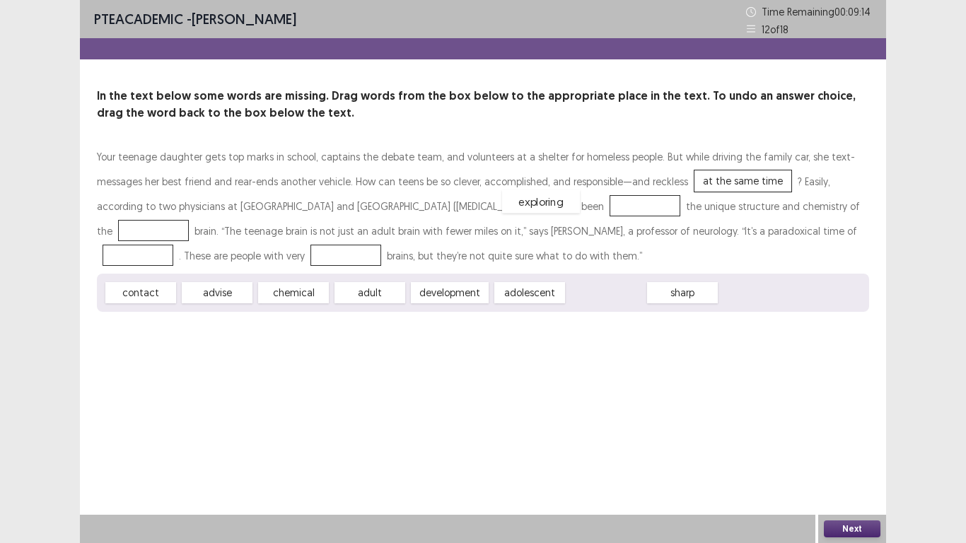
drag, startPoint x: 596, startPoint y: 297, endPoint x: 532, endPoint y: 206, distance: 111.0
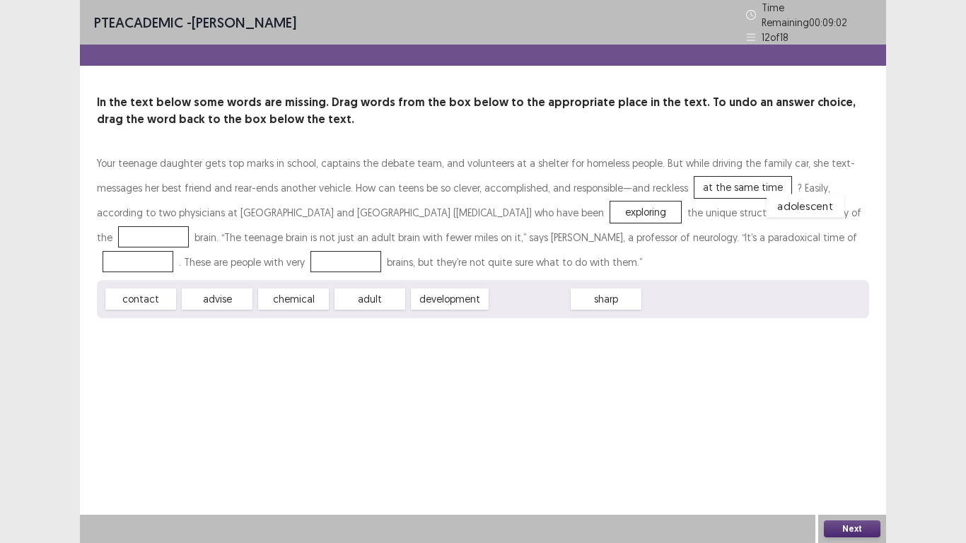
drag, startPoint x: 517, startPoint y: 291, endPoint x: 794, endPoint y: 197, distance: 291.7
drag, startPoint x: 452, startPoint y: 294, endPoint x: 777, endPoint y: 228, distance: 331.8
drag, startPoint x: 449, startPoint y: 293, endPoint x: 409, endPoint y: 280, distance: 41.8
click at [409, 280] on div "contact advise chemical adult sharp" at bounding box center [483, 299] width 772 height 38
drag, startPoint x: 445, startPoint y: 289, endPoint x: 248, endPoint y: 252, distance: 200.8
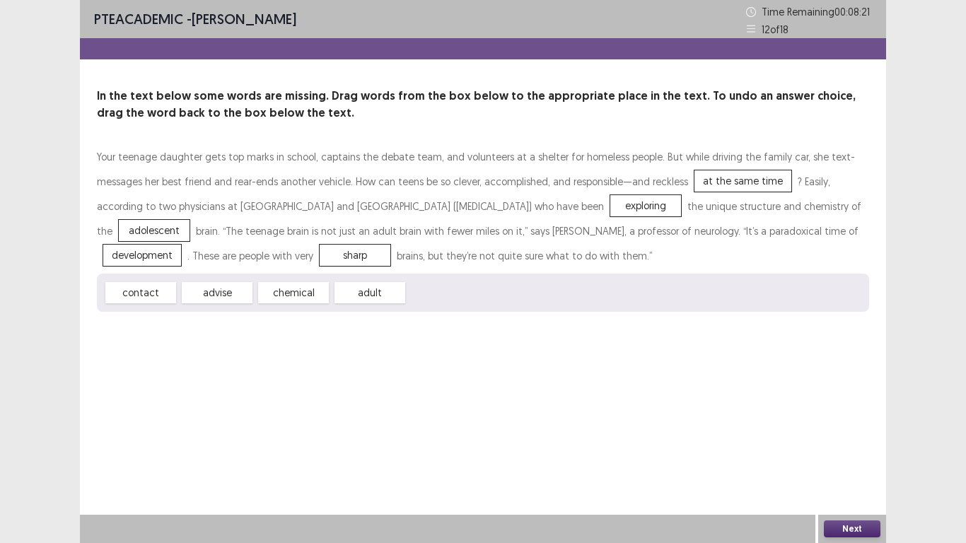
click at [851, 447] on button "Next" at bounding box center [852, 528] width 57 height 17
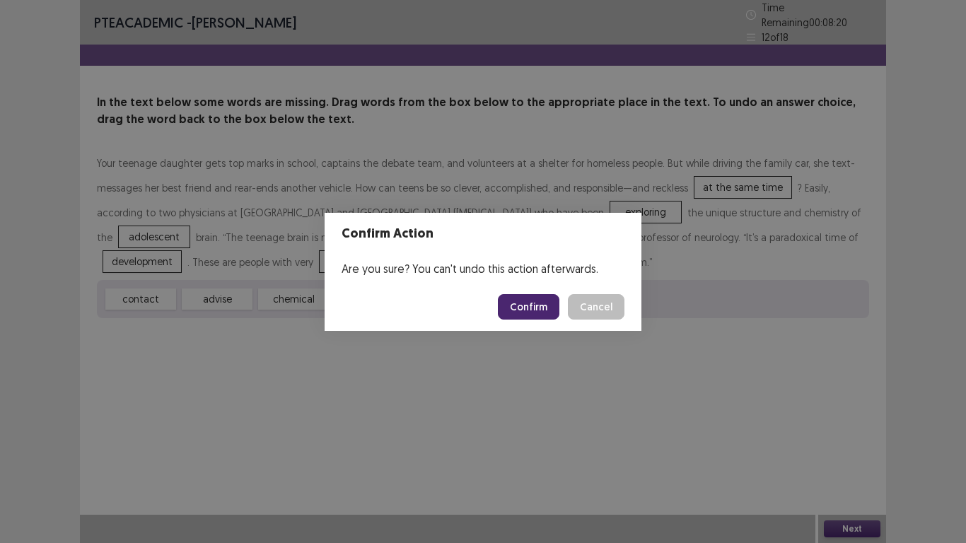
click at [526, 301] on button "Confirm" at bounding box center [529, 306] width 62 height 25
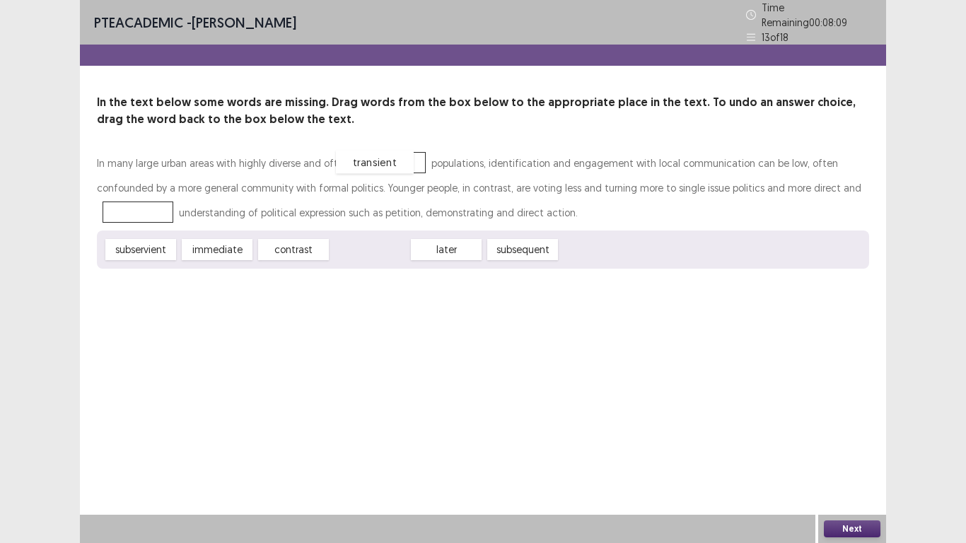
drag, startPoint x: 383, startPoint y: 248, endPoint x: 388, endPoint y: 158, distance: 90.6
drag, startPoint x: 216, startPoint y: 242, endPoint x: 819, endPoint y: 178, distance: 606.4
click at [861, 447] on button "Next" at bounding box center [852, 528] width 57 height 17
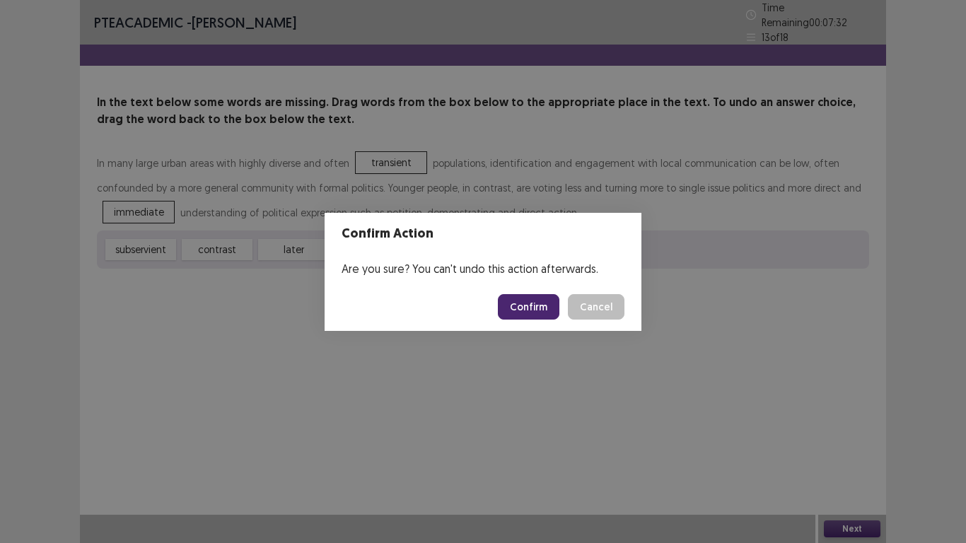
click at [526, 303] on button "Confirm" at bounding box center [529, 306] width 62 height 25
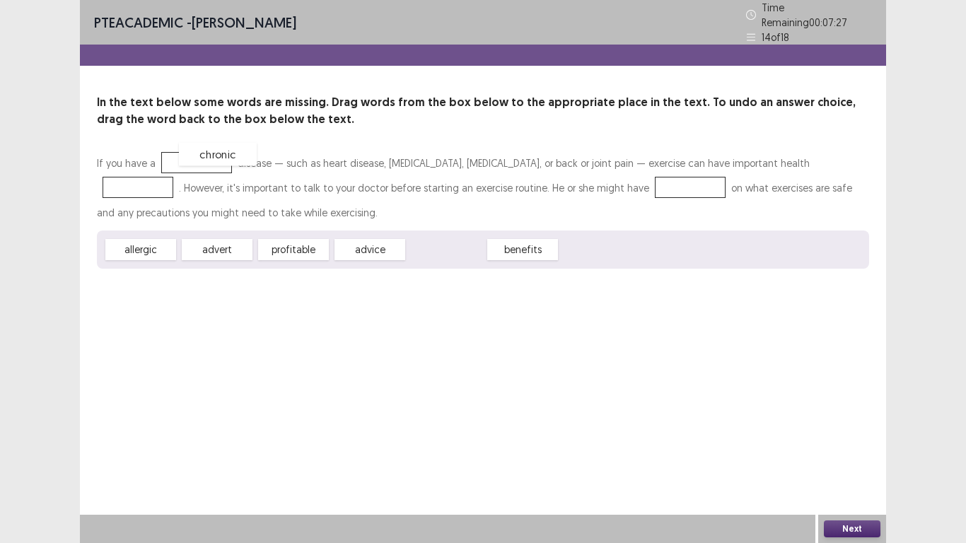
drag, startPoint x: 452, startPoint y: 249, endPoint x: 199, endPoint y: 156, distance: 269.1
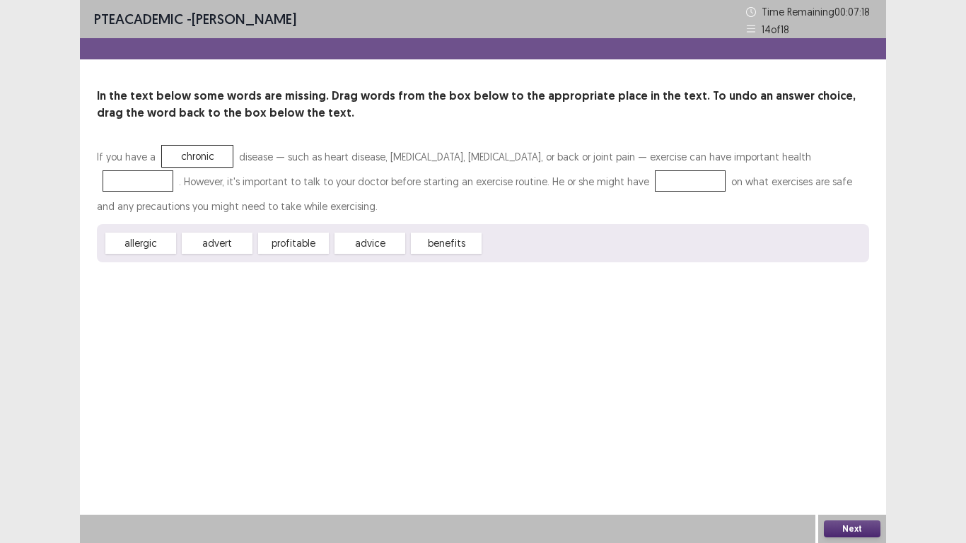
drag, startPoint x: 444, startPoint y: 247, endPoint x: 754, endPoint y: 157, distance: 322.6
click at [754, 157] on div "If you have a chronic disease — such as heart disease, [MEDICAL_DATA], [MEDICAL…" at bounding box center [483, 203] width 772 height 118
drag, startPoint x: 466, startPoint y: 239, endPoint x: 768, endPoint y: 153, distance: 313.7
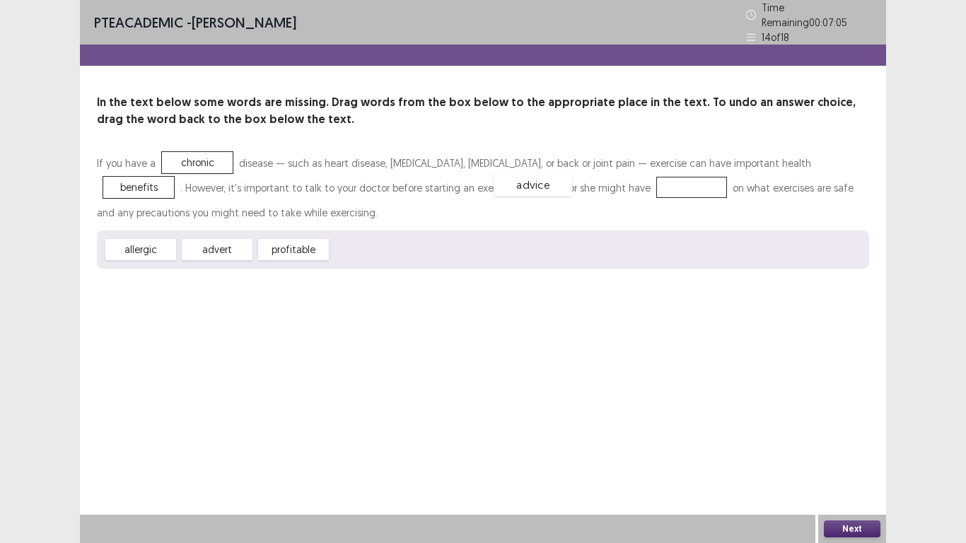
drag, startPoint x: 363, startPoint y: 252, endPoint x: 527, endPoint y: 187, distance: 176.7
click at [851, 447] on div "Next" at bounding box center [852, 529] width 68 height 28
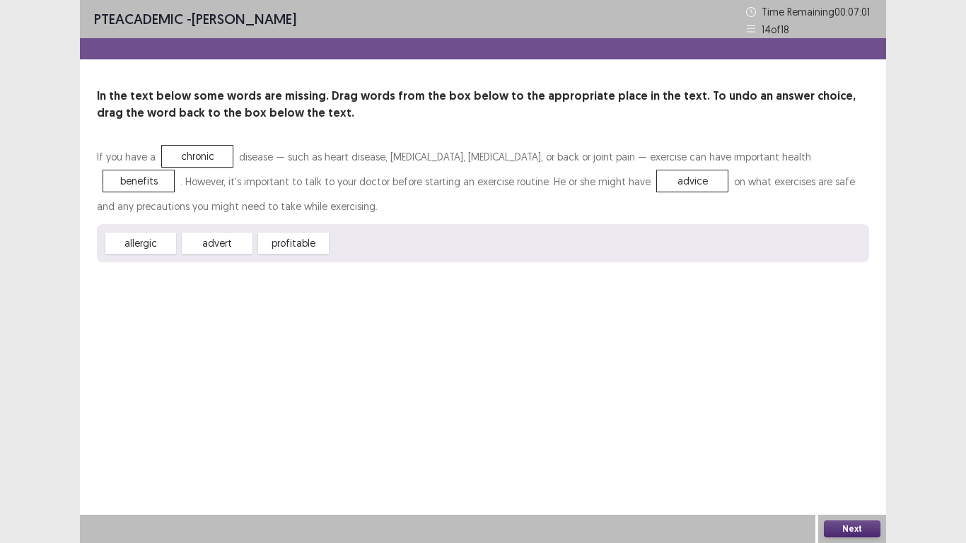
click at [853, 447] on div "Next" at bounding box center [852, 529] width 68 height 28
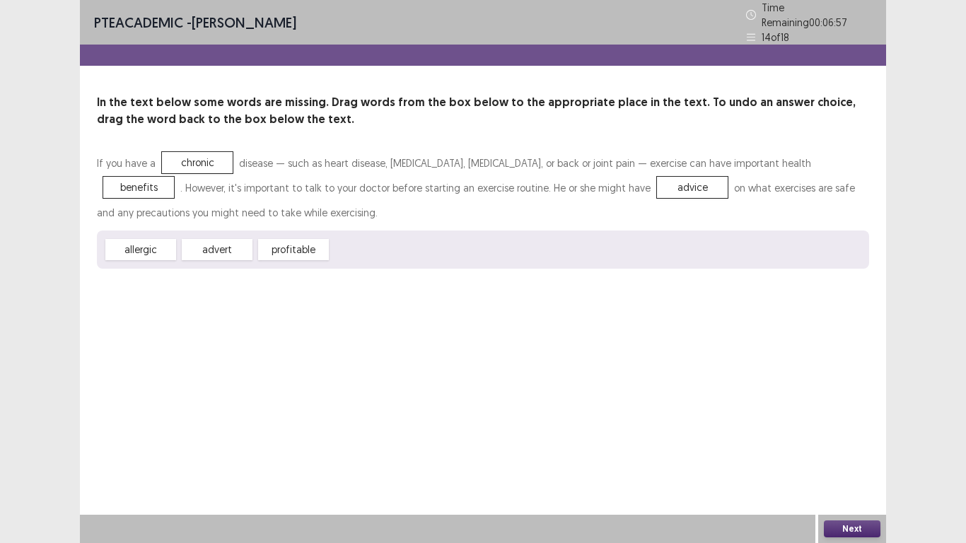
click at [845, 447] on button "Next" at bounding box center [852, 528] width 57 height 17
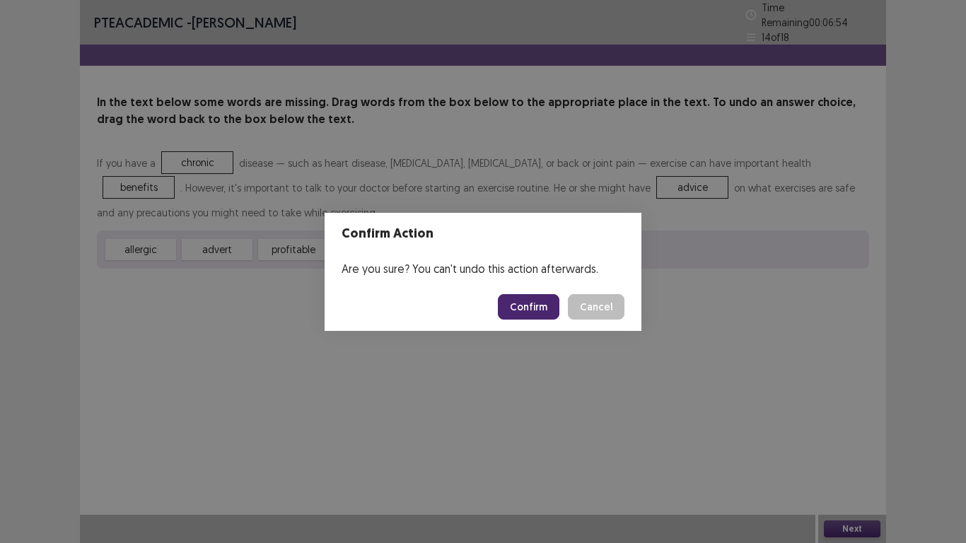
click at [524, 303] on button "Confirm" at bounding box center [529, 306] width 62 height 25
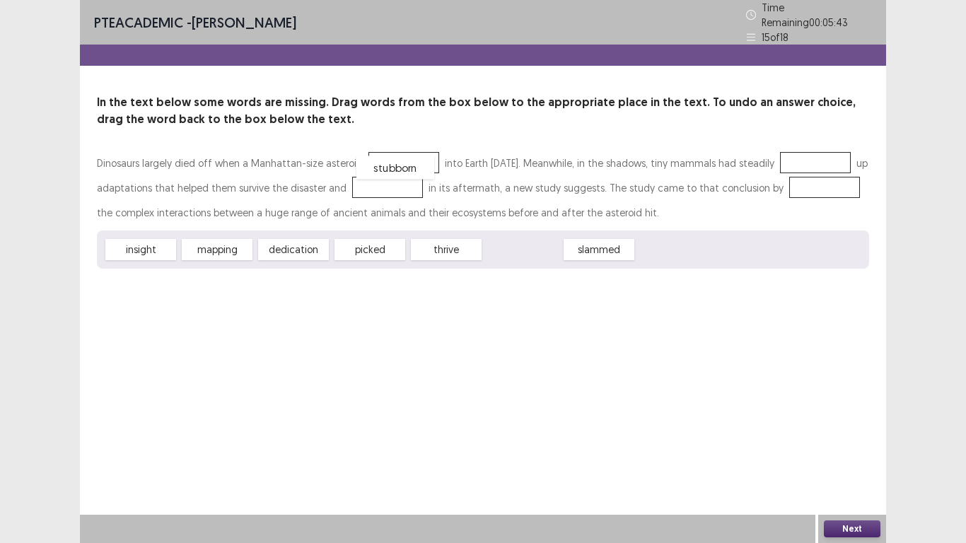
drag, startPoint x: 521, startPoint y: 242, endPoint x: 394, endPoint y: 160, distance: 151.4
drag, startPoint x: 381, startPoint y: 247, endPoint x: 365, endPoint y: 238, distance: 18.1
click at [365, 239] on div "picked" at bounding box center [369, 249] width 71 height 21
drag, startPoint x: 365, startPoint y: 240, endPoint x: 137, endPoint y: 183, distance: 235.2
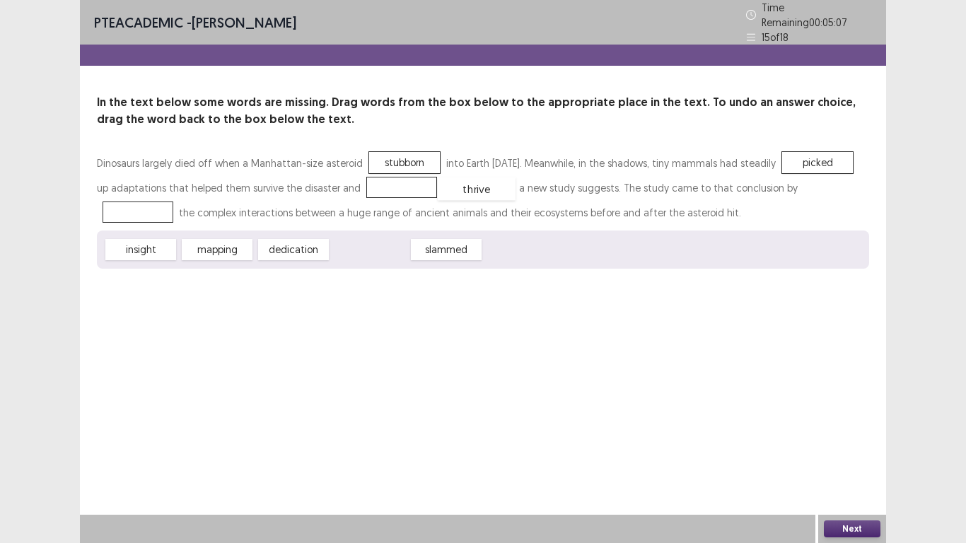
drag, startPoint x: 373, startPoint y: 247, endPoint x: 479, endPoint y: 186, distance: 122.8
drag, startPoint x: 218, startPoint y: 247, endPoint x: 129, endPoint y: 210, distance: 95.7
click at [866, 447] on button "Next" at bounding box center [852, 528] width 57 height 17
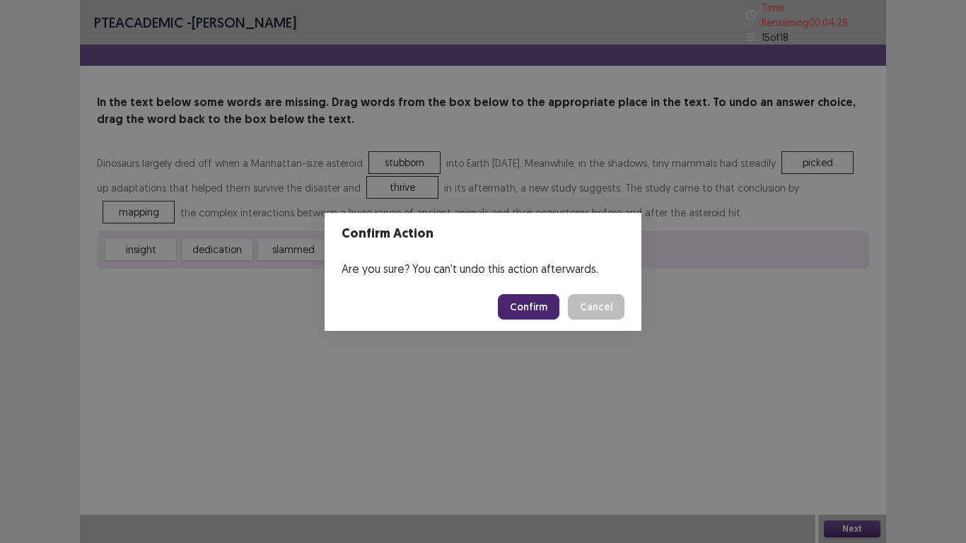
click at [522, 309] on button "Confirm" at bounding box center [529, 306] width 62 height 25
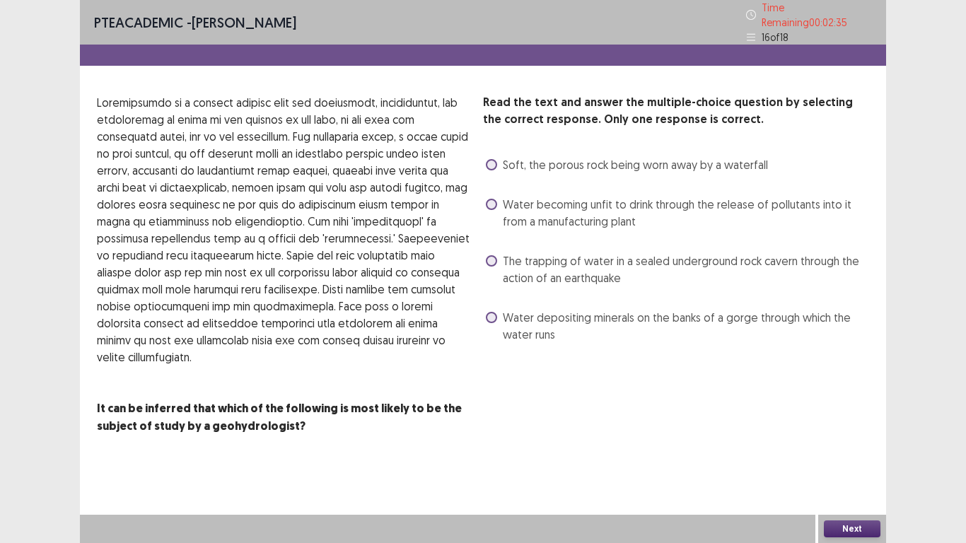
click at [489, 312] on span at bounding box center [491, 317] width 11 height 11
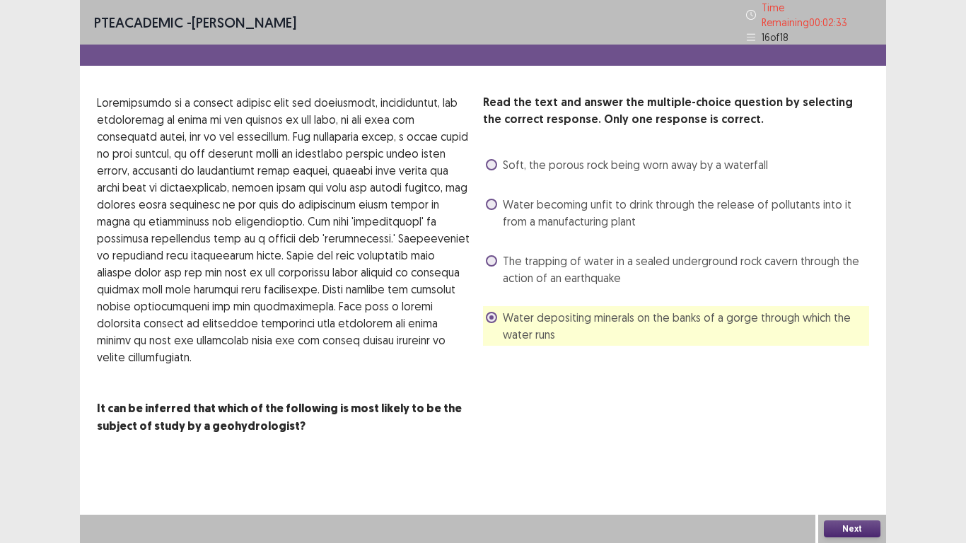
click at [860, 447] on button "Next" at bounding box center [852, 528] width 57 height 17
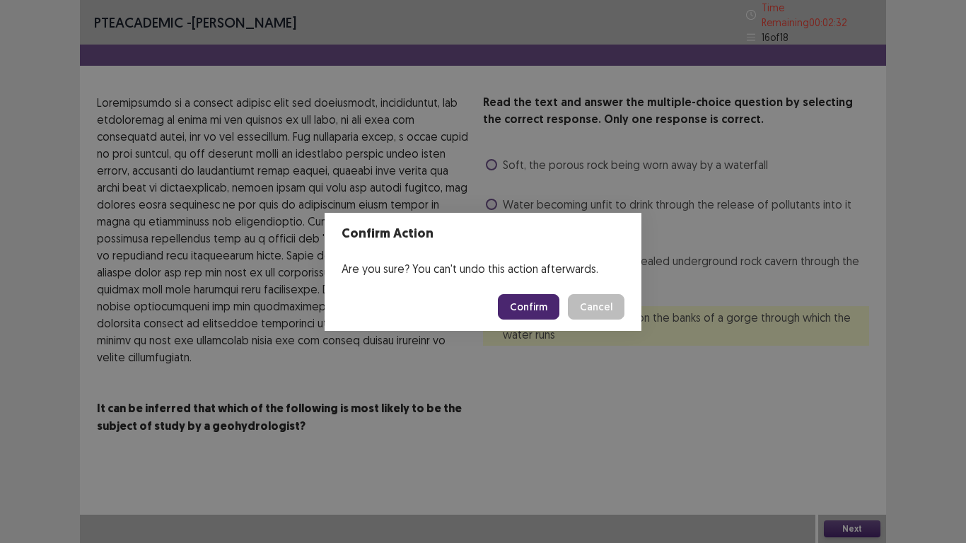
click at [539, 305] on button "Confirm" at bounding box center [529, 306] width 62 height 25
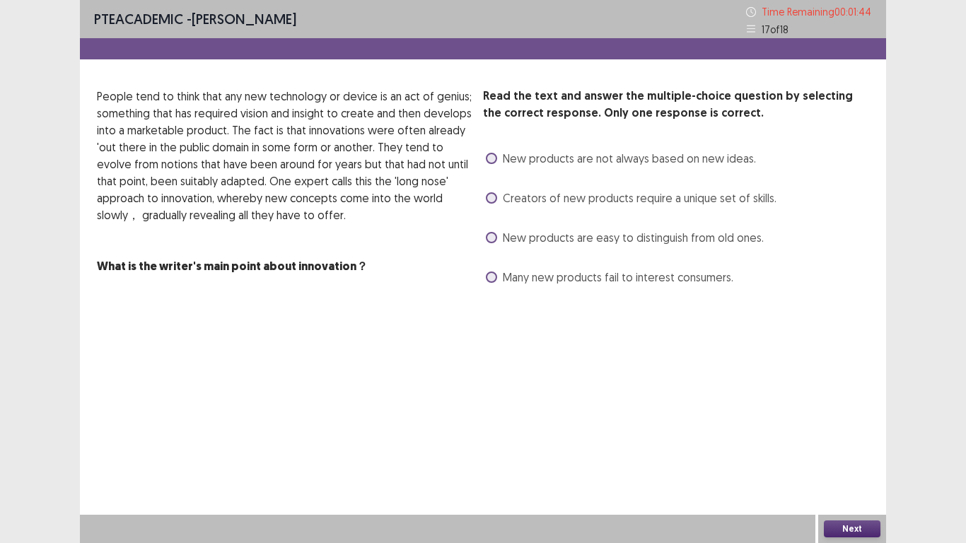
click at [494, 166] on label "New products are not always based on new ideas." at bounding box center [621, 158] width 270 height 17
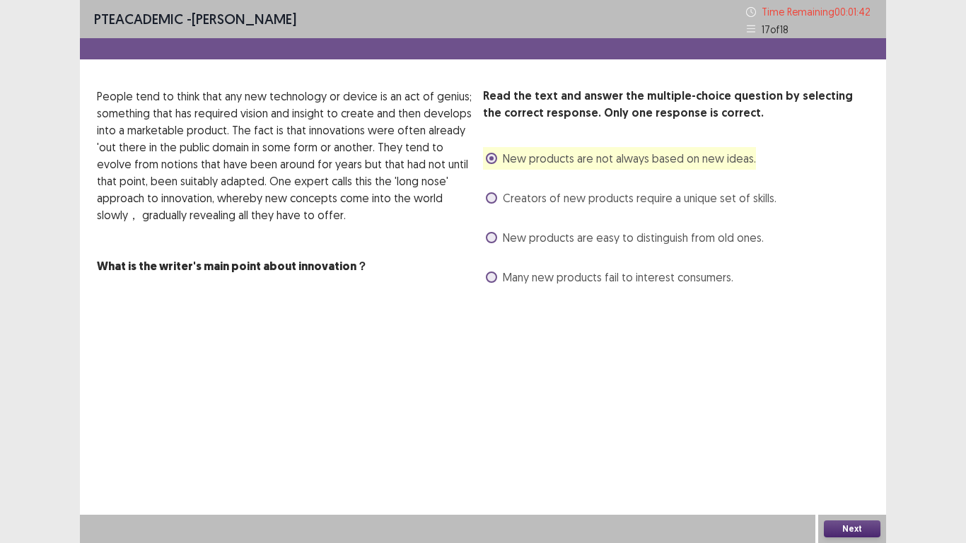
click at [867, 447] on button "Next" at bounding box center [852, 528] width 57 height 17
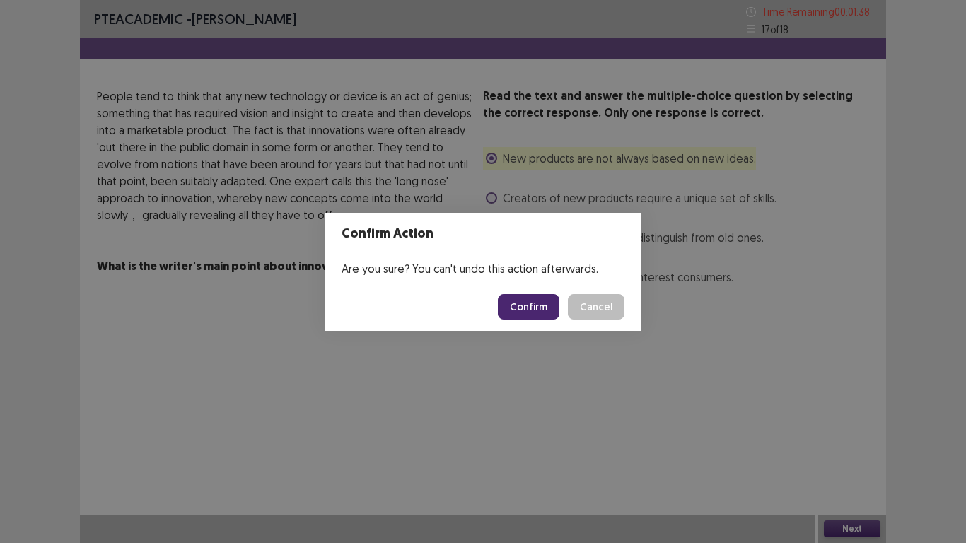
click at [520, 310] on button "Confirm" at bounding box center [529, 306] width 62 height 25
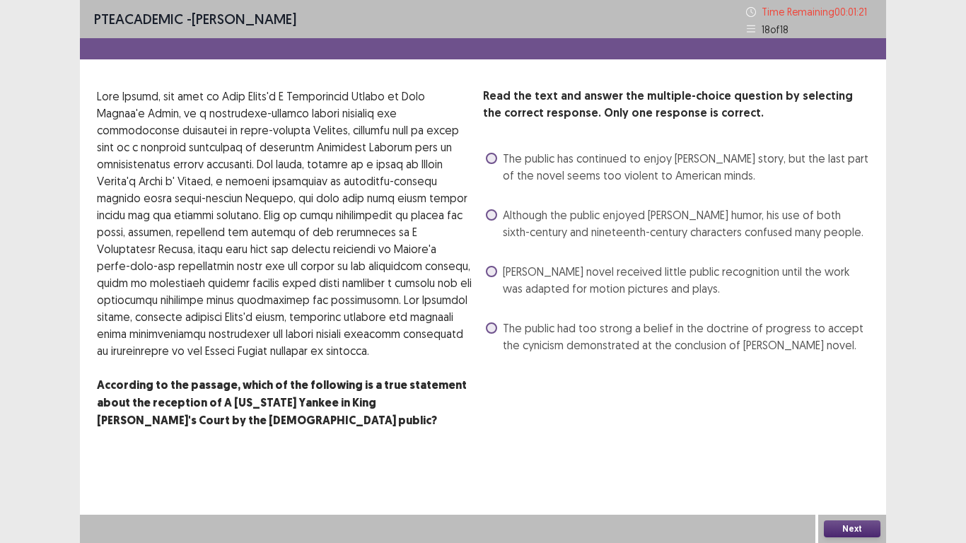
click at [483, 328] on div "The public had too strong a belief in the doctrine of progress to accept the cy…" at bounding box center [676, 337] width 386 height 40
click at [491, 329] on span at bounding box center [491, 327] width 11 height 11
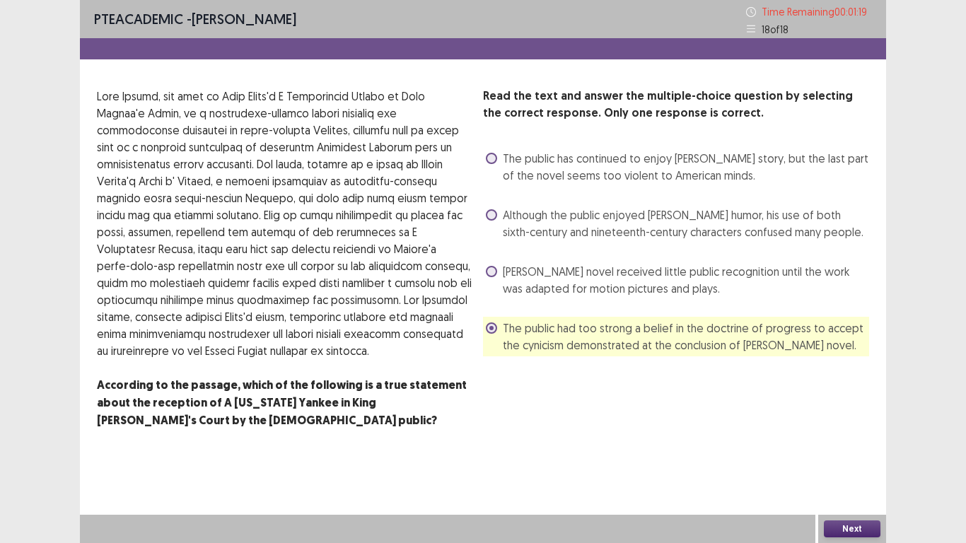
click at [836, 447] on button "Next" at bounding box center [852, 528] width 57 height 17
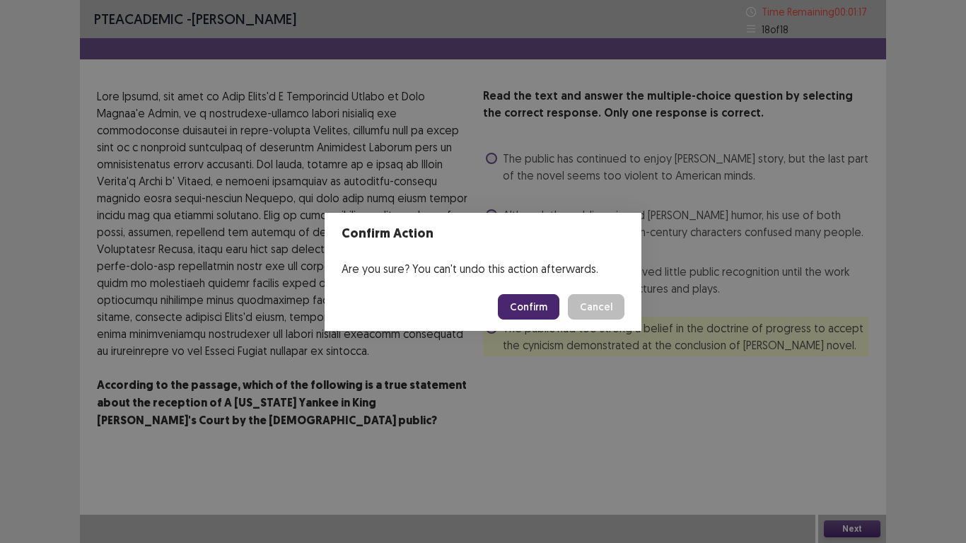
click at [523, 294] on button "Confirm" at bounding box center [529, 306] width 62 height 25
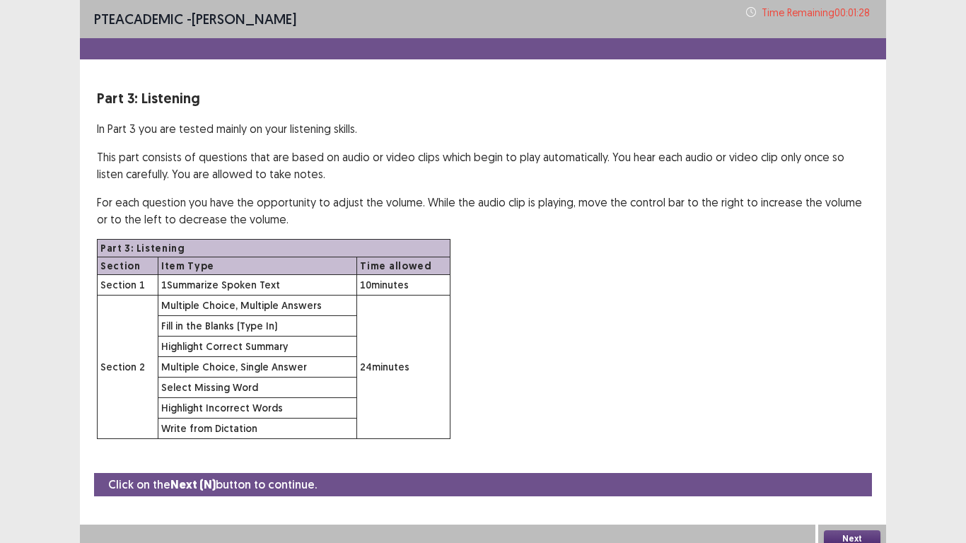
click at [846, 447] on button "Next" at bounding box center [852, 538] width 57 height 17
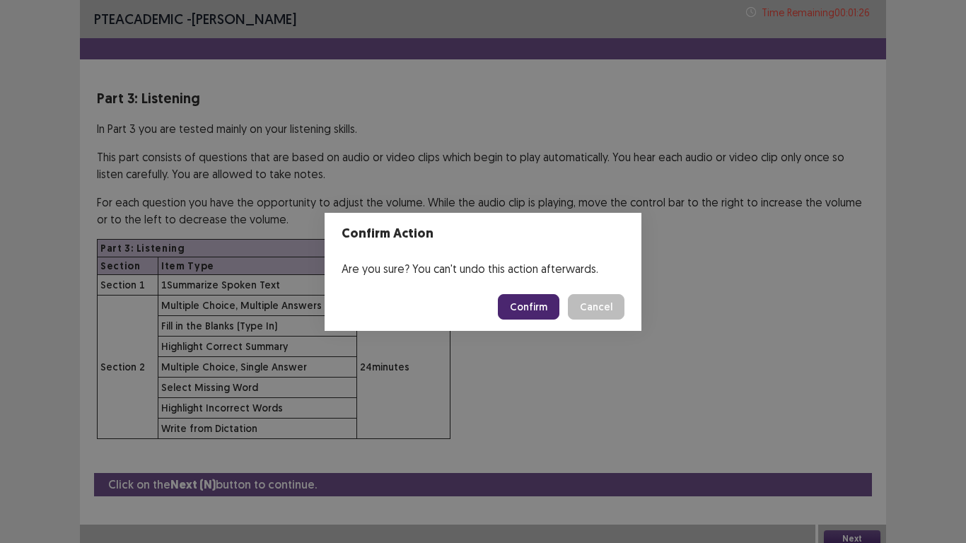
click at [538, 312] on button "Confirm" at bounding box center [529, 306] width 62 height 25
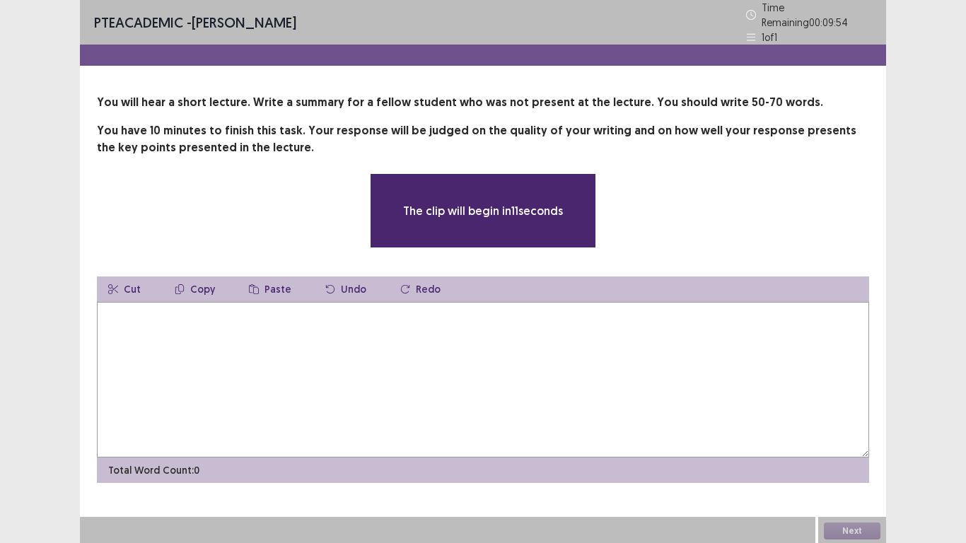
click at [334, 341] on textarea at bounding box center [483, 380] width 772 height 156
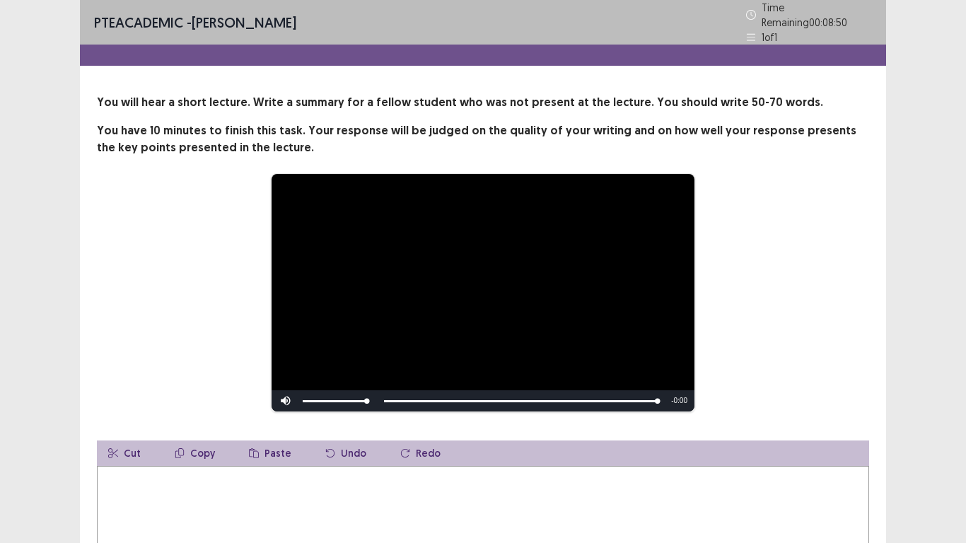
drag, startPoint x: 214, startPoint y: 498, endPoint x: 225, endPoint y: 498, distance: 10.6
click at [225, 447] on textarea at bounding box center [483, 544] width 772 height 156
click at [153, 447] on textarea "**********" at bounding box center [483, 544] width 772 height 156
click at [242, 447] on textarea "**********" at bounding box center [483, 544] width 772 height 156
click at [475, 447] on textarea "**********" at bounding box center [483, 544] width 772 height 156
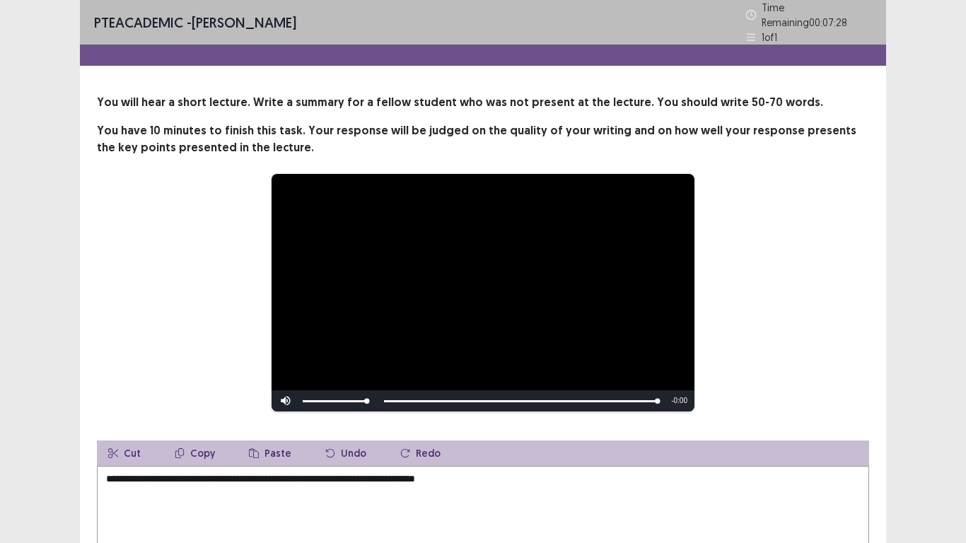
click at [290, 447] on textarea "**********" at bounding box center [483, 544] width 772 height 156
click at [546, 447] on textarea "**********" at bounding box center [483, 544] width 772 height 156
click at [527, 447] on textarea "**********" at bounding box center [483, 544] width 772 height 156
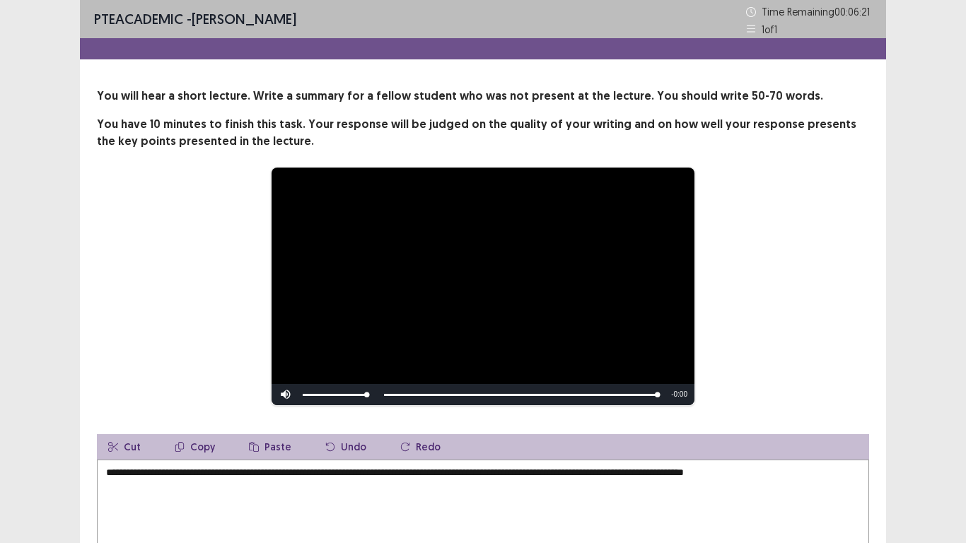
click at [803, 447] on textarea "**********" at bounding box center [483, 538] width 772 height 156
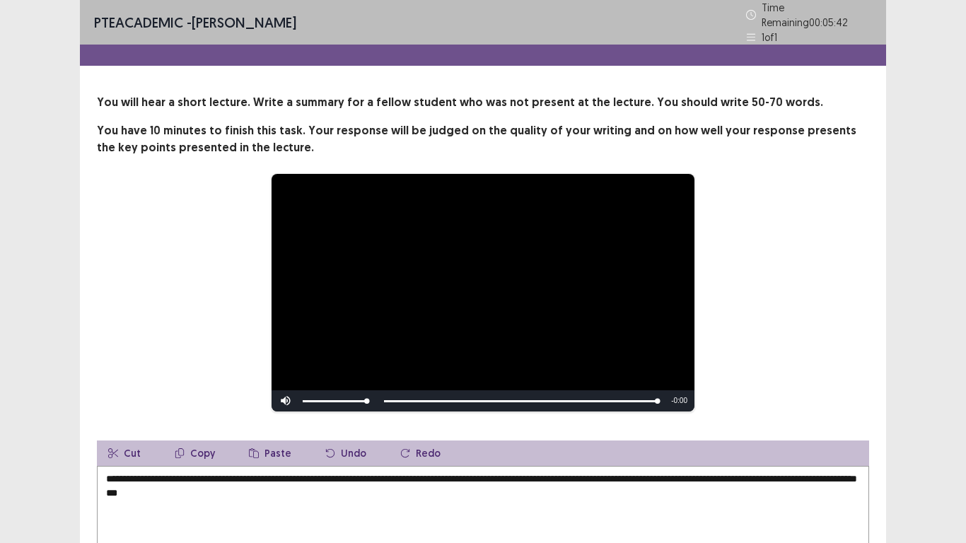
click at [250, 447] on textarea "**********" at bounding box center [483, 544] width 772 height 156
click at [317, 447] on textarea "**********" at bounding box center [483, 544] width 772 height 156
type textarea "**********"
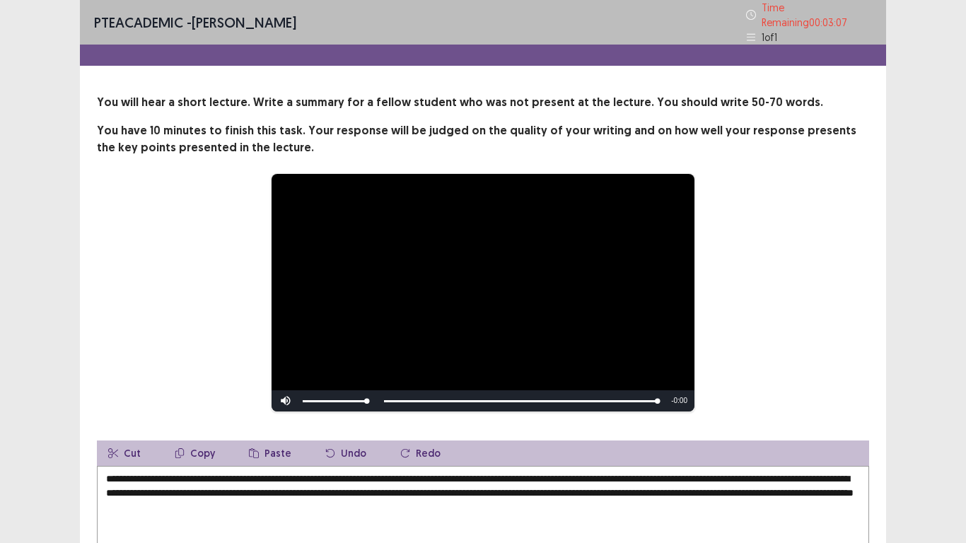
type textarea "**********"
click at [965, 232] on div "**********" at bounding box center [483, 354] width 966 height 709
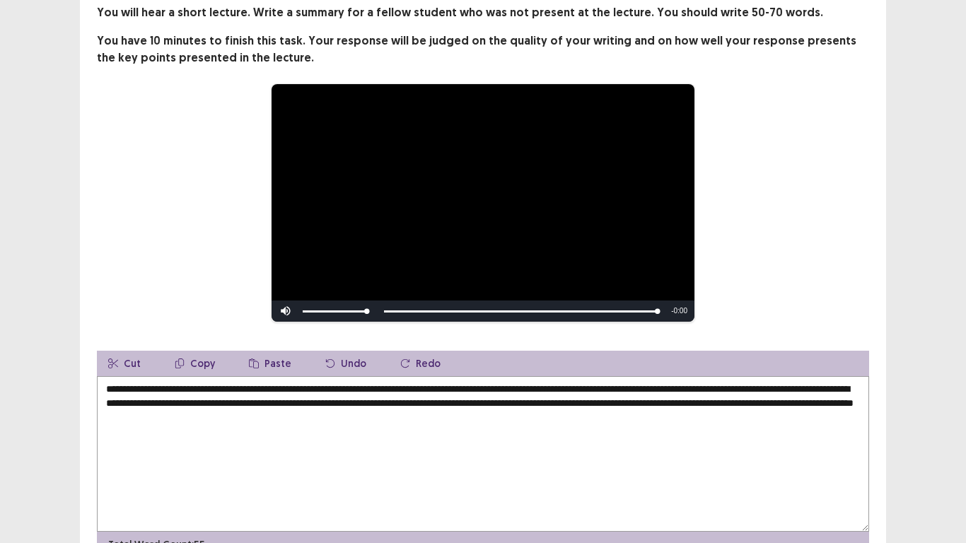
scroll to position [160, 0]
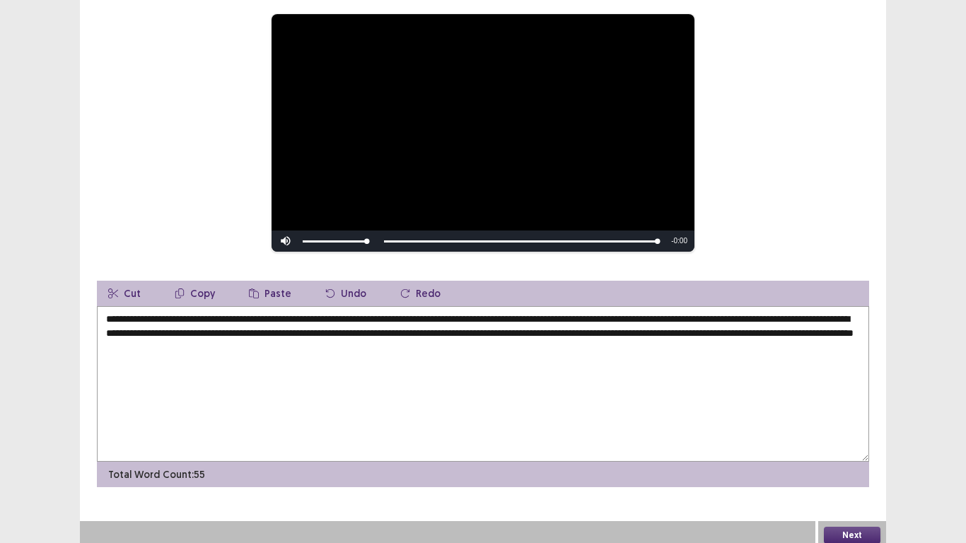
click at [861, 529] on button "Next" at bounding box center [852, 535] width 57 height 17
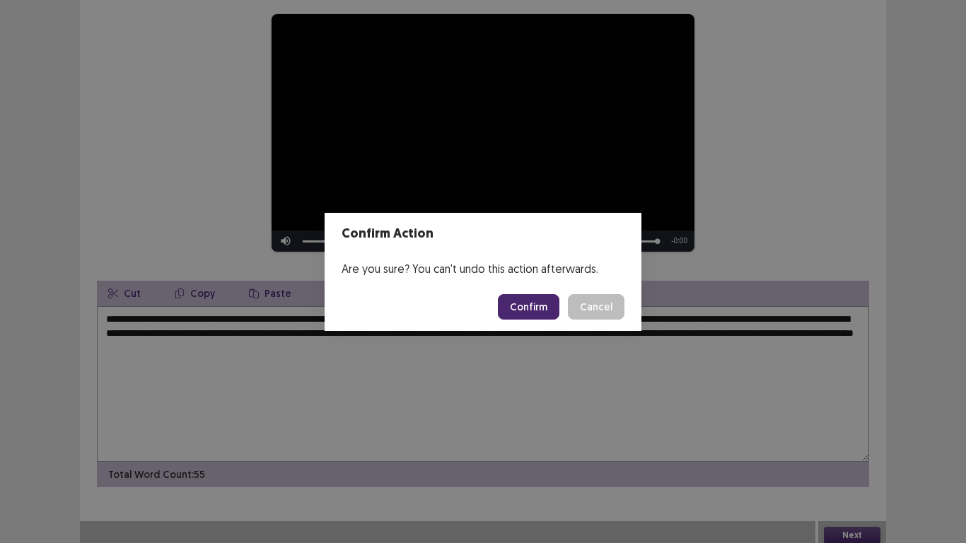
click at [528, 302] on button "Confirm" at bounding box center [529, 306] width 62 height 25
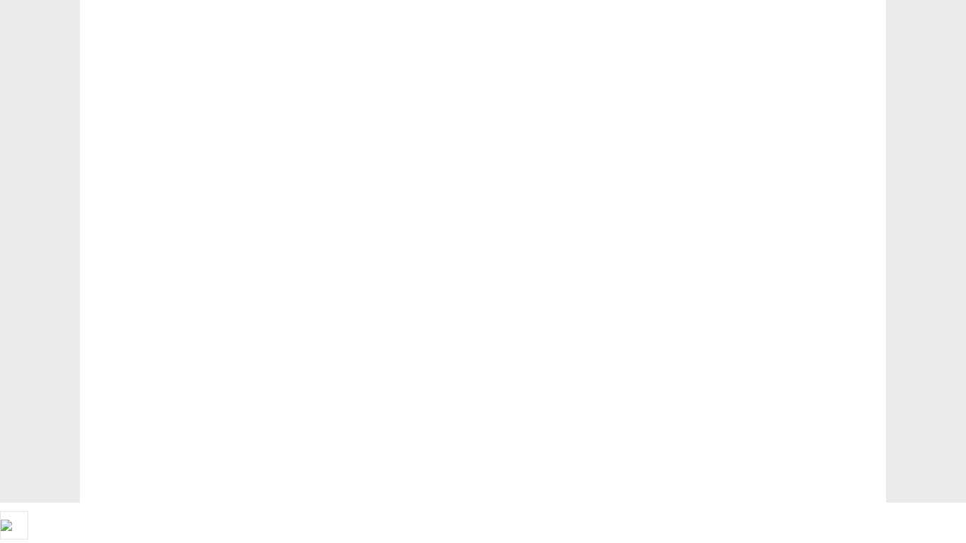
scroll to position [0, 0]
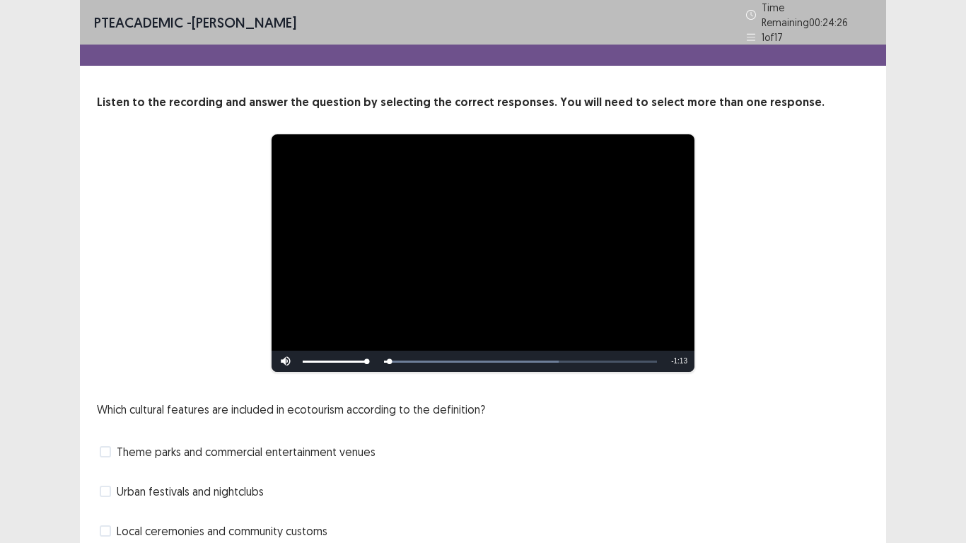
click at [782, 282] on div "**********" at bounding box center [482, 253] width 659 height 239
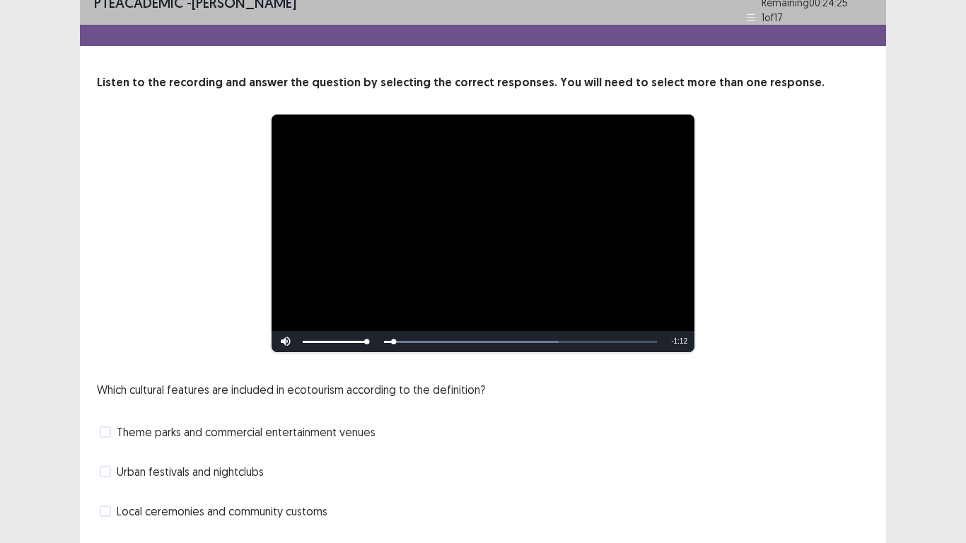
scroll to position [95, 0]
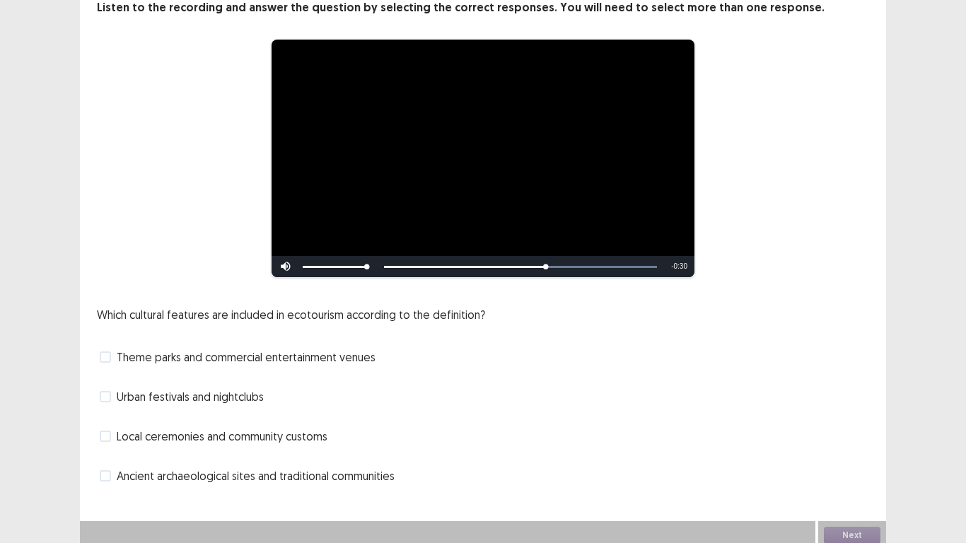
click at [107, 351] on span at bounding box center [105, 356] width 11 height 11
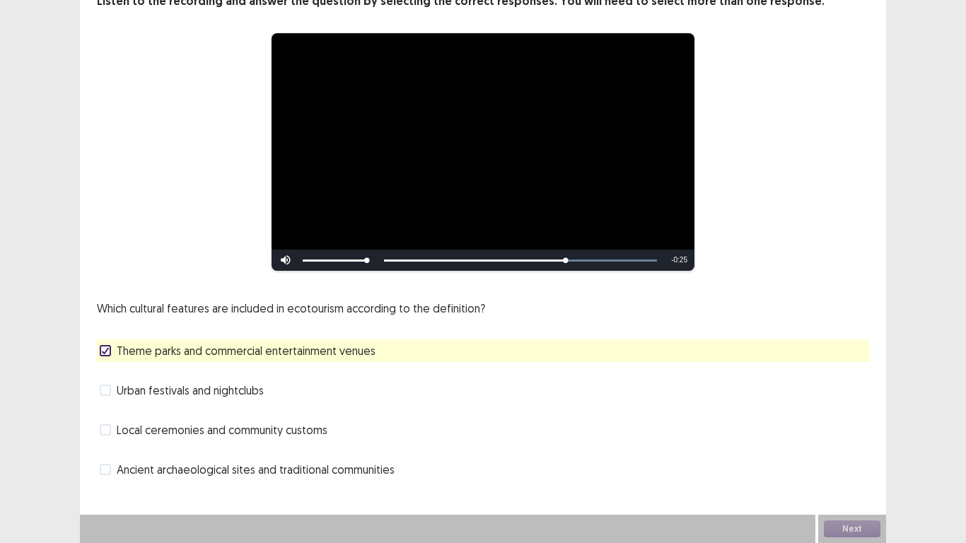
click at [101, 431] on span at bounding box center [105, 429] width 11 height 11
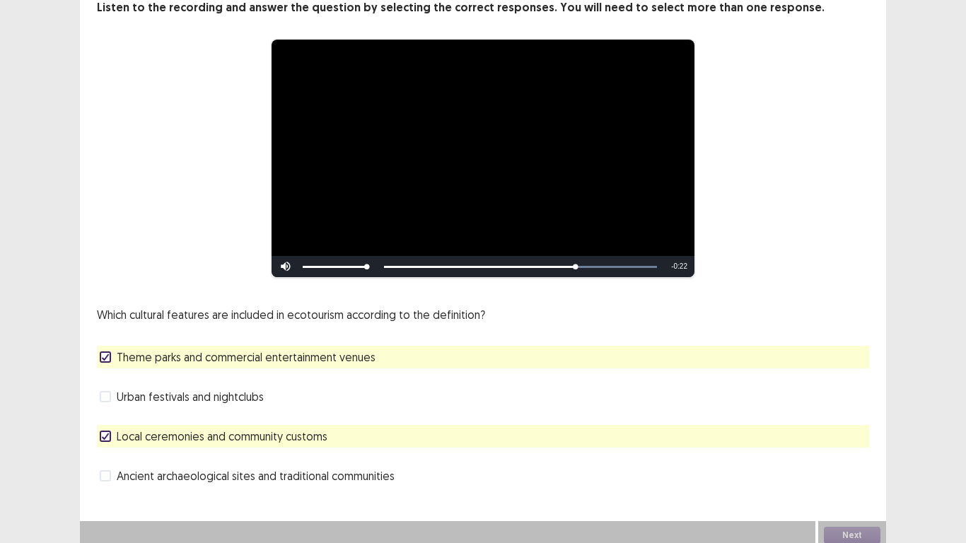
click at [101, 433] on icon at bounding box center [105, 436] width 8 height 7
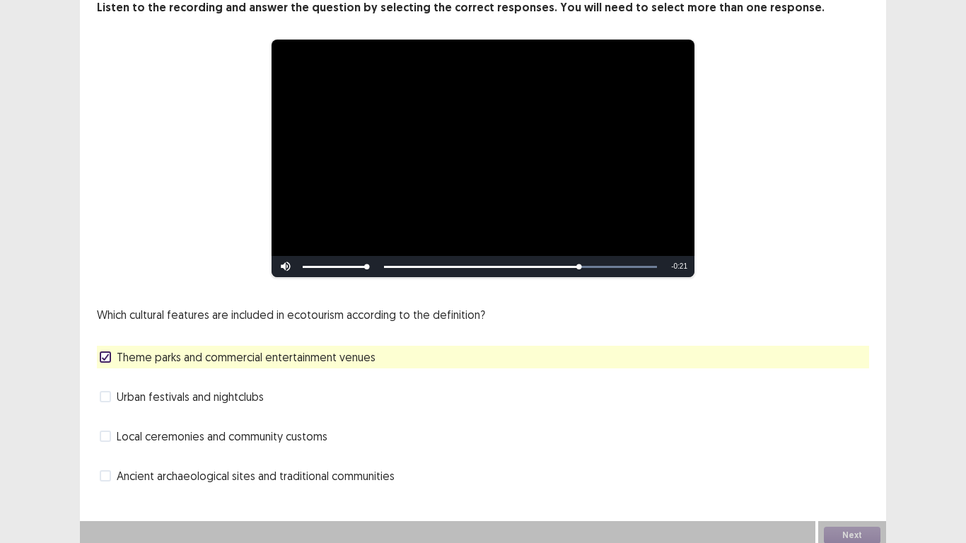
click at [101, 431] on span at bounding box center [105, 436] width 11 height 11
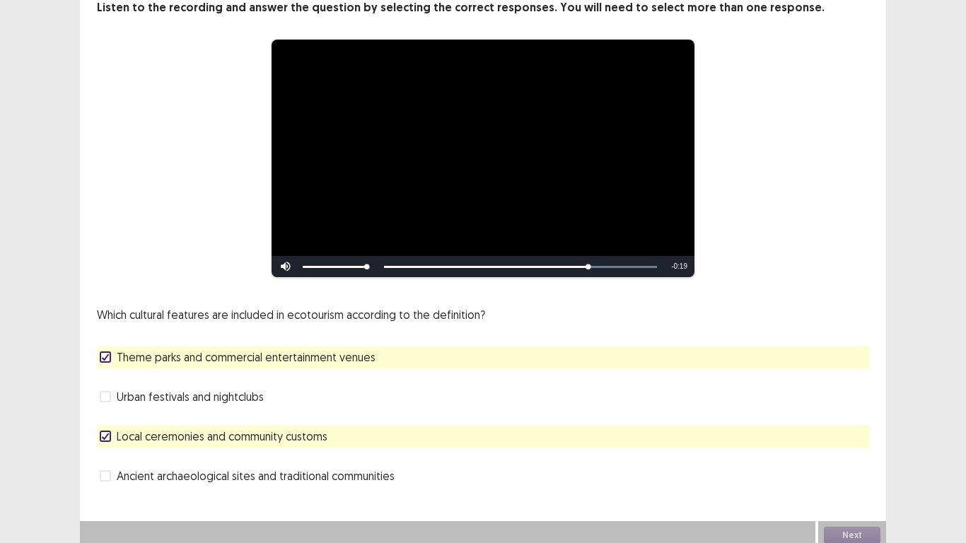
click at [105, 353] on icon at bounding box center [105, 356] width 8 height 7
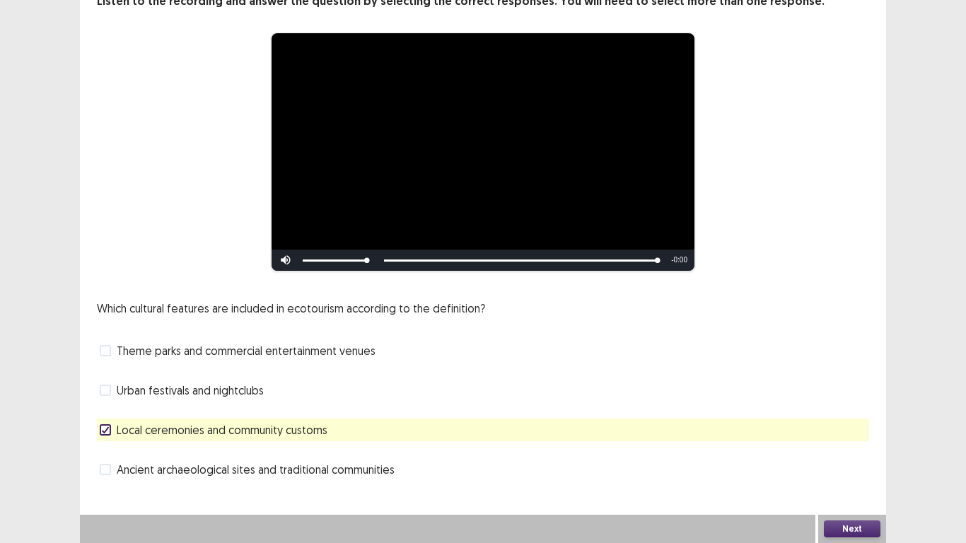
click at [100, 468] on span at bounding box center [105, 469] width 11 height 11
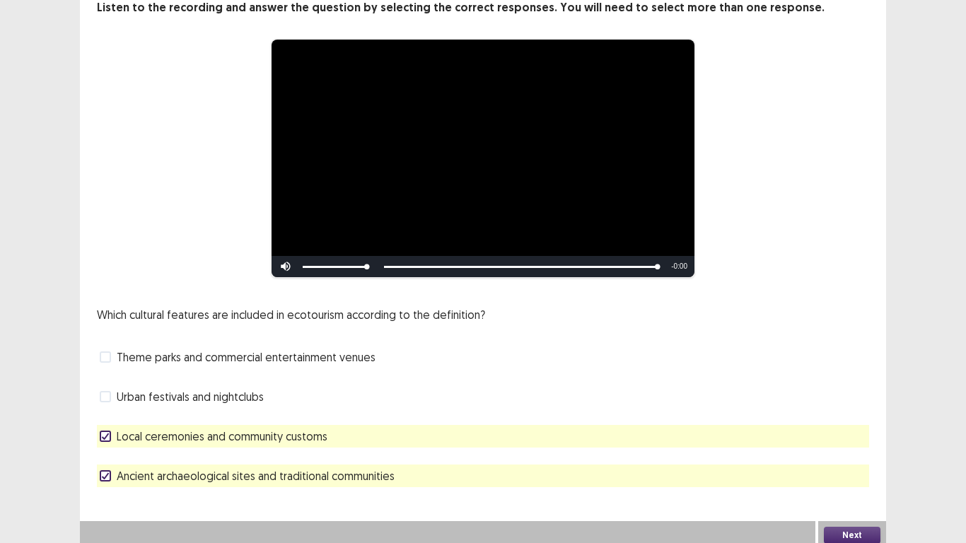
click at [107, 474] on div at bounding box center [105, 476] width 8 height 8
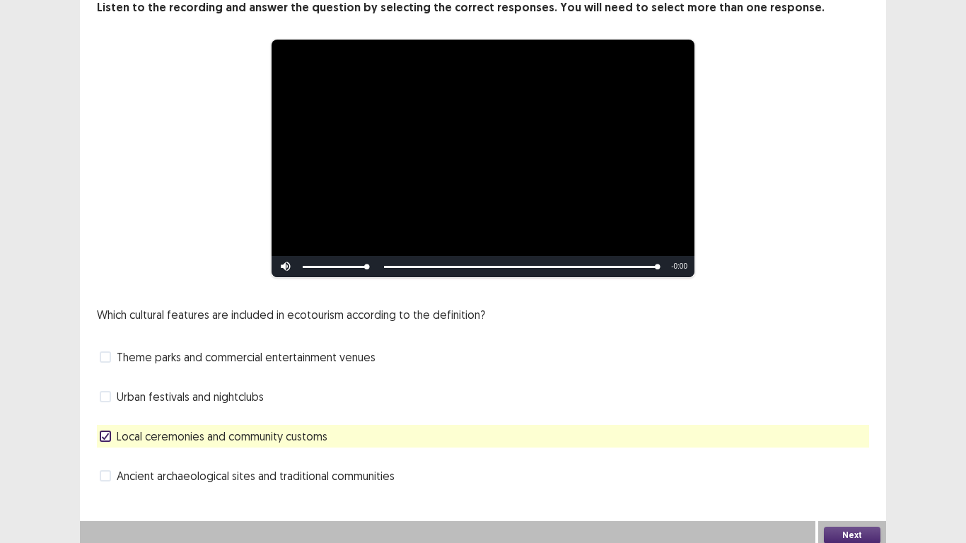
click at [861, 527] on button "Next" at bounding box center [852, 535] width 57 height 17
click at [532, 298] on button "Confirm" at bounding box center [529, 306] width 62 height 25
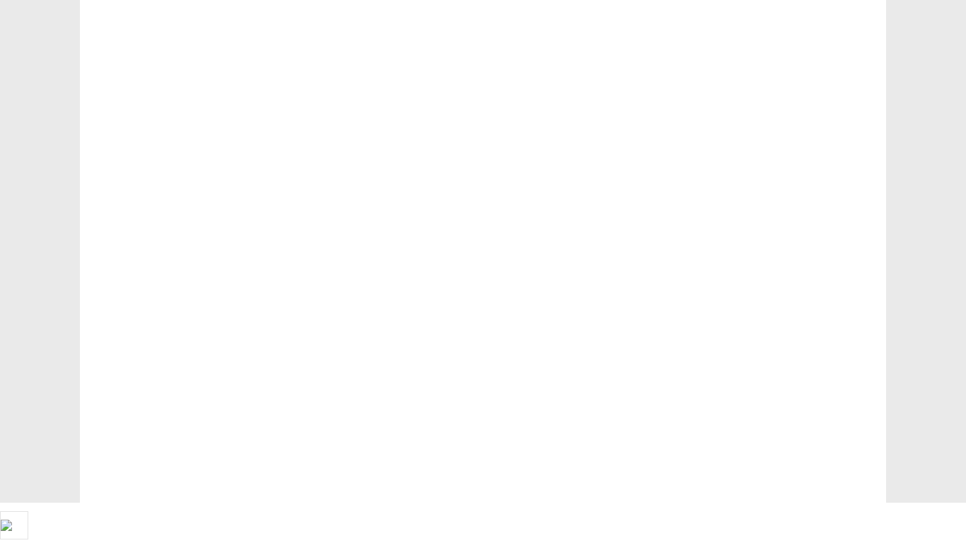
scroll to position [0, 0]
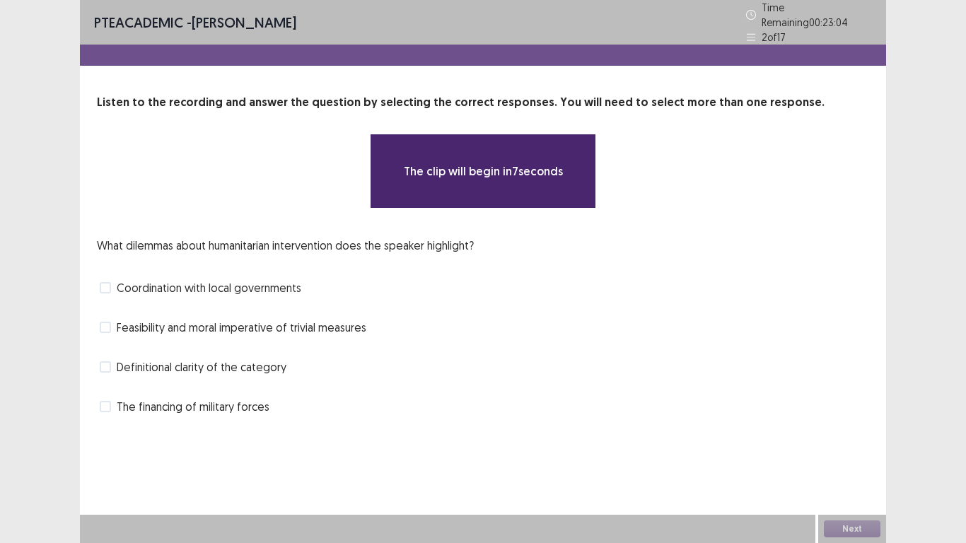
click at [423, 356] on div "Definitional clarity of the category" at bounding box center [483, 367] width 772 height 23
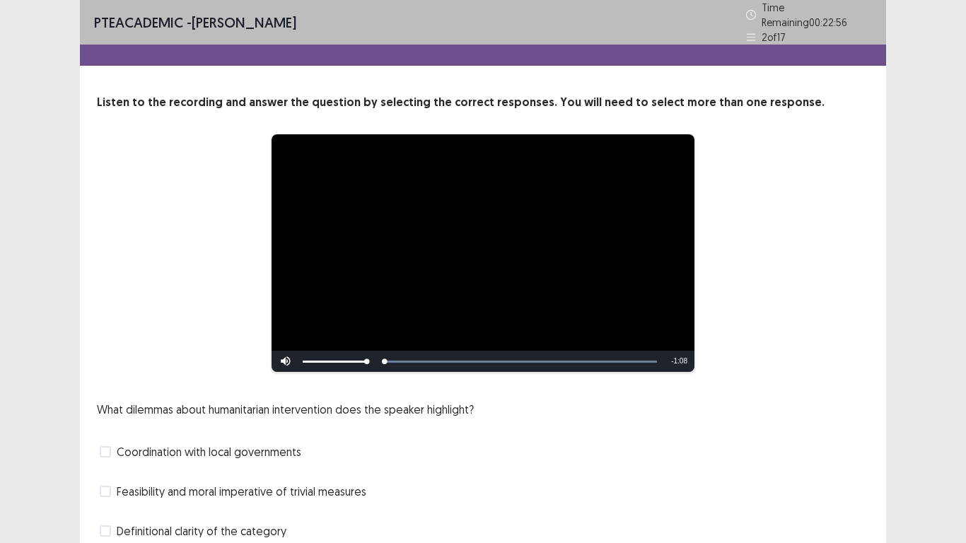
click at [209, 251] on div "**********" at bounding box center [482, 253] width 659 height 239
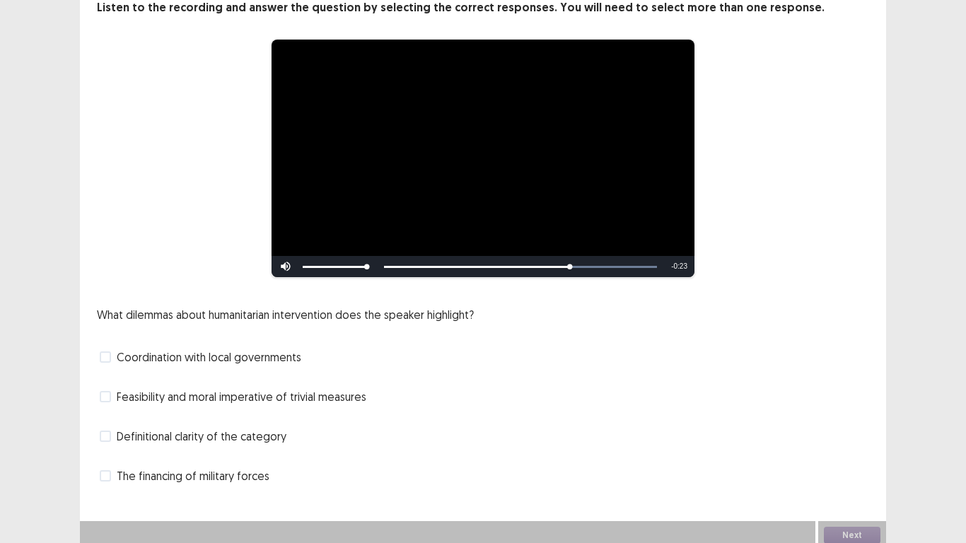
click at [109, 352] on span at bounding box center [105, 356] width 11 height 11
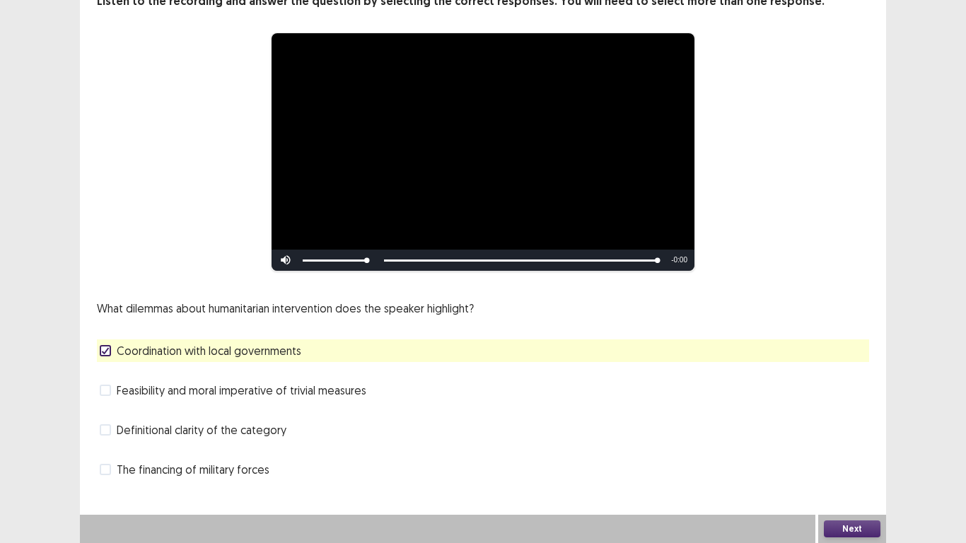
click at [851, 534] on button "Next" at bounding box center [852, 528] width 57 height 17
click at [855, 536] on button "Next" at bounding box center [852, 528] width 57 height 17
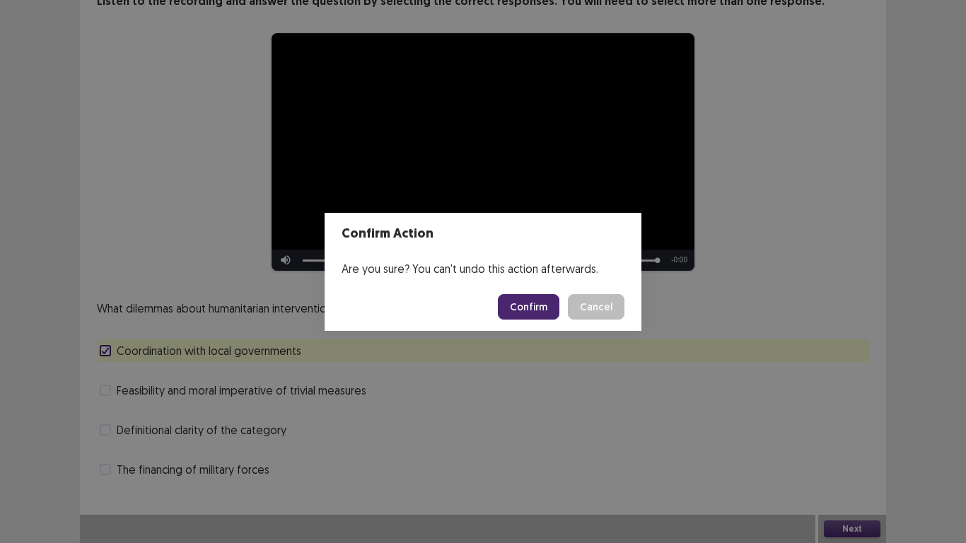
click at [517, 298] on button "Confirm" at bounding box center [529, 306] width 62 height 25
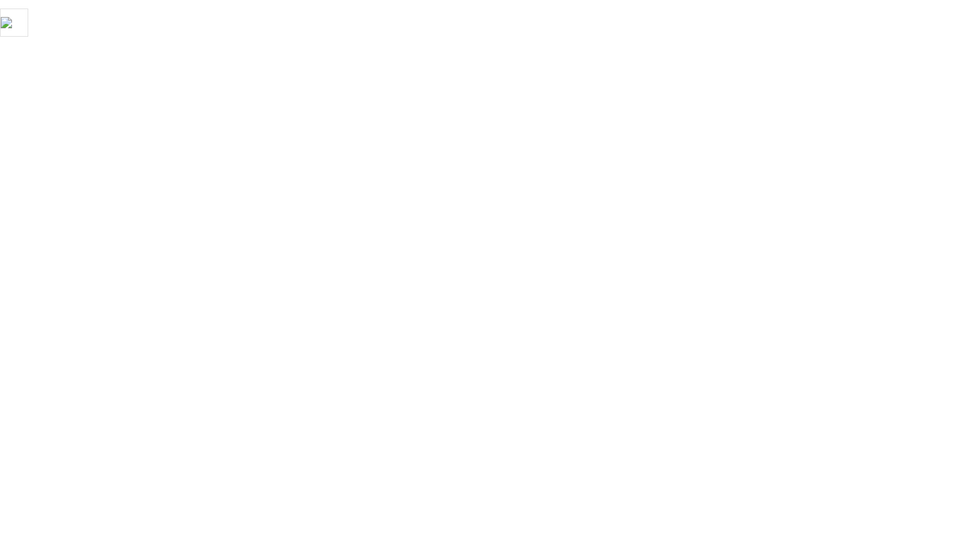
scroll to position [0, 0]
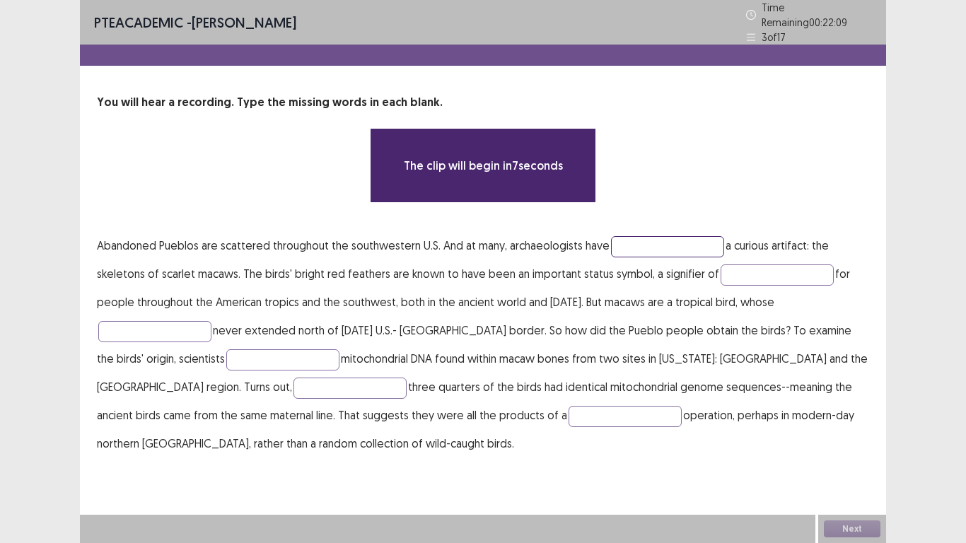
click at [633, 246] on input "text" at bounding box center [667, 246] width 113 height 21
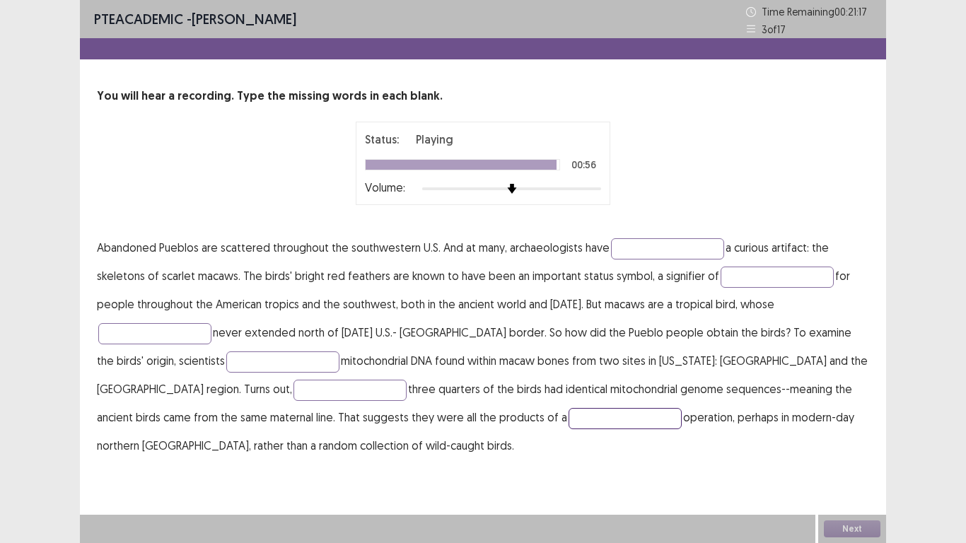
click at [568, 421] on input "text" at bounding box center [624, 418] width 113 height 21
type input "*********"
click at [293, 388] on input "text" at bounding box center [349, 390] width 113 height 21
type input "*****"
click at [226, 363] on input "text" at bounding box center [282, 361] width 113 height 21
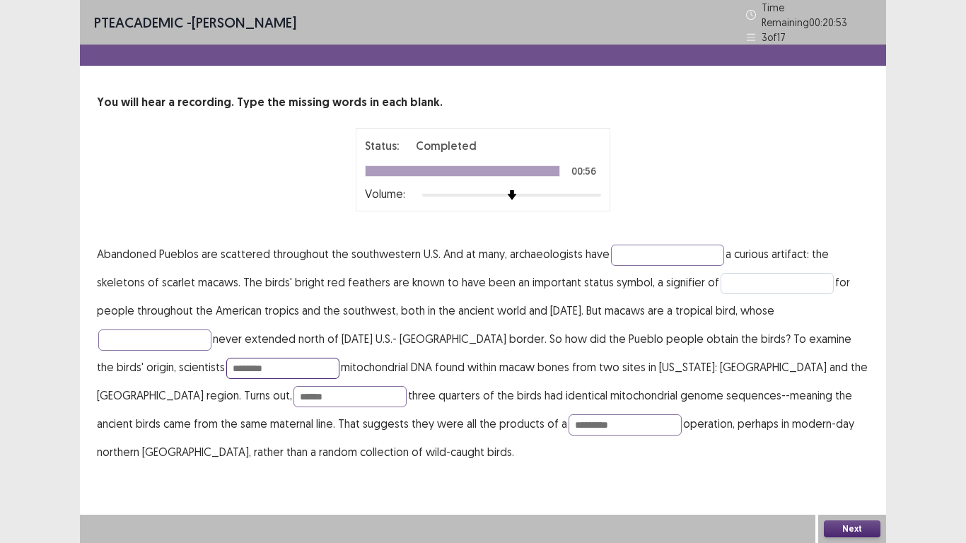
type input "********"
click at [783, 280] on input "text" at bounding box center [776, 283] width 113 height 21
type input "*****"
click at [689, 245] on input "text" at bounding box center [667, 255] width 113 height 21
type input "*********"
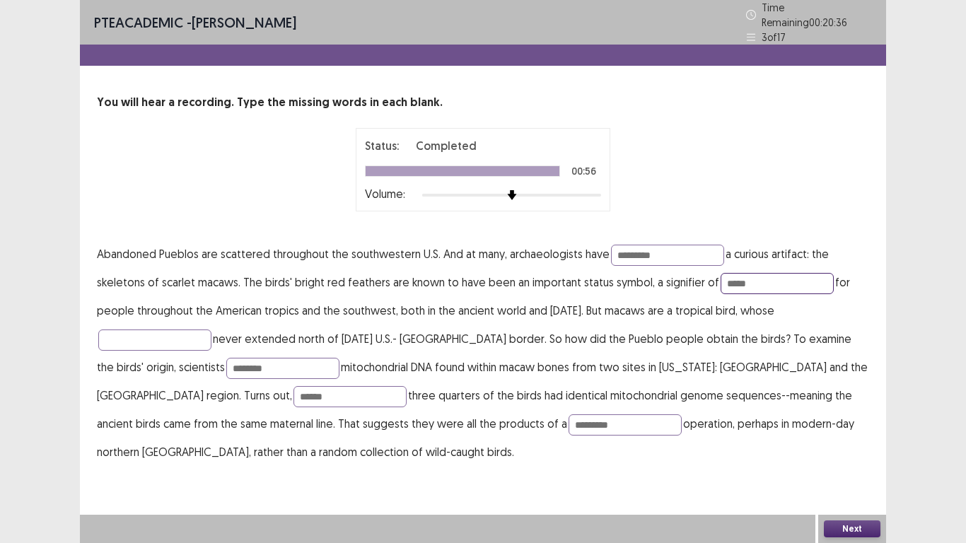
click at [799, 275] on input "*****" at bounding box center [776, 283] width 113 height 21
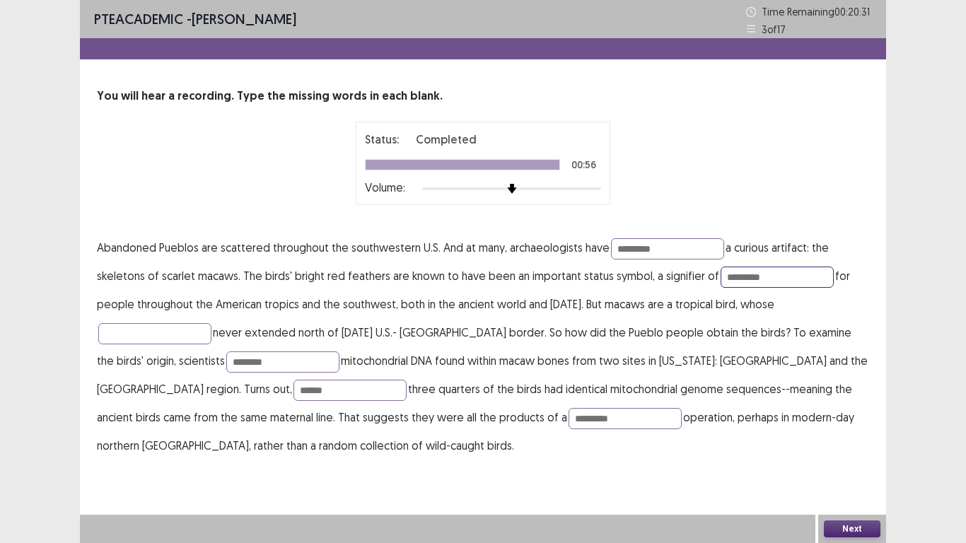
type input "********"
click at [845, 524] on button "Next" at bounding box center [852, 528] width 57 height 17
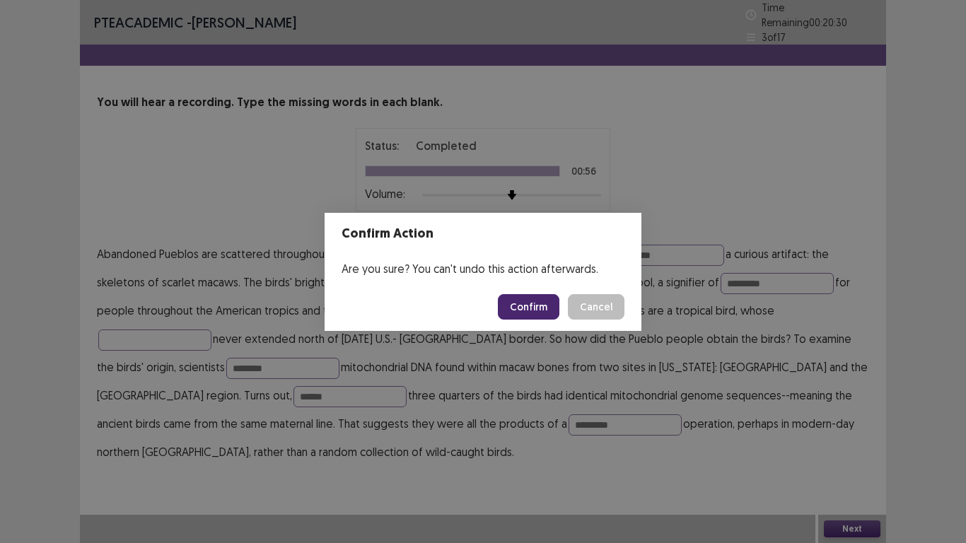
click at [534, 304] on button "Confirm" at bounding box center [529, 306] width 62 height 25
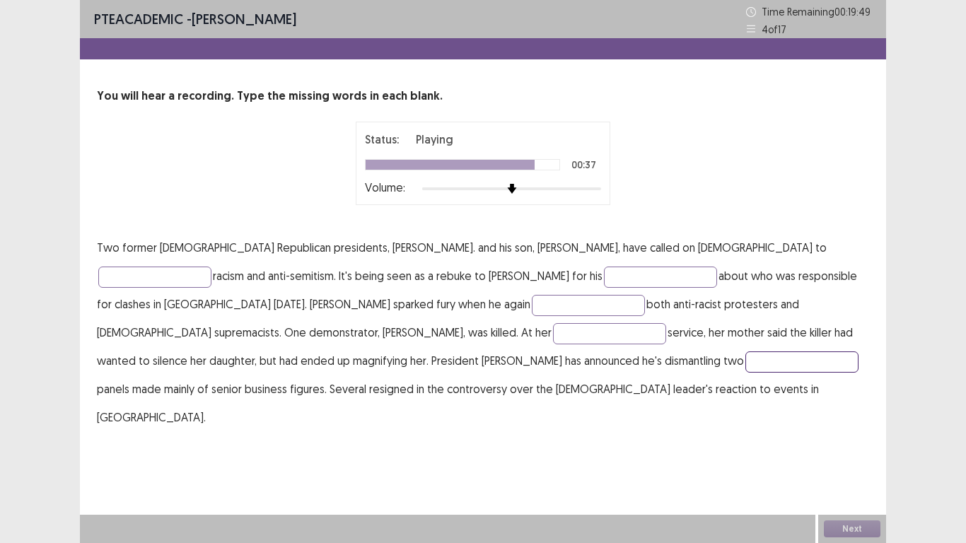
click at [745, 356] on input "text" at bounding box center [801, 361] width 113 height 21
type input "*******"
click at [553, 329] on input "text" at bounding box center [609, 333] width 113 height 21
type input "*****"
click at [532, 304] on input "text" at bounding box center [588, 305] width 113 height 21
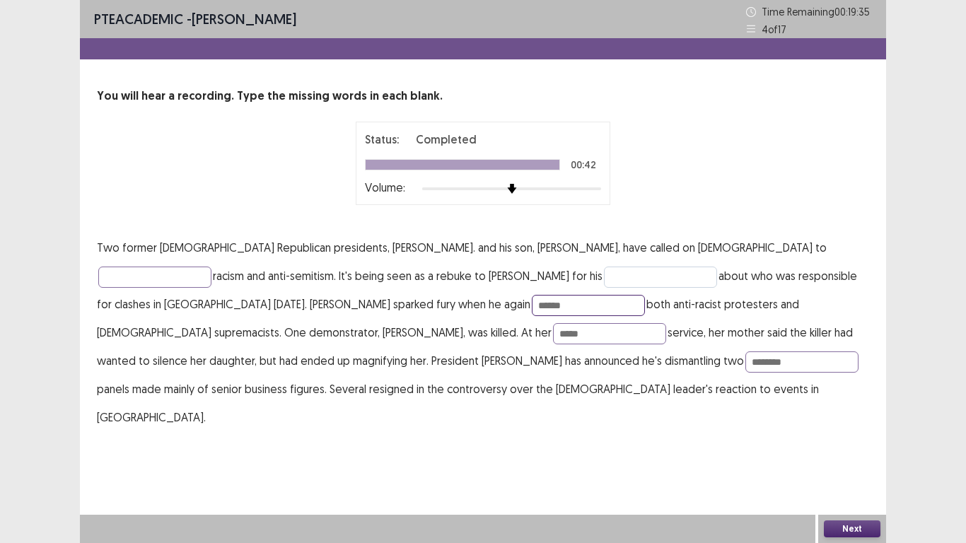
type input "******"
click at [604, 281] on input "text" at bounding box center [660, 277] width 113 height 21
type input "********"
click at [211, 267] on input "text" at bounding box center [154, 277] width 113 height 21
type input "******"
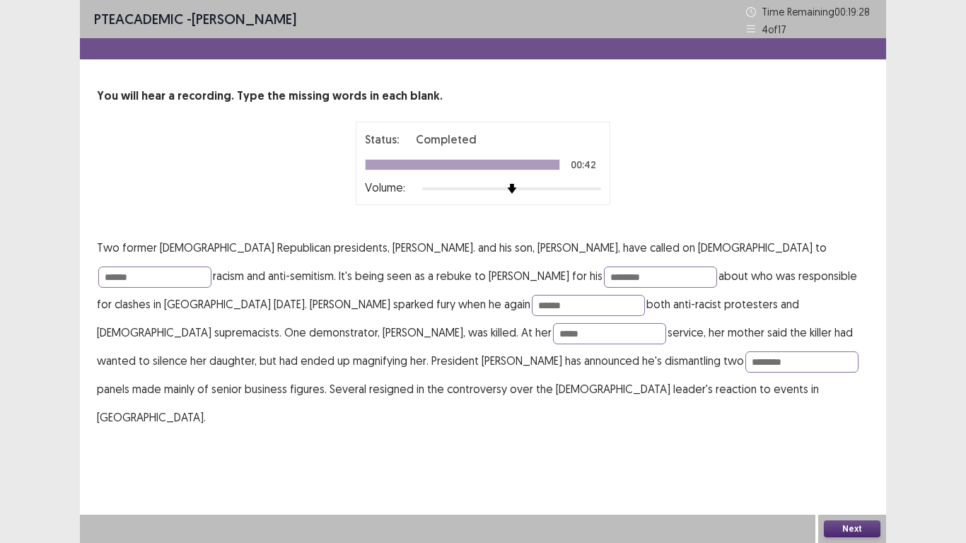
click at [845, 516] on div "Next" at bounding box center [852, 529] width 68 height 28
click at [846, 519] on div "Next" at bounding box center [852, 529] width 68 height 28
click at [824, 522] on button "Next" at bounding box center [852, 528] width 57 height 17
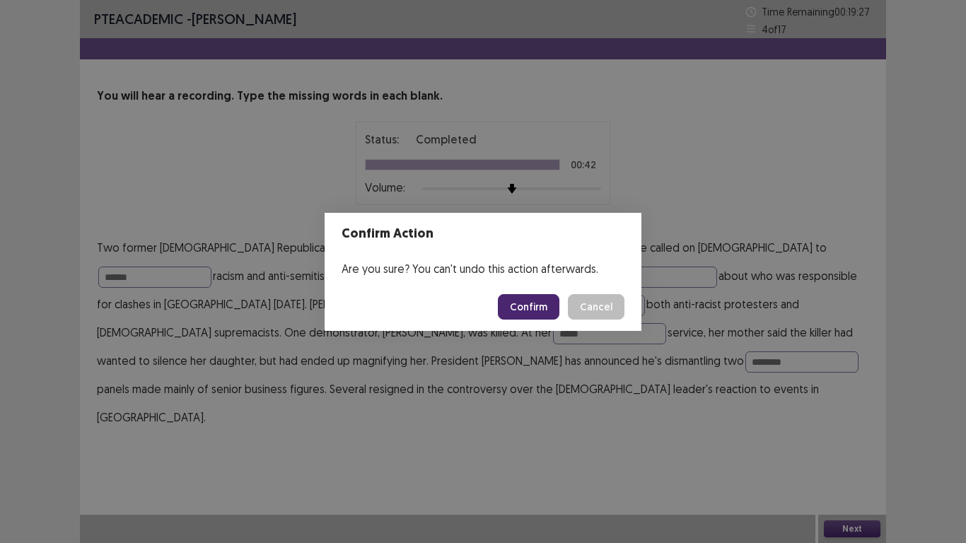
click at [535, 301] on button "Confirm" at bounding box center [529, 306] width 62 height 25
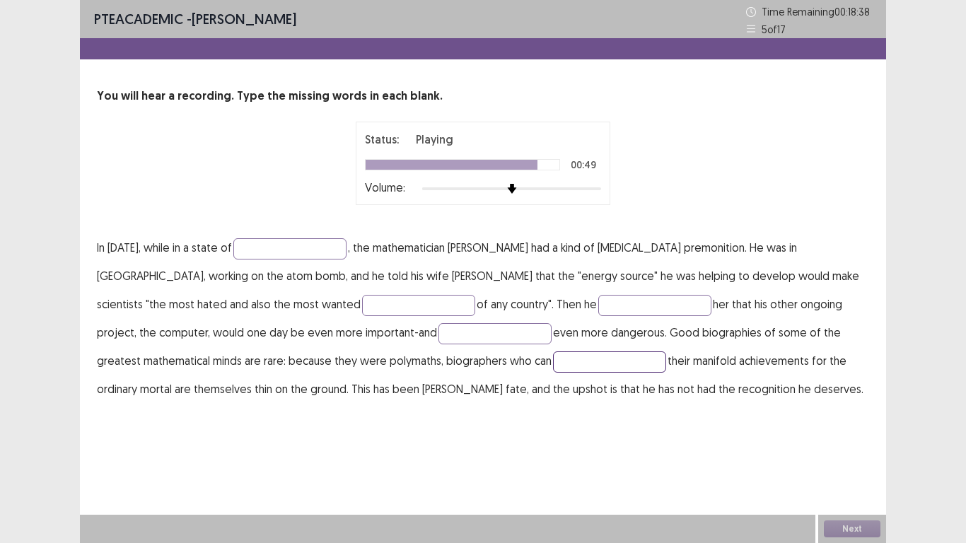
click at [553, 365] on input "text" at bounding box center [609, 361] width 113 height 21
type input "*********"
click at [438, 330] on input "text" at bounding box center [494, 333] width 113 height 21
type input "**********"
click at [598, 303] on input "text" at bounding box center [654, 305] width 113 height 21
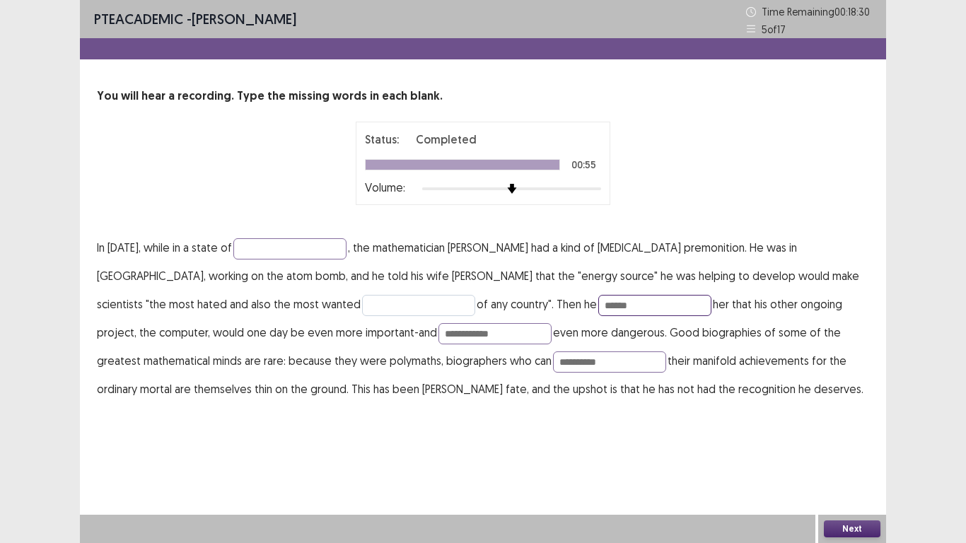
type input "******"
click at [362, 304] on input "text" at bounding box center [418, 305] width 113 height 21
type input "*******"
click at [317, 254] on input "text" at bounding box center [289, 248] width 113 height 21
type input "********"
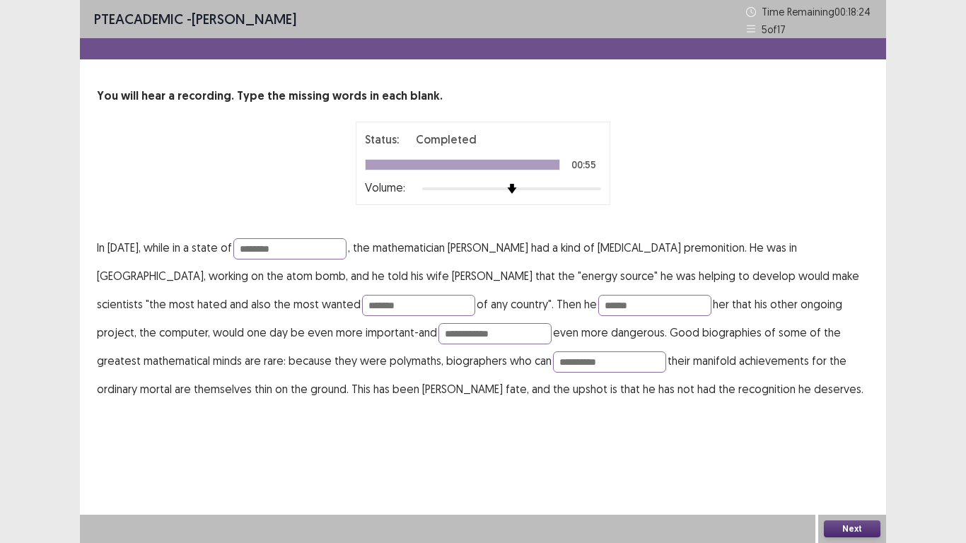
click at [850, 520] on div "Next" at bounding box center [852, 529] width 68 height 28
click at [865, 529] on button "Next" at bounding box center [852, 528] width 57 height 17
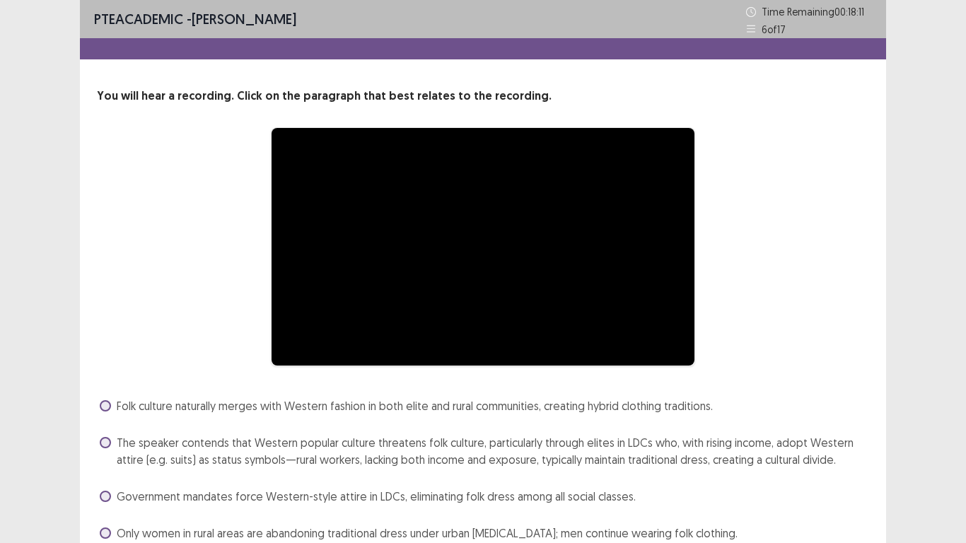
click at [172, 169] on div "**********" at bounding box center [482, 246] width 659 height 239
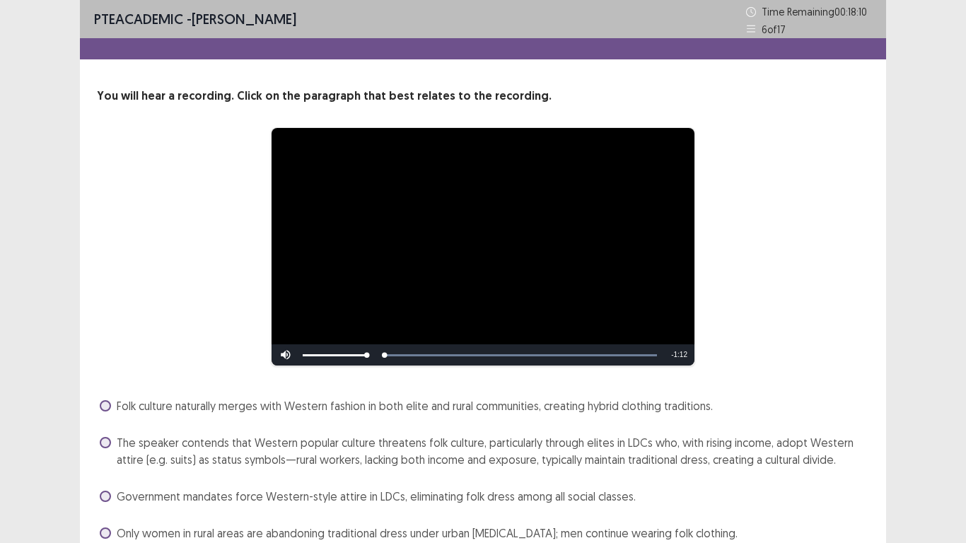
scroll to position [64, 0]
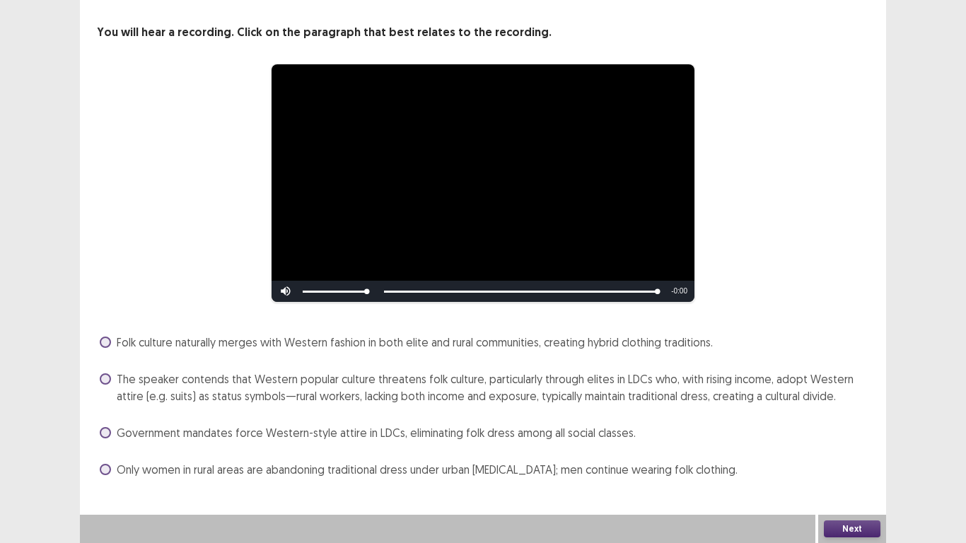
click at [106, 435] on span at bounding box center [105, 432] width 11 height 11
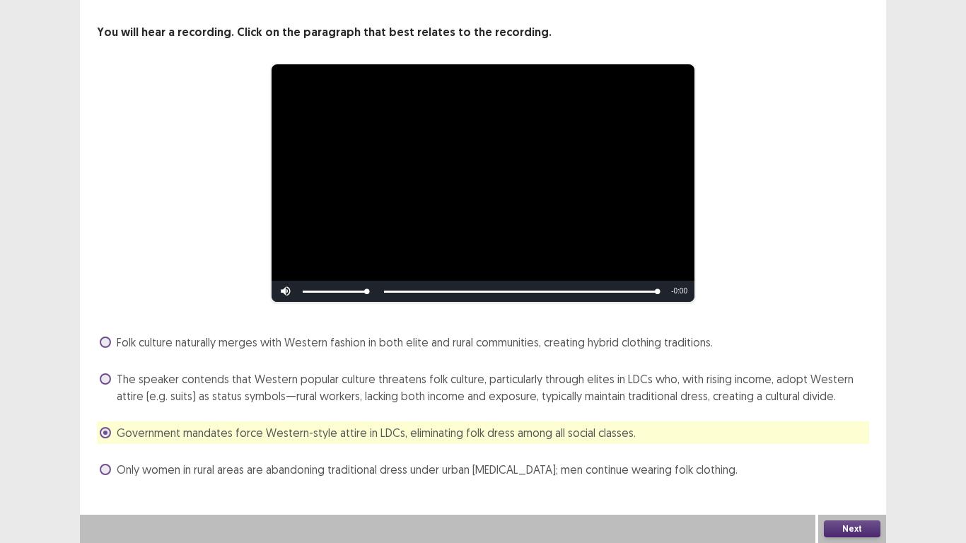
click at [845, 527] on button "Next" at bounding box center [852, 528] width 57 height 17
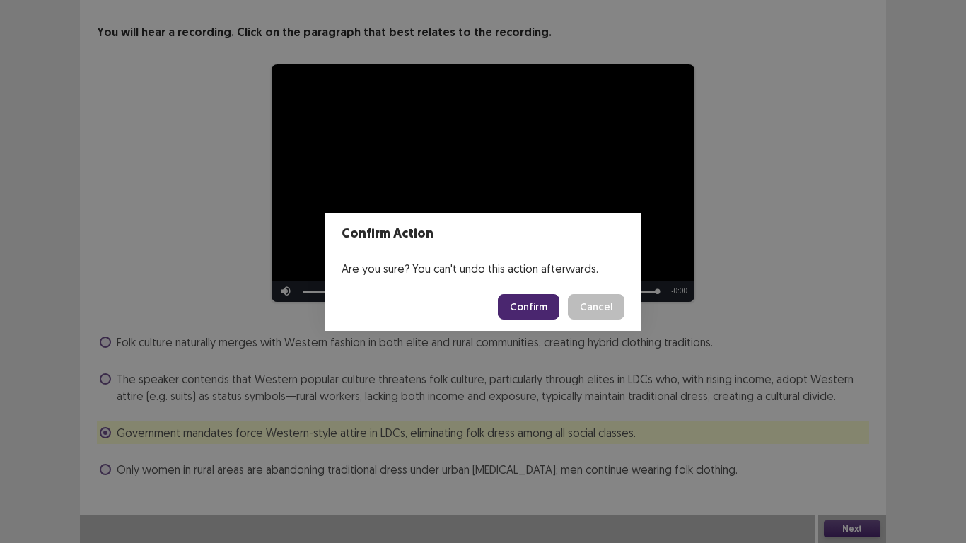
click at [524, 302] on button "Confirm" at bounding box center [529, 306] width 62 height 25
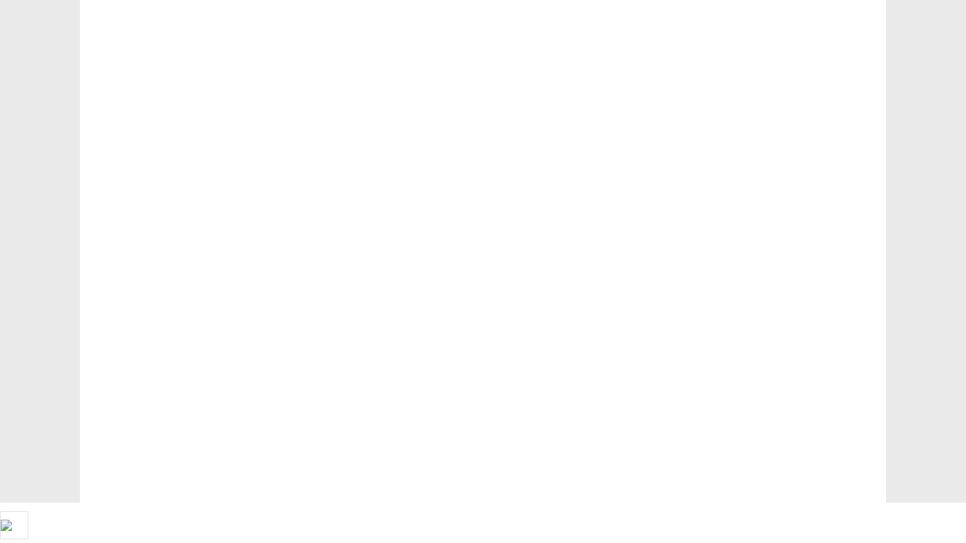
scroll to position [0, 0]
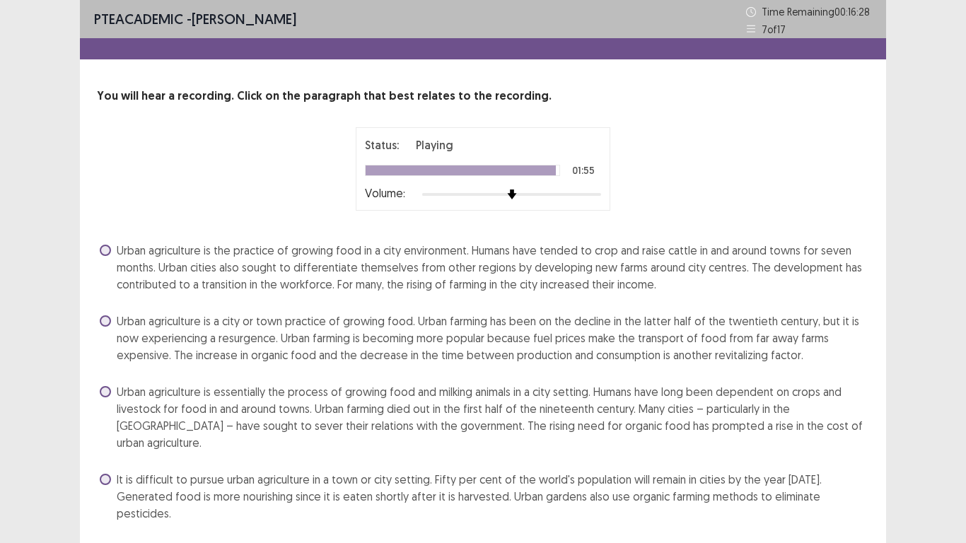
click at [103, 322] on span at bounding box center [105, 320] width 11 height 11
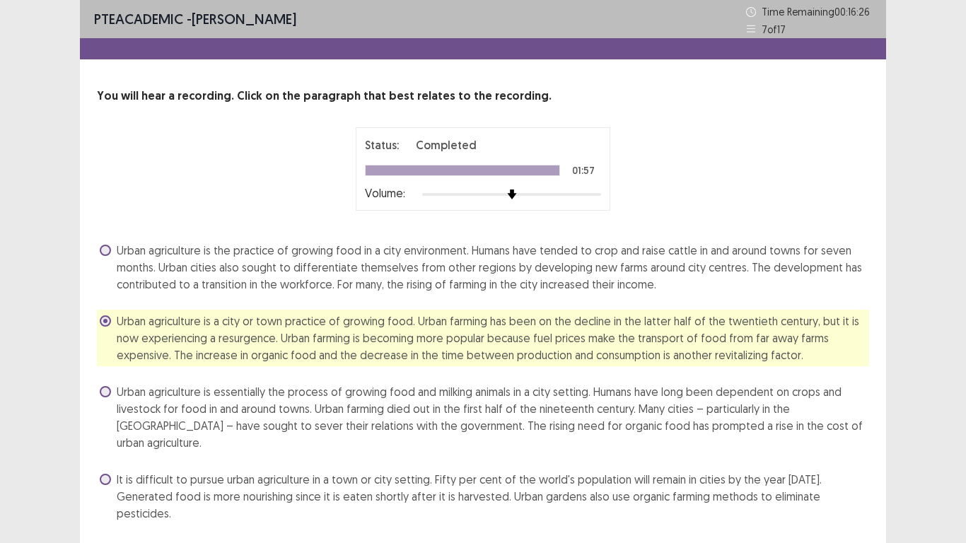
click at [957, 247] on div "PTE academic - Tessa Erdenebat Time Remaining 00 : 16 : 26 7 of 17 You will hea…" at bounding box center [483, 293] width 966 height 587
click at [951, 253] on div "PTE academic - Tessa Erdenebat Time Remaining 00 : 16 : 25 7 of 17 You will hea…" at bounding box center [483, 293] width 966 height 587
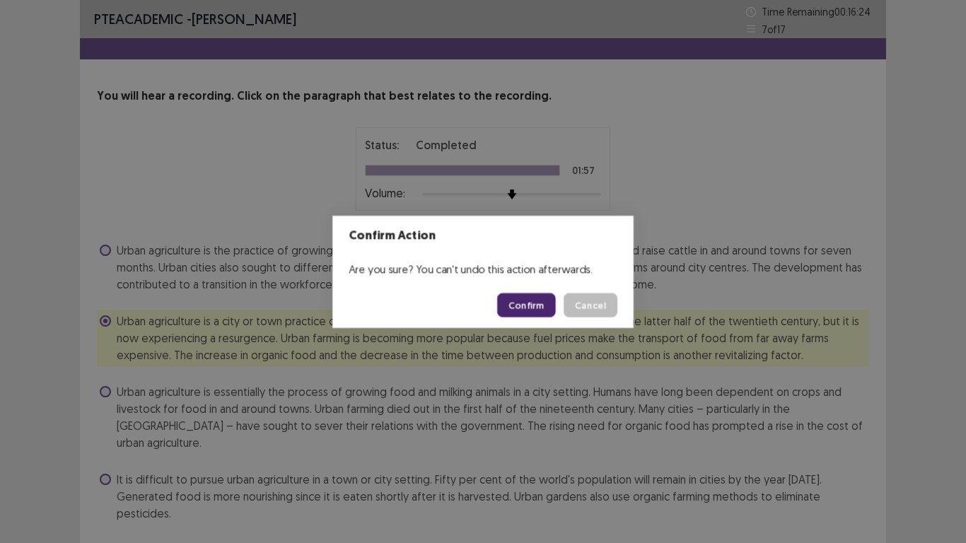
scroll to position [10, 0]
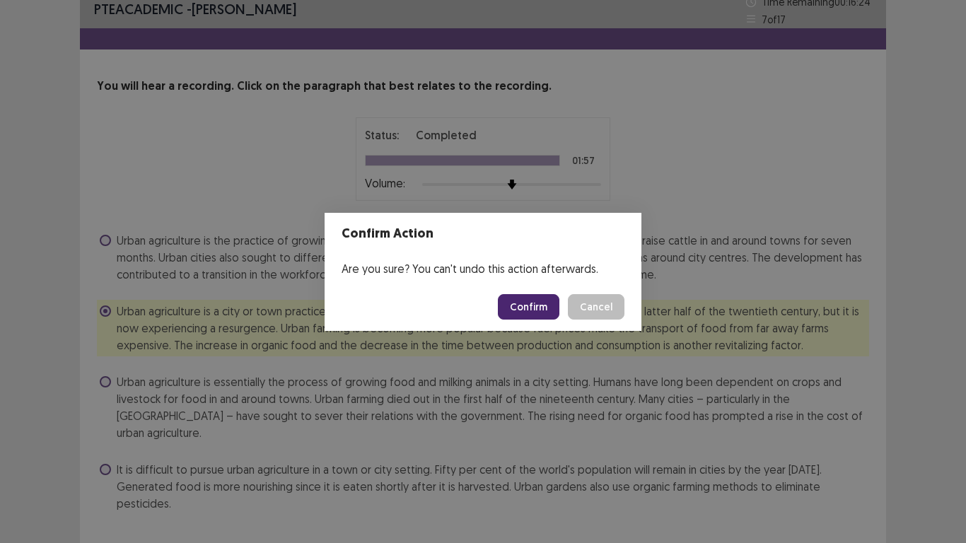
click at [525, 305] on button "Confirm" at bounding box center [529, 306] width 62 height 25
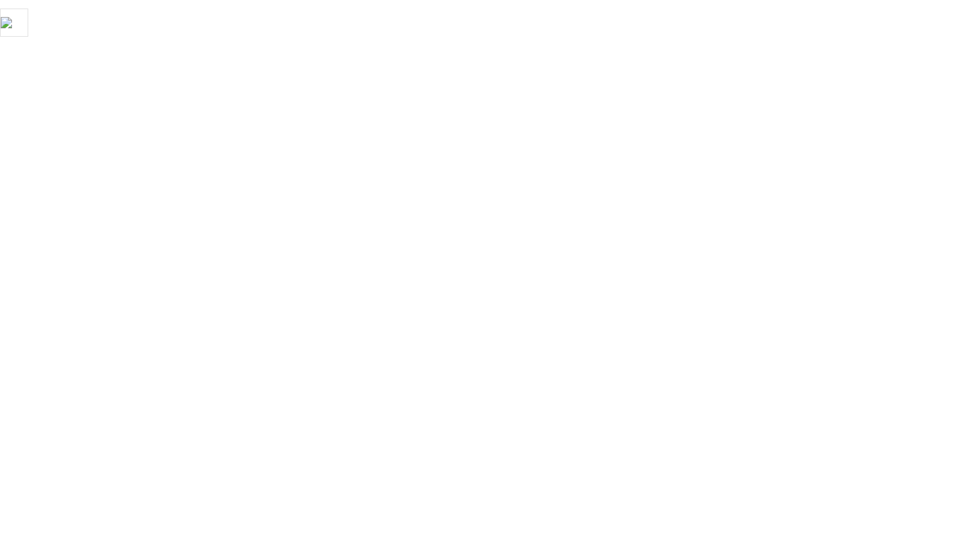
scroll to position [0, 0]
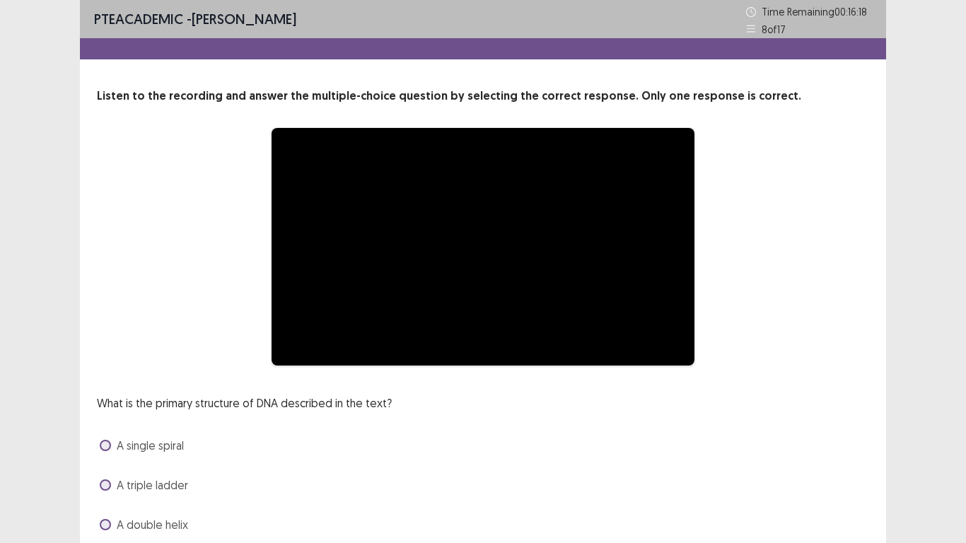
click at [189, 310] on div "**********" at bounding box center [482, 246] width 659 height 239
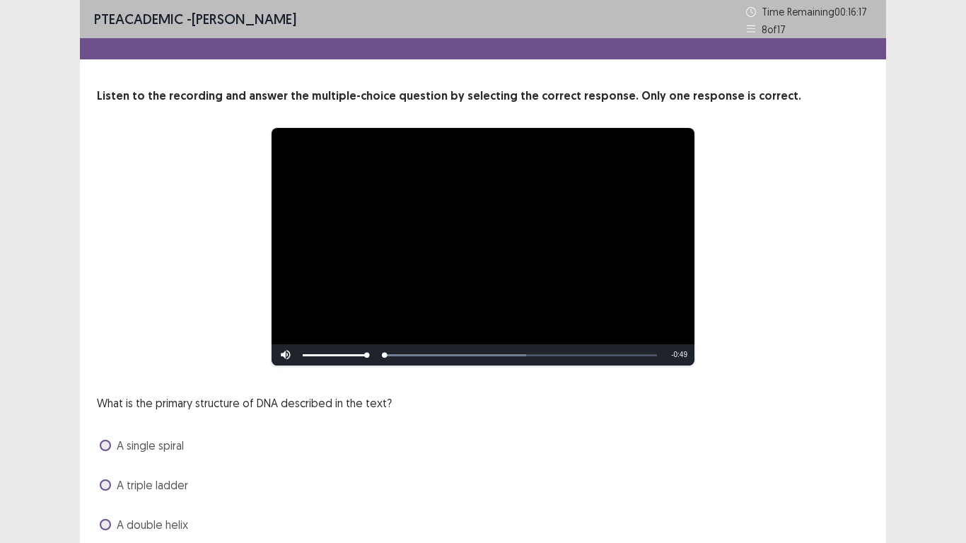
scroll to position [31, 0]
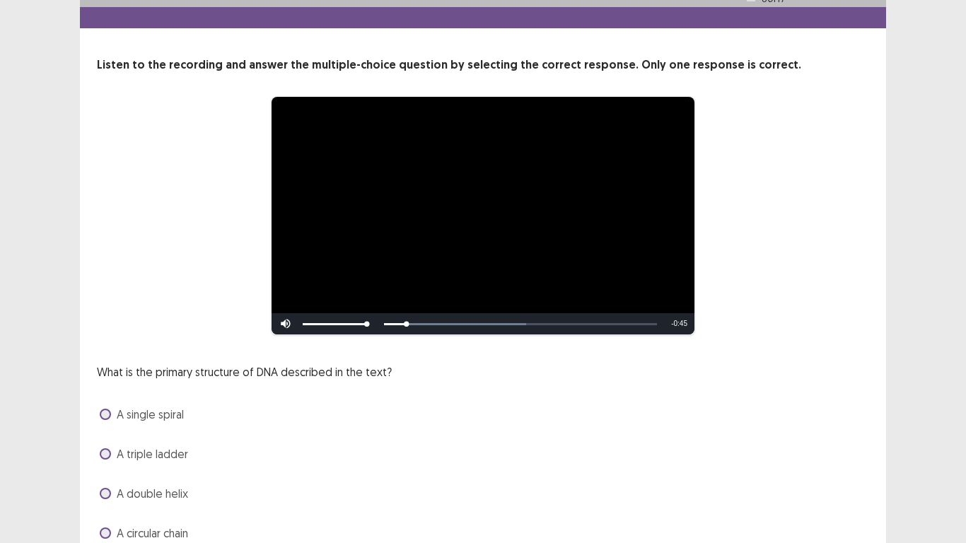
click at [103, 488] on span at bounding box center [105, 493] width 11 height 11
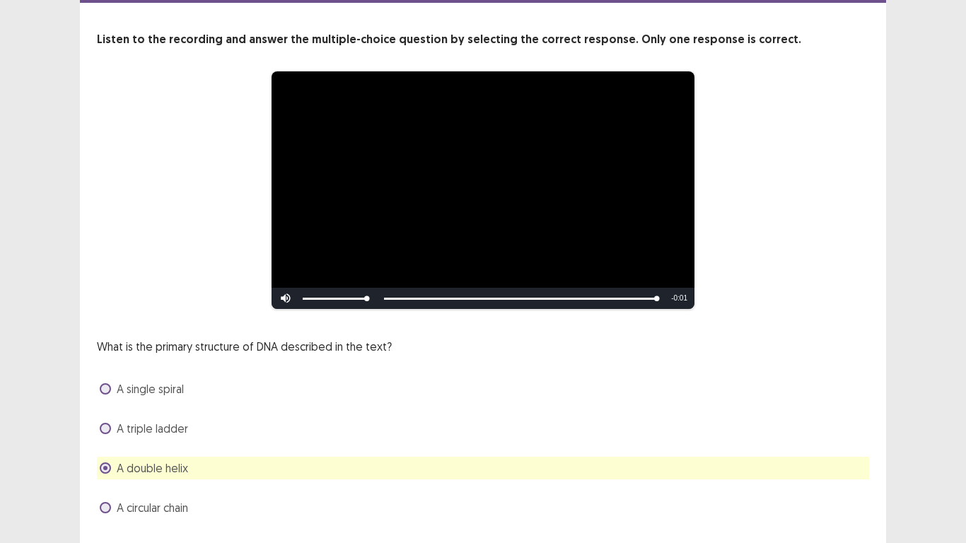
click at [672, 375] on div "What is the primary structure of DNA described in the text? A single spiral A t…" at bounding box center [483, 428] width 772 height 181
click at [956, 221] on div "**********" at bounding box center [483, 262] width 966 height 638
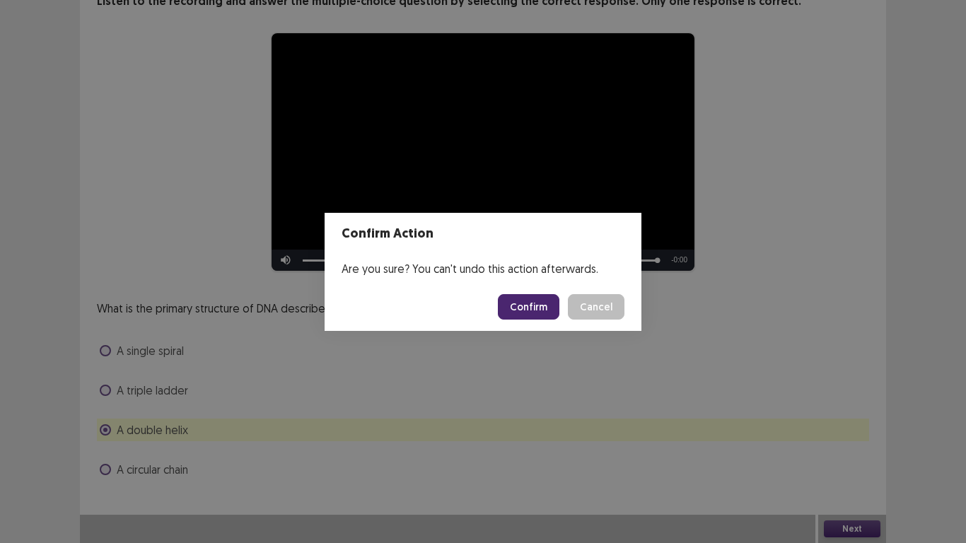
click at [539, 308] on button "Confirm" at bounding box center [529, 306] width 62 height 25
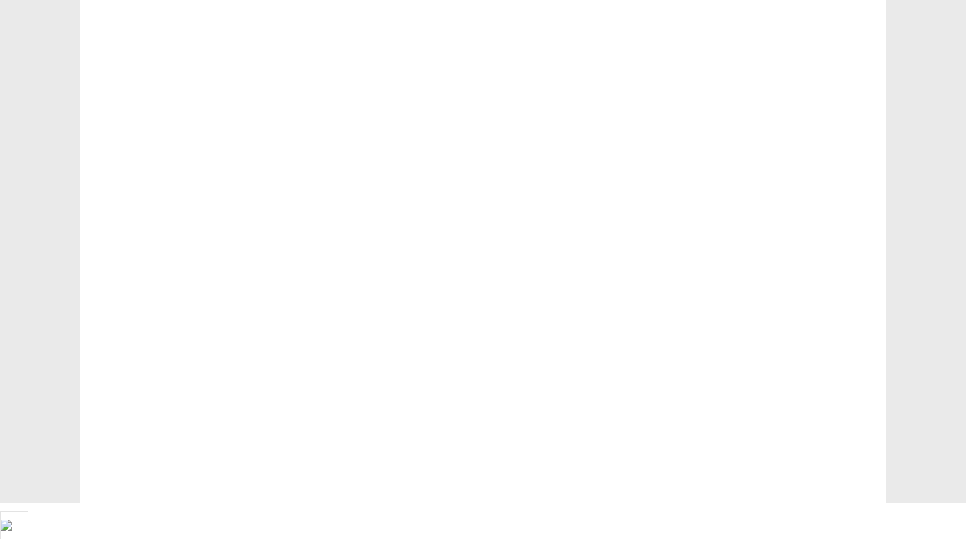
scroll to position [0, 0]
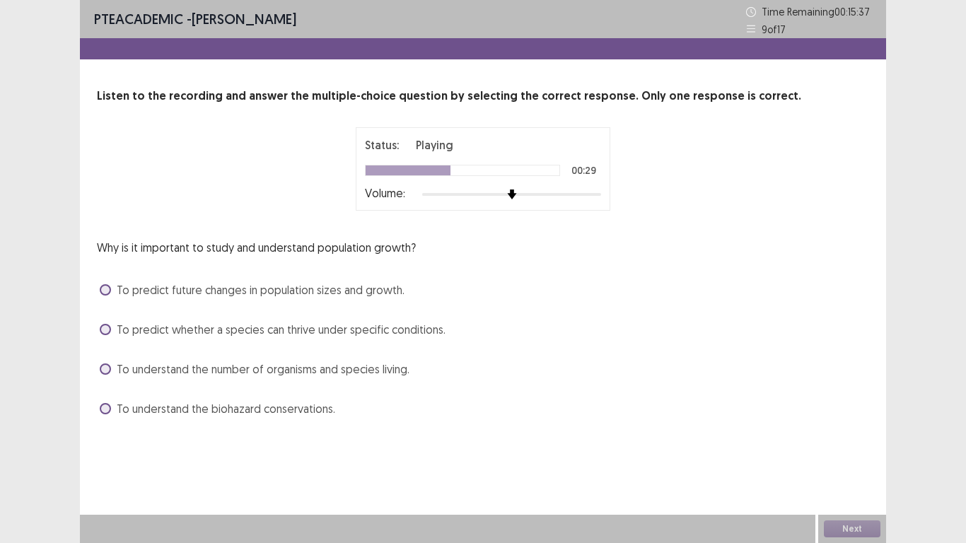
click at [111, 290] on label "To predict future changes in population sizes and growth." at bounding box center [252, 289] width 305 height 17
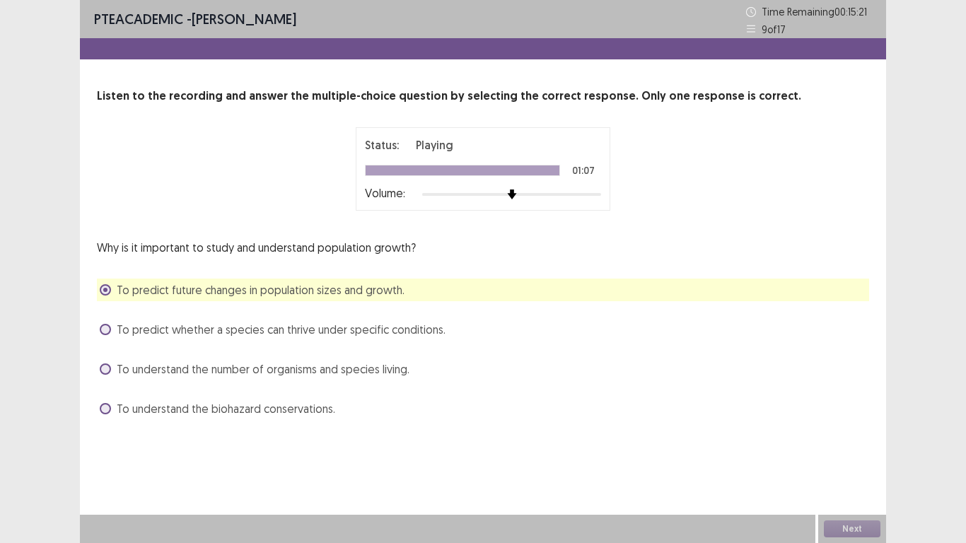
click at [109, 331] on span at bounding box center [105, 329] width 11 height 11
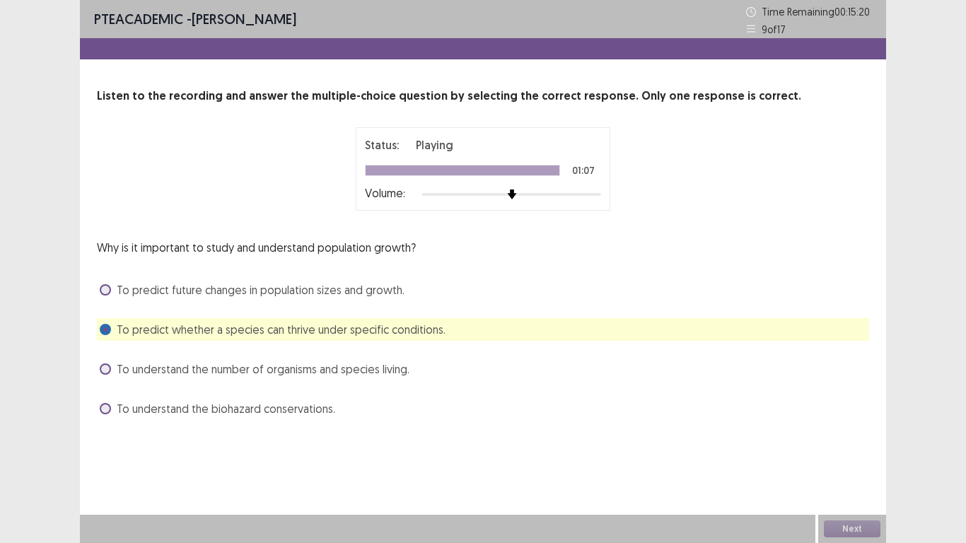
click at [841, 534] on div "Next" at bounding box center [852, 529] width 68 height 28
click at [853, 531] on button "Next" at bounding box center [852, 528] width 57 height 17
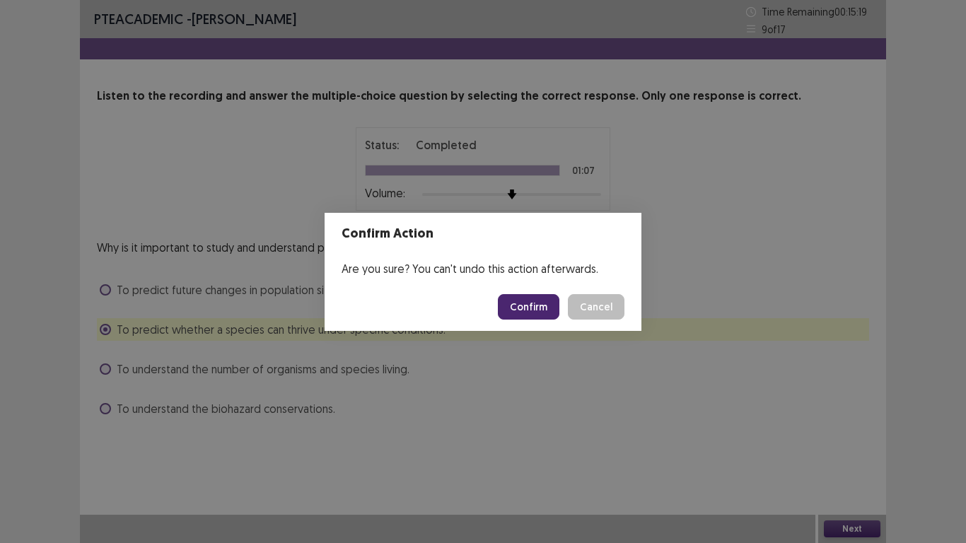
click at [534, 311] on button "Confirm" at bounding box center [529, 306] width 62 height 25
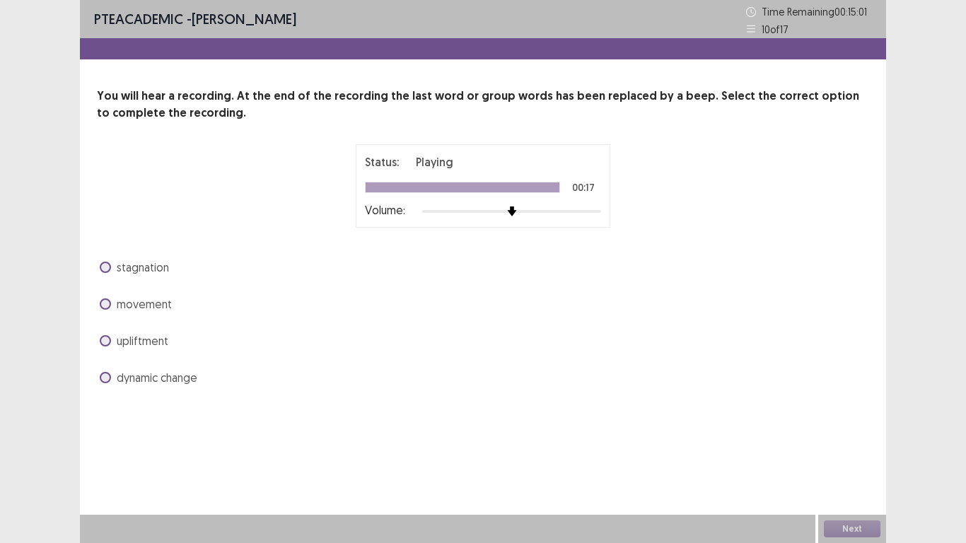
click at [98, 373] on div "dynamic change" at bounding box center [483, 377] width 772 height 23
click at [112, 378] on label "dynamic change" at bounding box center [149, 377] width 98 height 17
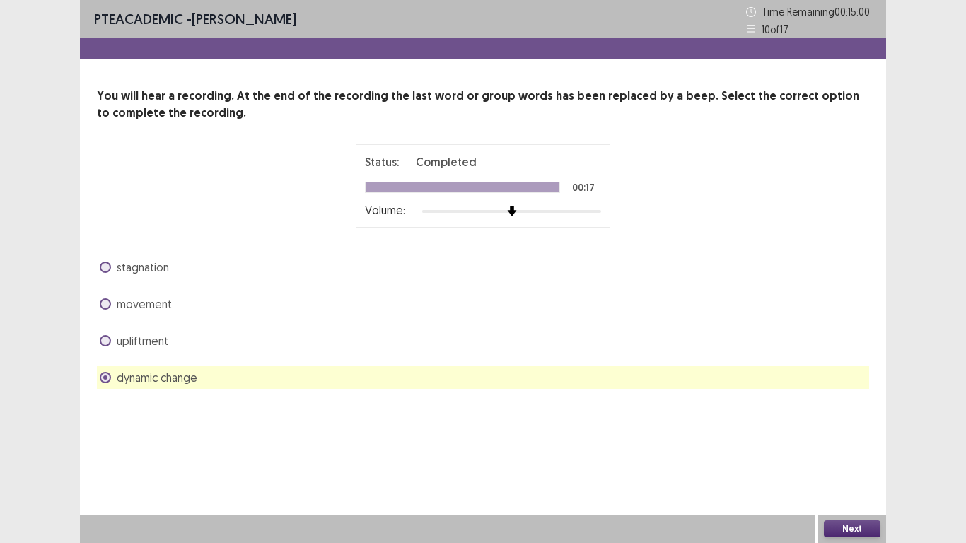
click at [845, 532] on button "Next" at bounding box center [852, 528] width 57 height 17
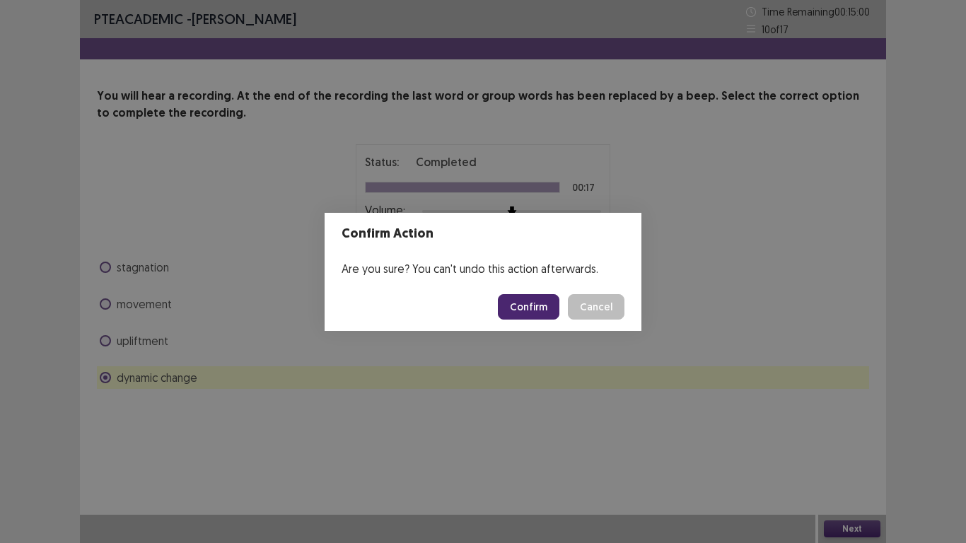
click at [538, 298] on button "Confirm" at bounding box center [529, 306] width 62 height 25
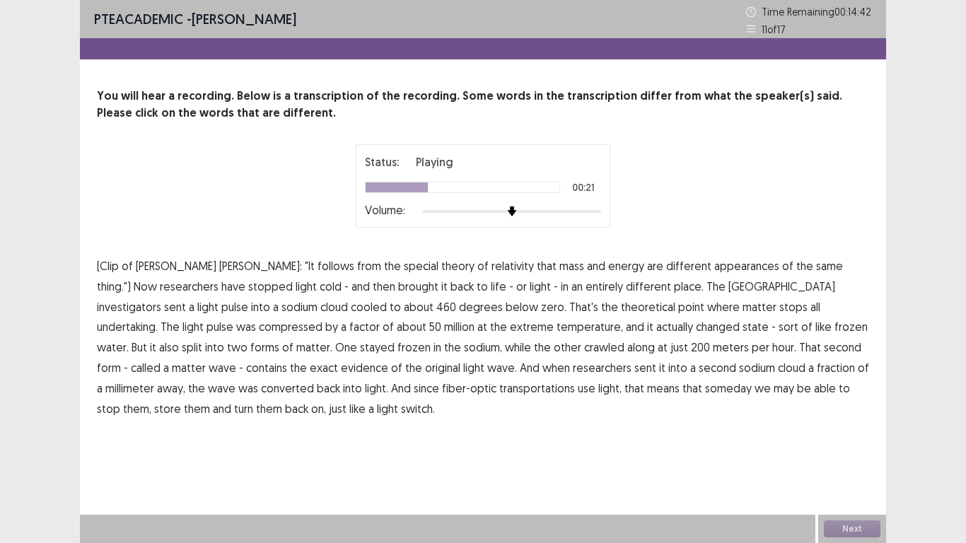
click at [158, 318] on span "undertaking." at bounding box center [127, 326] width 61 height 17
click at [634, 368] on span "sent" at bounding box center [645, 367] width 22 height 17
click at [388, 359] on span "evidence" at bounding box center [364, 367] width 47 height 17
click at [499, 388] on span "transportations" at bounding box center [537, 388] width 76 height 17
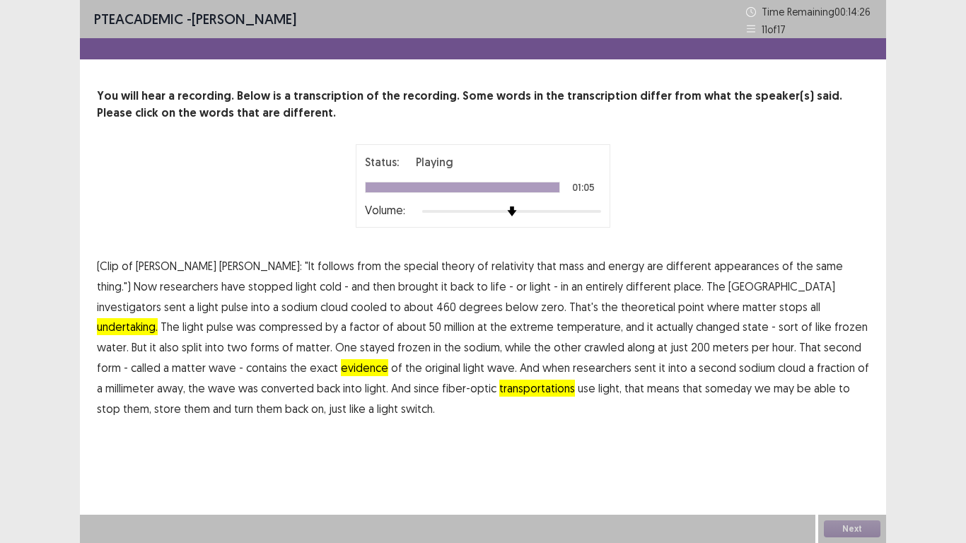
click at [714, 266] on span "appearances" at bounding box center [746, 265] width 65 height 17
click at [838, 525] on button "Next" at bounding box center [852, 528] width 57 height 17
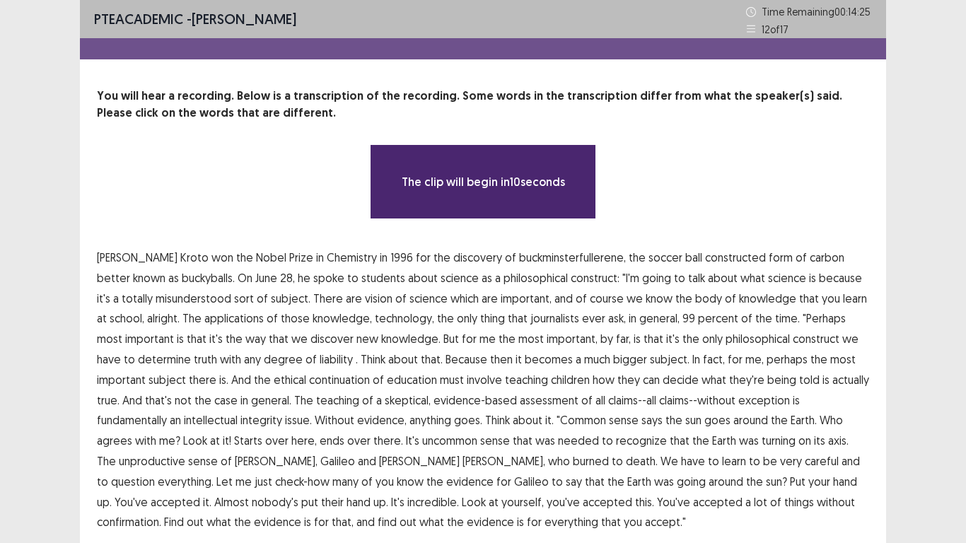
scroll to position [52, 0]
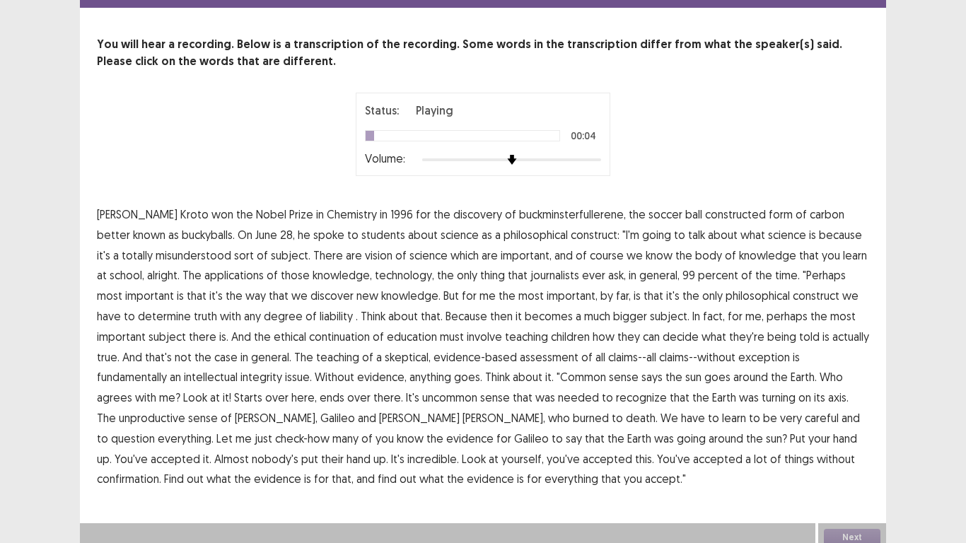
click at [705, 214] on span "constructed" at bounding box center [735, 214] width 61 height 17
click at [365, 258] on span "vision" at bounding box center [379, 255] width 28 height 17
click at [309, 334] on span "continuation" at bounding box center [339, 336] width 61 height 17
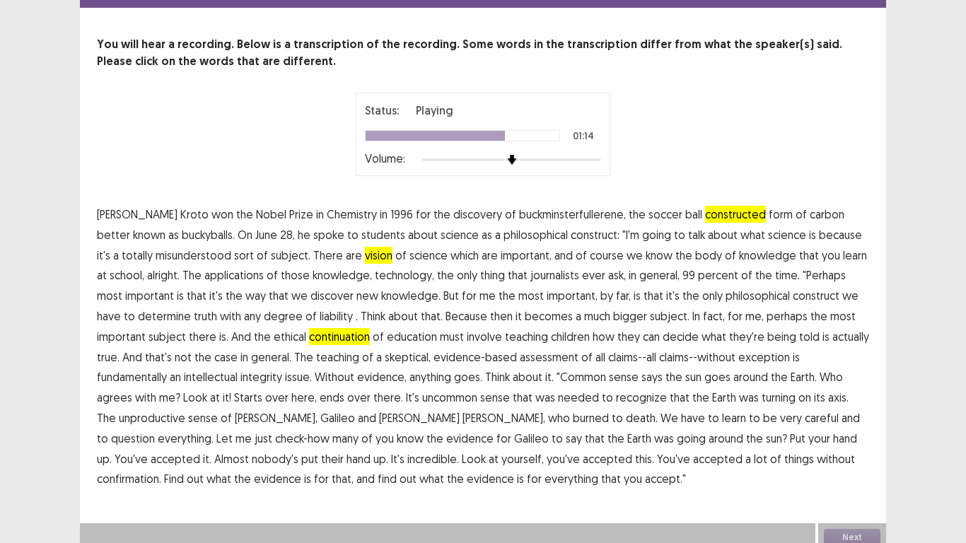
click at [185, 409] on span "unproductive" at bounding box center [152, 417] width 66 height 17
click at [161, 470] on span "confirmation." at bounding box center [129, 478] width 64 height 17
click at [858, 539] on div "Next" at bounding box center [852, 537] width 68 height 28
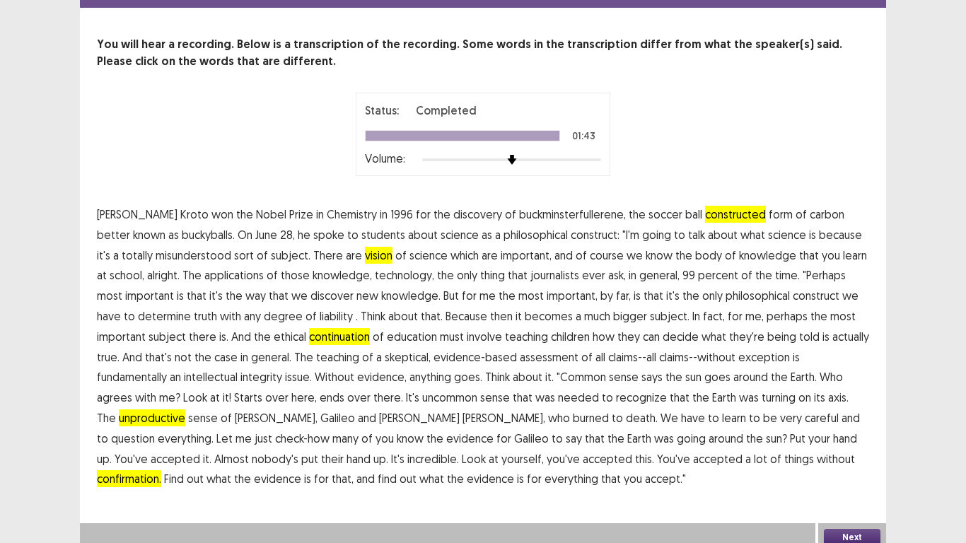
click at [848, 534] on button "Next" at bounding box center [852, 537] width 57 height 17
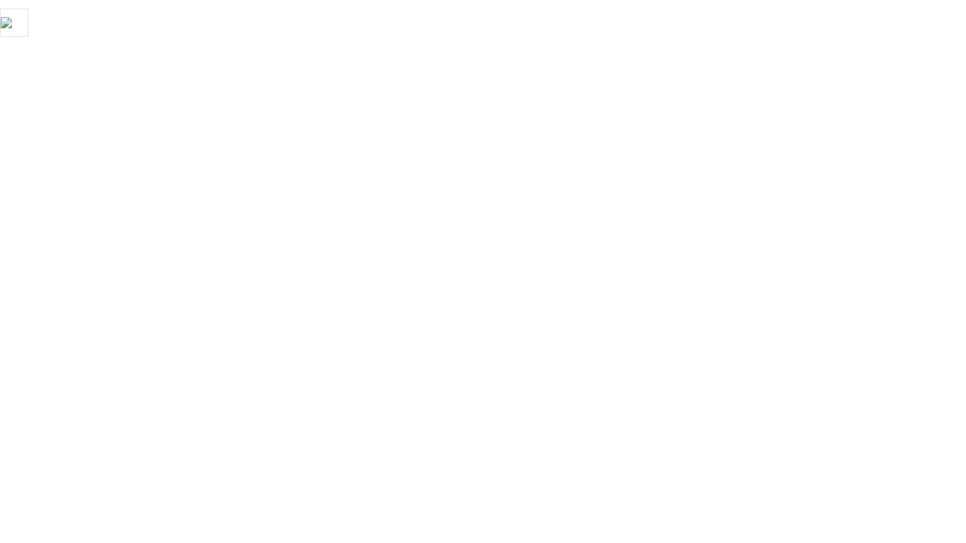
scroll to position [0, 0]
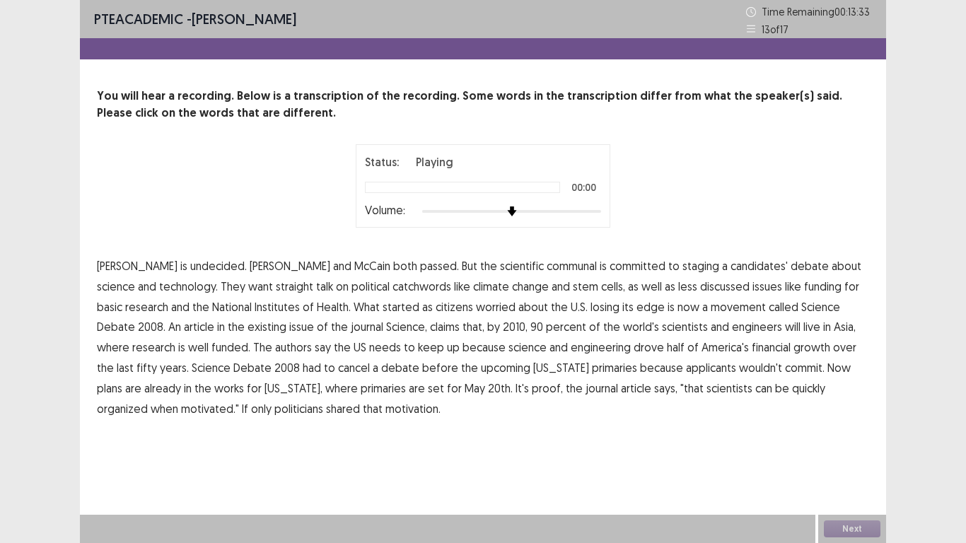
click at [546, 265] on span "communal" at bounding box center [571, 265] width 50 height 17
click at [392, 288] on span "catchwords" at bounding box center [421, 286] width 59 height 17
click at [247, 329] on span "existing" at bounding box center [266, 326] width 39 height 17
click at [662, 326] on span "scientists" at bounding box center [685, 326] width 46 height 17
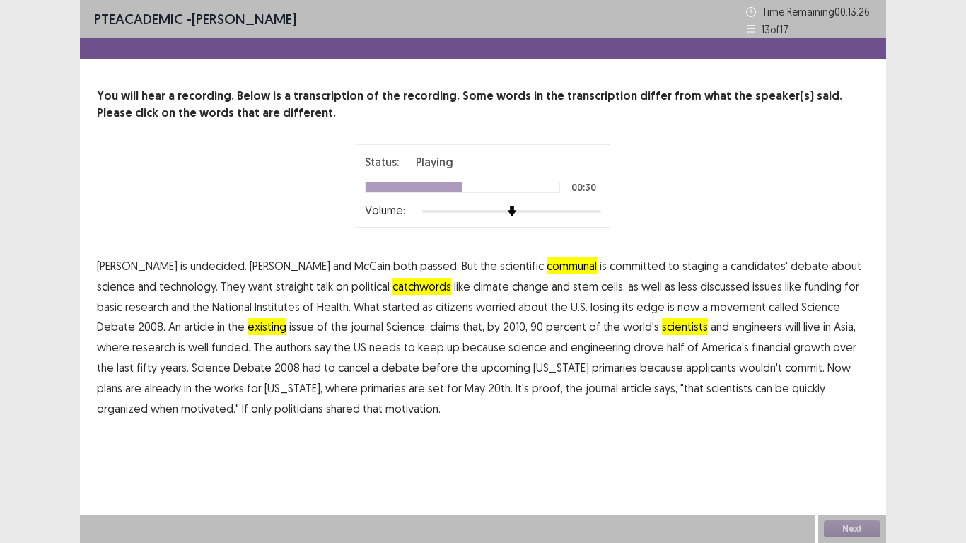
click at [662, 326] on span "scientists" at bounding box center [685, 326] width 46 height 17
click at [751, 346] on span "financial" at bounding box center [770, 347] width 39 height 17
click at [686, 366] on span "applicants" at bounding box center [711, 367] width 50 height 17
click at [843, 529] on div "Next" at bounding box center [852, 529] width 68 height 28
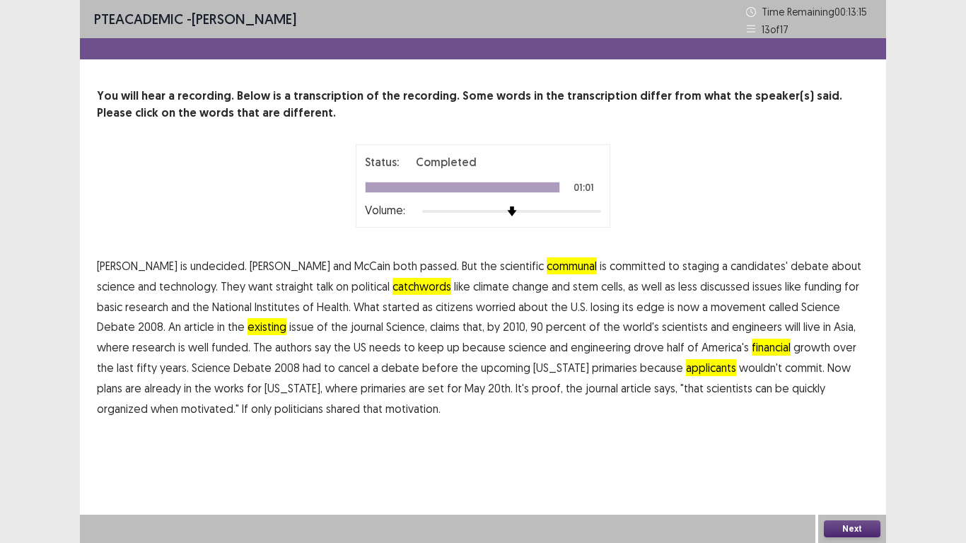
click at [846, 527] on button "Next" at bounding box center [852, 528] width 57 height 17
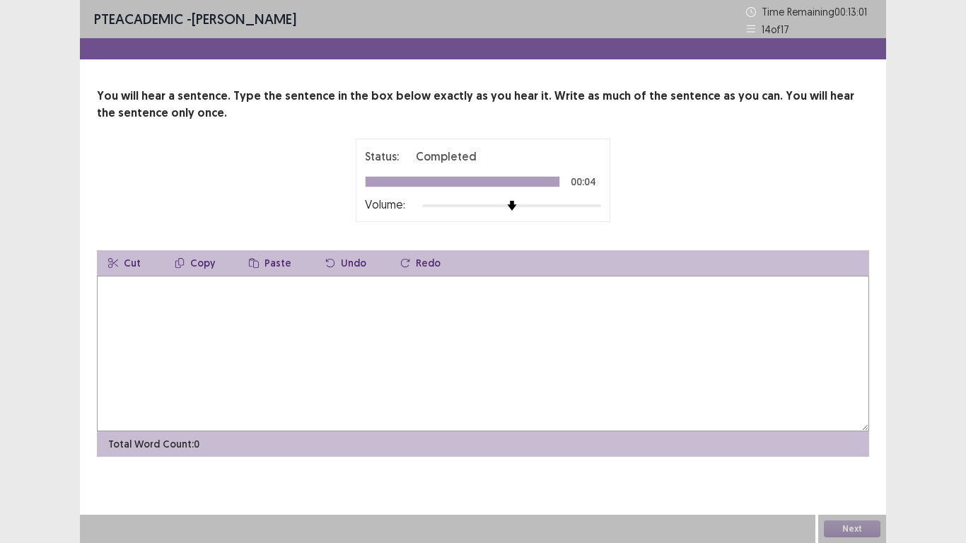
click at [325, 339] on textarea at bounding box center [483, 354] width 772 height 156
type textarea "*"
type textarea "**********"
click at [858, 528] on button "Next" at bounding box center [852, 528] width 57 height 17
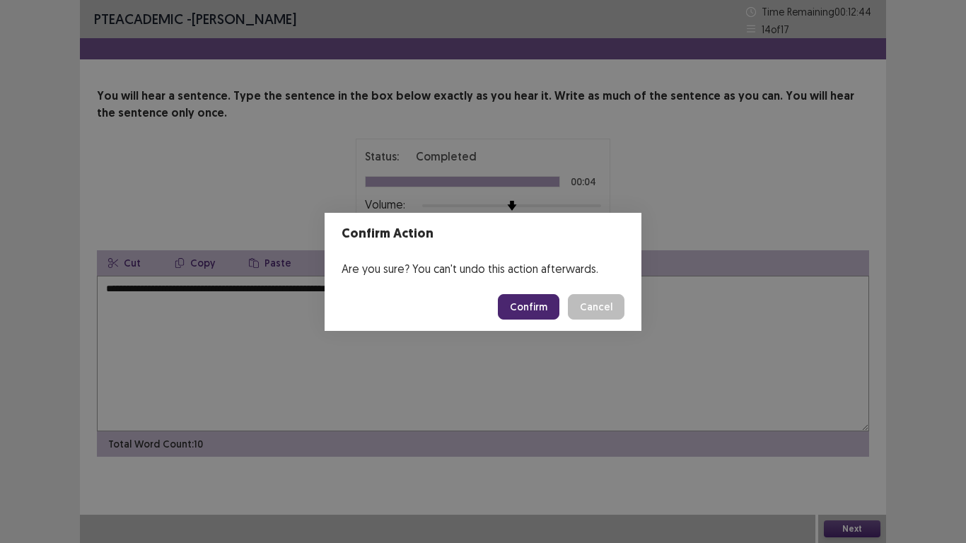
click at [532, 308] on button "Confirm" at bounding box center [529, 306] width 62 height 25
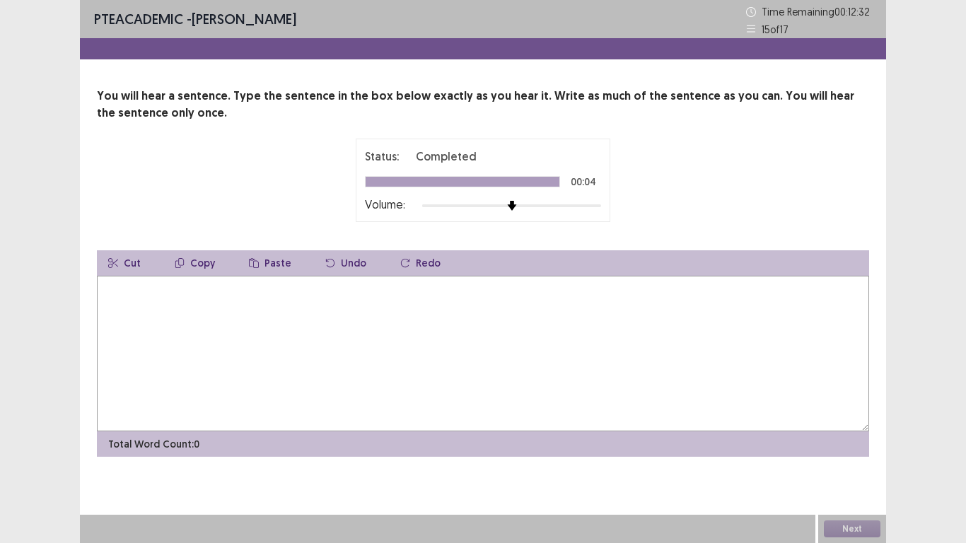
click at [462, 341] on textarea at bounding box center [483, 354] width 772 height 156
type textarea "**********"
click at [853, 532] on button "Next" at bounding box center [852, 528] width 57 height 17
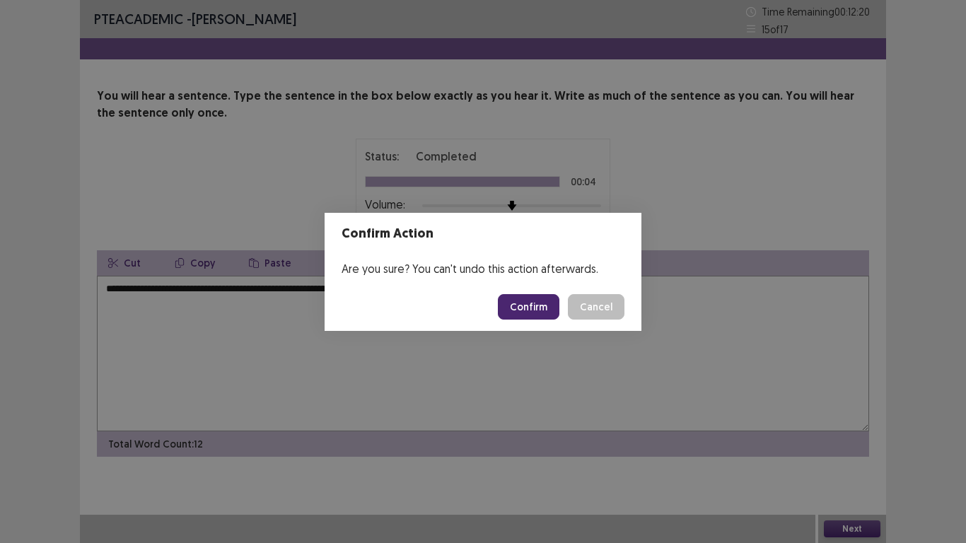
click at [528, 303] on button "Confirm" at bounding box center [529, 306] width 62 height 25
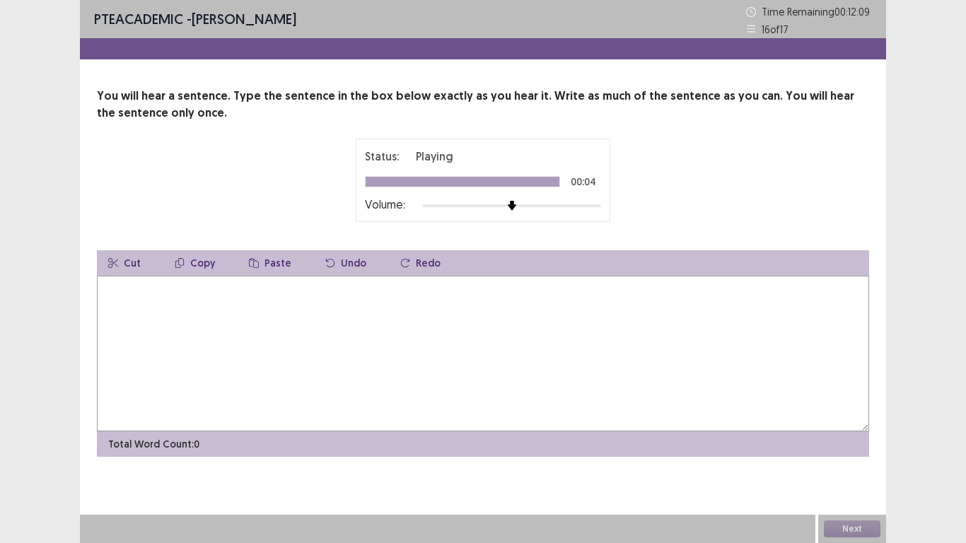
click at [443, 370] on textarea at bounding box center [483, 354] width 772 height 156
click at [234, 290] on textarea "**********" at bounding box center [483, 354] width 772 height 156
click at [843, 529] on button "Next" at bounding box center [852, 528] width 57 height 17
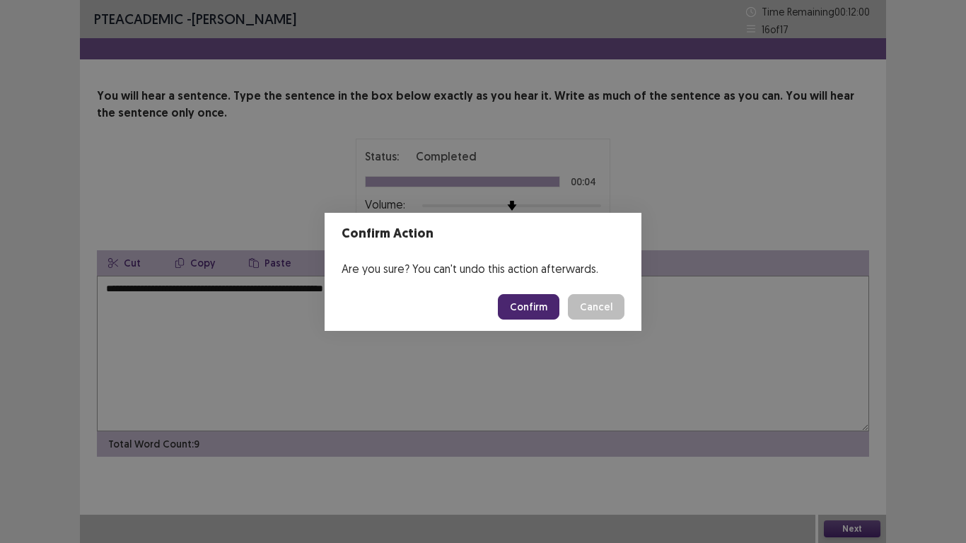
click at [589, 308] on button "Cancel" at bounding box center [596, 306] width 57 height 25
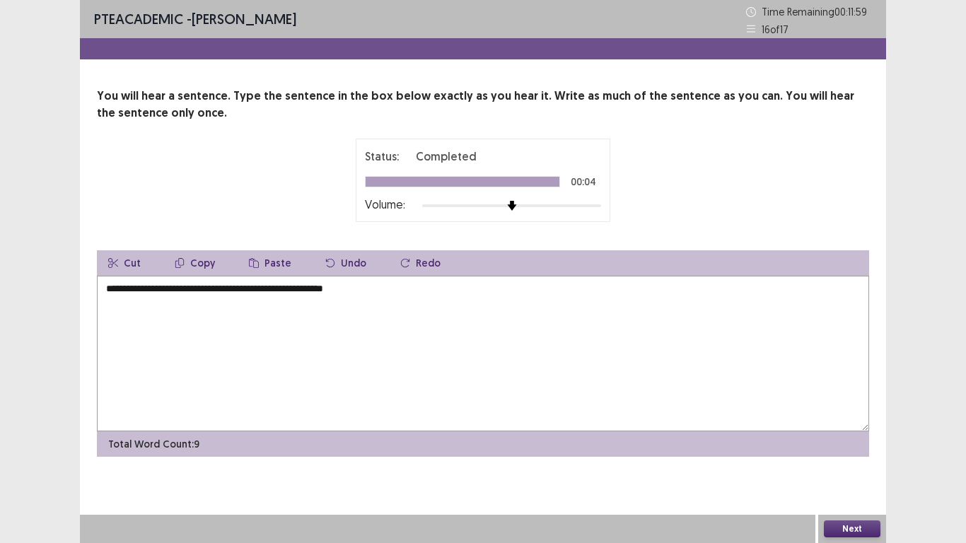
click at [334, 310] on footer "Confirm Cancel" at bounding box center [482, 305] width 301 height 46
click at [334, 293] on footer "Confirm Cancel" at bounding box center [482, 305] width 301 height 46
click at [338, 293] on footer "Confirm Cancel" at bounding box center [482, 305] width 301 height 46
click at [396, 293] on footer "Confirm Cancel" at bounding box center [482, 305] width 301 height 46
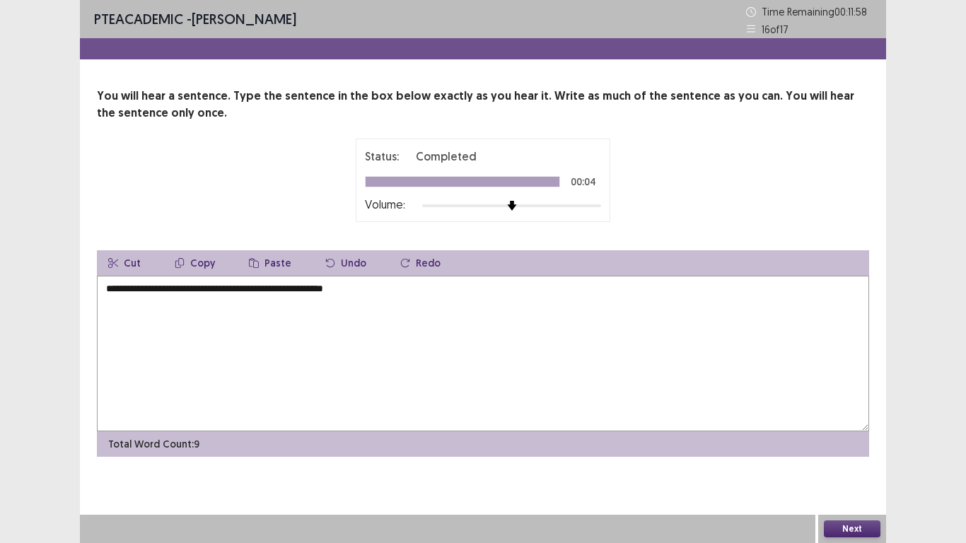
click at [397, 291] on textarea "**********" at bounding box center [483, 354] width 772 height 156
type textarea "**********"
click at [451, 338] on textarea at bounding box center [483, 354] width 772 height 156
click at [920, 292] on div "**********" at bounding box center [483, 271] width 966 height 543
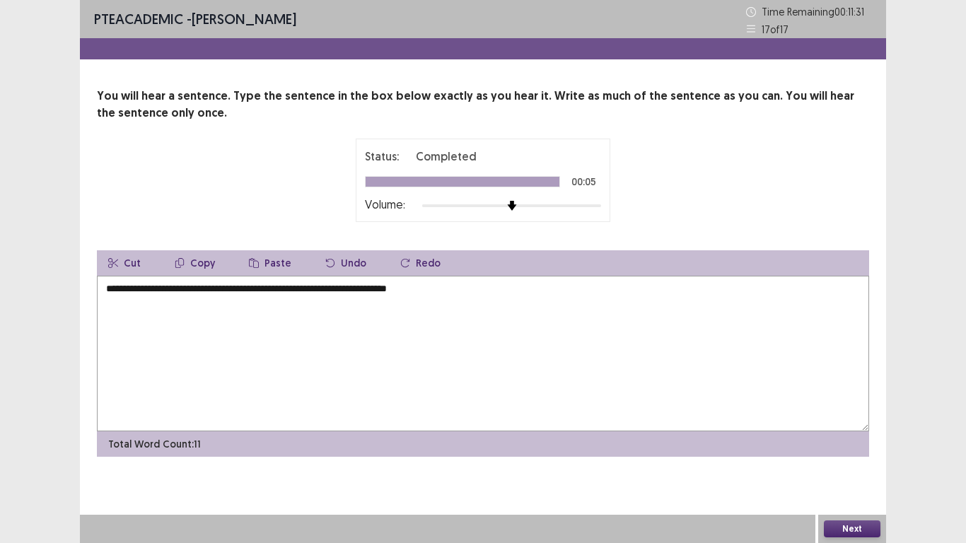
click at [851, 525] on button "Next" at bounding box center [852, 528] width 57 height 17
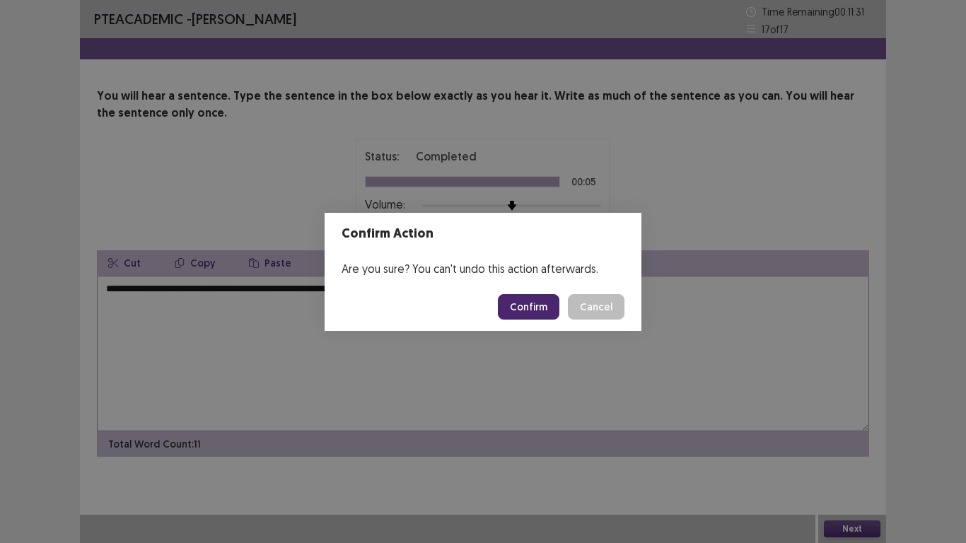
click at [607, 428] on div "Confirm Action Are you sure? You can't undo this action afterwards. Confirm Can…" at bounding box center [483, 271] width 966 height 543
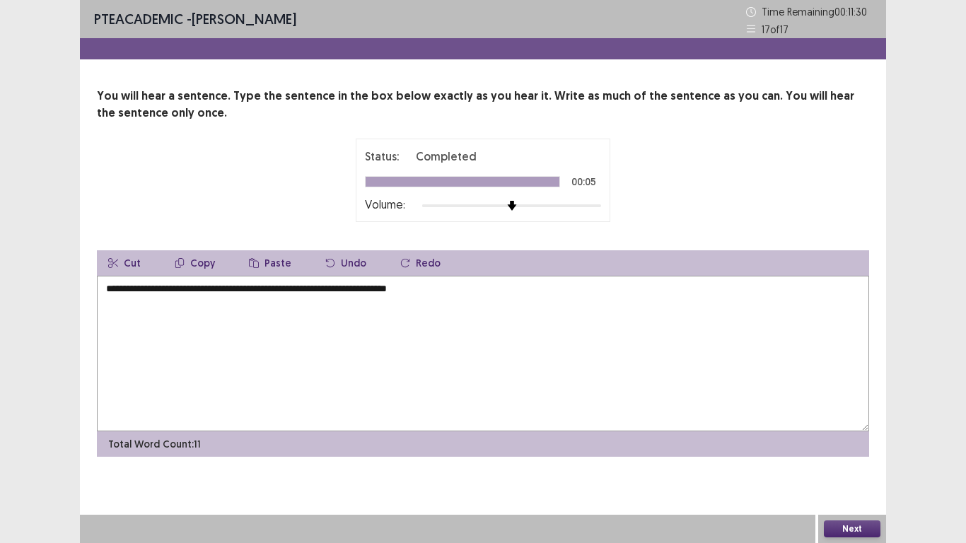
click at [457, 291] on footer "Confirm Cancel" at bounding box center [482, 305] width 301 height 46
click at [469, 288] on footer "Confirm Cancel" at bounding box center [482, 305] width 301 height 46
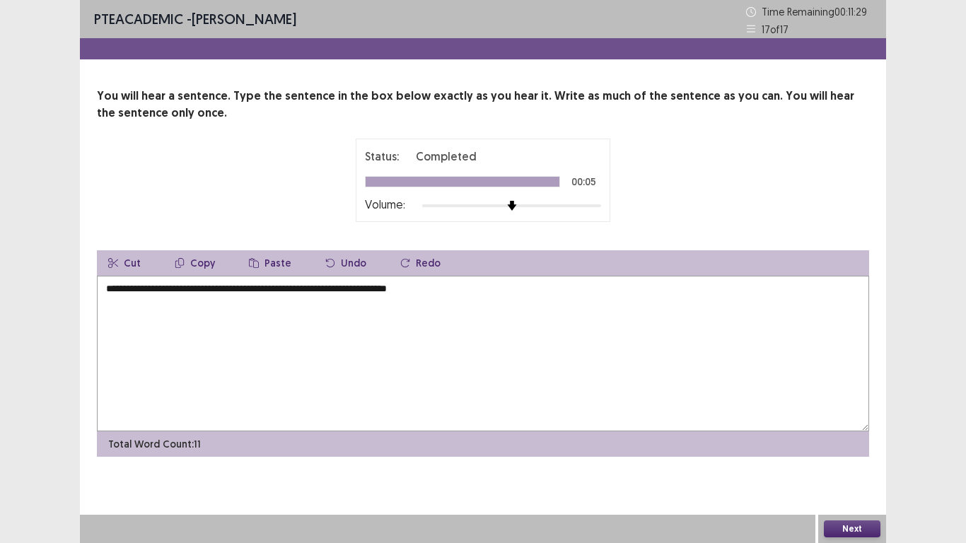
click at [496, 310] on footer "Confirm Cancel" at bounding box center [482, 305] width 301 height 46
click at [467, 290] on footer "Confirm Cancel" at bounding box center [482, 305] width 301 height 46
click at [456, 288] on textarea "**********" at bounding box center [483, 354] width 772 height 156
type textarea "**********"
click at [867, 529] on button "Next" at bounding box center [852, 528] width 57 height 17
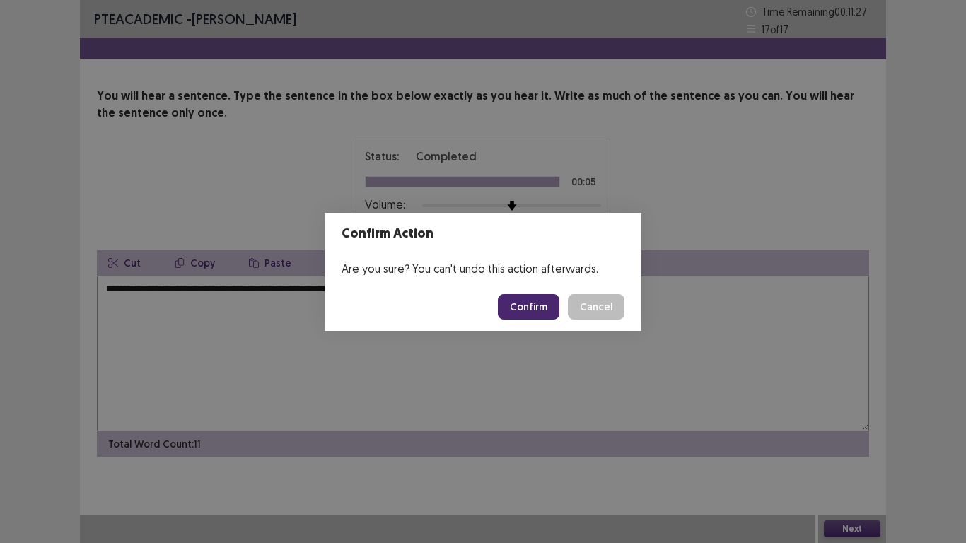
click at [523, 313] on button "Confirm" at bounding box center [529, 306] width 62 height 25
